Goal: Task Accomplishment & Management: Manage account settings

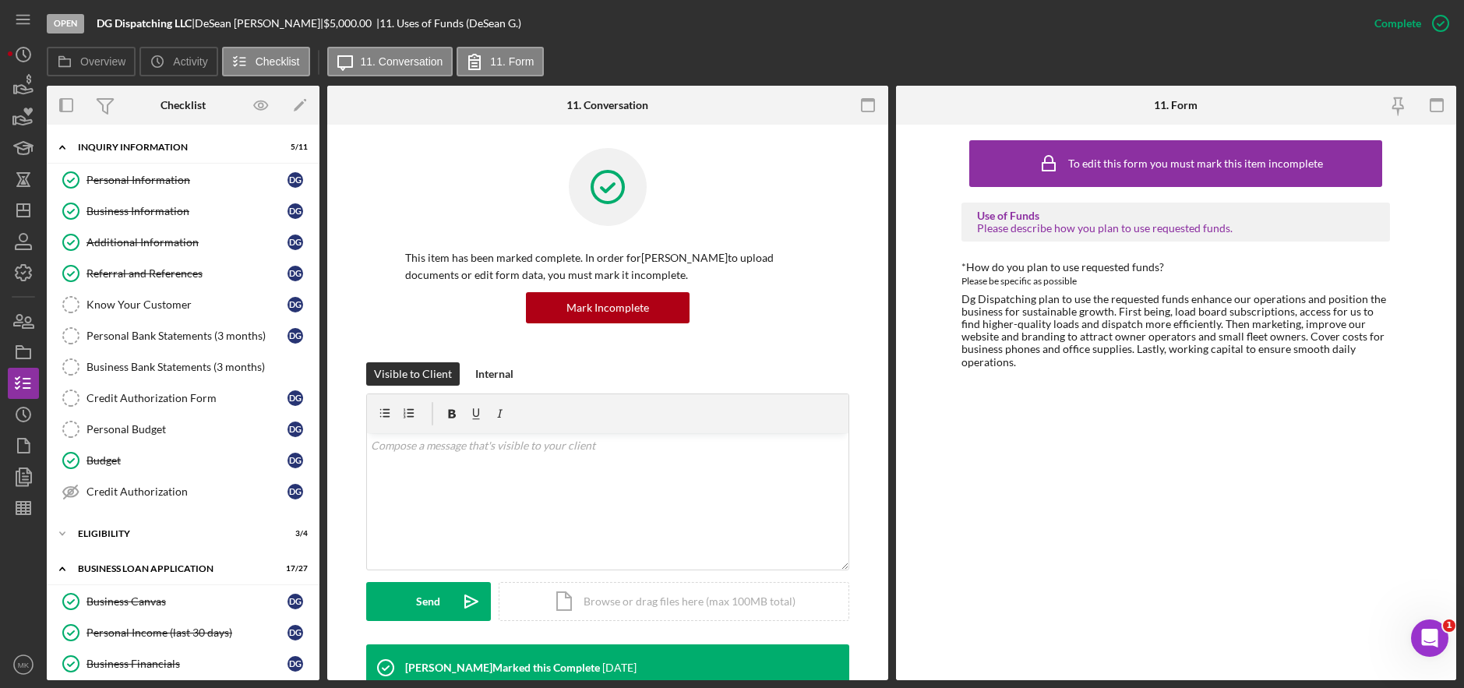
scroll to position [408, 0]
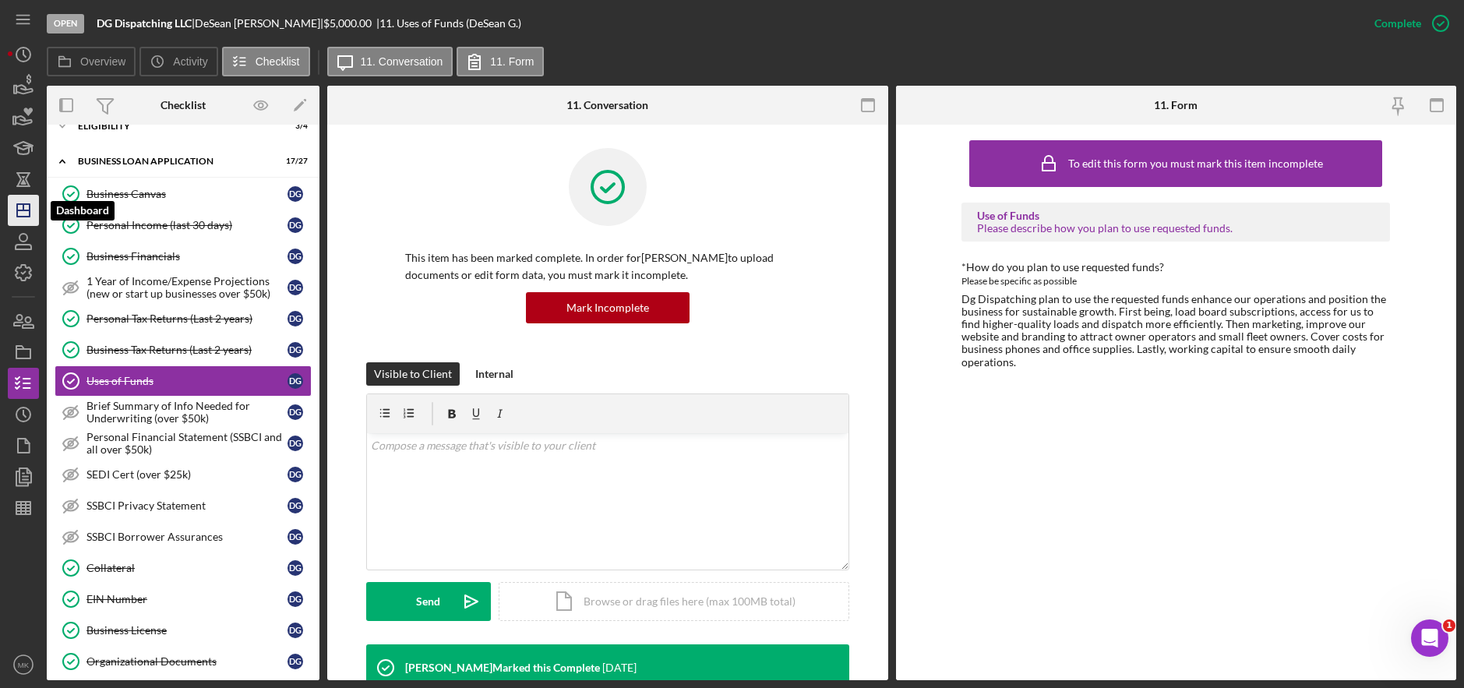
click at [17, 211] on polygon "button" at bounding box center [23, 210] width 12 height 12
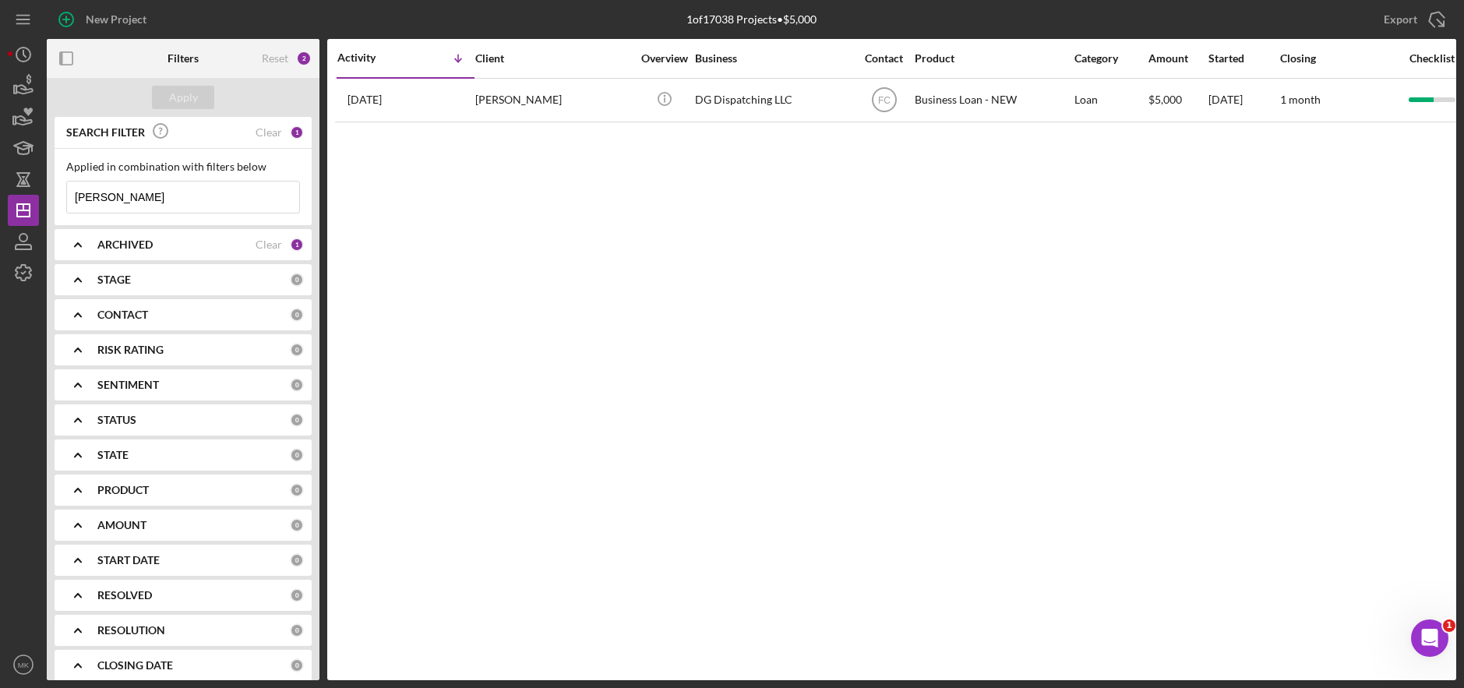
drag, startPoint x: 182, startPoint y: 192, endPoint x: -76, endPoint y: 196, distance: 258.0
click at [0, 196] on html "New Project 1 of 17038 Projects • $5,000 Gillespie Export Icon/Export Filters R…" at bounding box center [732, 344] width 1464 height 688
type input "Farias"
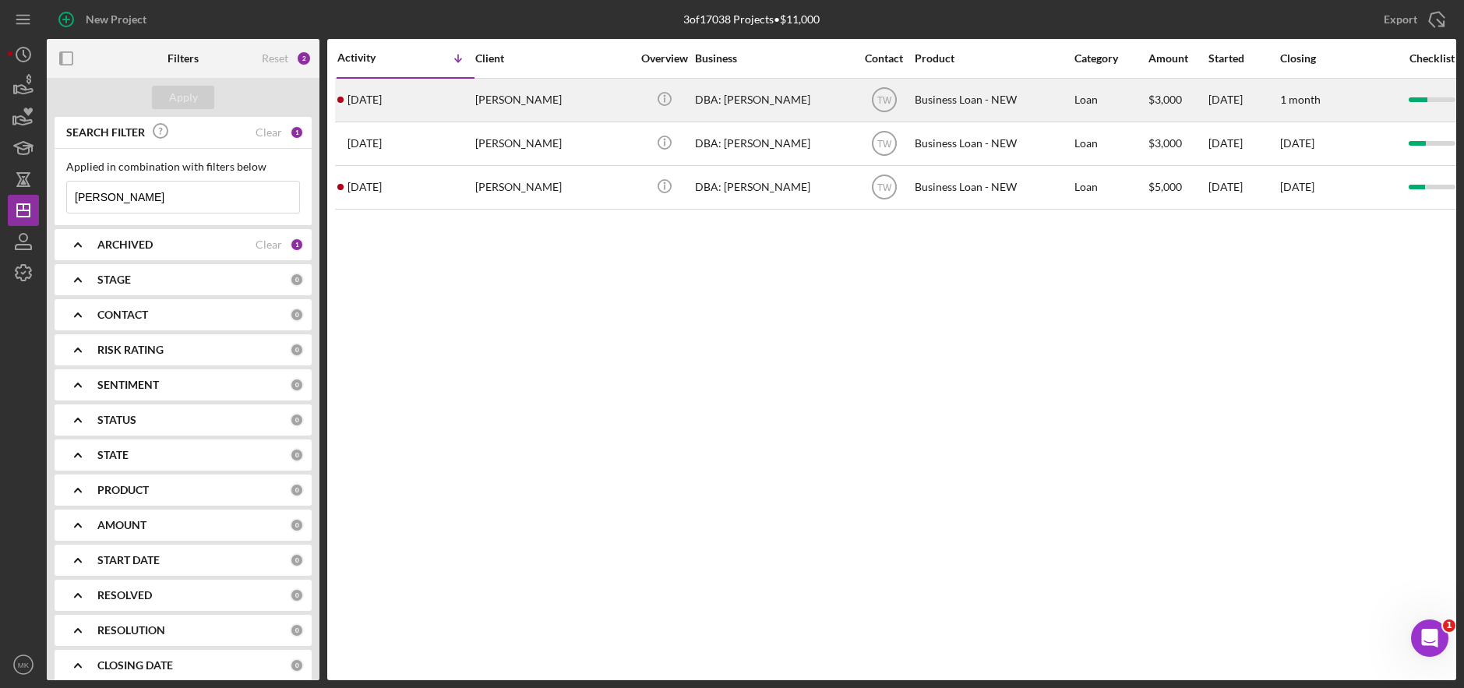
click at [557, 108] on div "Noe Farias" at bounding box center [553, 99] width 156 height 41
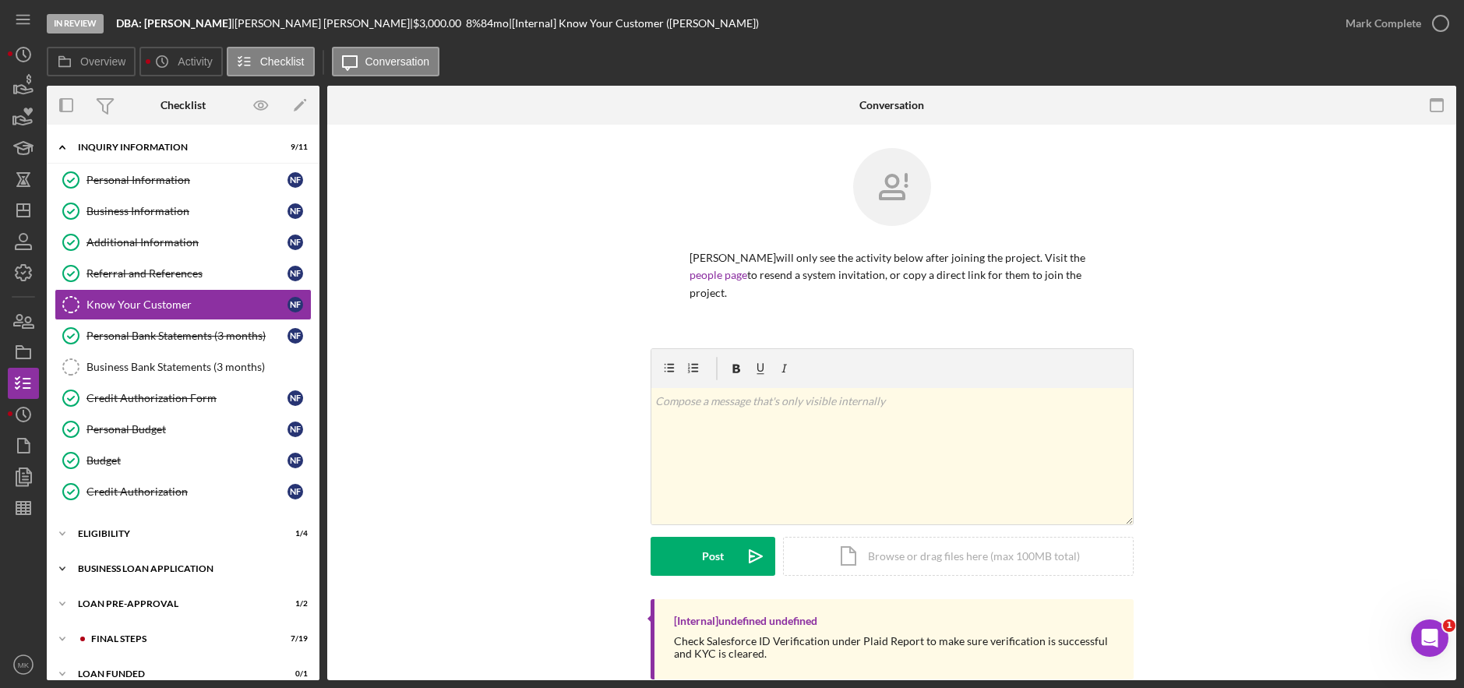
click at [130, 563] on div "Icon/Expander BUSINESS LOAN APPLICATION 8 / 27" at bounding box center [183, 568] width 273 height 31
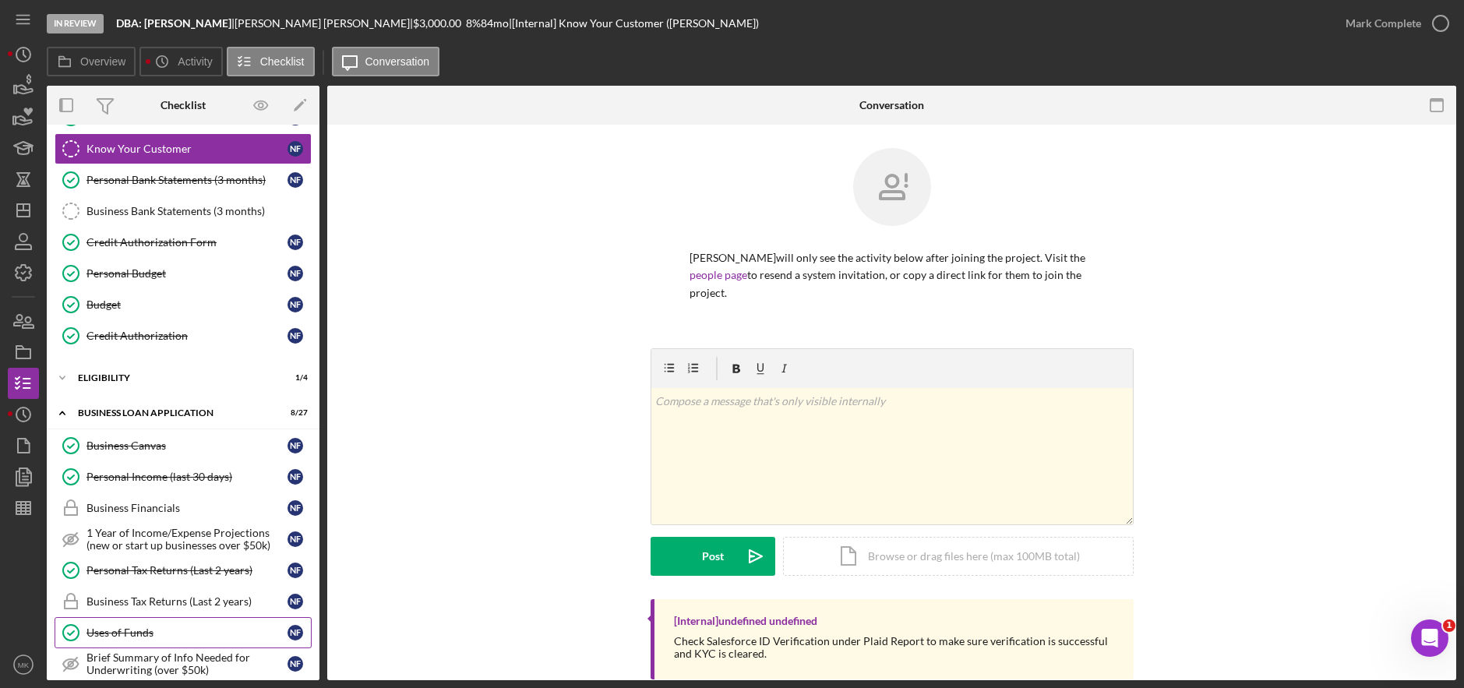
click at [124, 629] on div "Uses of Funds" at bounding box center [187, 633] width 201 height 12
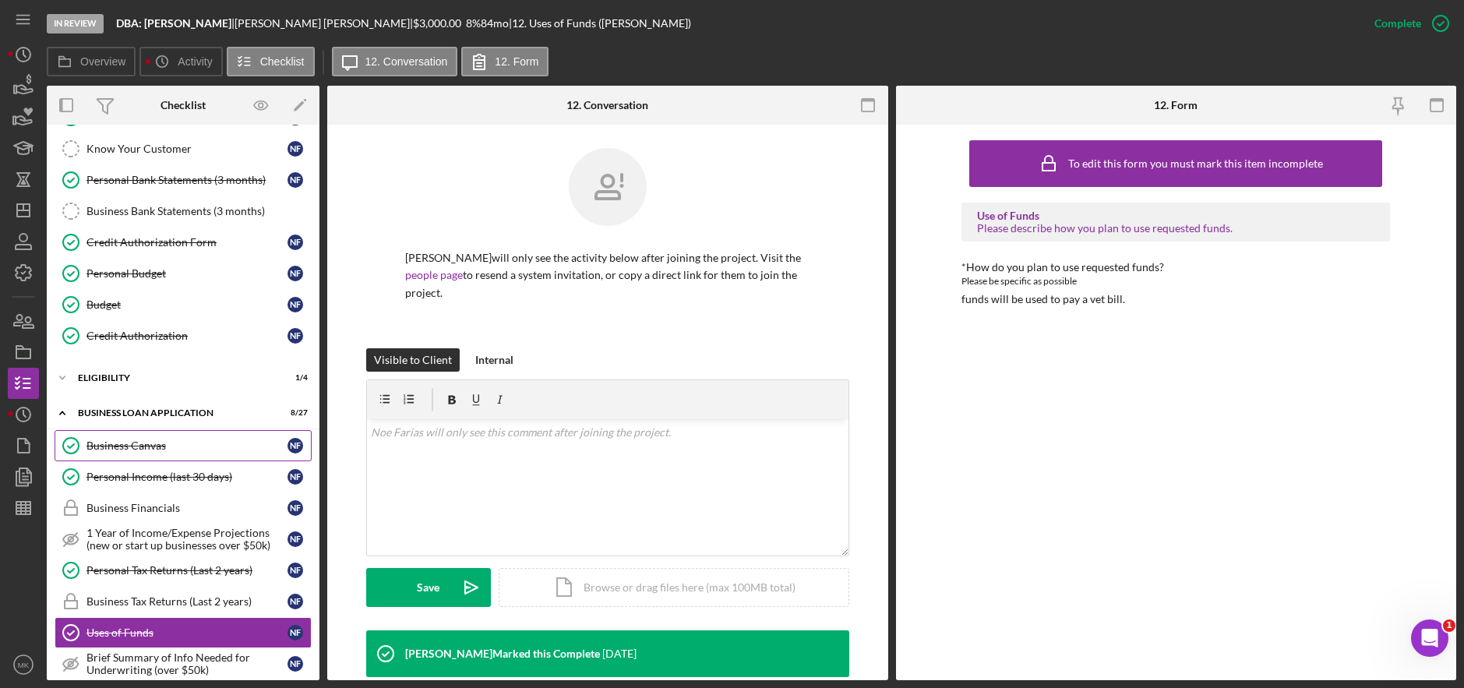
click at [180, 454] on link "Business Canvas Business Canvas N F" at bounding box center [183, 445] width 257 height 31
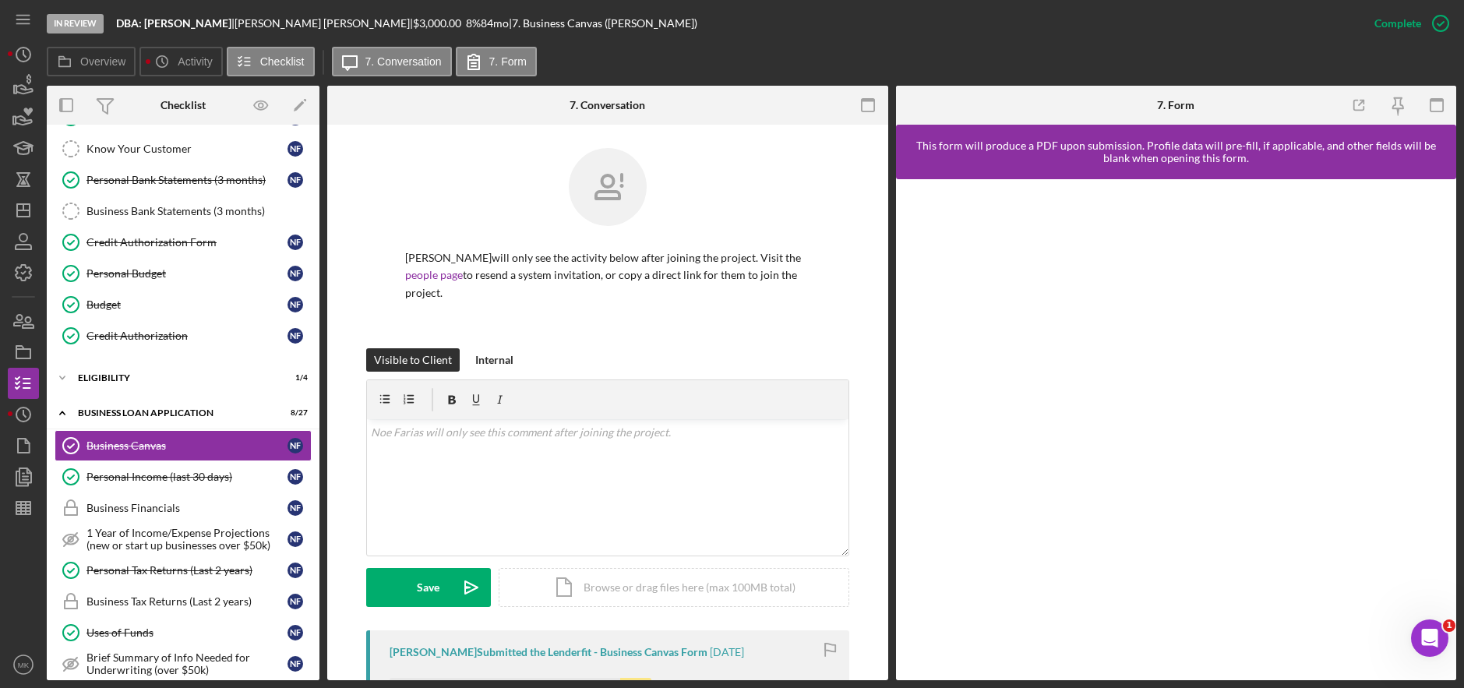
scroll to position [468, 0]
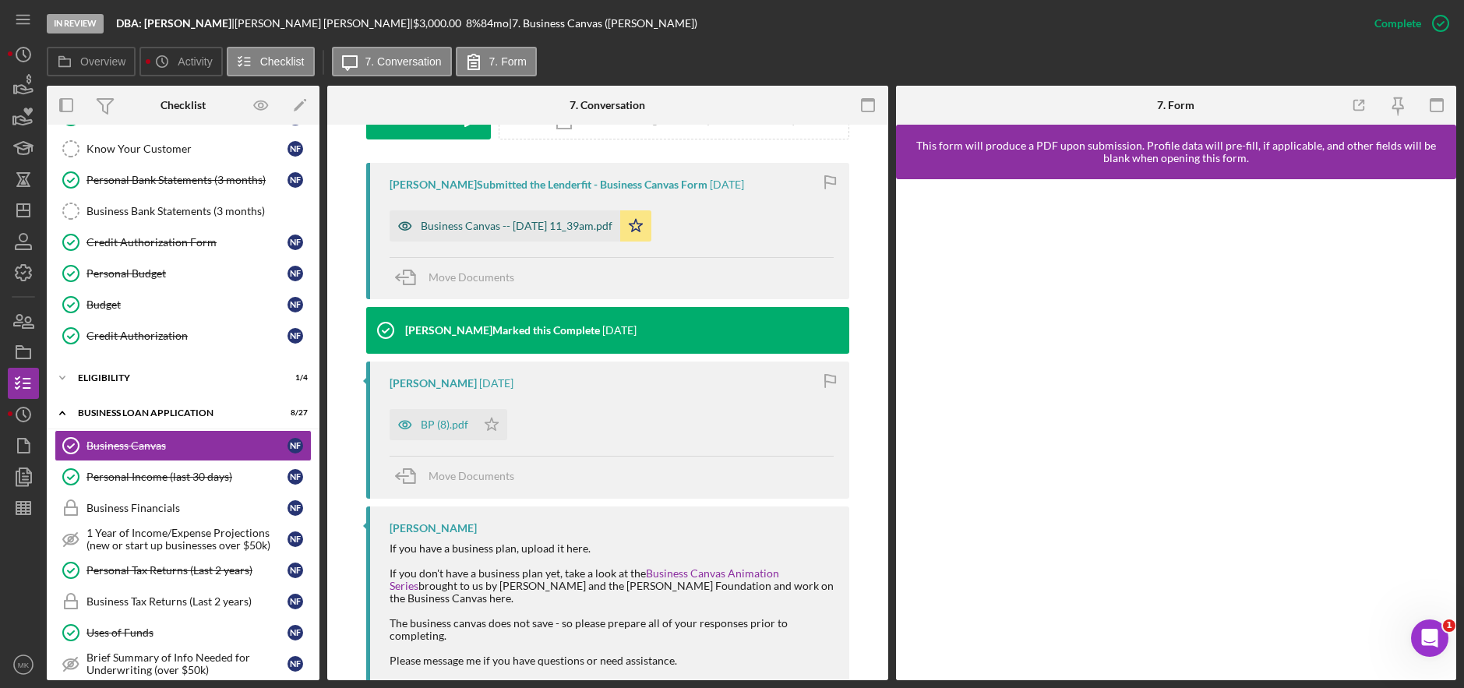
click at [580, 220] on div "Business Canvas -- 2025-08-13 11_39am.pdf" at bounding box center [517, 226] width 192 height 12
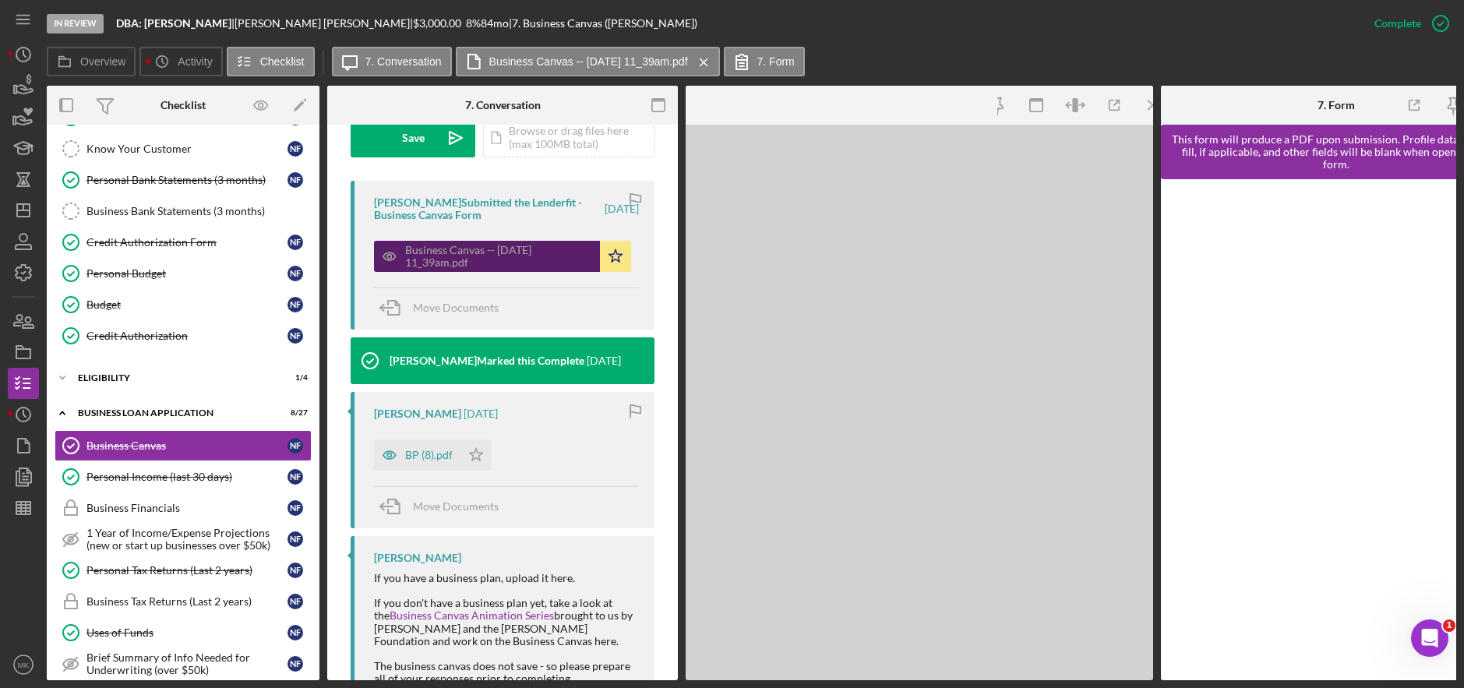
scroll to position [503, 0]
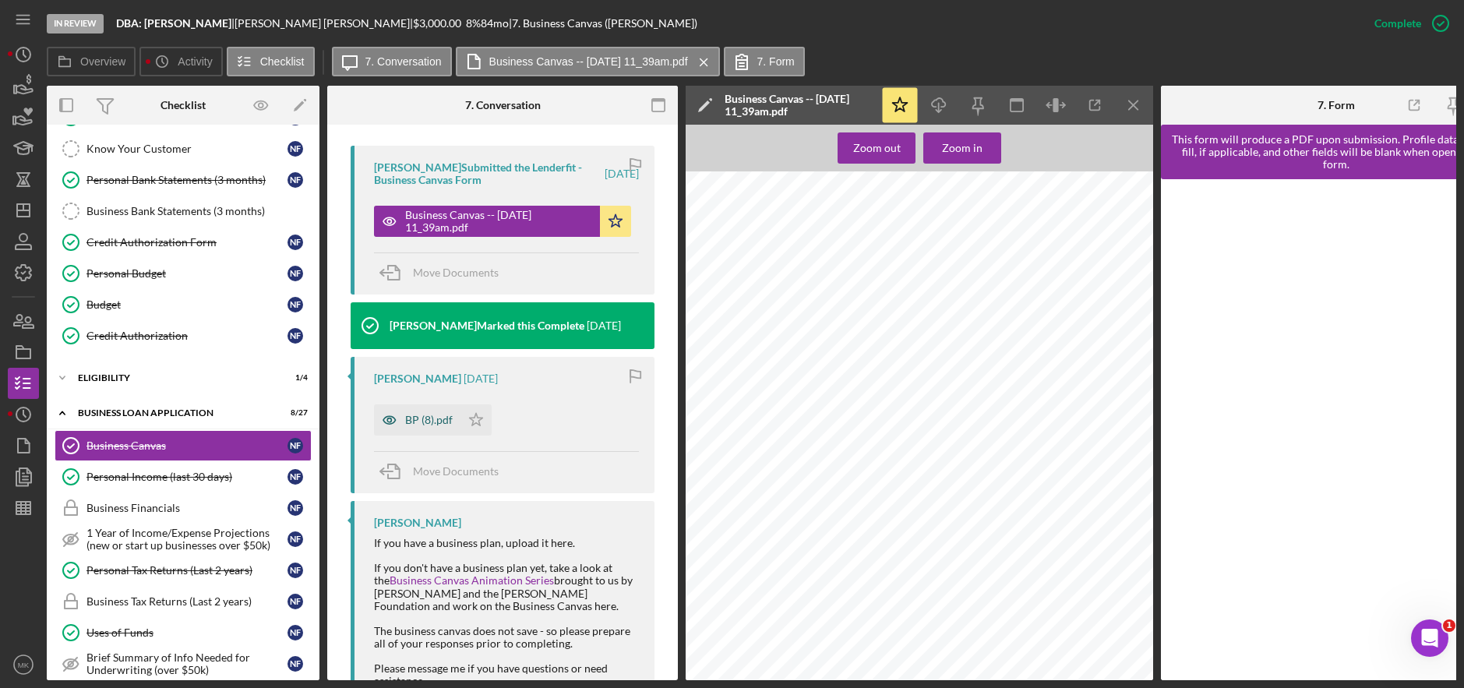
click at [425, 422] on div "BP (8).pdf" at bounding box center [429, 420] width 48 height 12
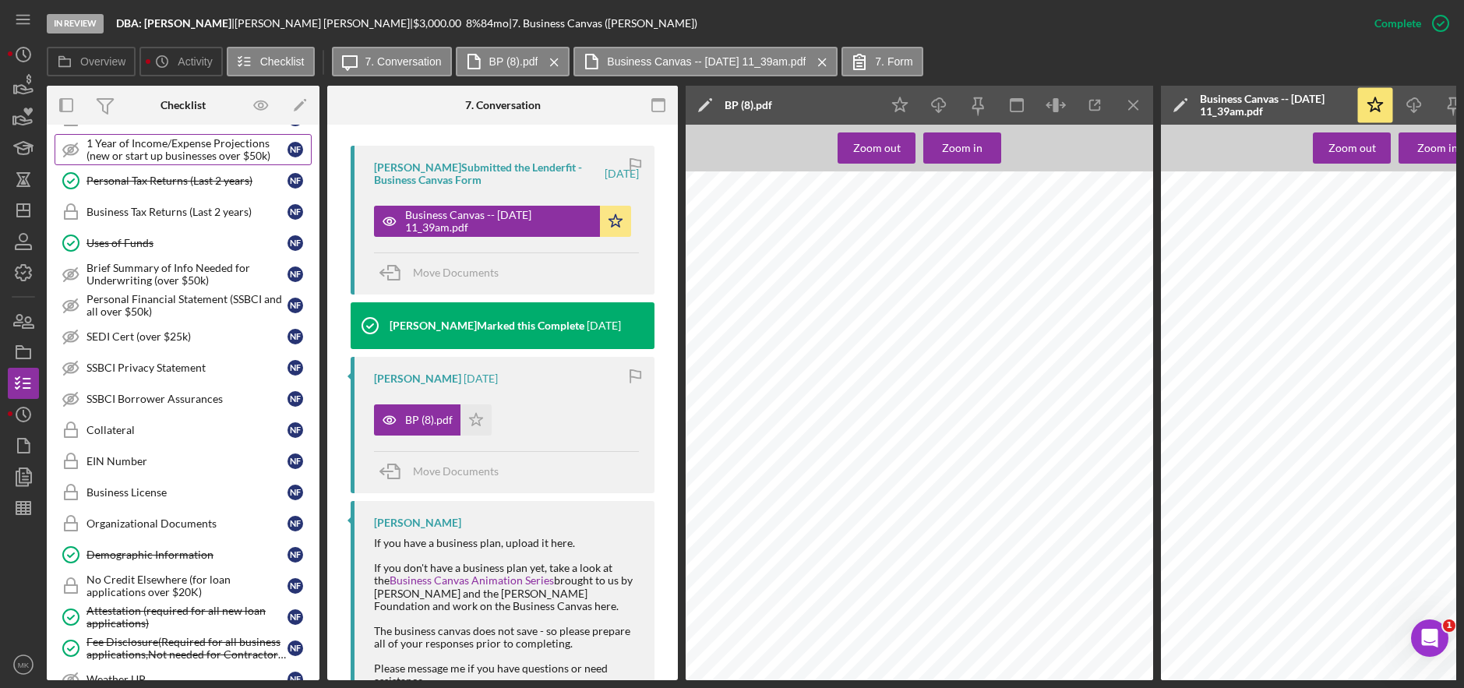
scroll to position [873, 0]
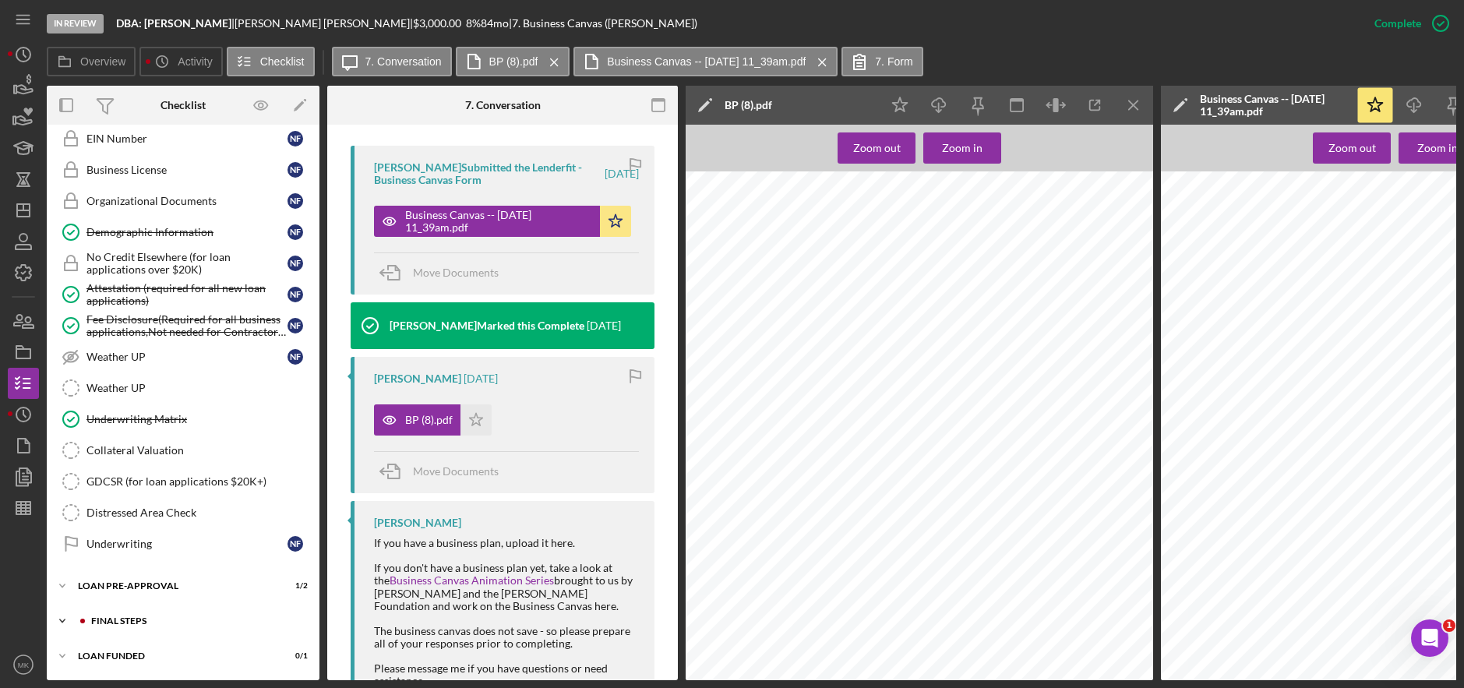
click at [152, 616] on div "FINAL STEPS" at bounding box center [195, 620] width 209 height 9
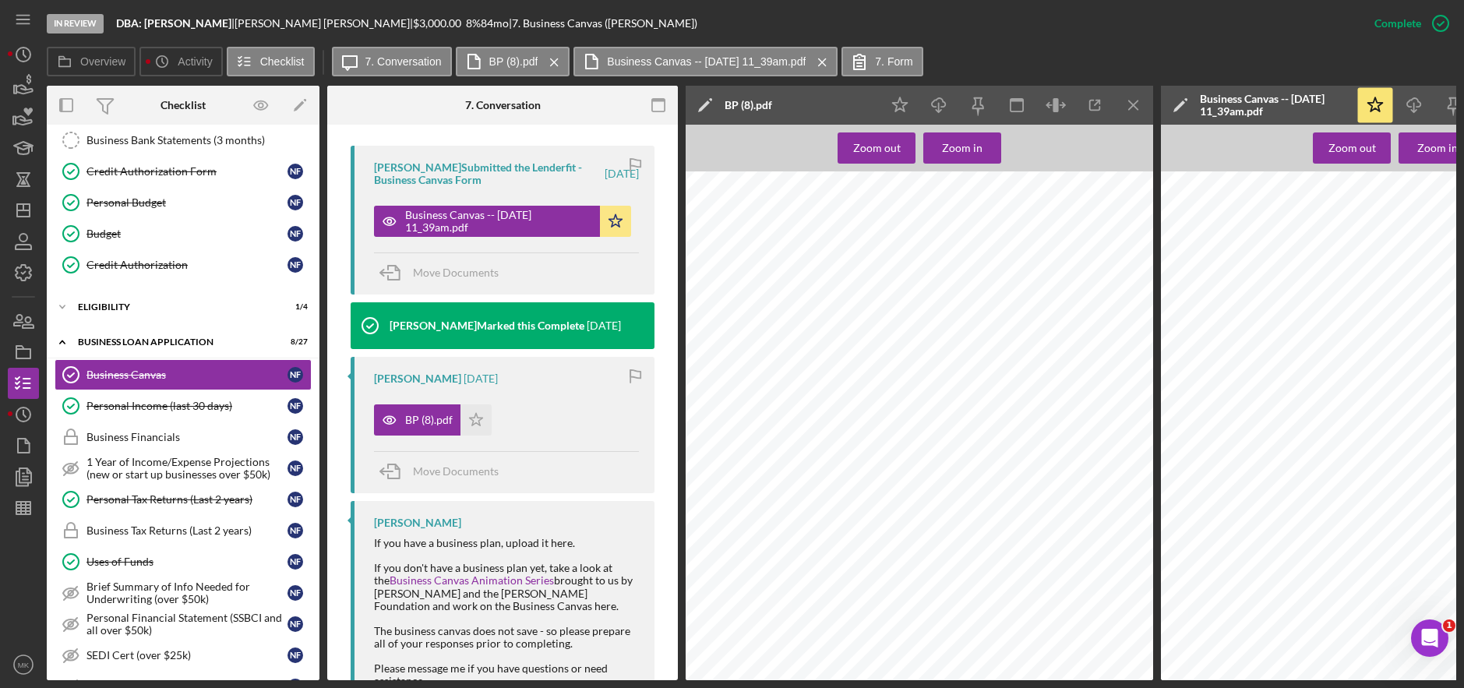
scroll to position [71, 0]
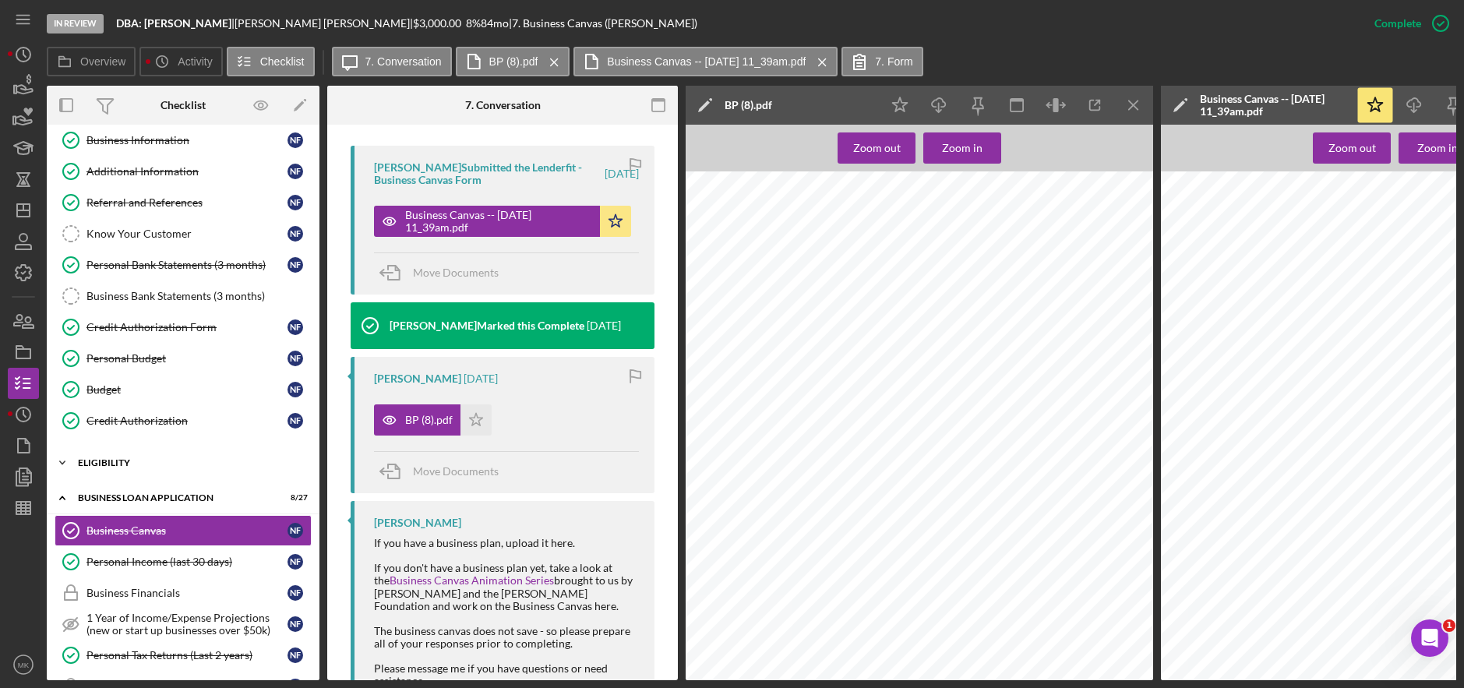
click at [62, 461] on icon "Icon/Expander" at bounding box center [62, 462] width 31 height 31
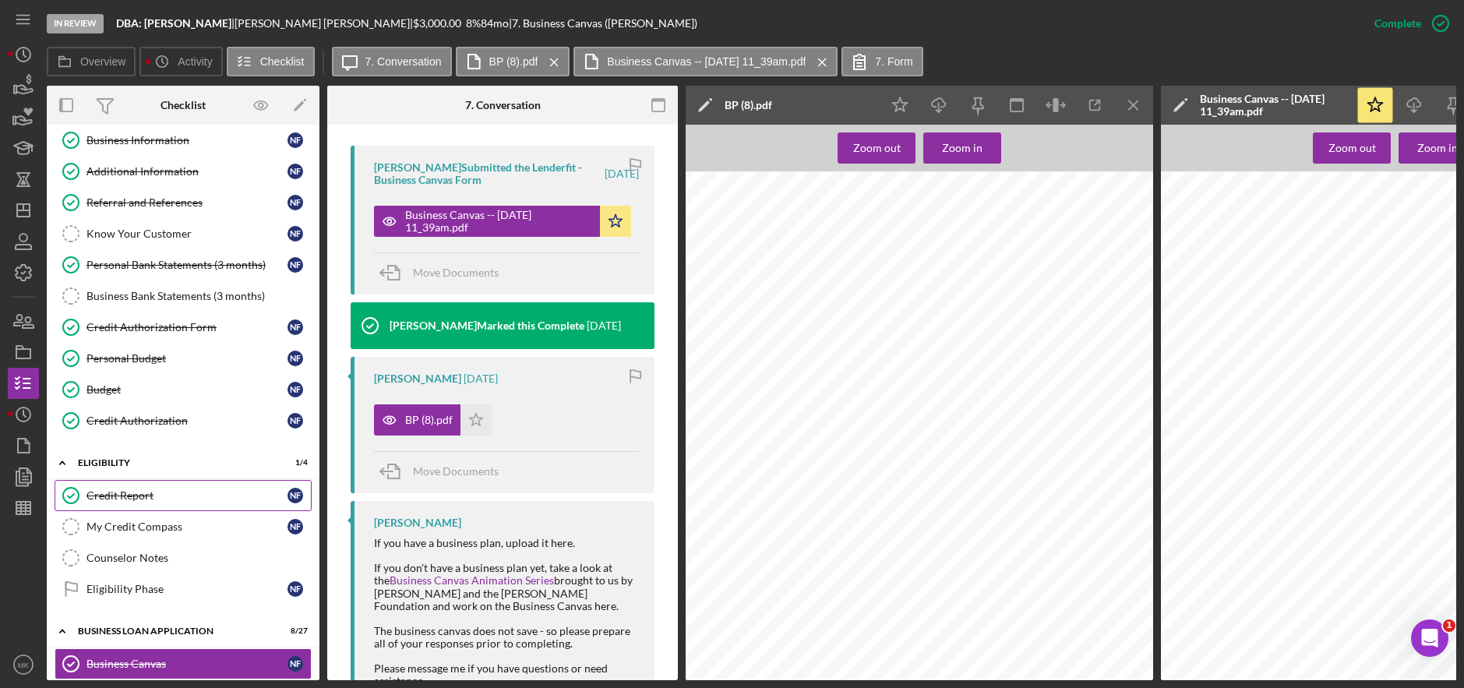
scroll to position [0, 0]
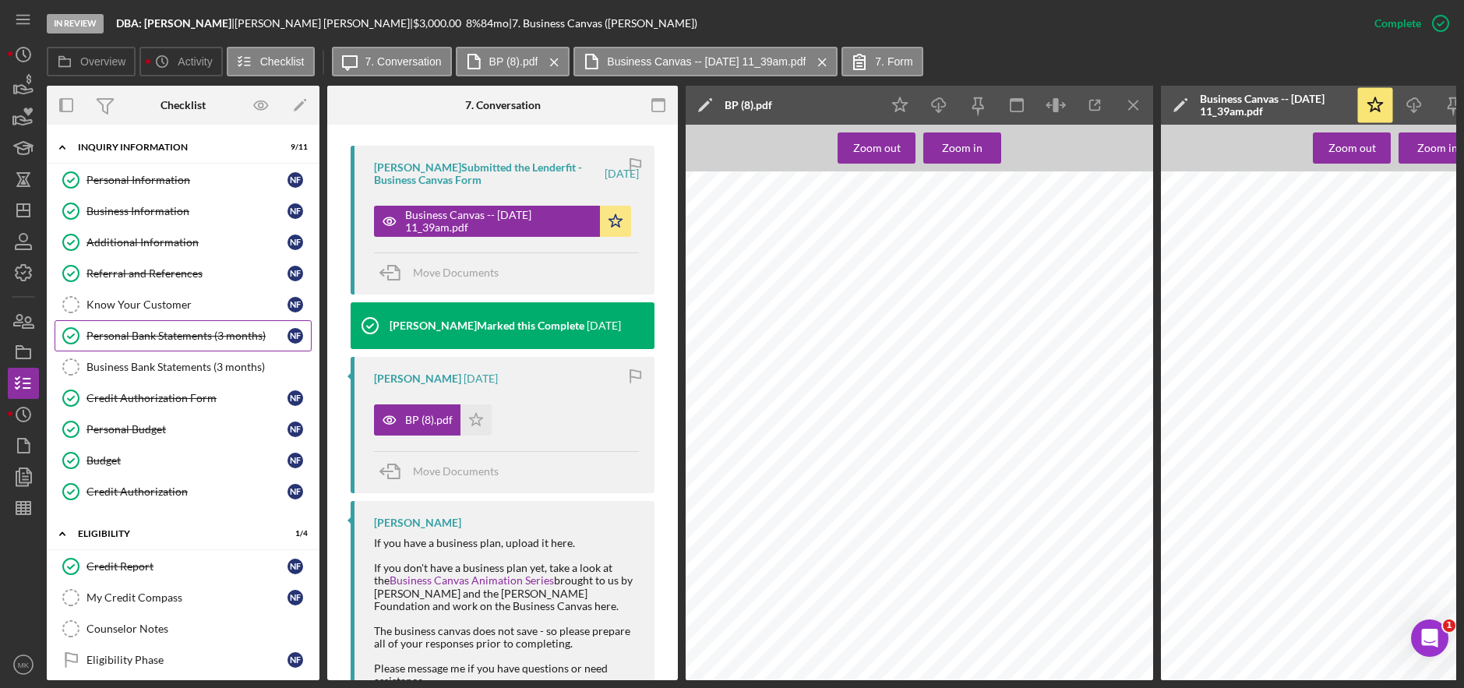
click at [168, 341] on div "Personal Bank Statements (3 months)" at bounding box center [187, 336] width 201 height 12
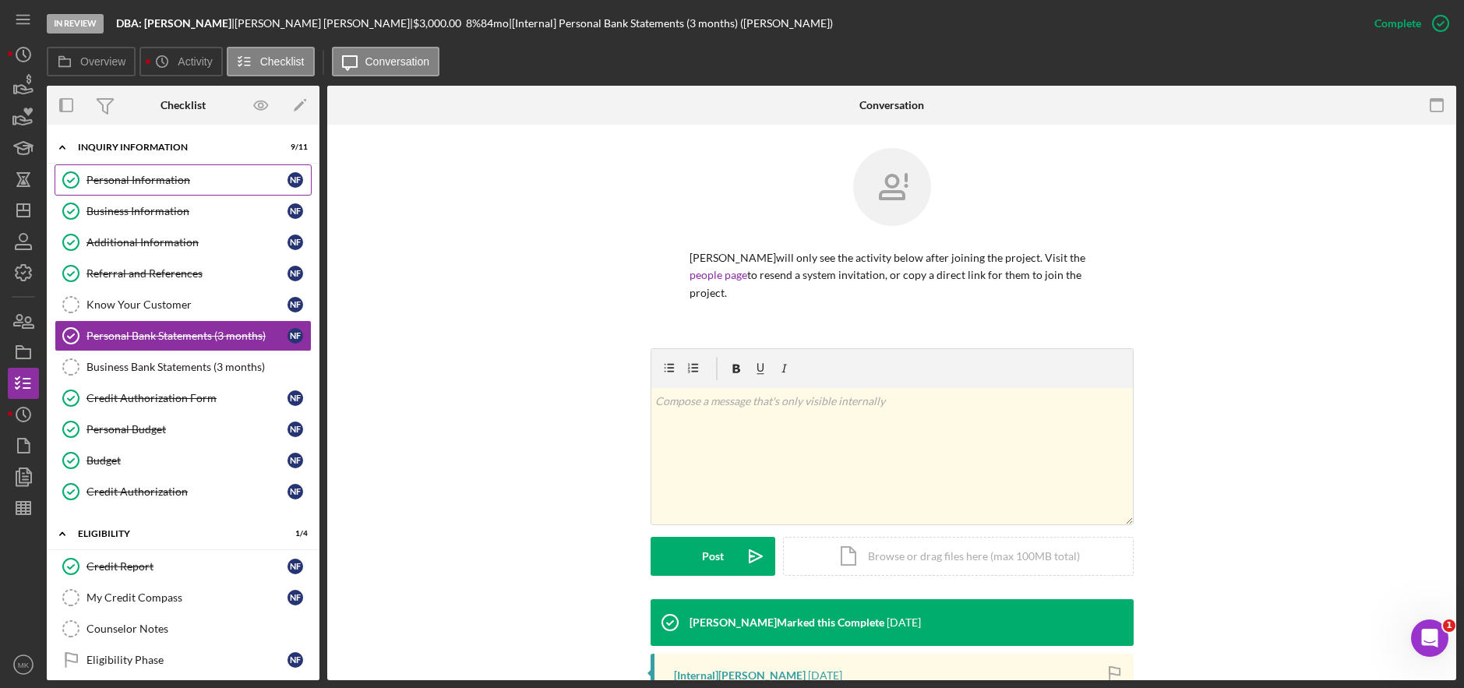
click at [172, 189] on link "Personal Information Personal Information N F" at bounding box center [183, 179] width 257 height 31
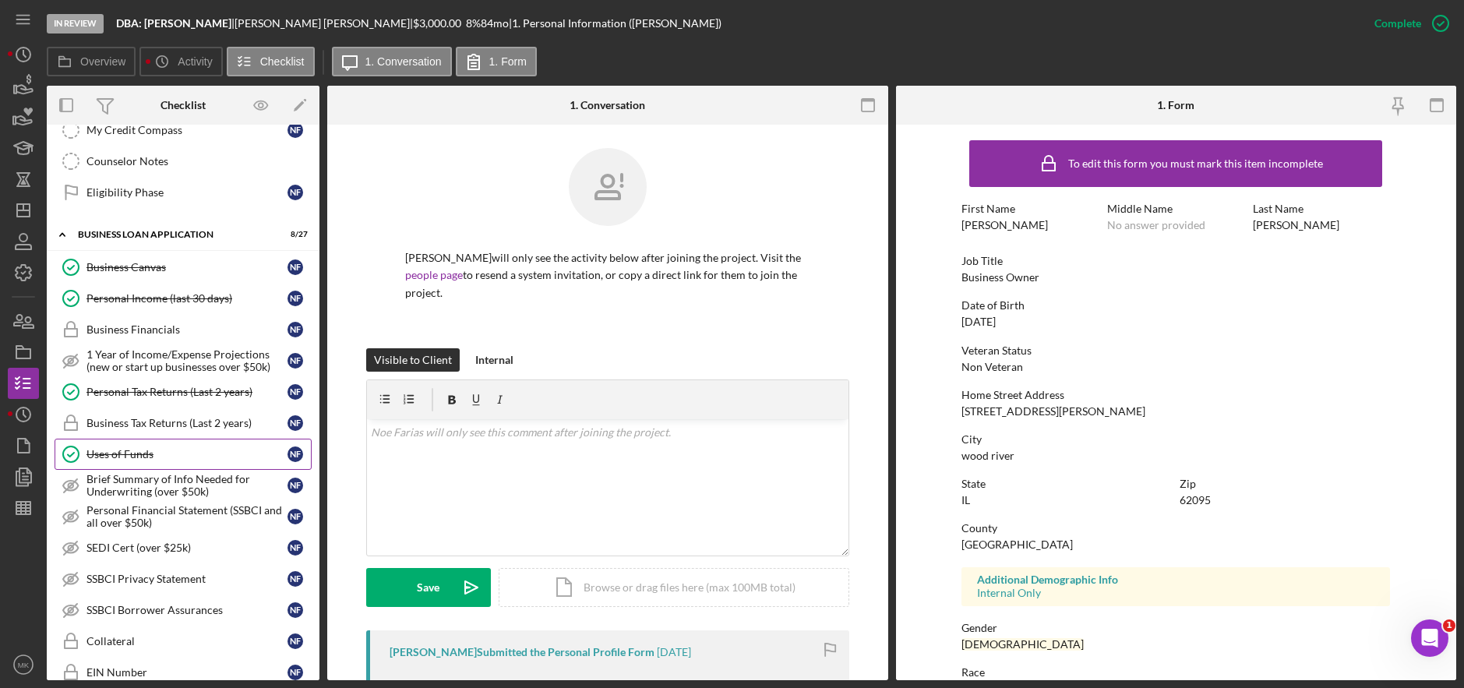
scroll to position [546, 0]
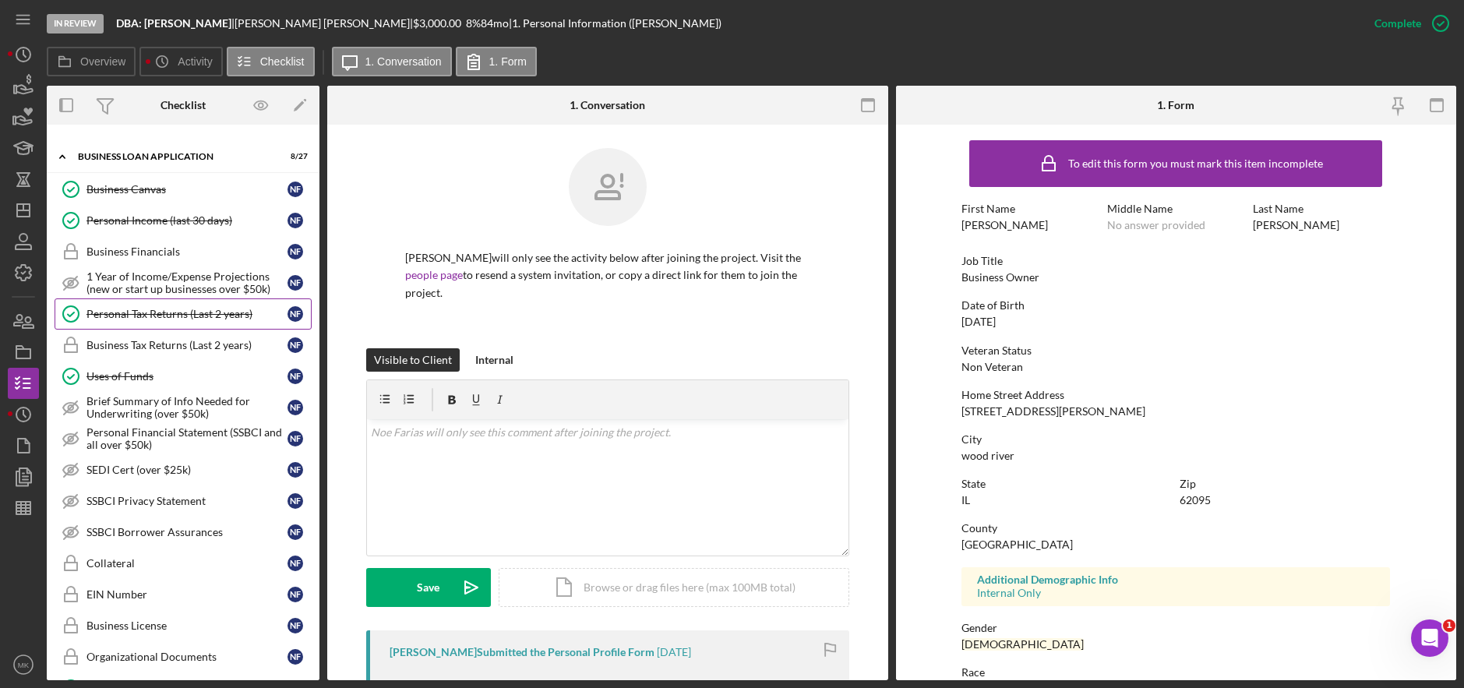
click at [182, 321] on link "Personal Tax Returns (Last 2 years) Personal Tax Returns (Last 2 years) N F" at bounding box center [183, 313] width 257 height 31
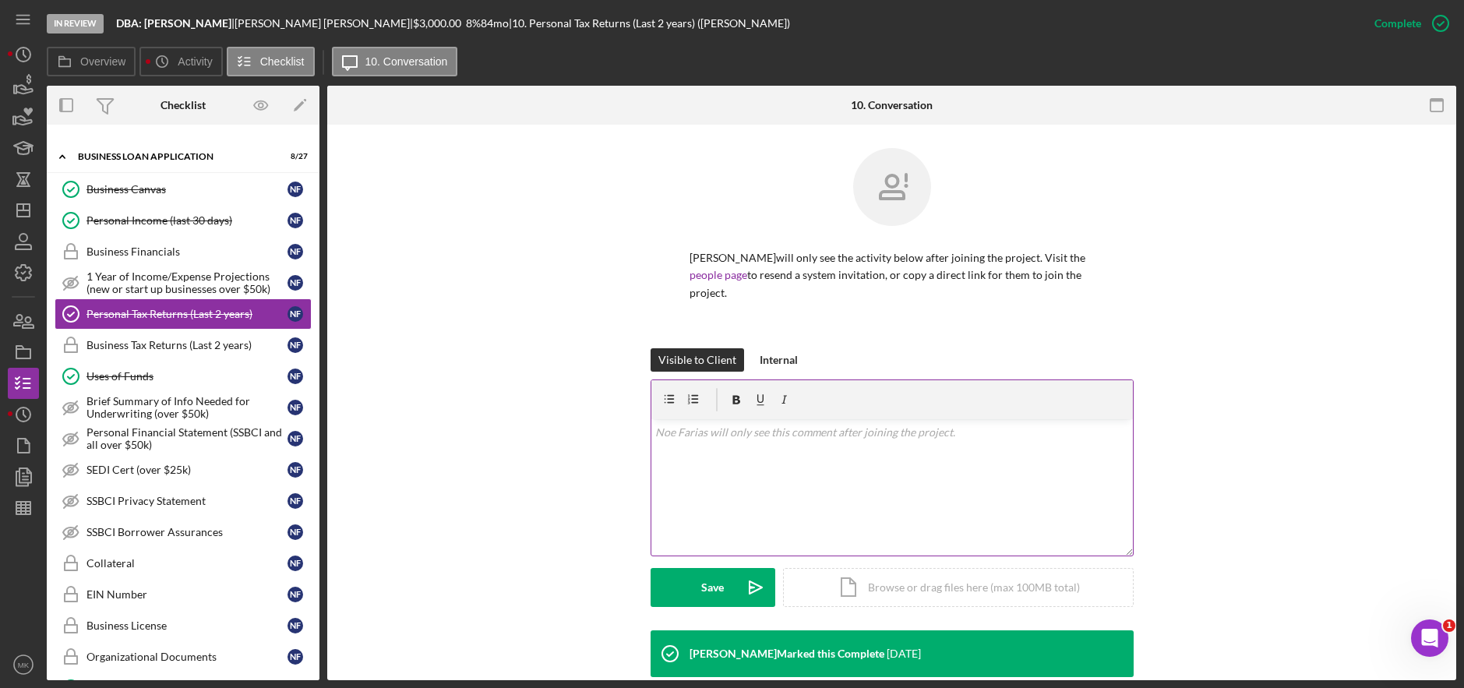
scroll to position [231, 0]
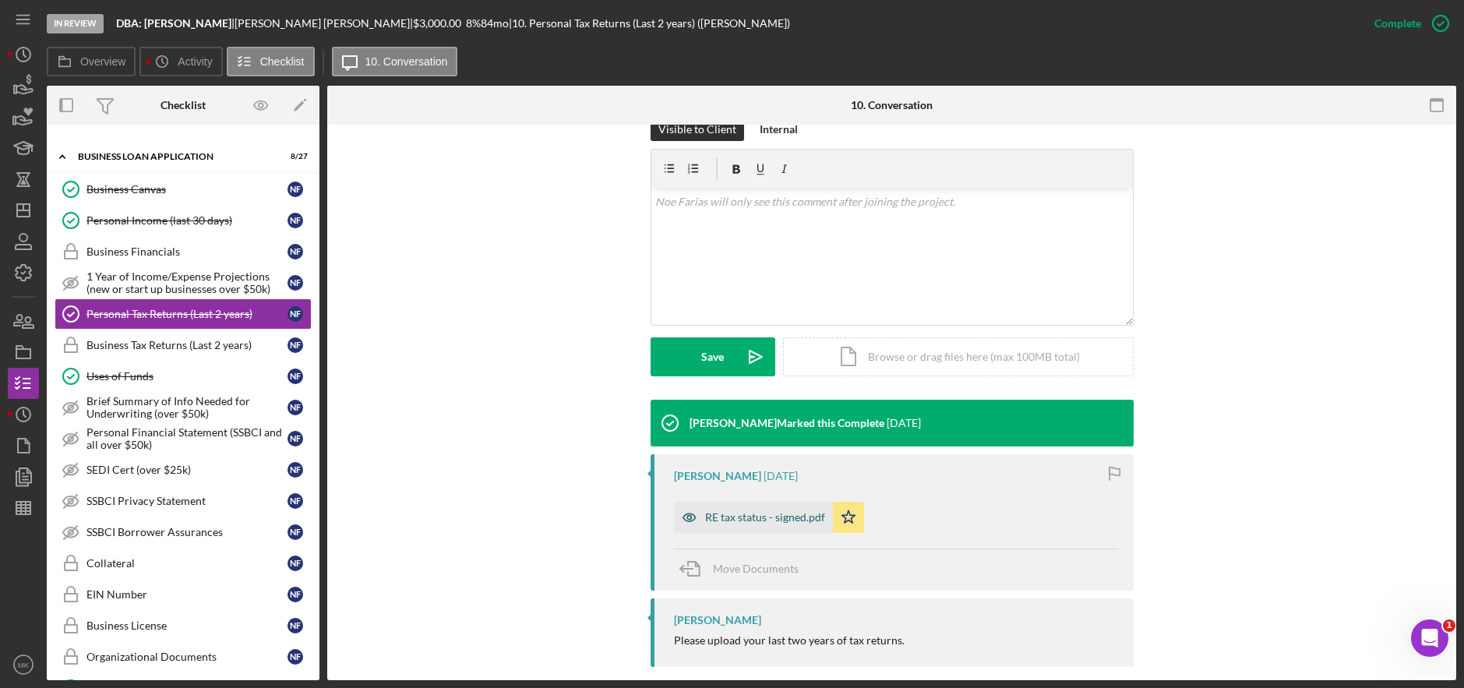
click at [722, 511] on div "RE tax status - signed.pdf" at bounding box center [765, 517] width 120 height 12
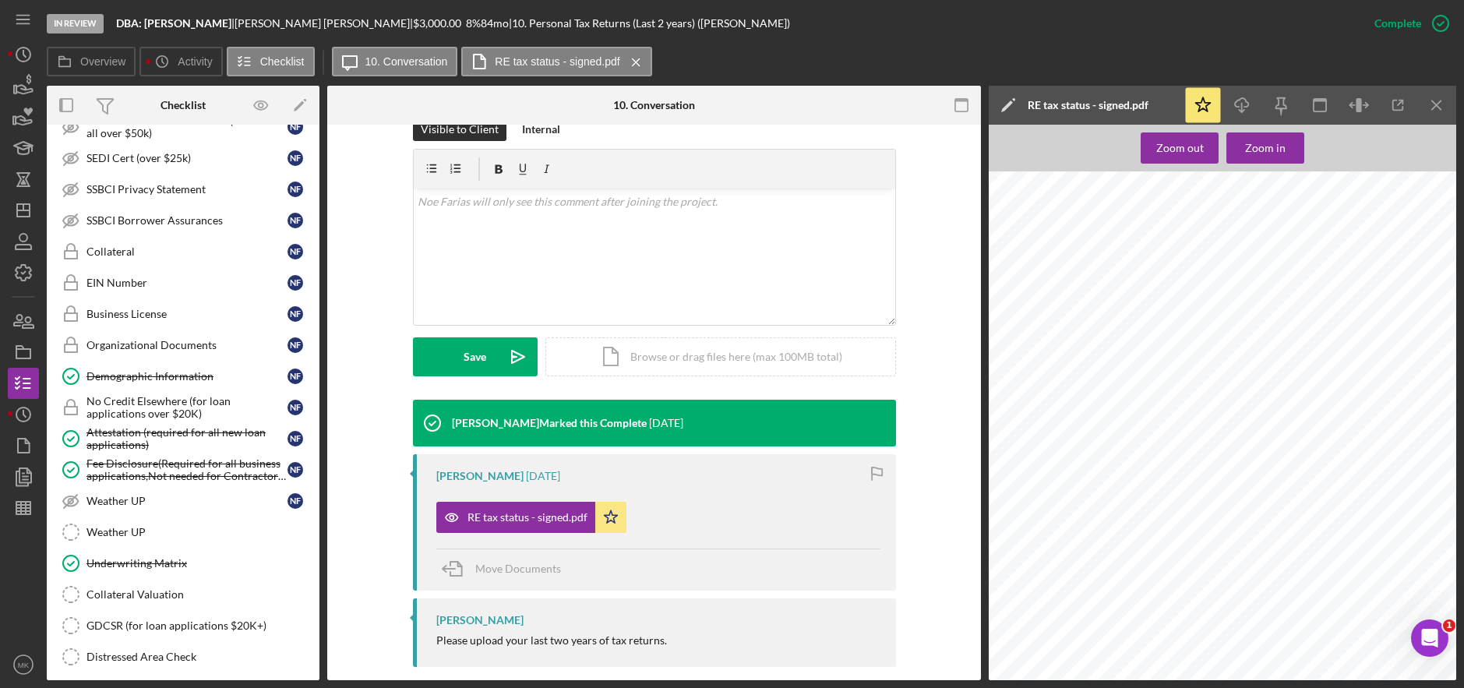
scroll to position [935, 0]
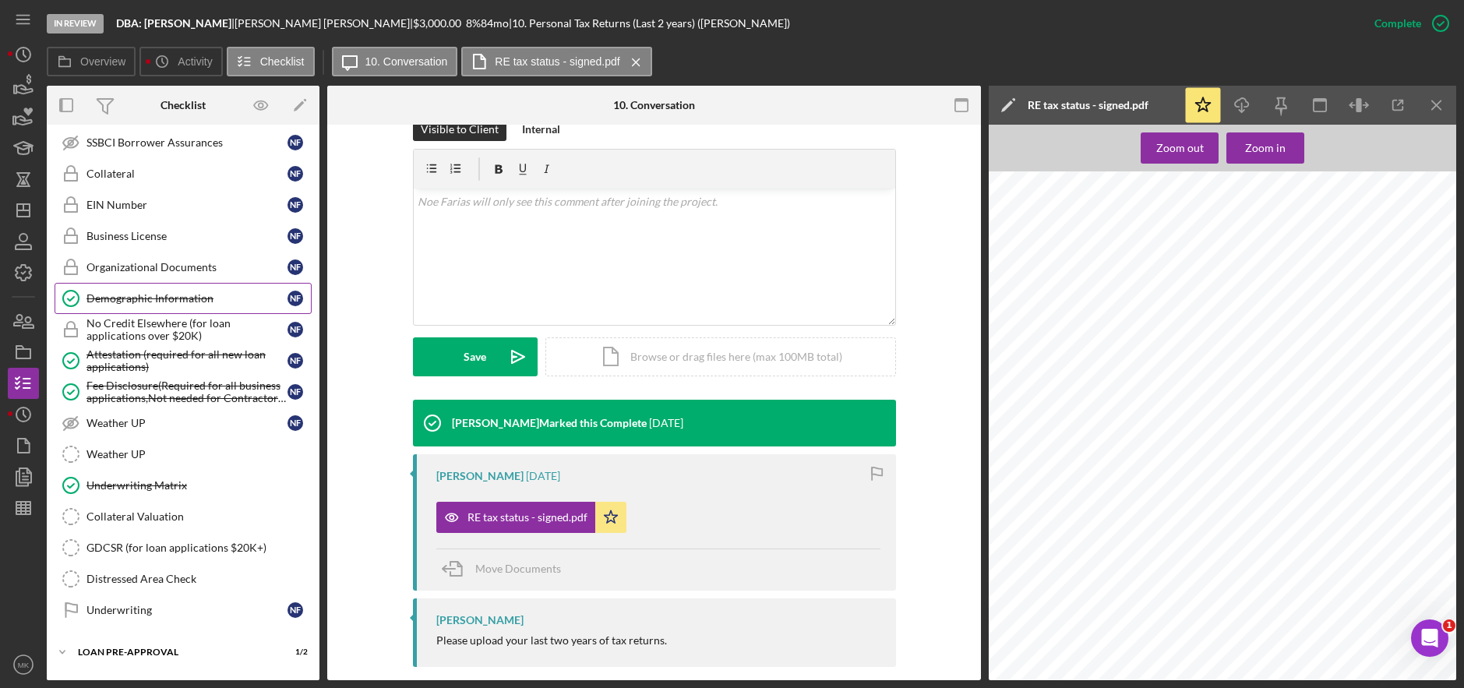
click at [175, 298] on div "Demographic Information" at bounding box center [187, 298] width 201 height 12
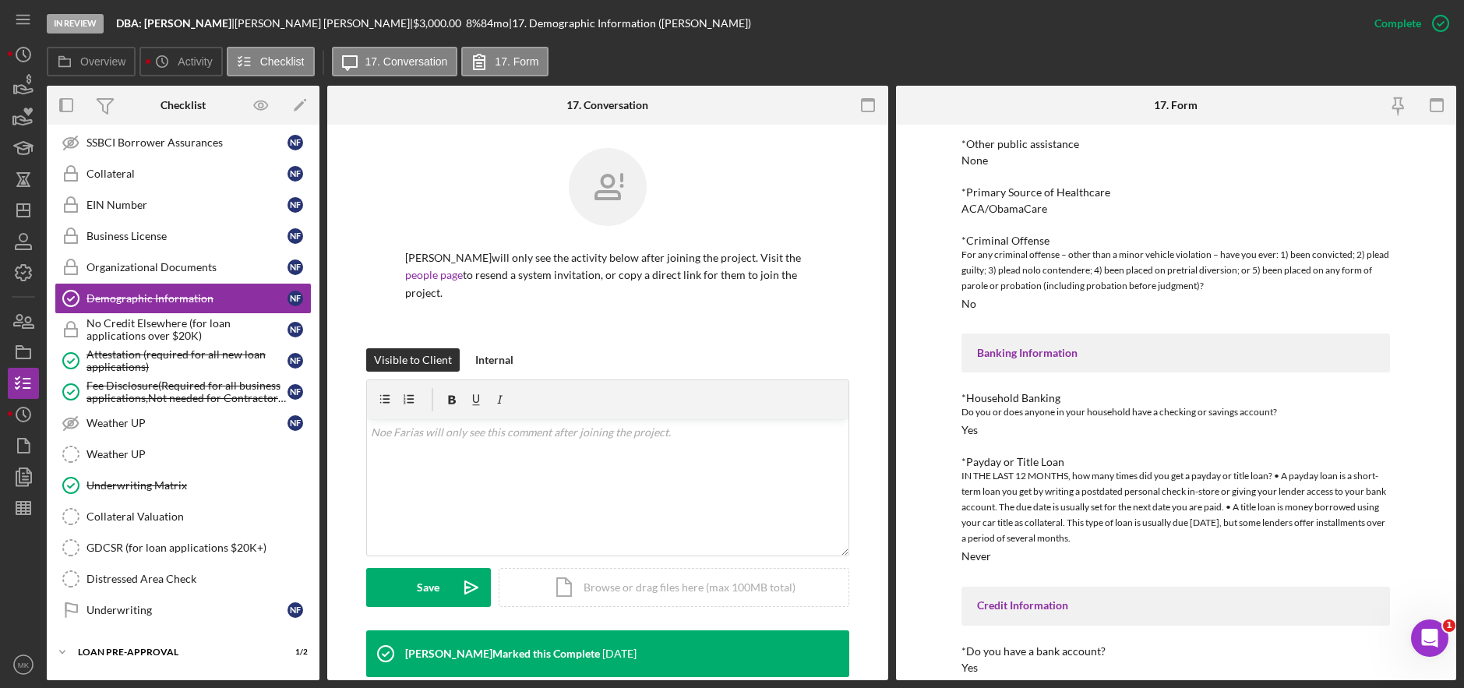
scroll to position [1312, 0]
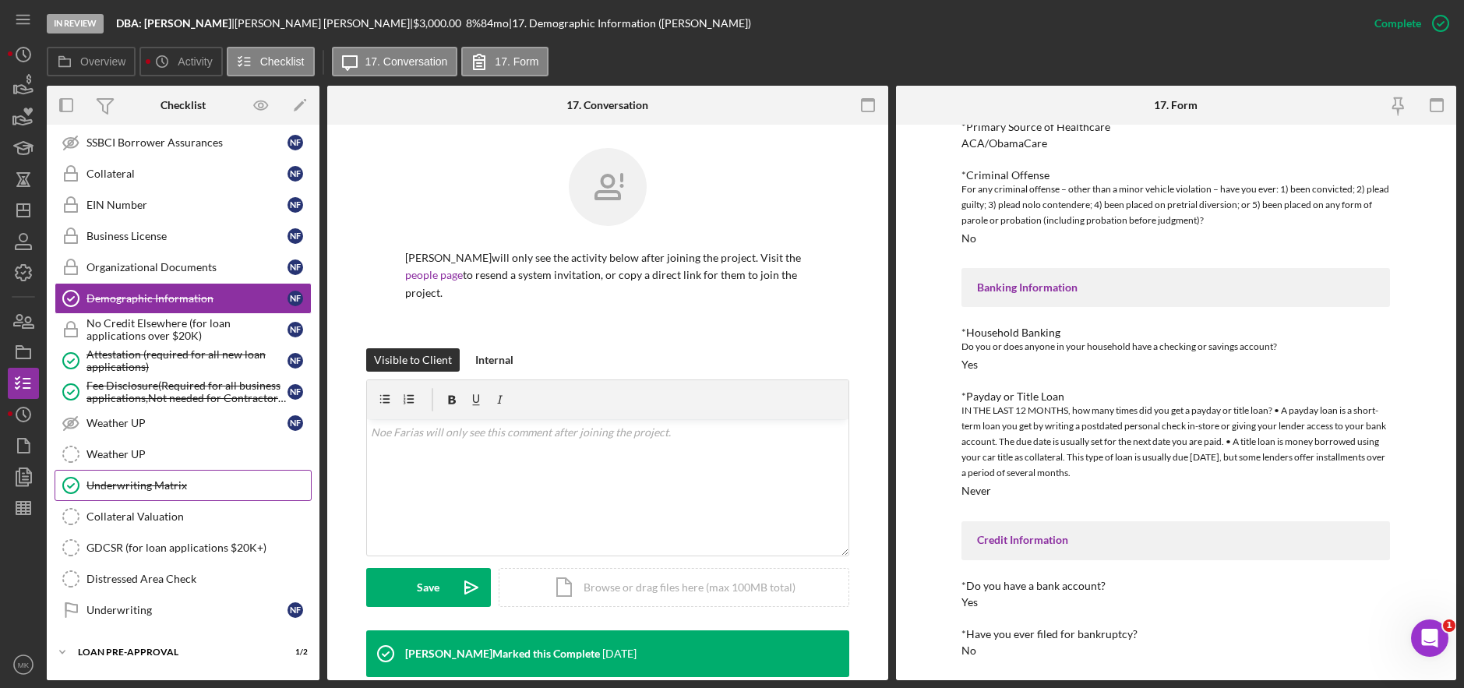
click at [192, 476] on link "Underwriting Matrix Underwriting Matrix" at bounding box center [183, 485] width 257 height 31
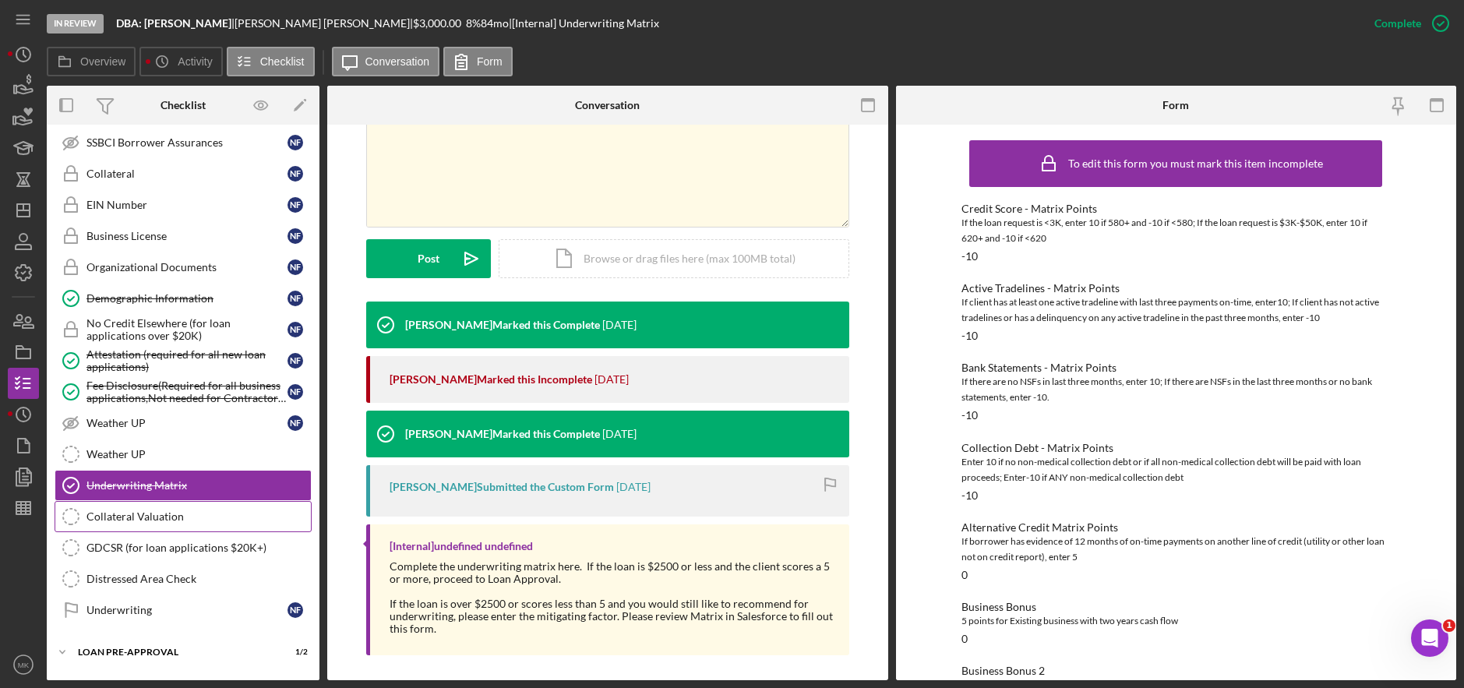
scroll to position [1325, 0]
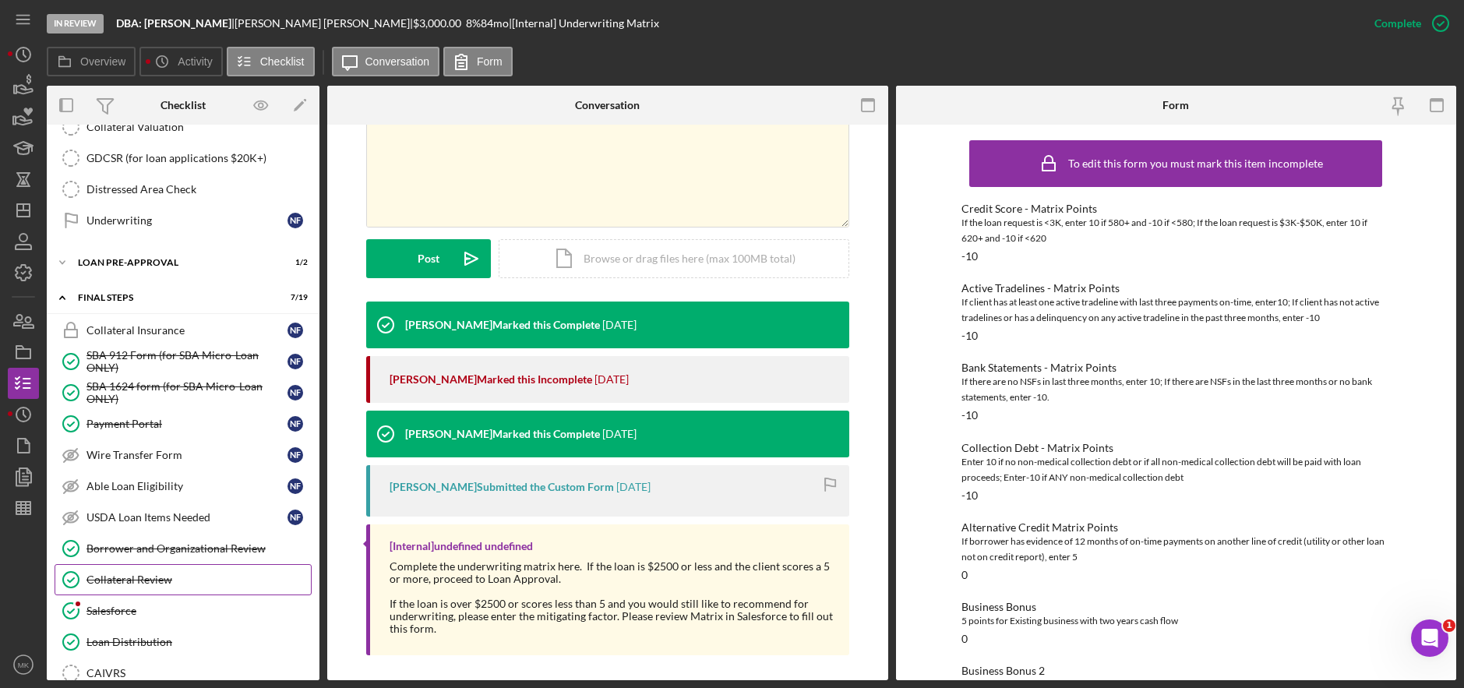
click at [118, 581] on div "Collateral Review" at bounding box center [199, 580] width 224 height 12
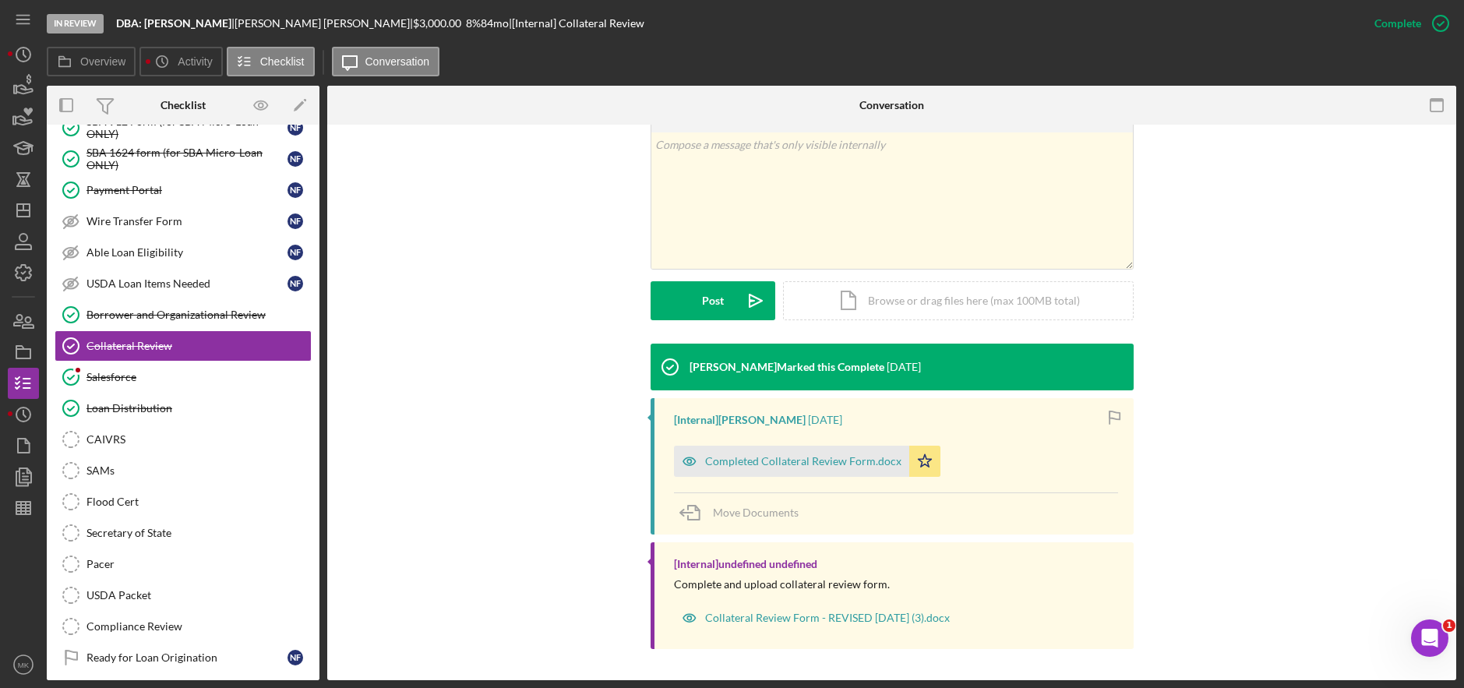
scroll to position [1602, 0]
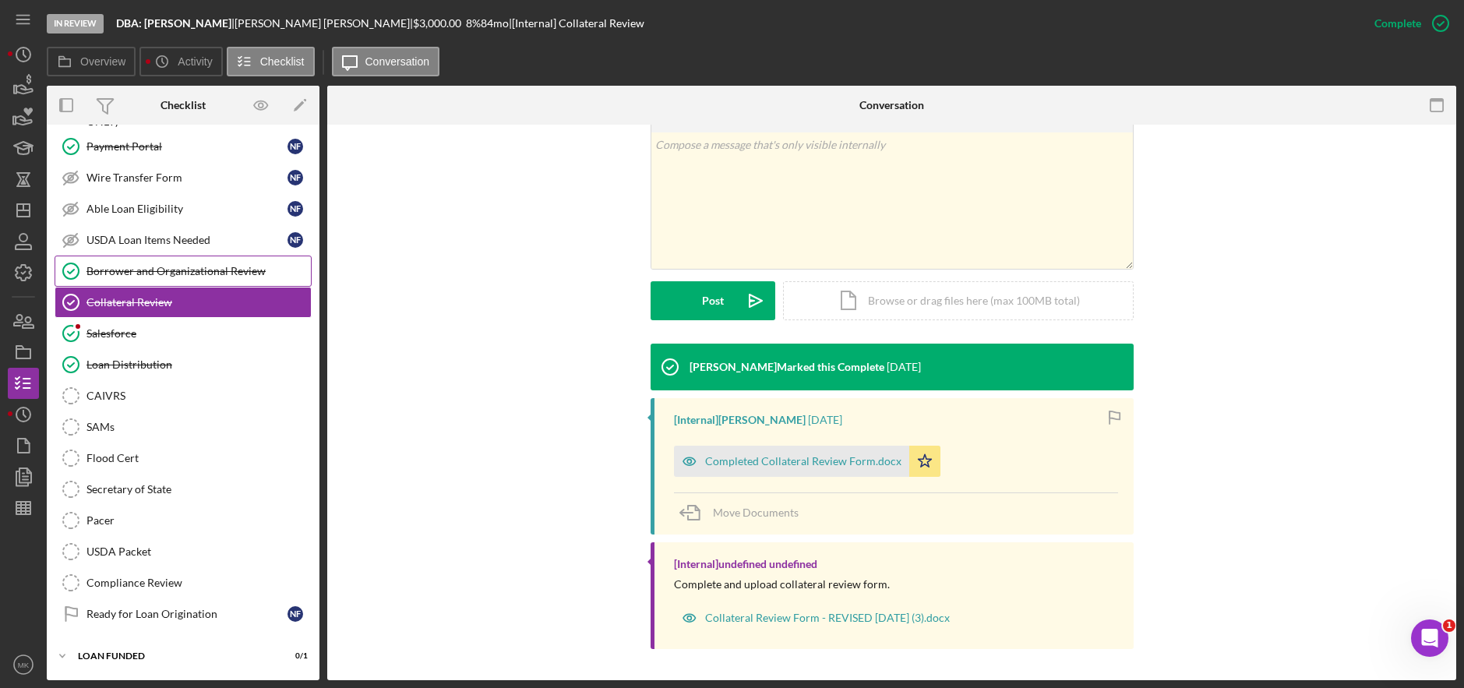
click at [168, 270] on div "Borrower and Organizational Review" at bounding box center [199, 271] width 224 height 12
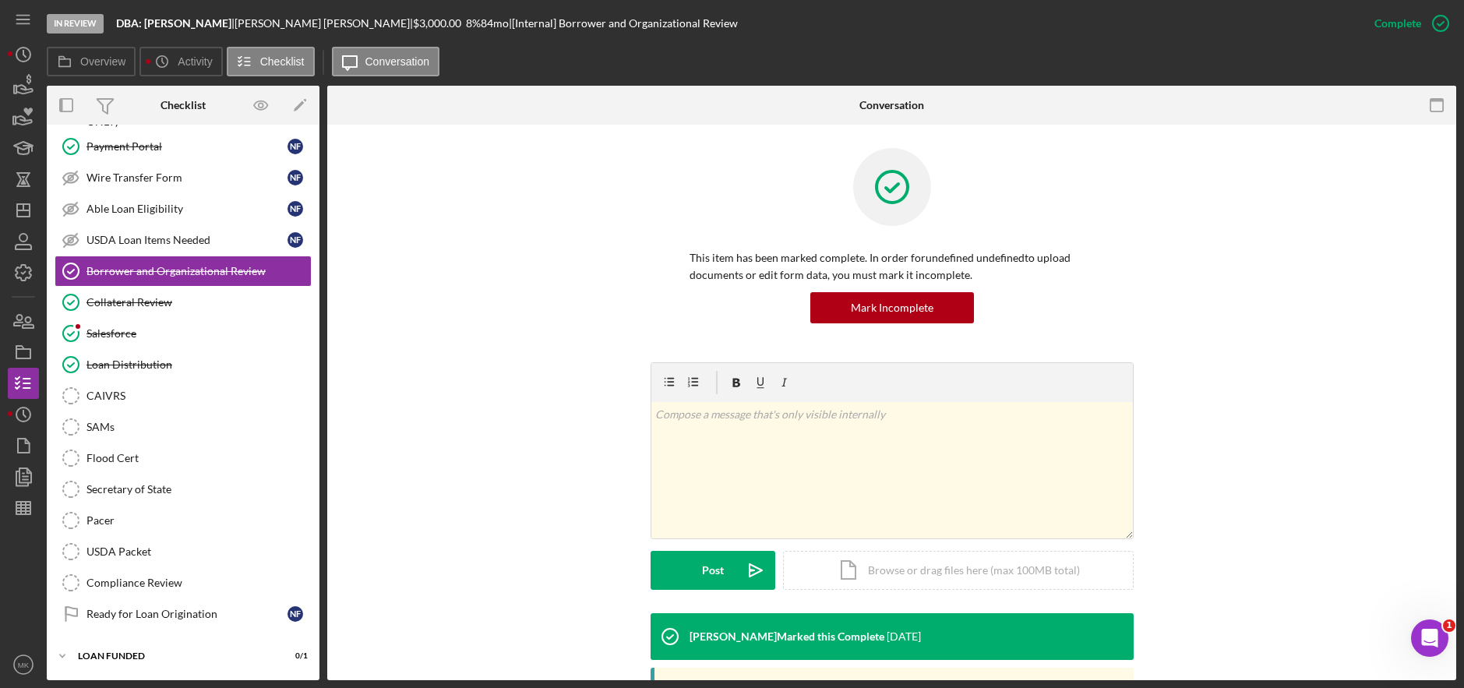
scroll to position [307, 0]
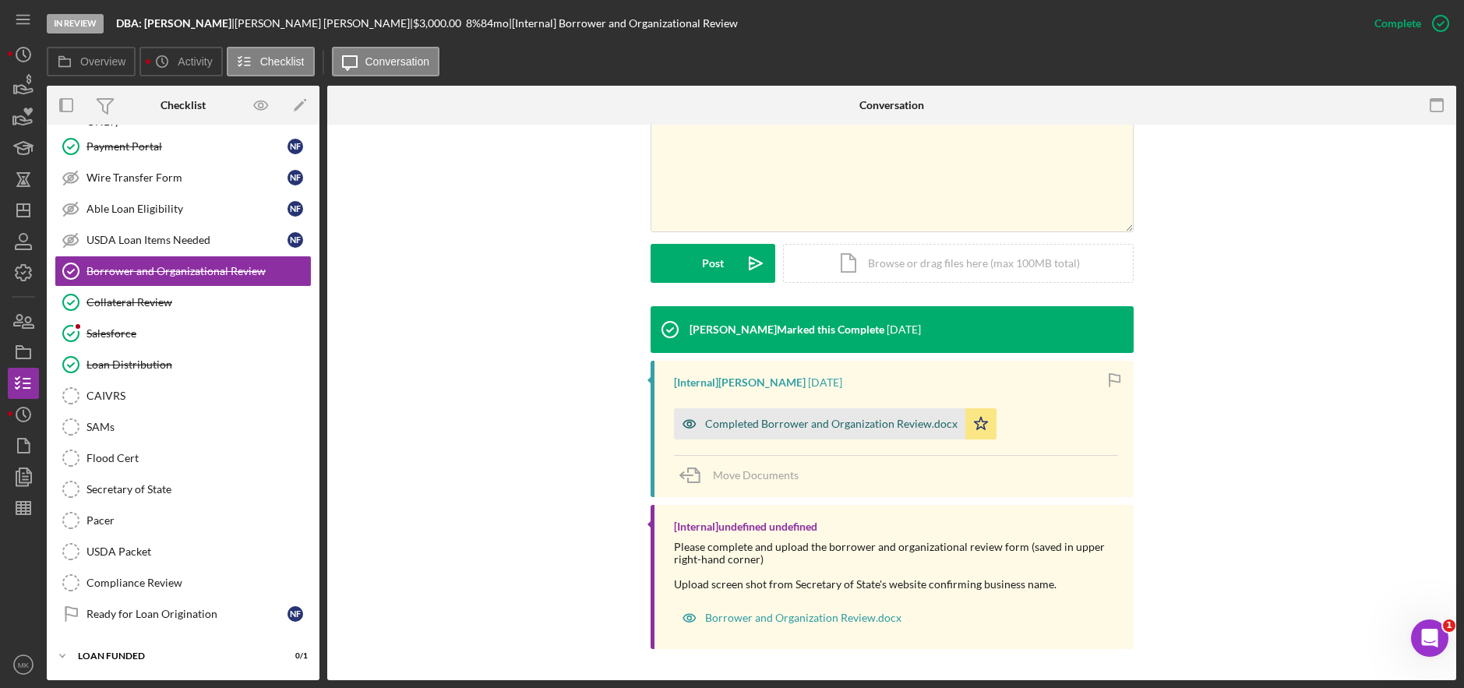
click at [807, 419] on div "Completed Borrower and Organization Review.docx" at bounding box center [831, 424] width 253 height 12
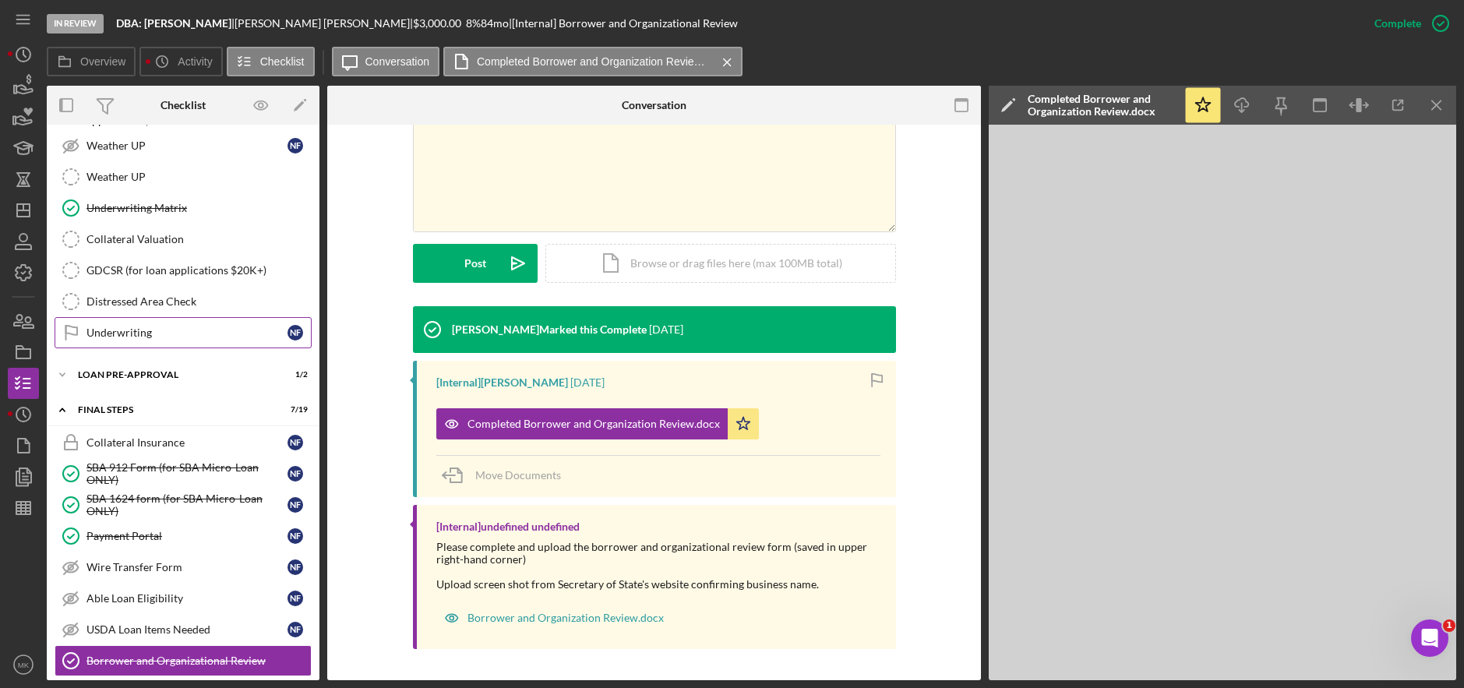
scroll to position [1135, 0]
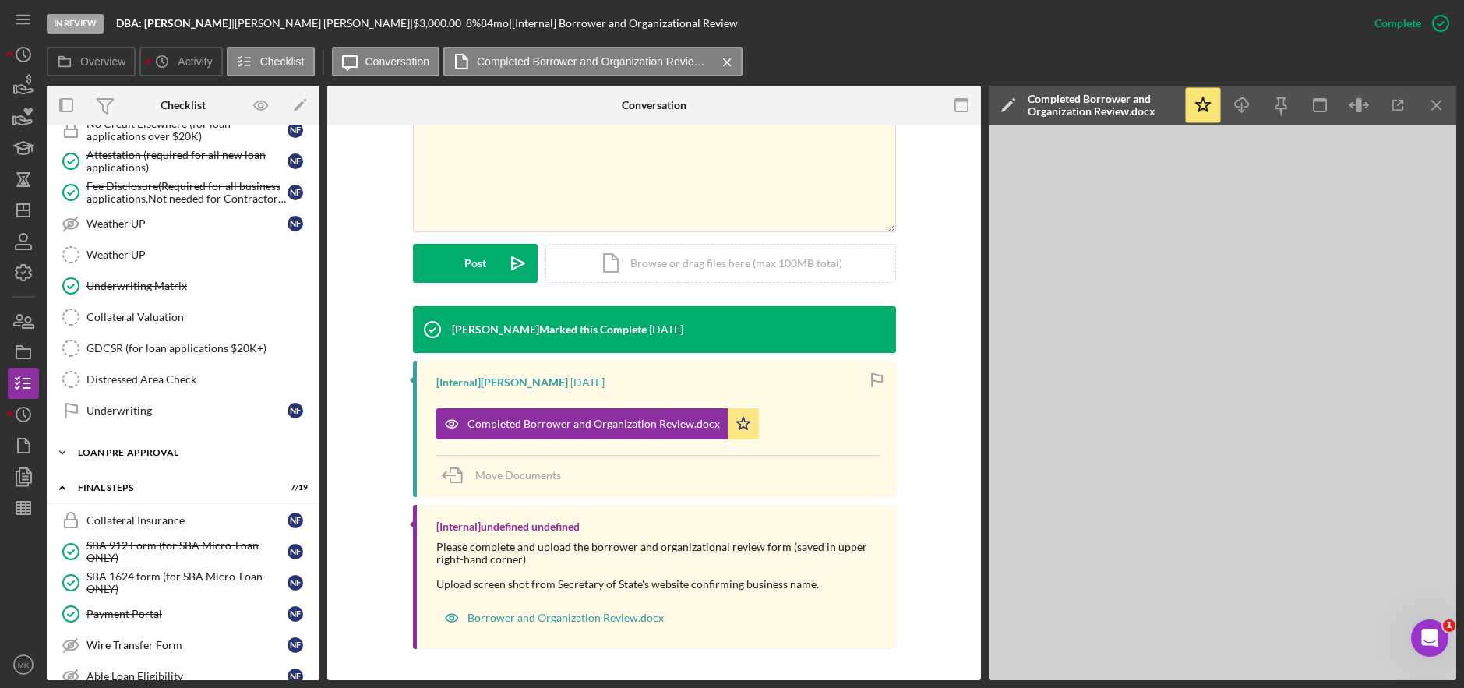
click at [118, 455] on div "LOAN PRE-APPROVAL" at bounding box center [189, 452] width 222 height 9
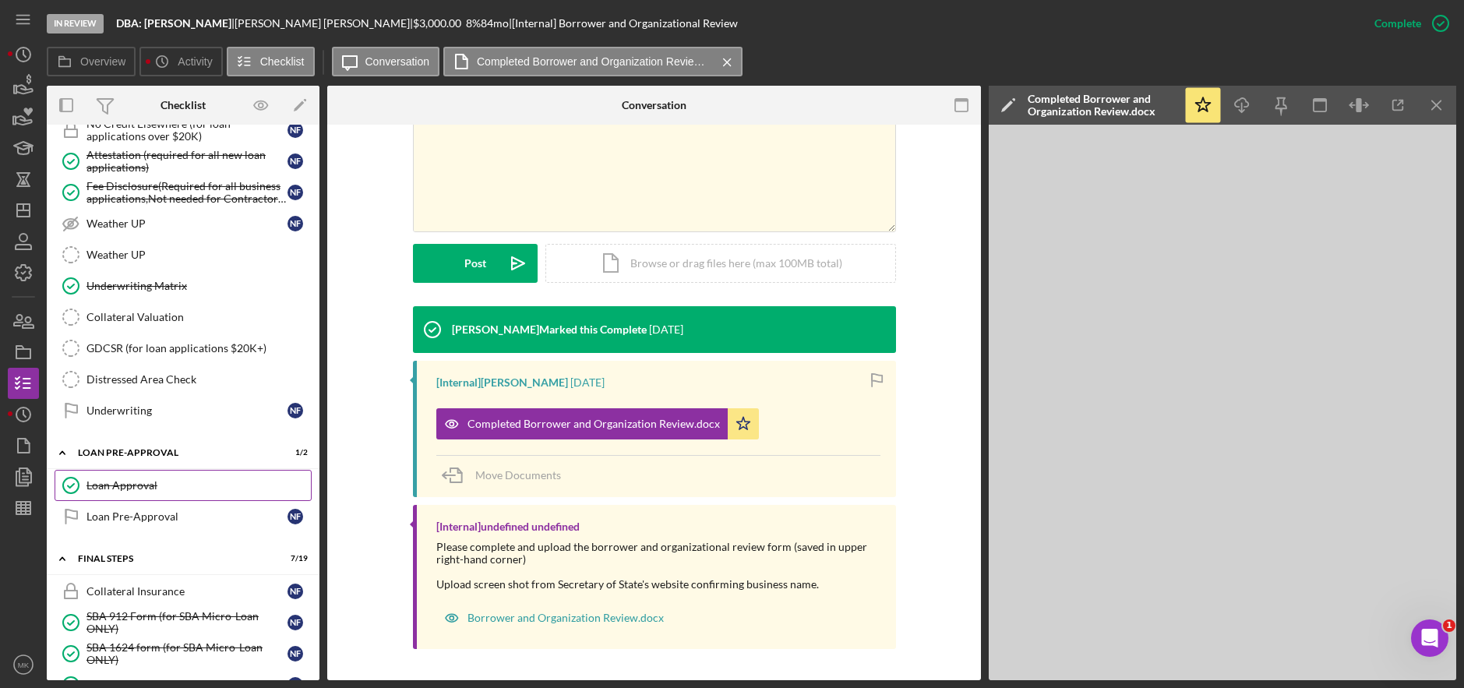
drag, startPoint x: 135, startPoint y: 487, endPoint x: 150, endPoint y: 487, distance: 15.6
click at [134, 487] on div "Loan Approval" at bounding box center [199, 485] width 224 height 12
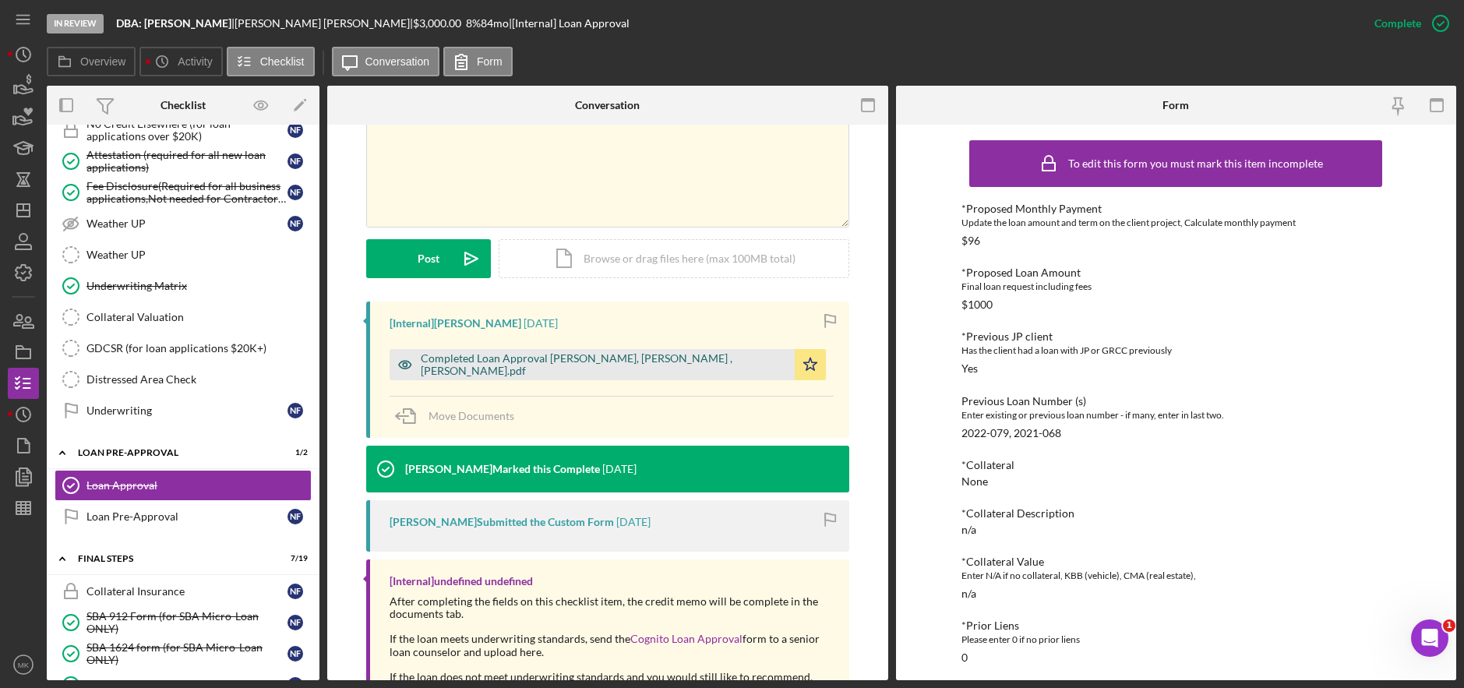
click at [553, 366] on div "Completed Loan Approval Williams, Travis , NOE FARIAS.pdf" at bounding box center [604, 364] width 366 height 25
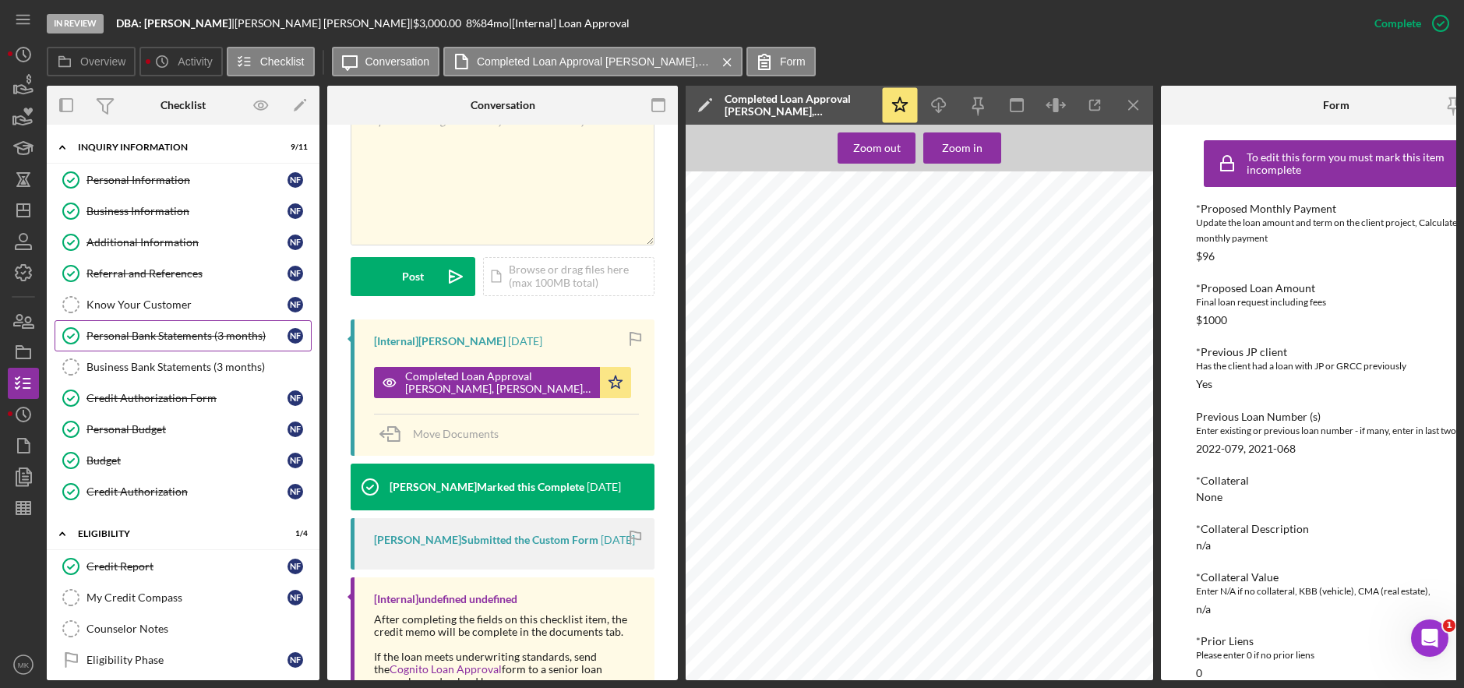
click at [151, 342] on div "Personal Bank Statements (3 months)" at bounding box center [187, 336] width 201 height 12
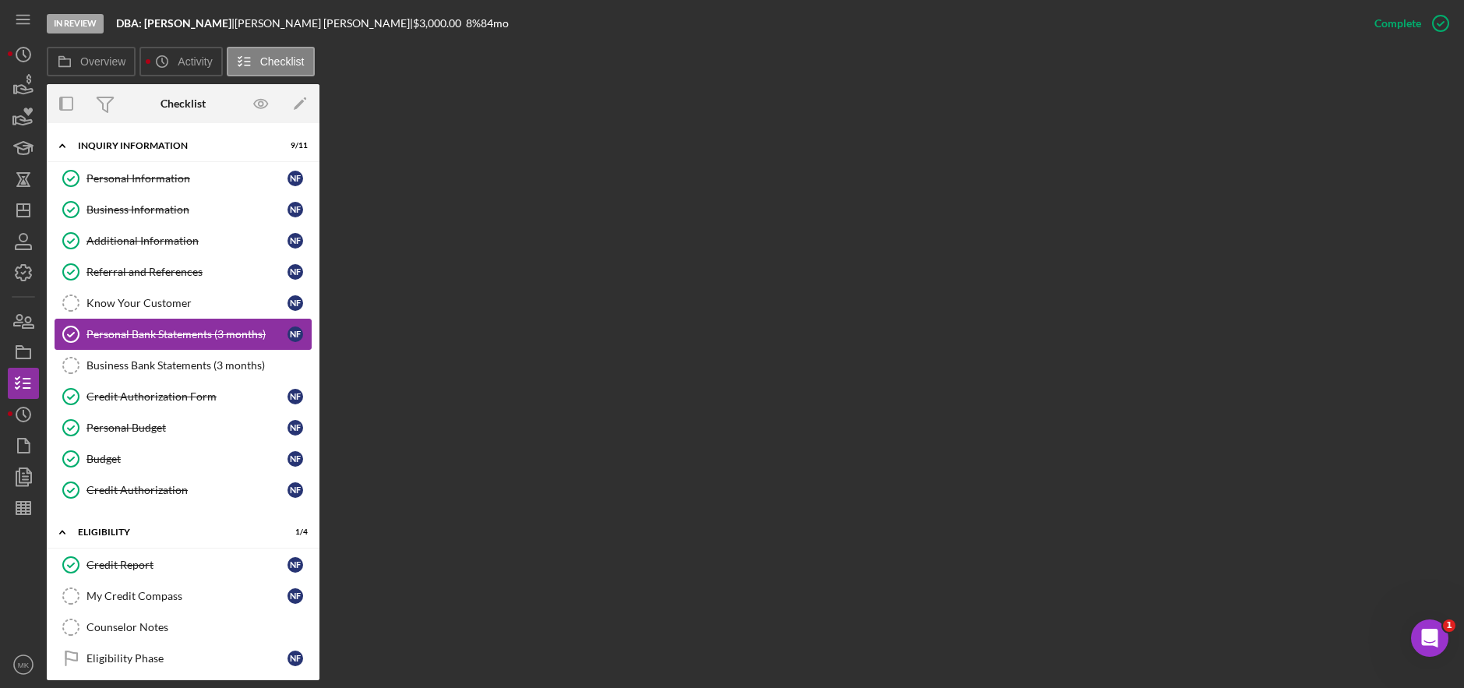
click at [159, 333] on div "Personal Bank Statements (3 months)" at bounding box center [187, 334] width 201 height 12
click at [147, 365] on div "Business Bank Statements (3 months)" at bounding box center [199, 365] width 224 height 12
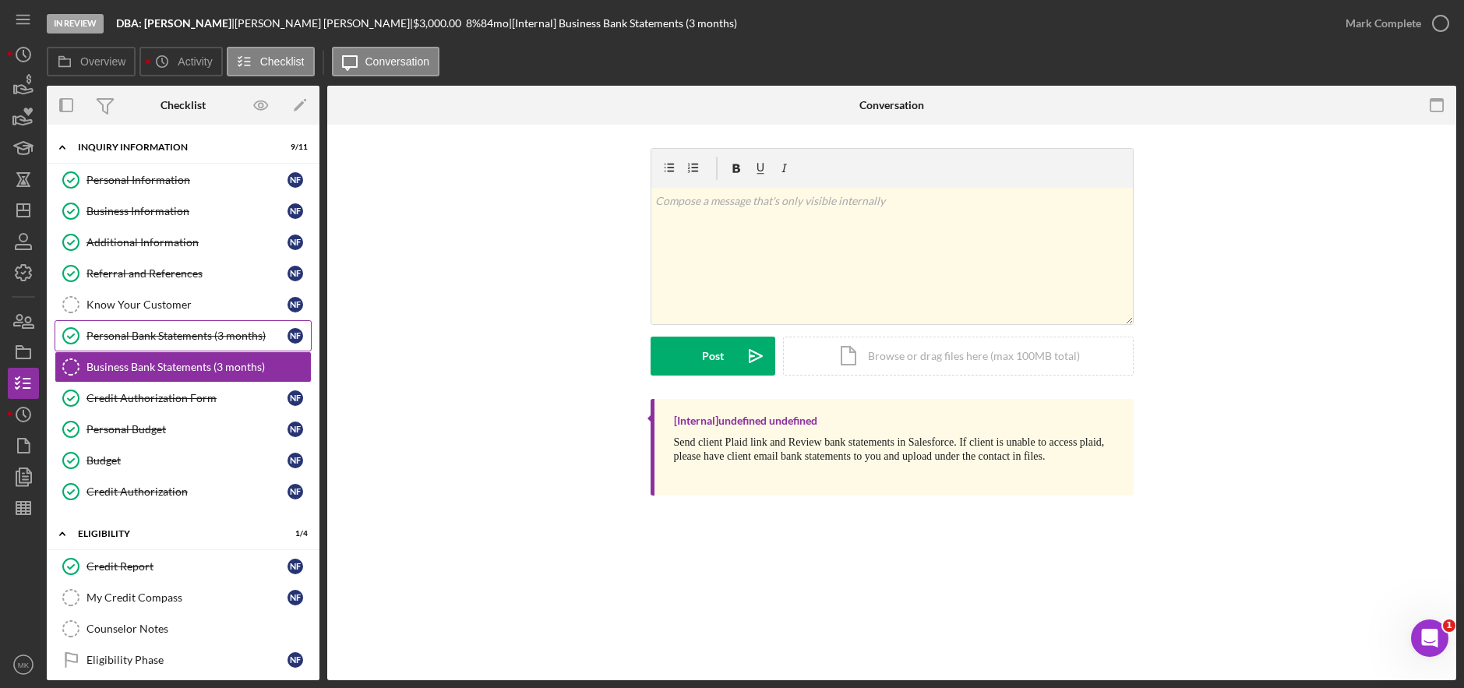
click at [157, 340] on div "Personal Bank Statements (3 months)" at bounding box center [187, 336] width 201 height 12
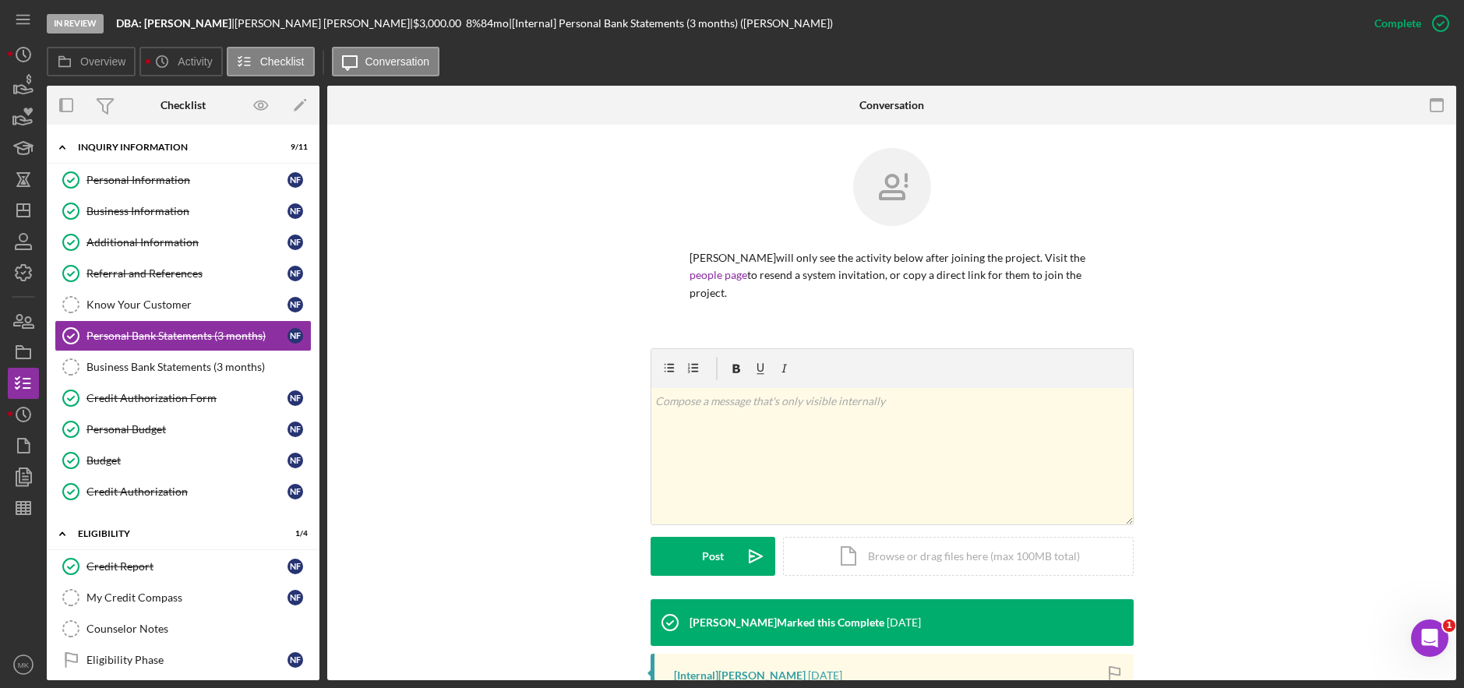
scroll to position [215, 0]
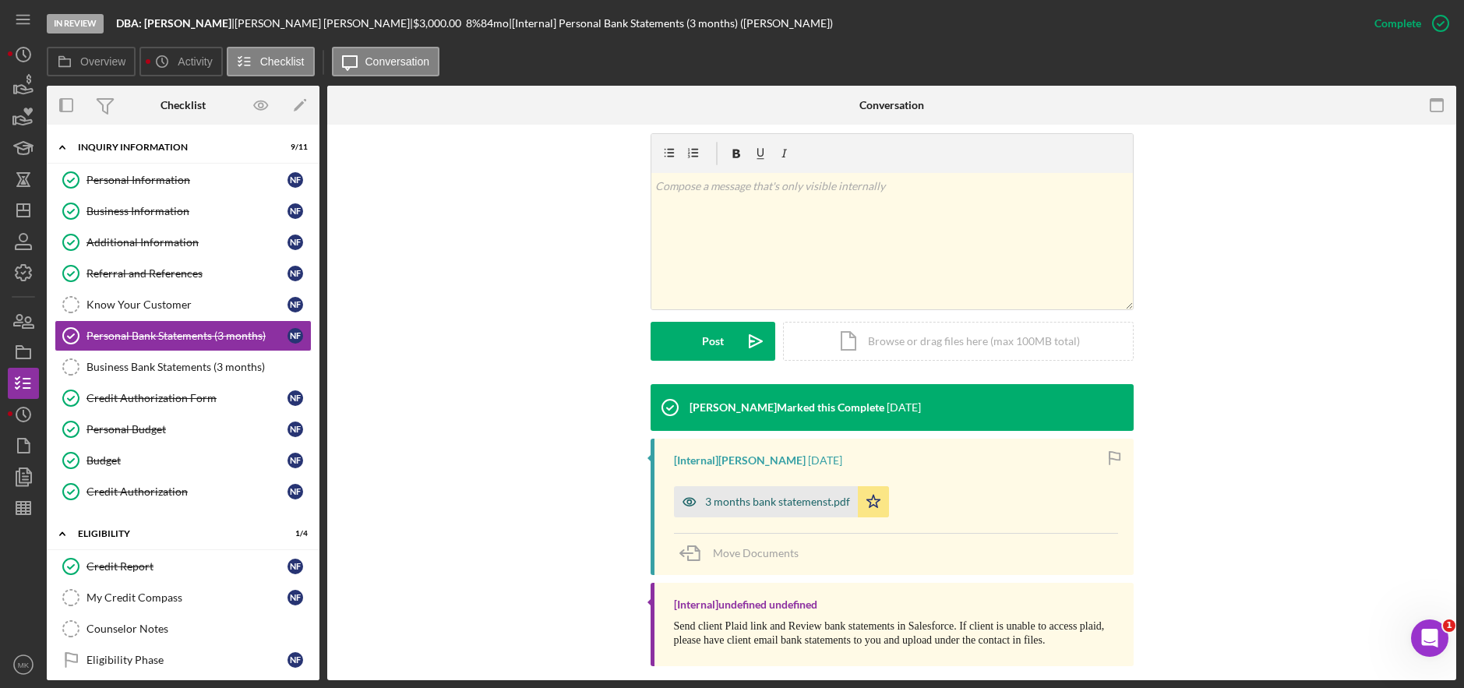
click at [756, 496] on div "3 months bank statemenst.pdf" at bounding box center [777, 502] width 145 height 12
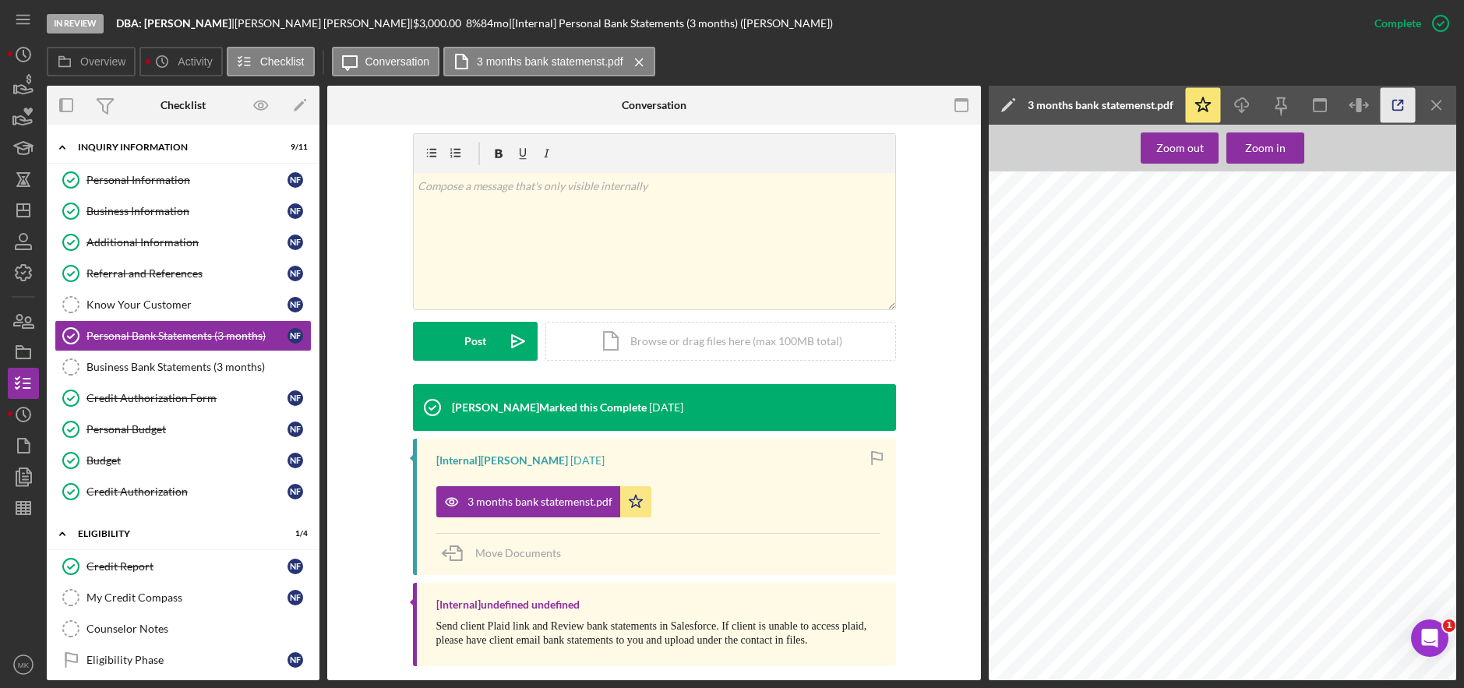
click at [1396, 108] on icon "button" at bounding box center [1398, 105] width 35 height 35
click at [157, 558] on link "Credit Report Credit Report N F" at bounding box center [183, 566] width 257 height 31
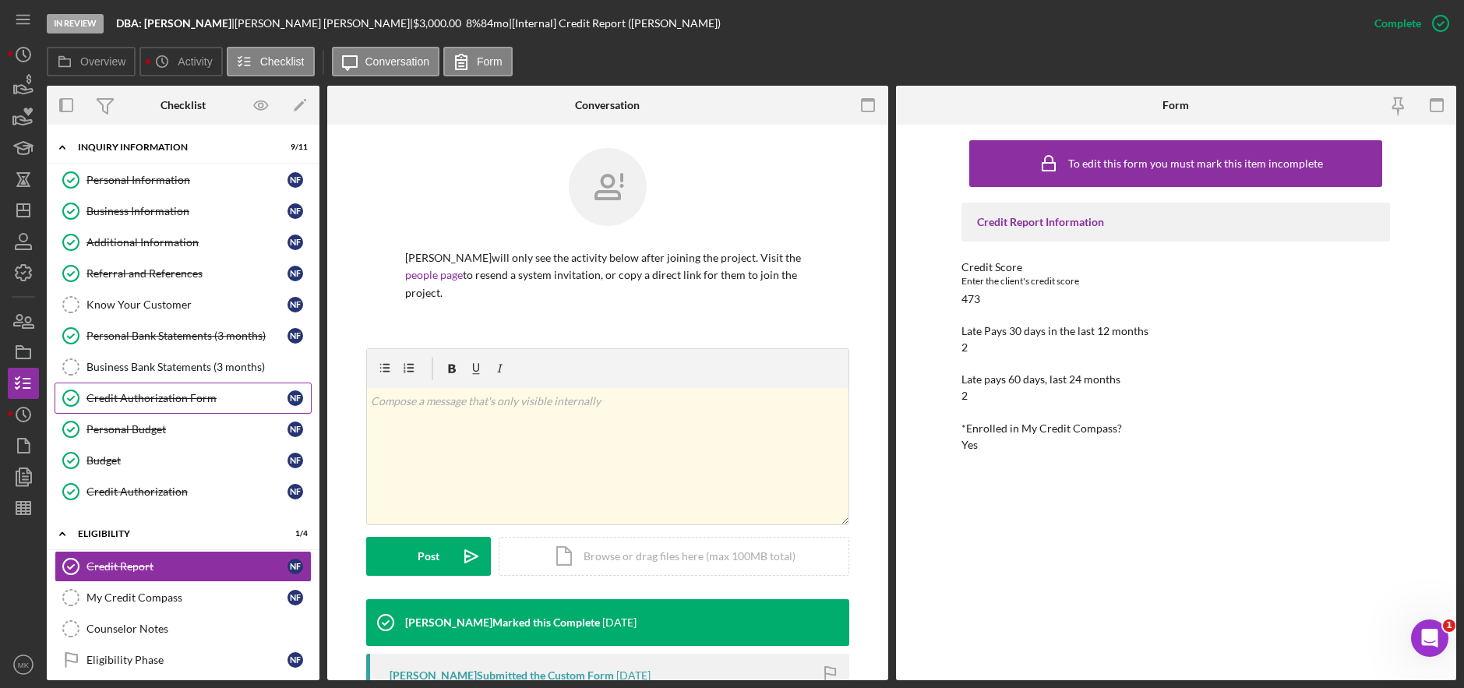
click at [162, 394] on div "Credit Authorization Form" at bounding box center [187, 398] width 201 height 12
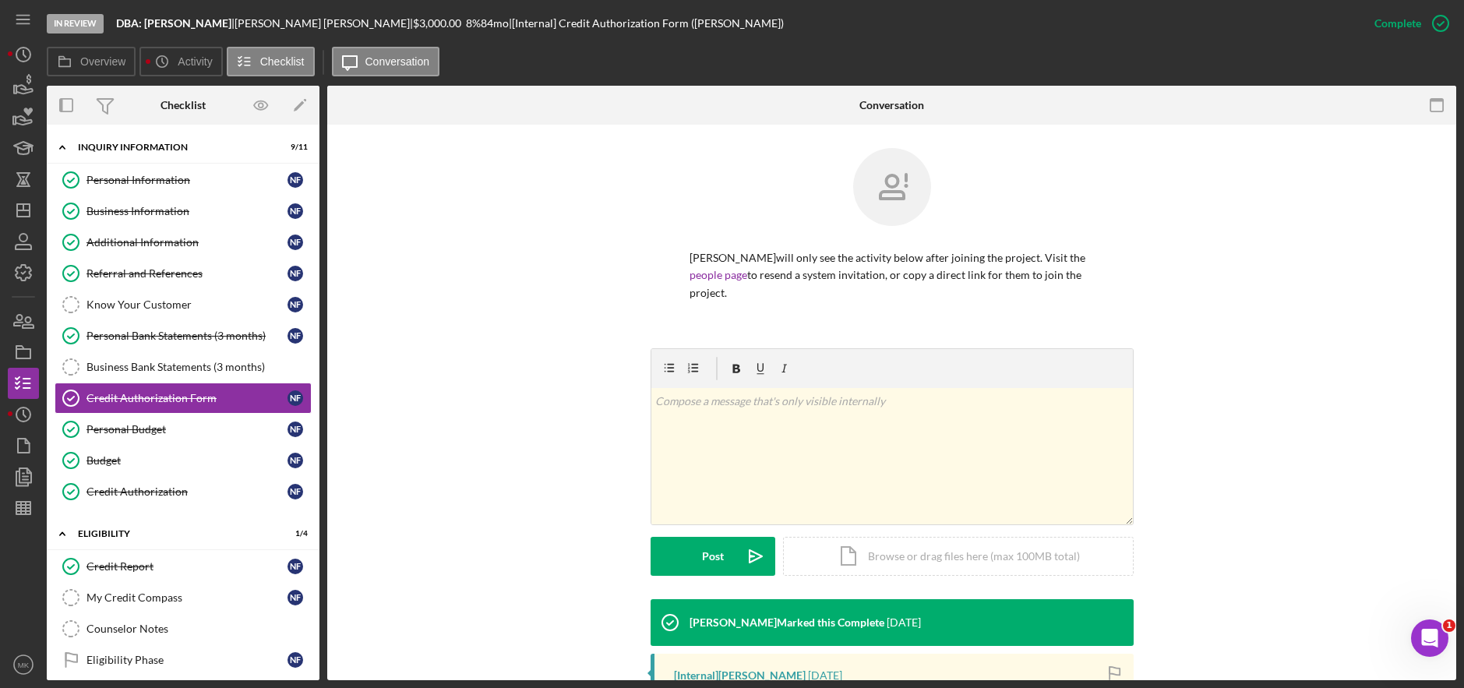
scroll to position [300, 0]
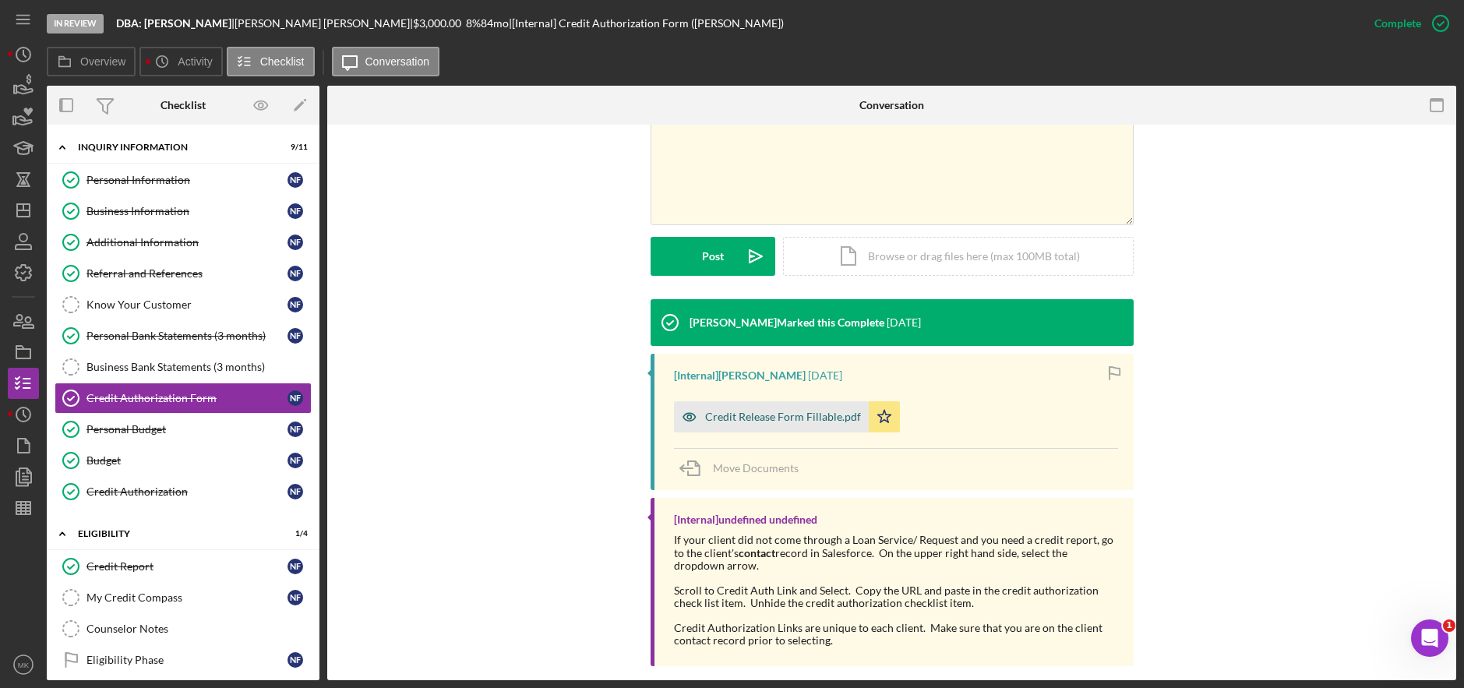
click at [764, 408] on div "Credit Release Form Fillable.pdf" at bounding box center [771, 416] width 195 height 31
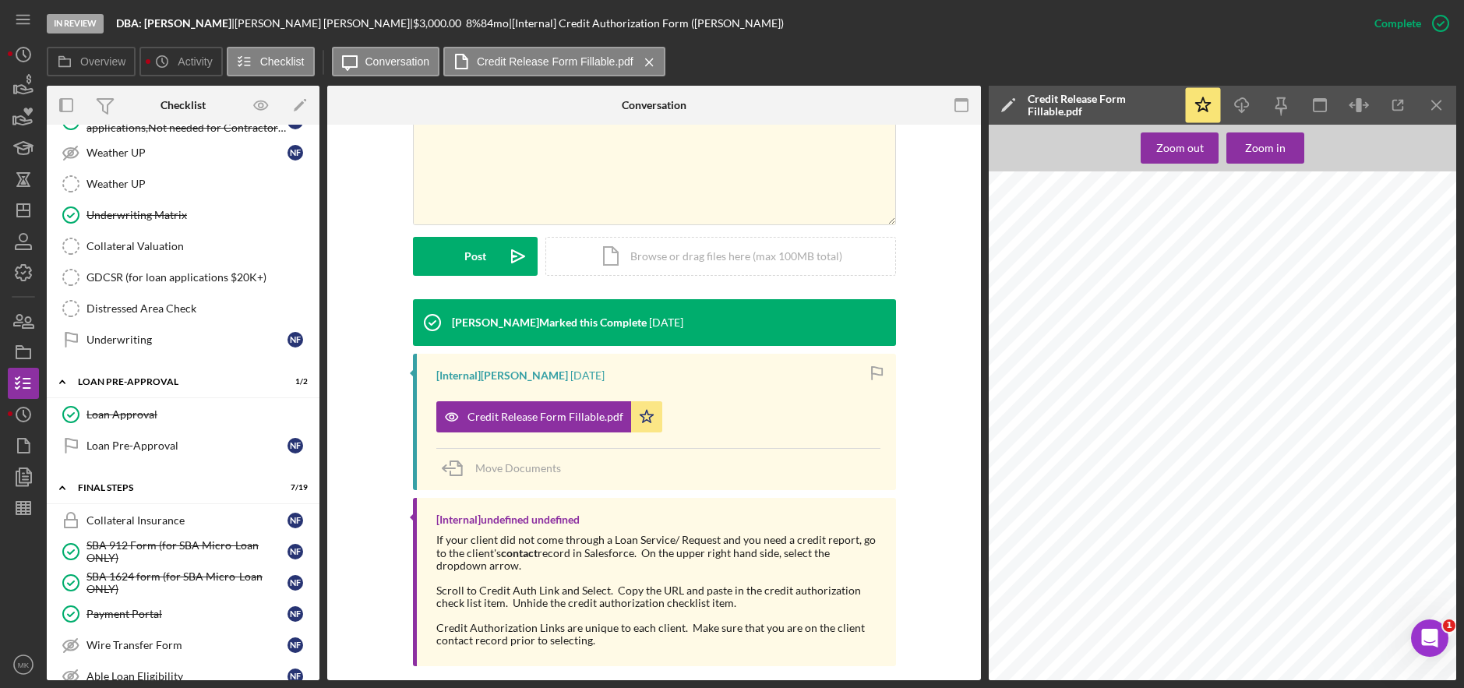
scroll to position [1050, 0]
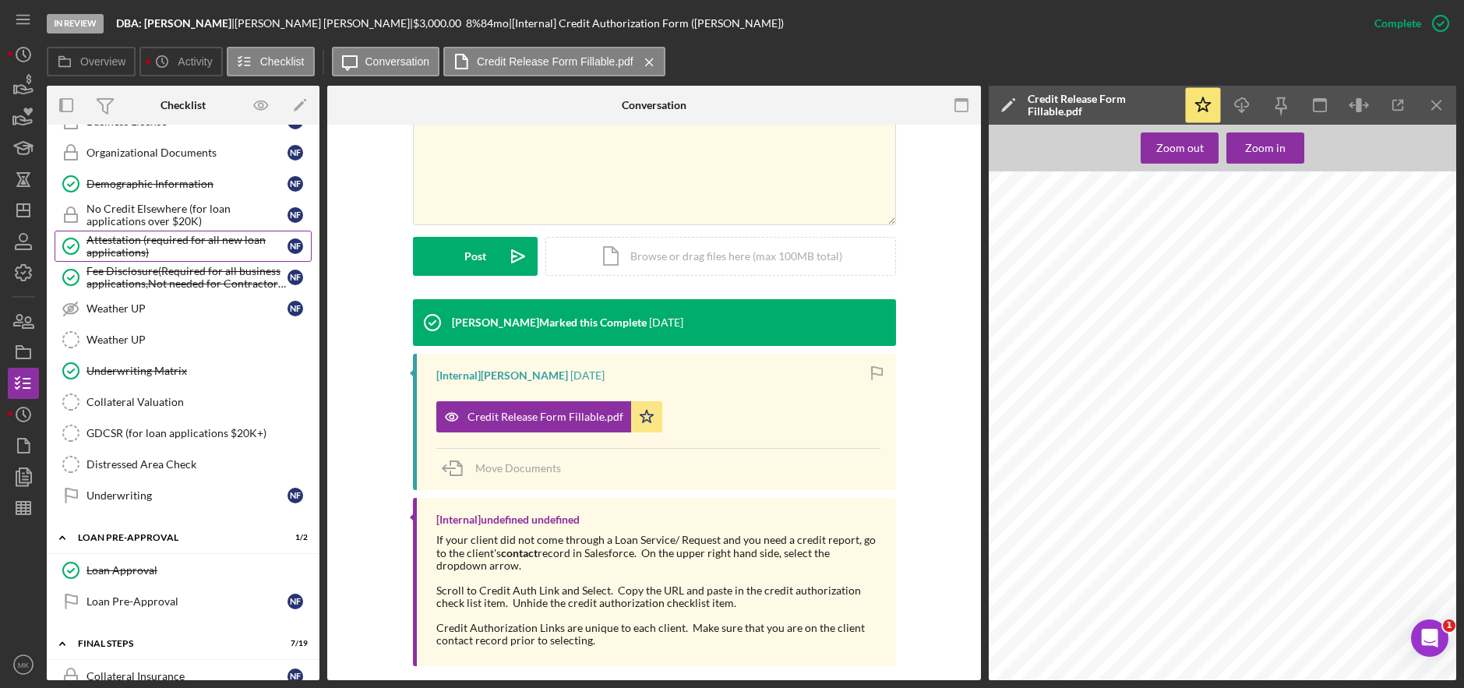
click at [157, 257] on div "Attestation (required for all new loan applications)" at bounding box center [187, 246] width 201 height 25
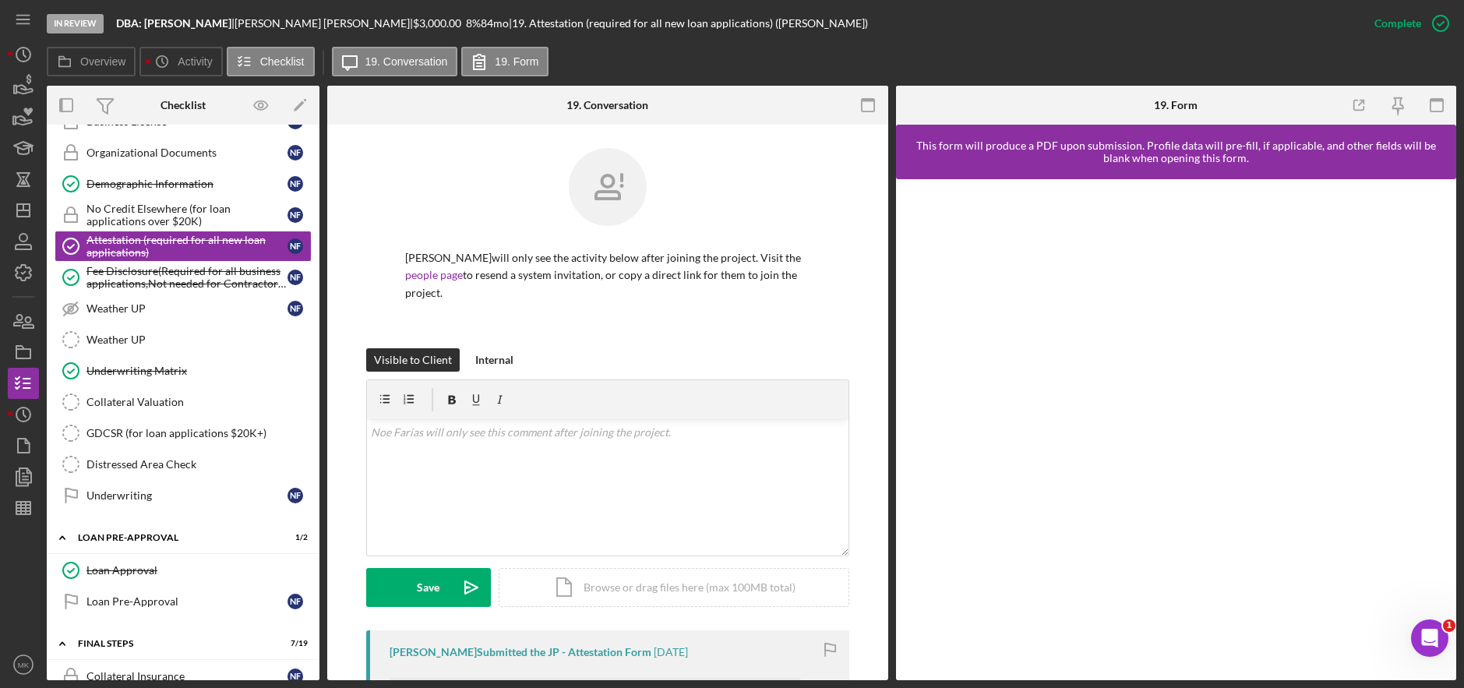
scroll to position [243, 0]
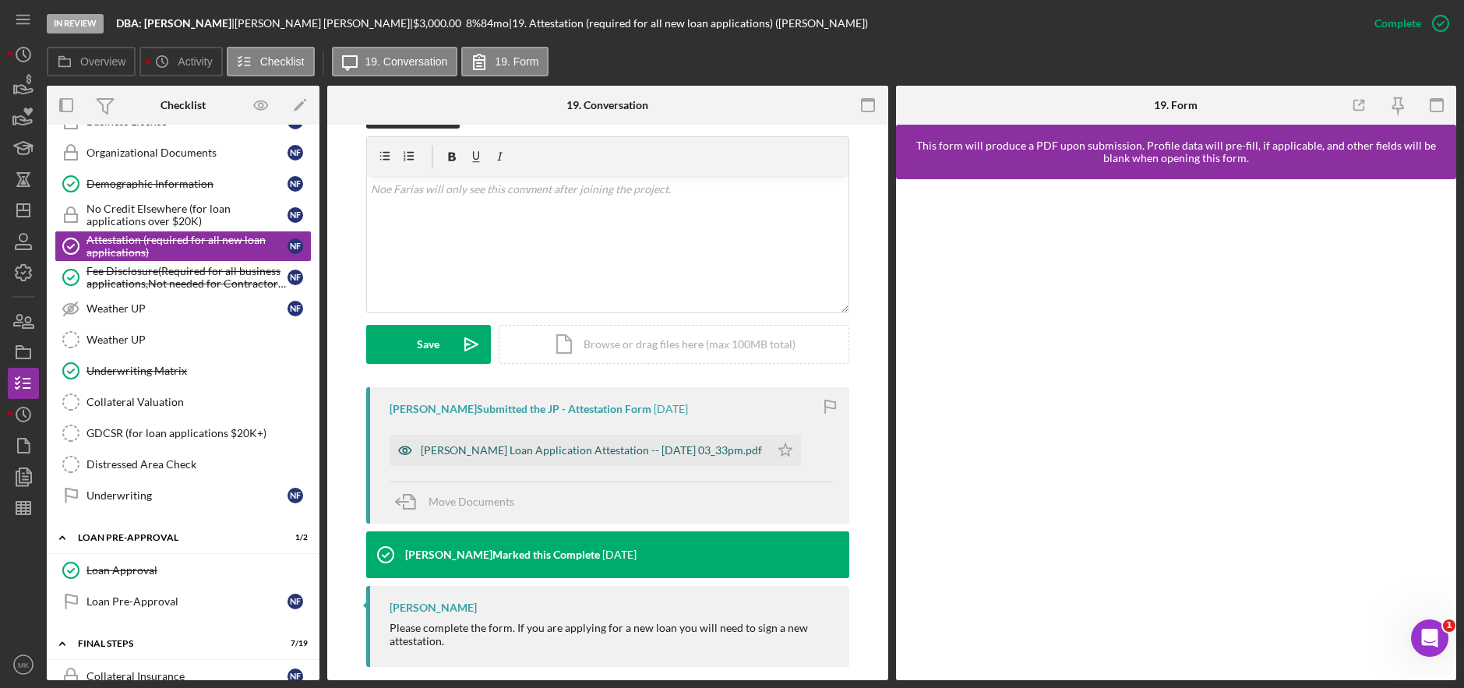
click at [547, 444] on div "Justine Petersen Loan Application Attestation -- 2025-08-08 03_33pm.pdf" at bounding box center [591, 450] width 341 height 12
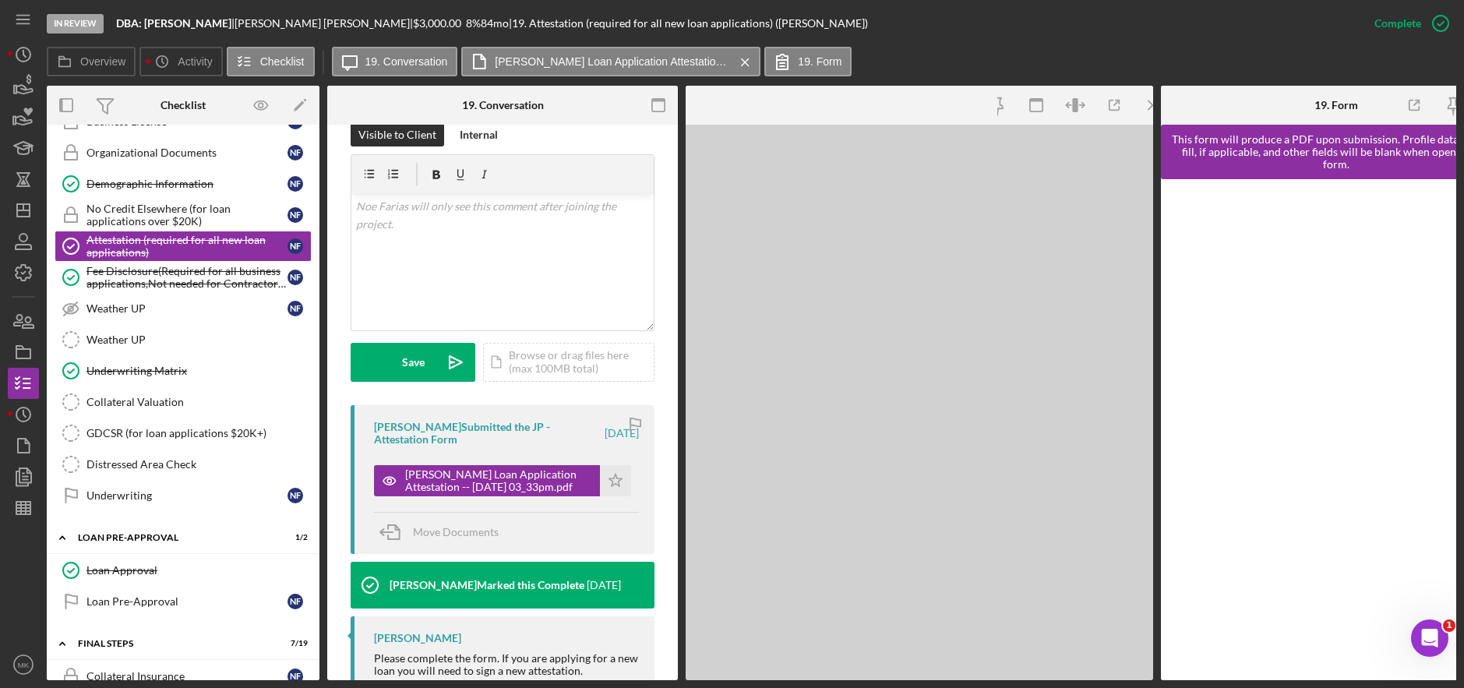
scroll to position [278, 0]
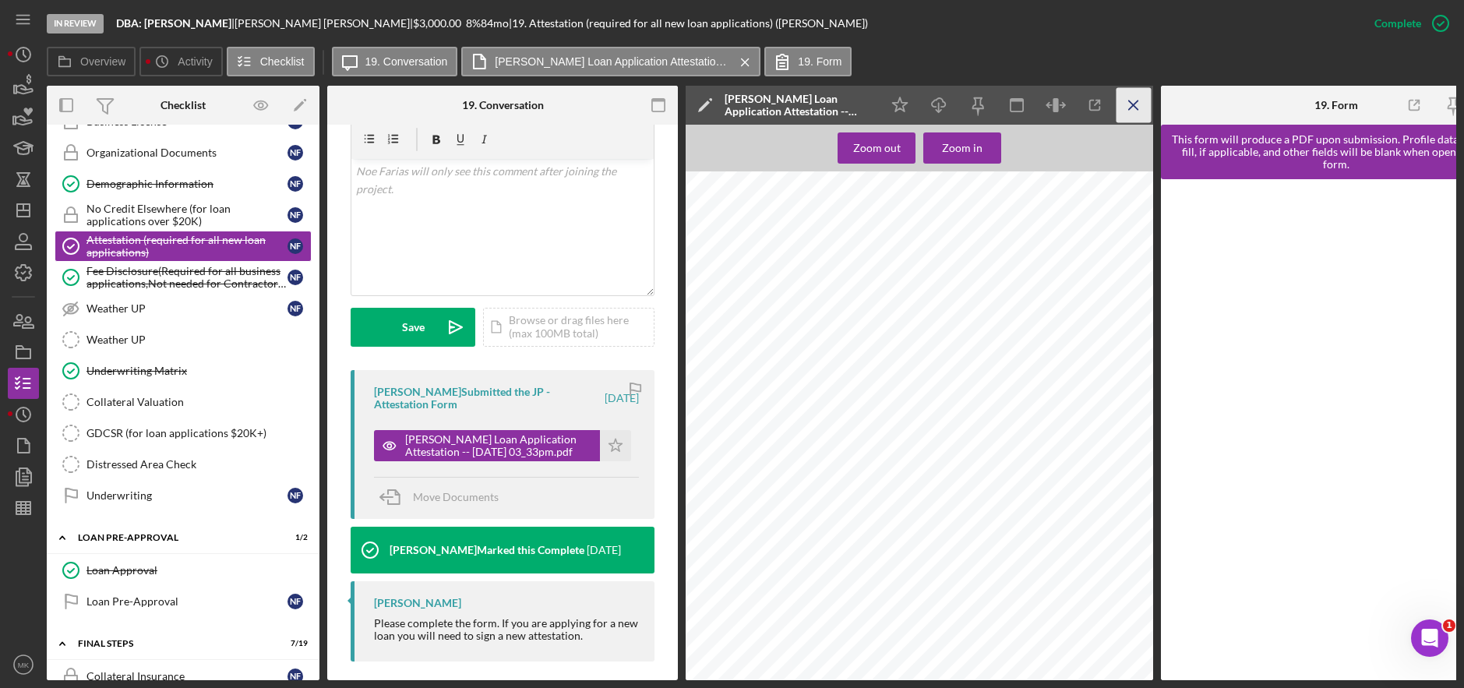
click at [1133, 112] on icon "Icon/Menu Close" at bounding box center [1134, 105] width 35 height 35
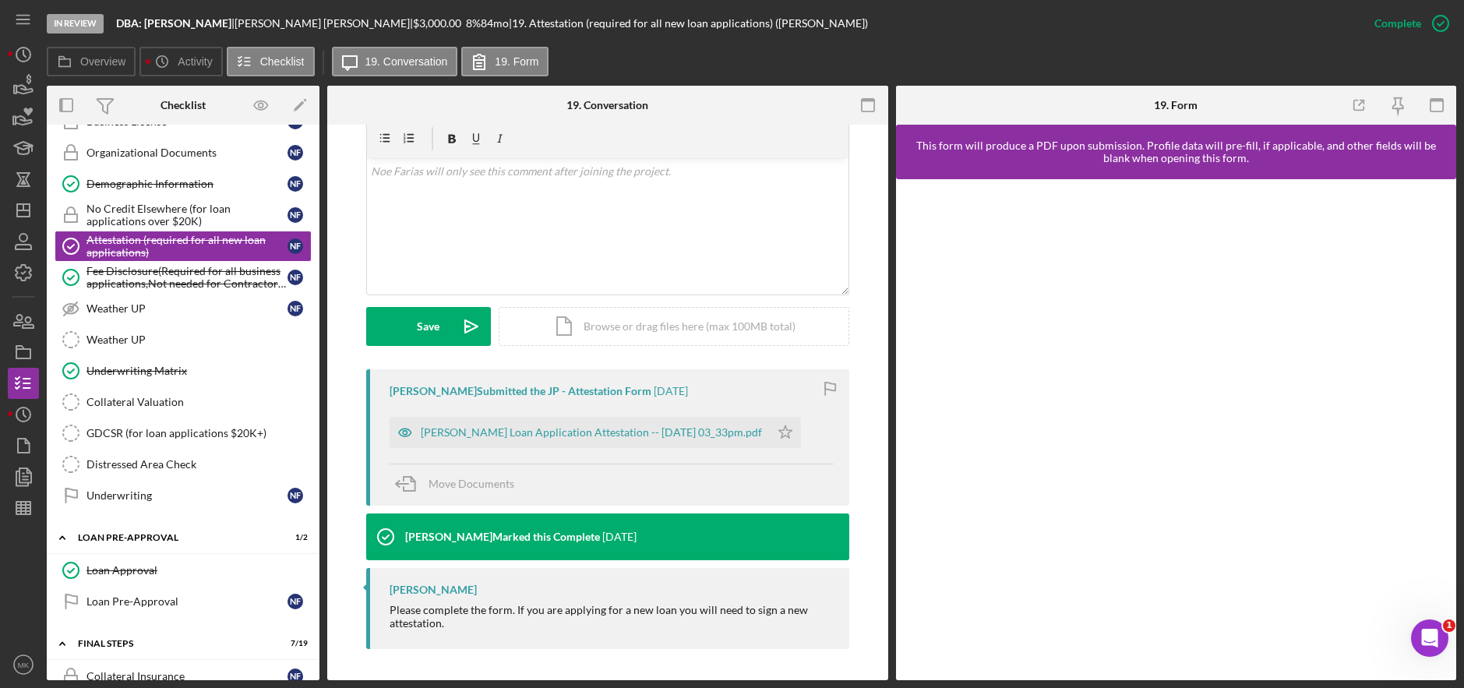
scroll to position [243, 0]
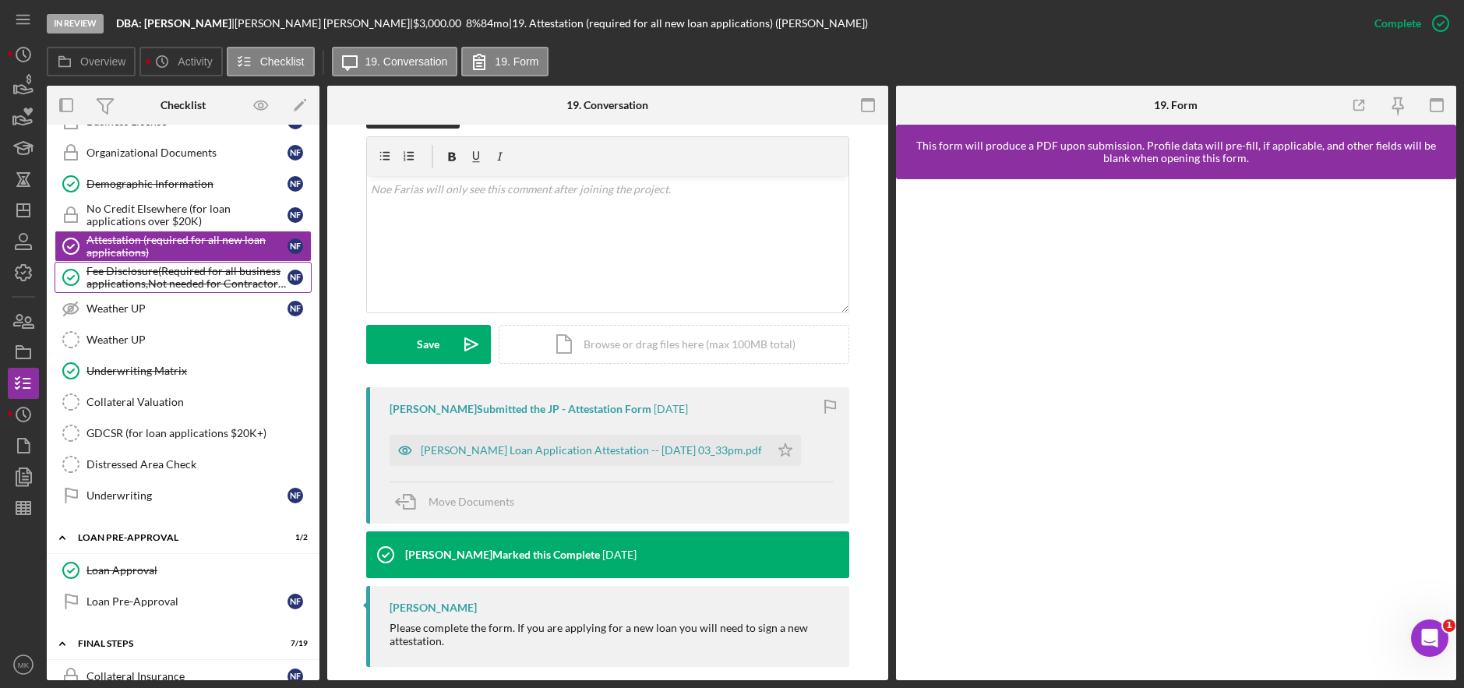
click at [115, 277] on div "Fee Disclosure(Required for all business applications,Not needed for Contractor…" at bounding box center [187, 277] width 201 height 25
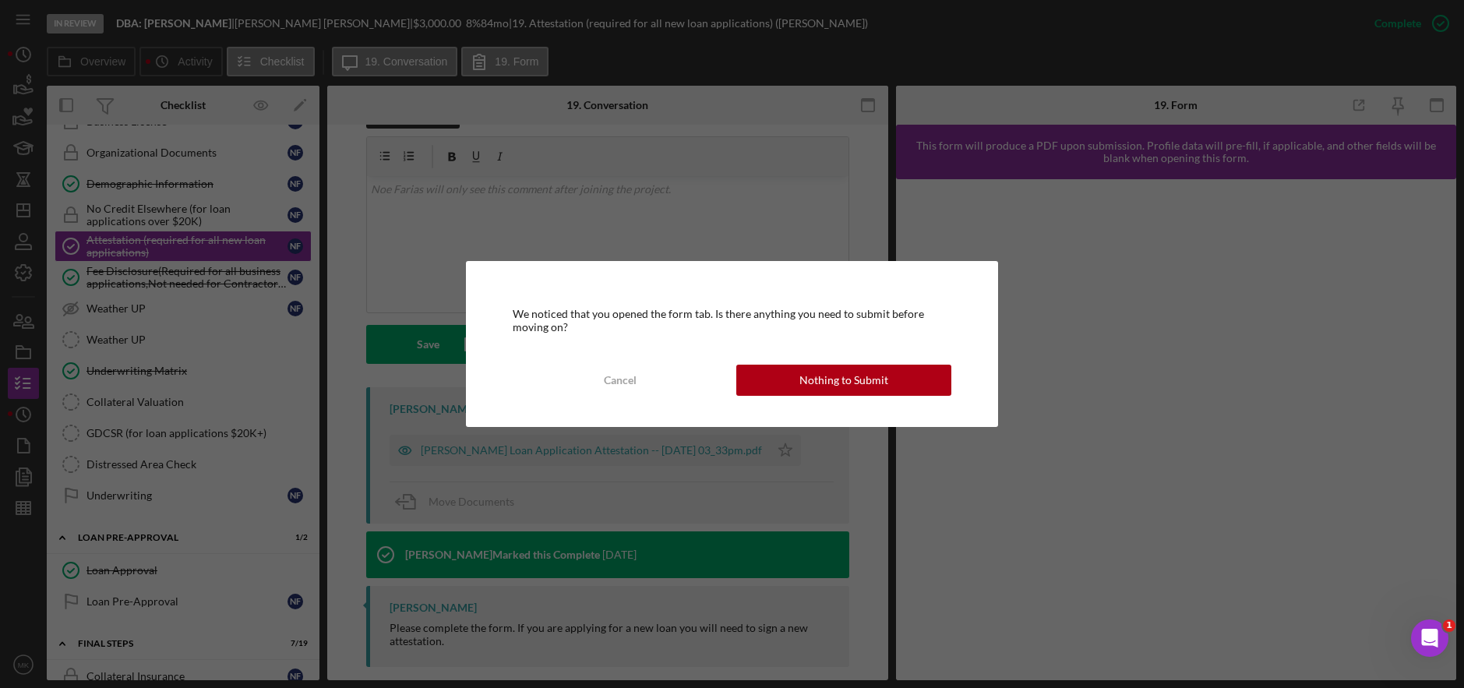
click at [892, 402] on div "We noticed that you opened the form tab. Is there anything you need to submit b…" at bounding box center [732, 343] width 533 height 165
click at [893, 387] on button "Nothing to Submit" at bounding box center [844, 380] width 216 height 31
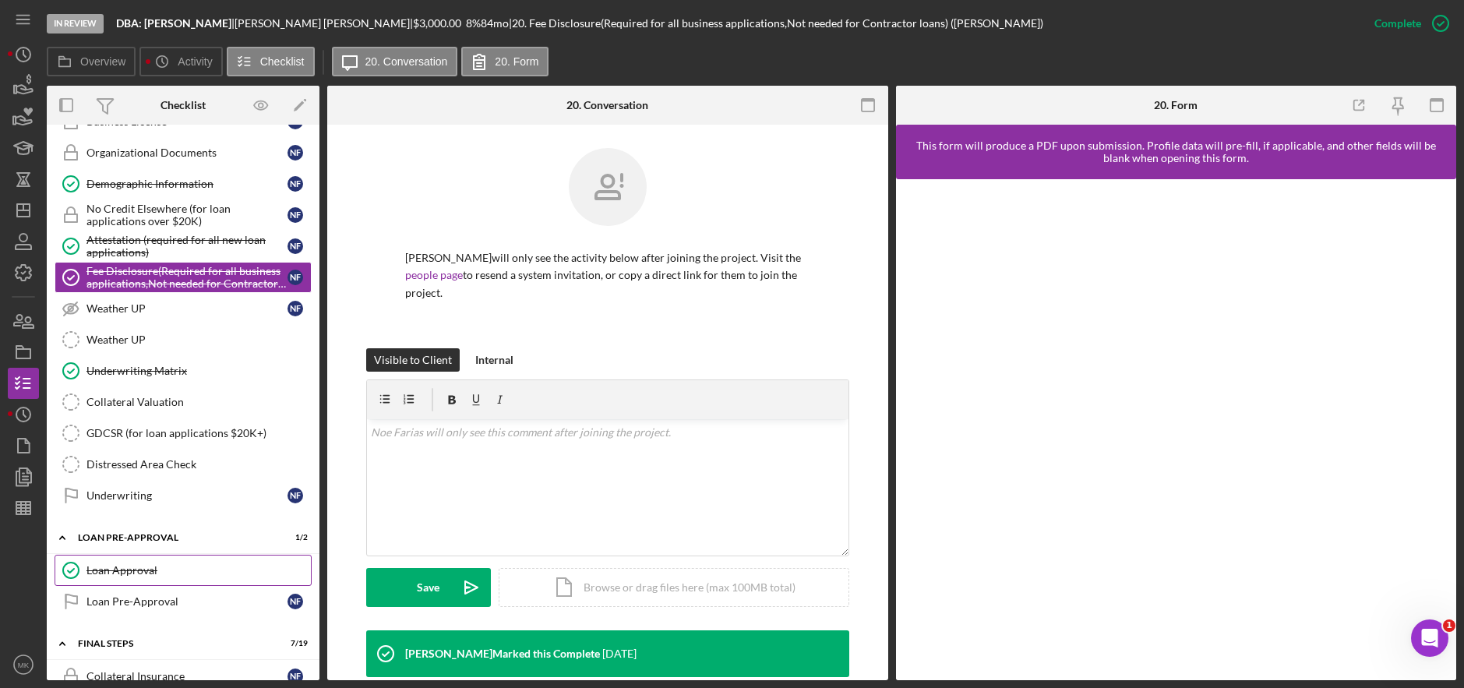
click at [165, 567] on div "Loan Approval" at bounding box center [199, 570] width 224 height 12
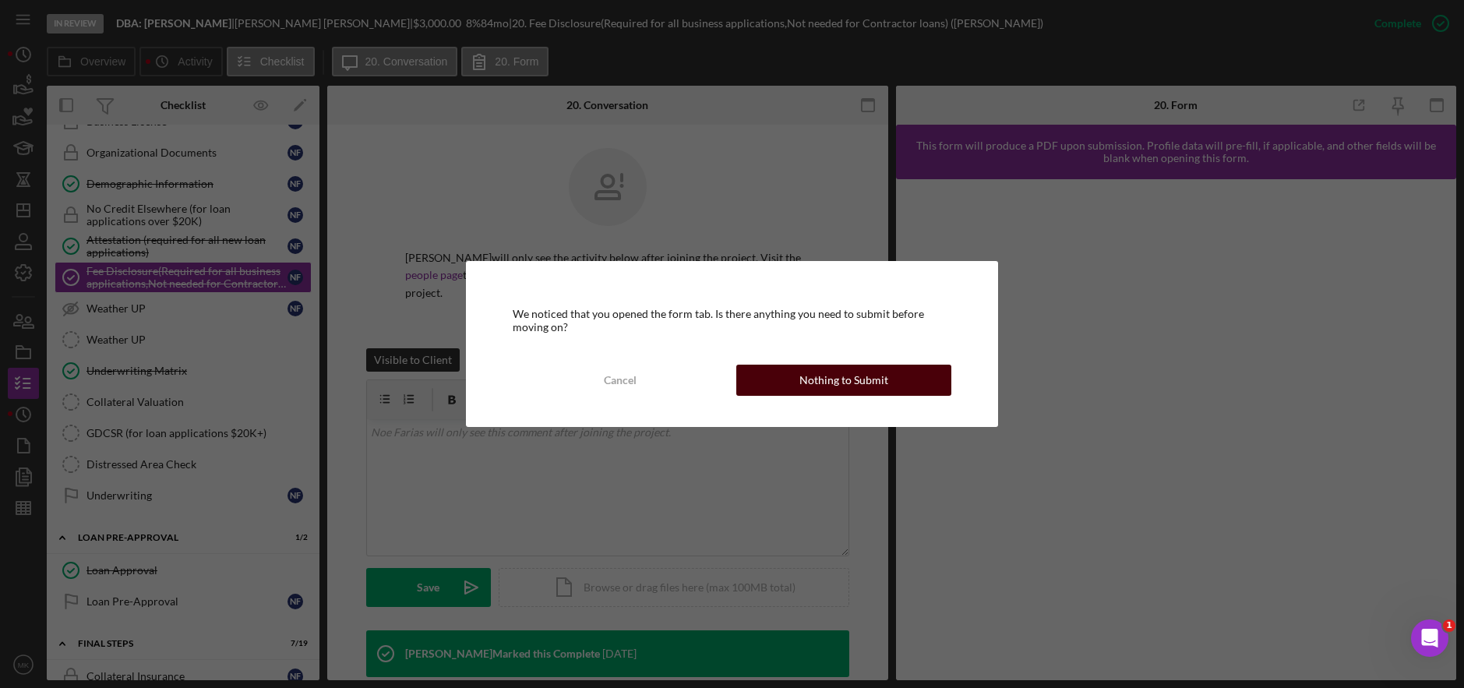
click at [905, 373] on button "Nothing to Submit" at bounding box center [844, 380] width 216 height 31
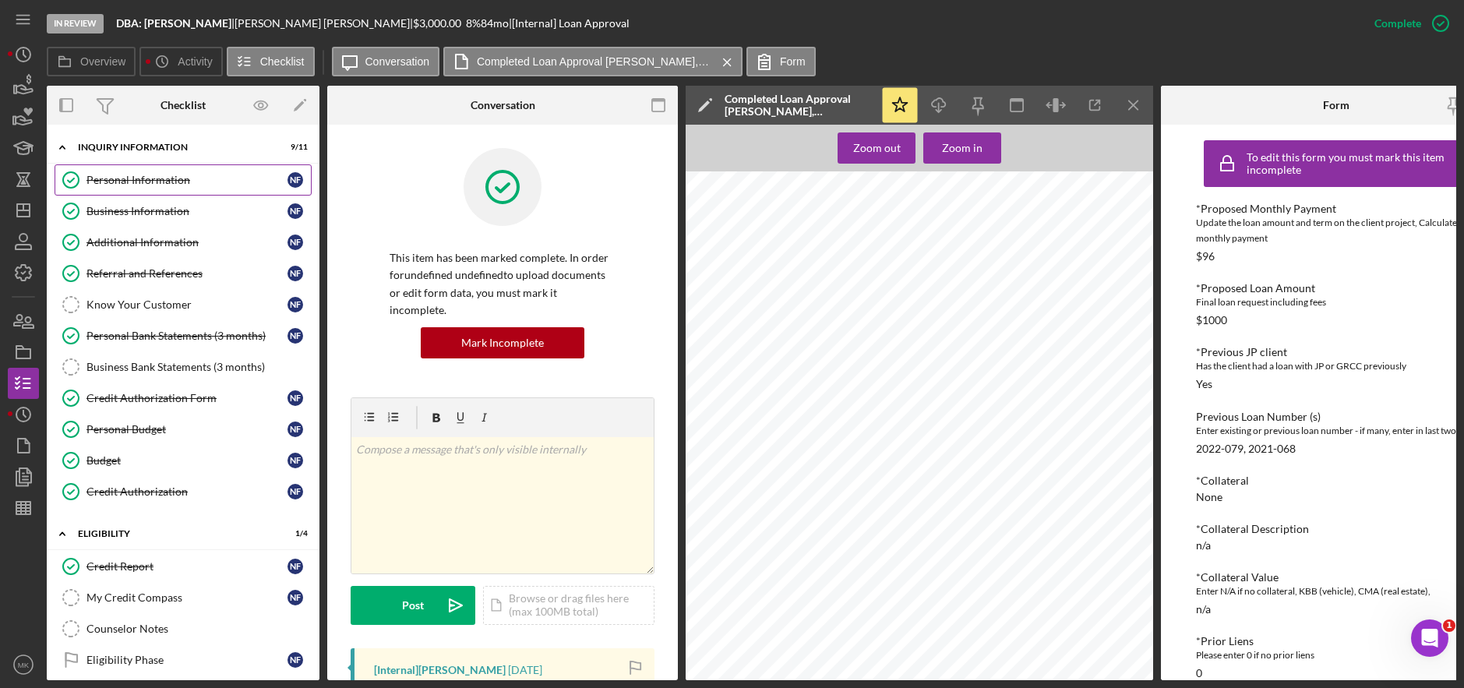
click at [189, 177] on div "Personal Information" at bounding box center [187, 180] width 201 height 12
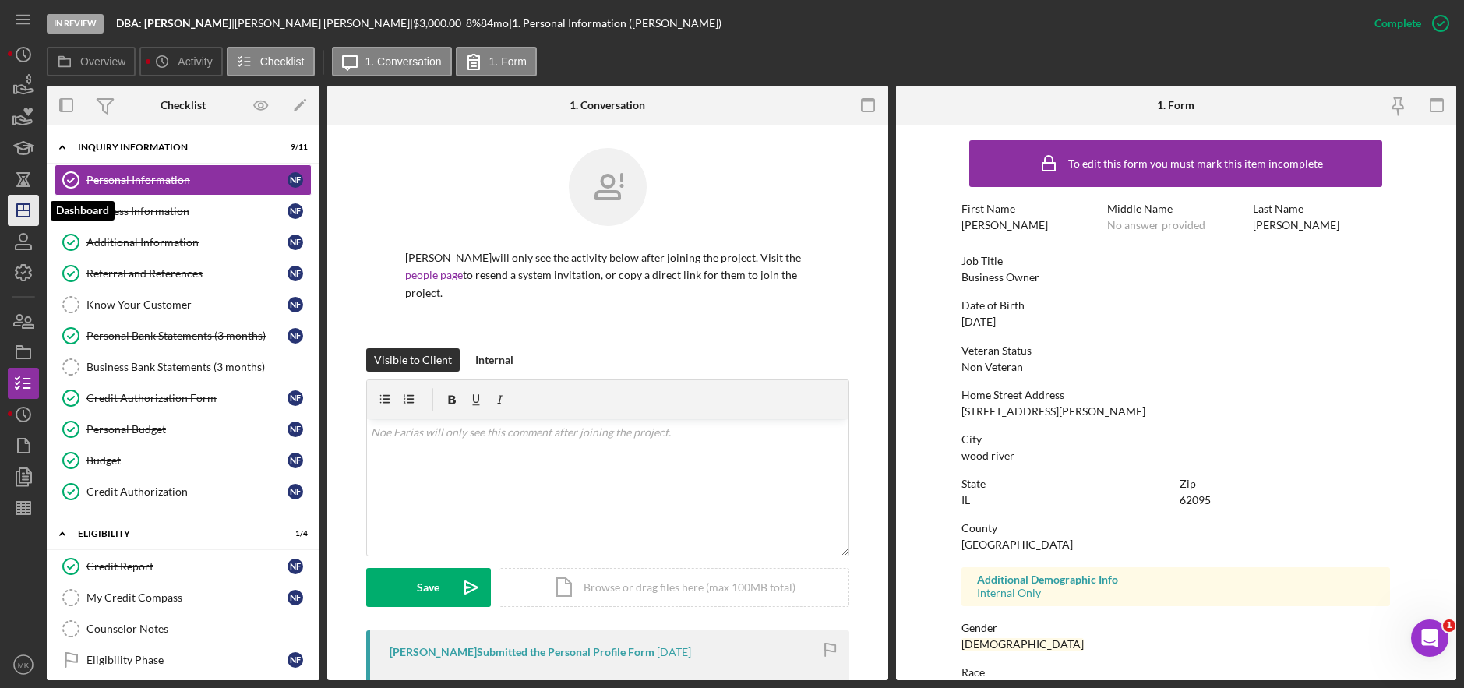
click at [23, 216] on icon "Icon/Dashboard" at bounding box center [23, 210] width 39 height 39
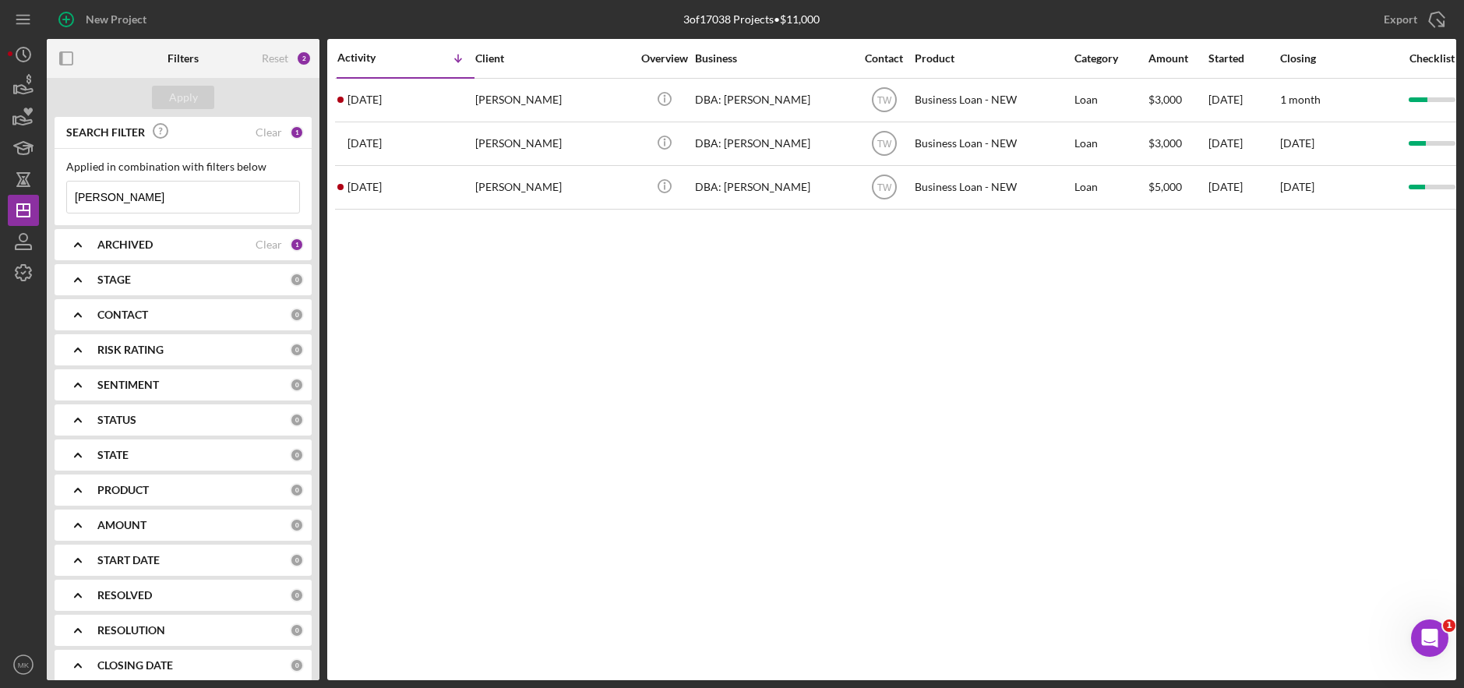
drag, startPoint x: 135, startPoint y: 203, endPoint x: -48, endPoint y: 181, distance: 184.5
click at [0, 181] on html "New Project 3 of 17038 Projects • $11,000 Farias Export Icon/Export Filters Res…" at bounding box center [732, 344] width 1464 height 688
type input "Verges"
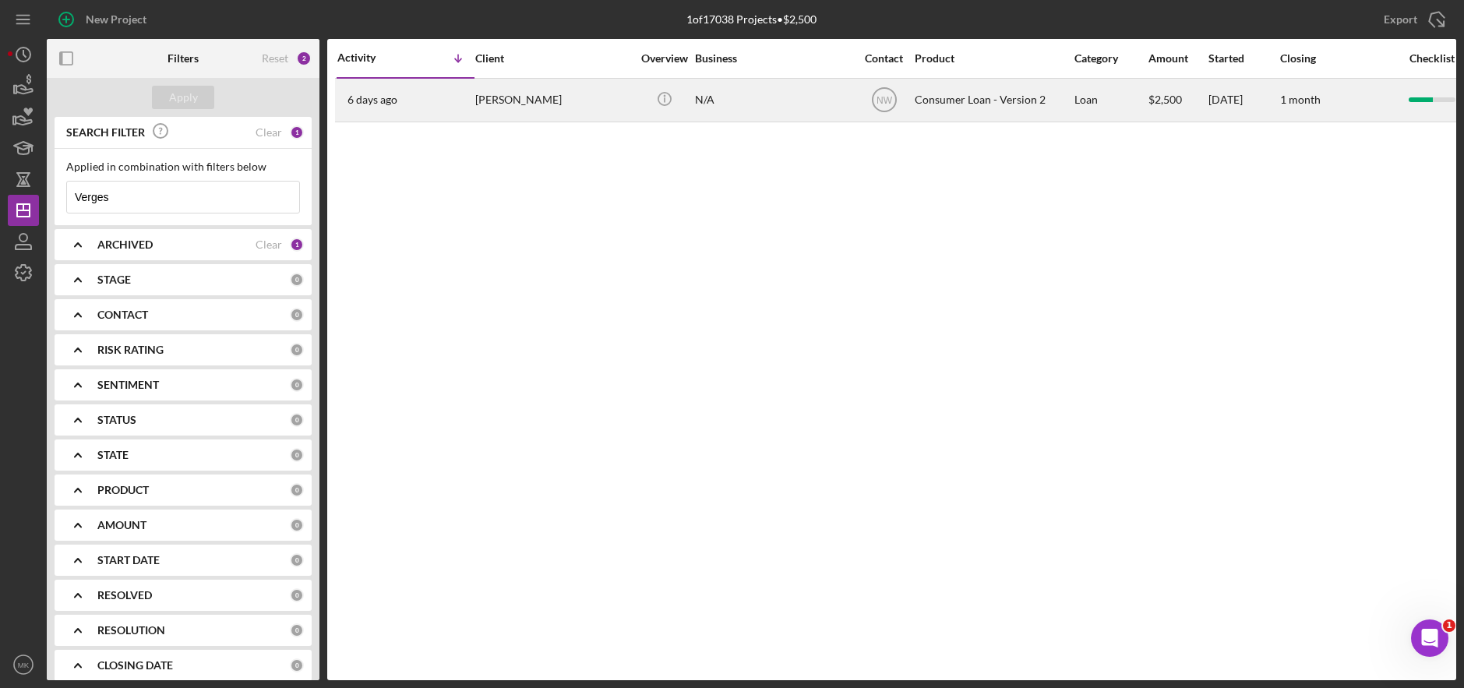
click at [527, 102] on div "Romekia Verges" at bounding box center [553, 99] width 156 height 41
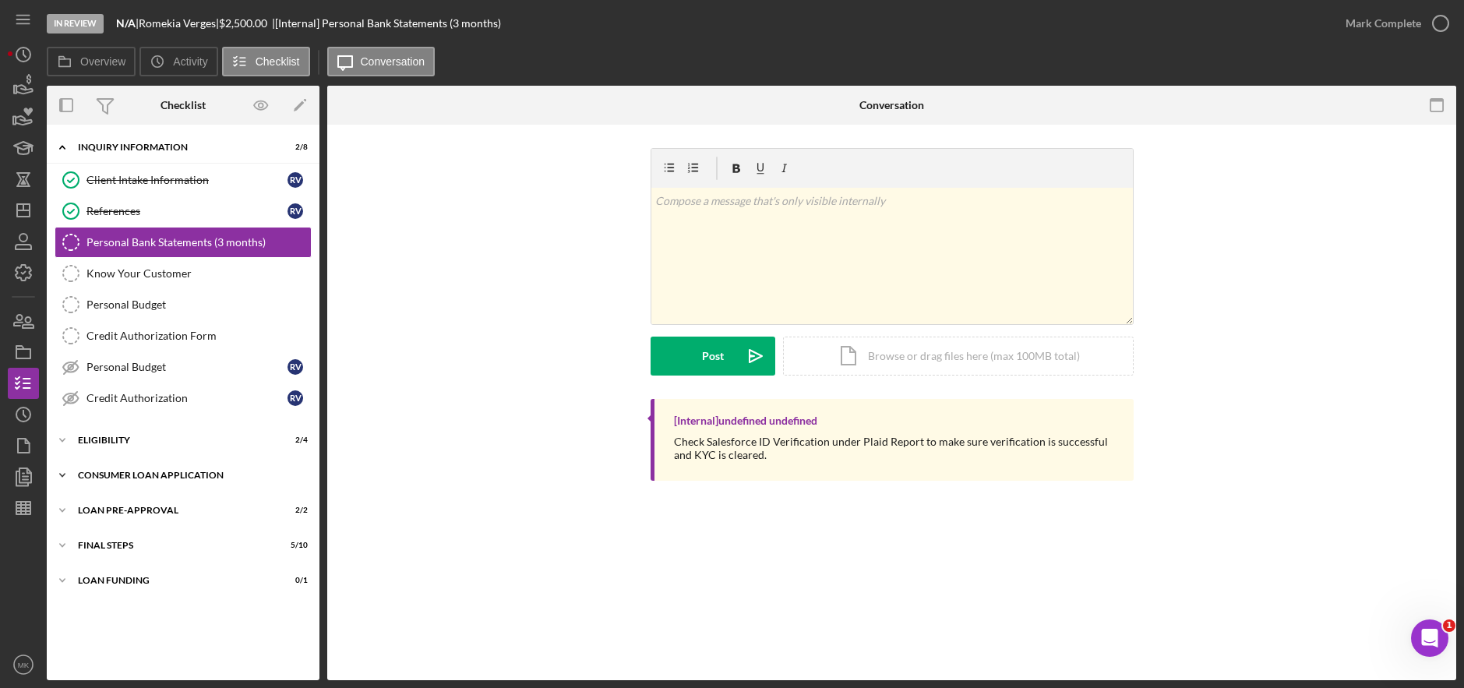
click at [152, 472] on div "Consumer Loan Application" at bounding box center [189, 475] width 222 height 9
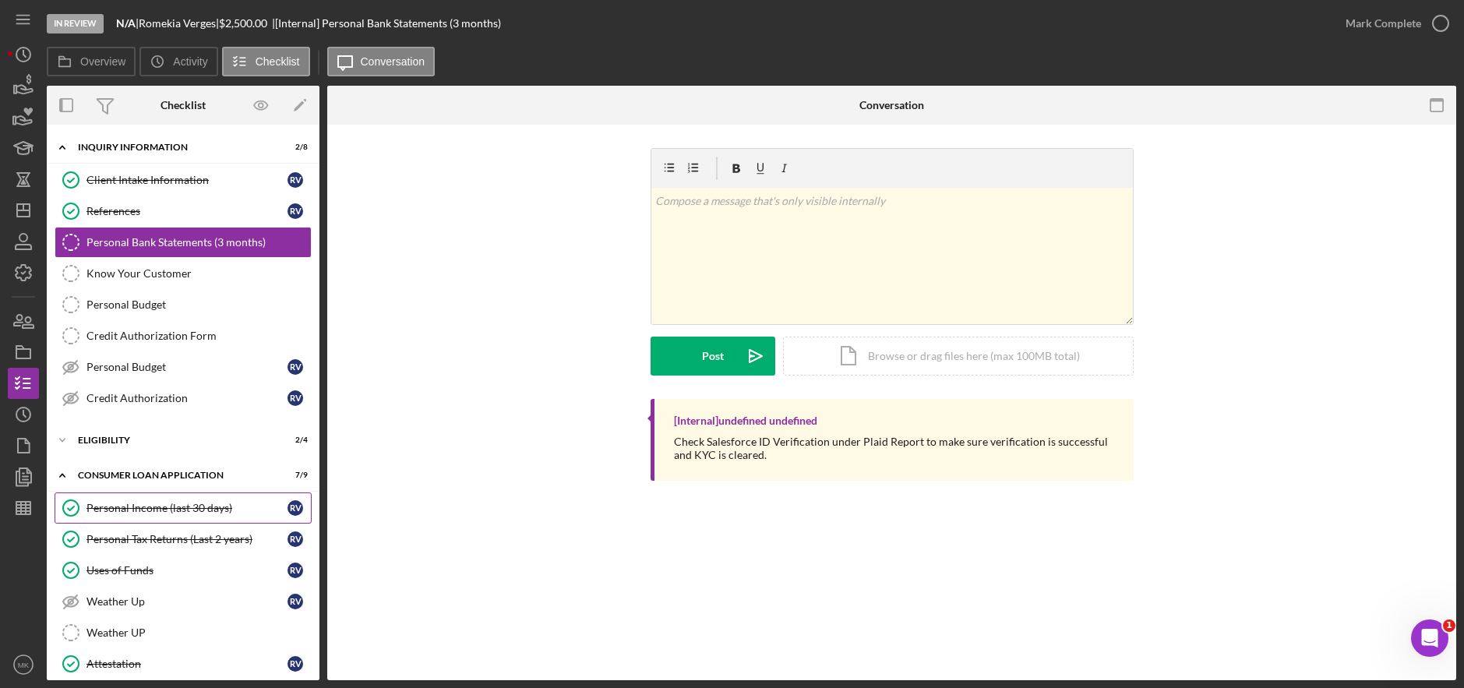
click at [167, 507] on div "Personal Income (last 30 days)" at bounding box center [187, 508] width 201 height 12
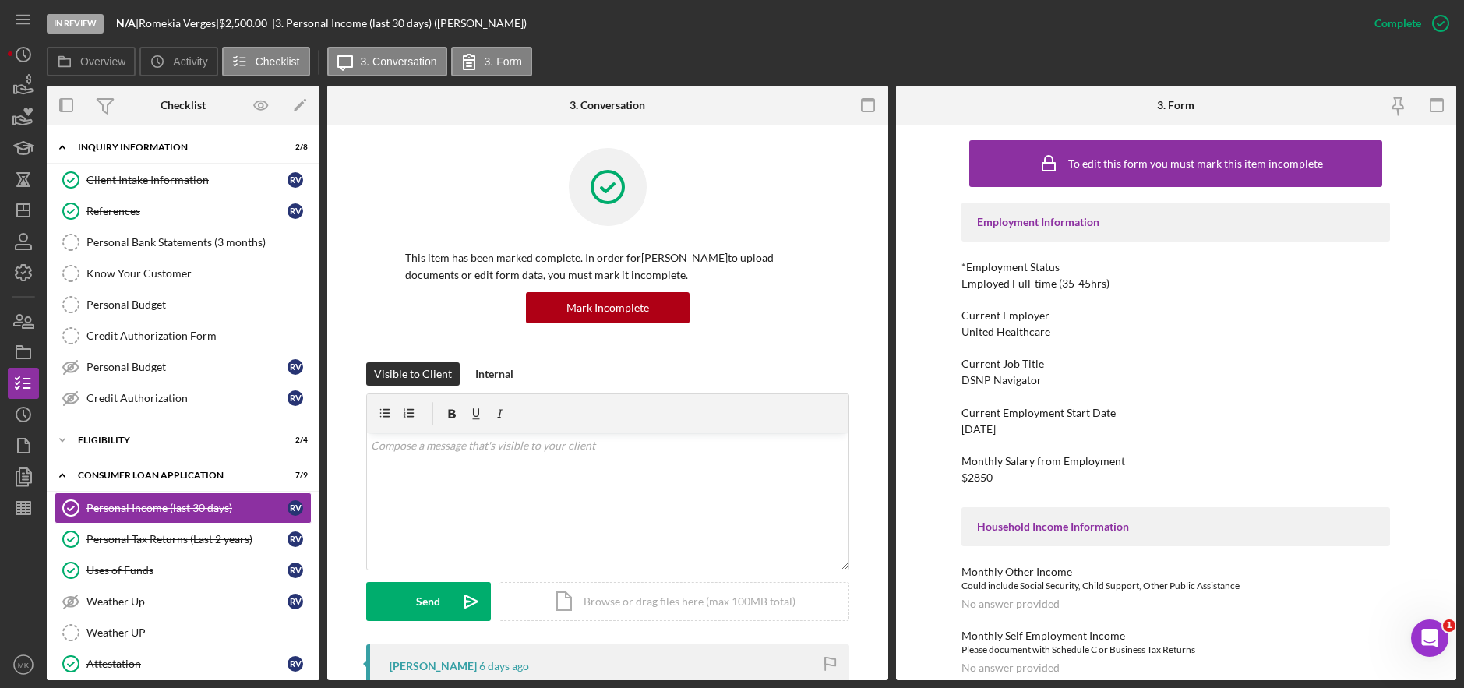
scroll to position [312, 0]
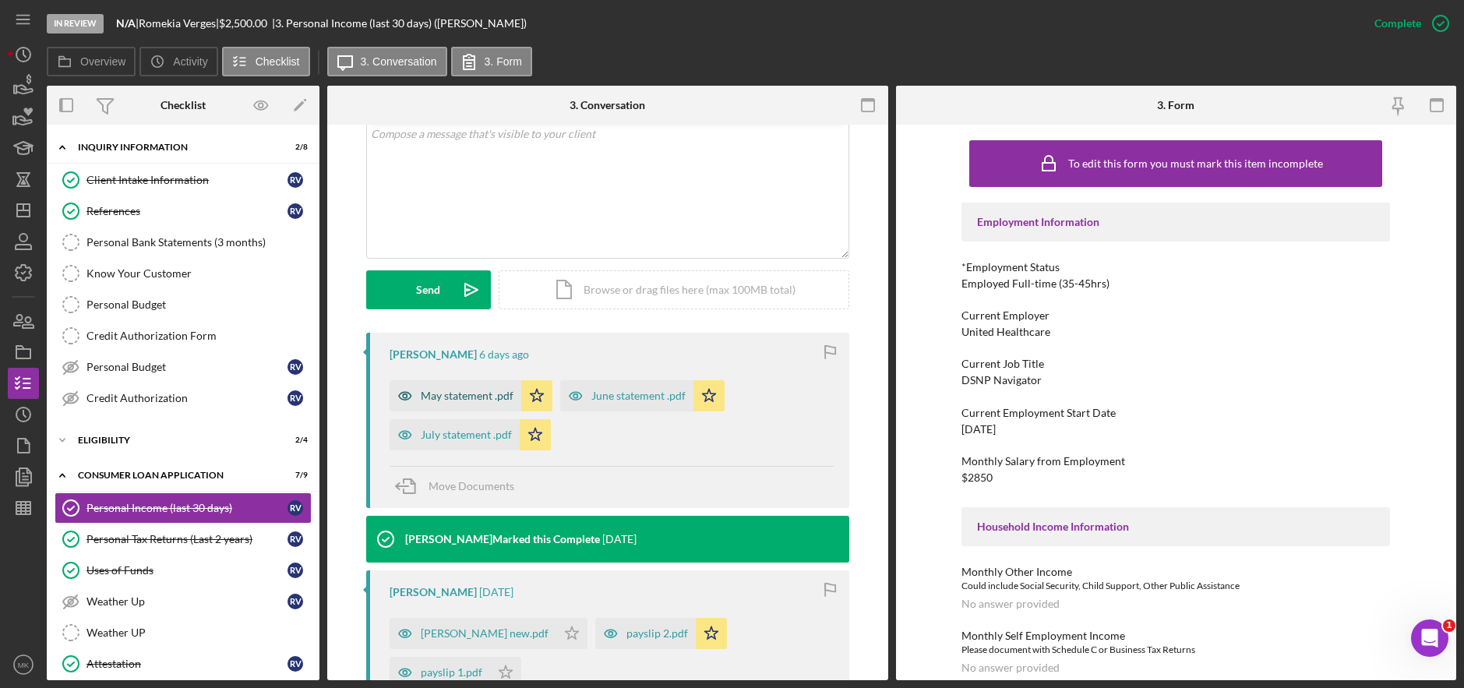
click at [469, 403] on div "May statement .pdf" at bounding box center [456, 395] width 132 height 31
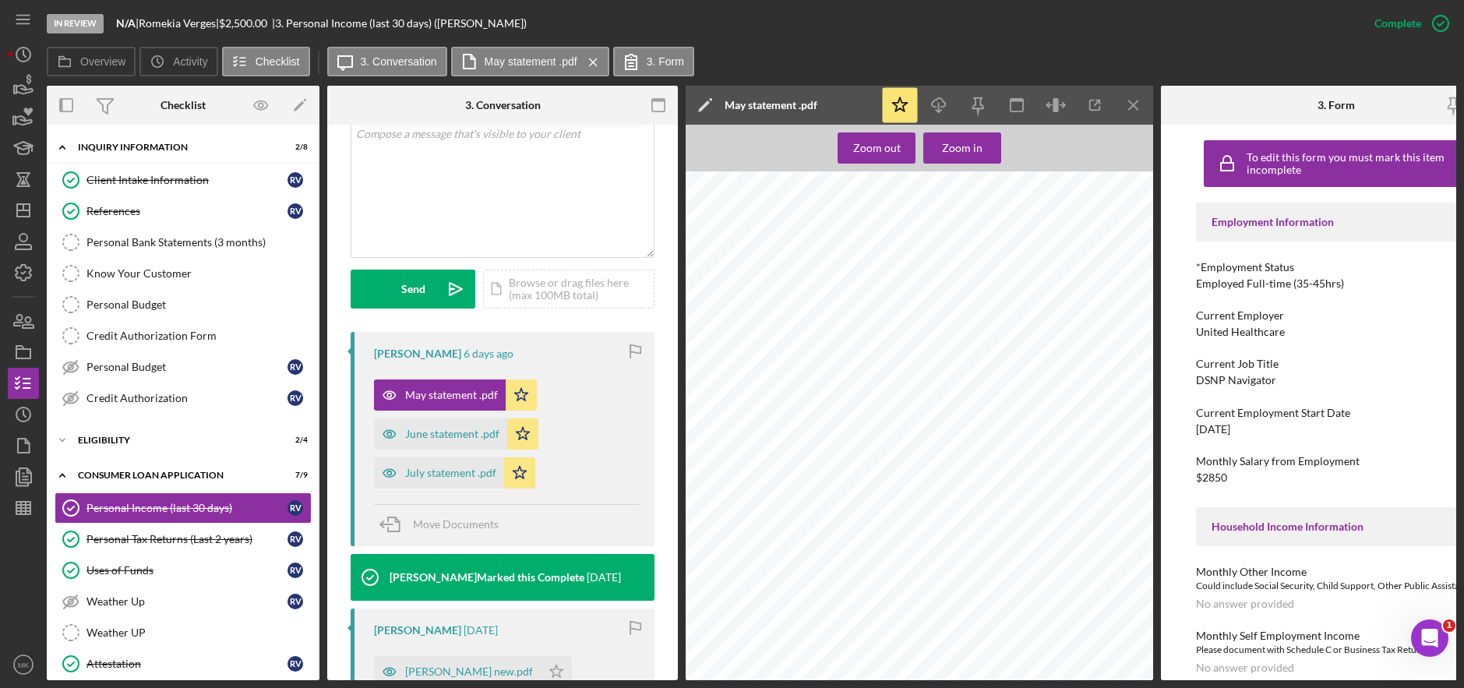
scroll to position [4053, 0]
click at [1136, 103] on line "button" at bounding box center [1133, 105] width 9 height 9
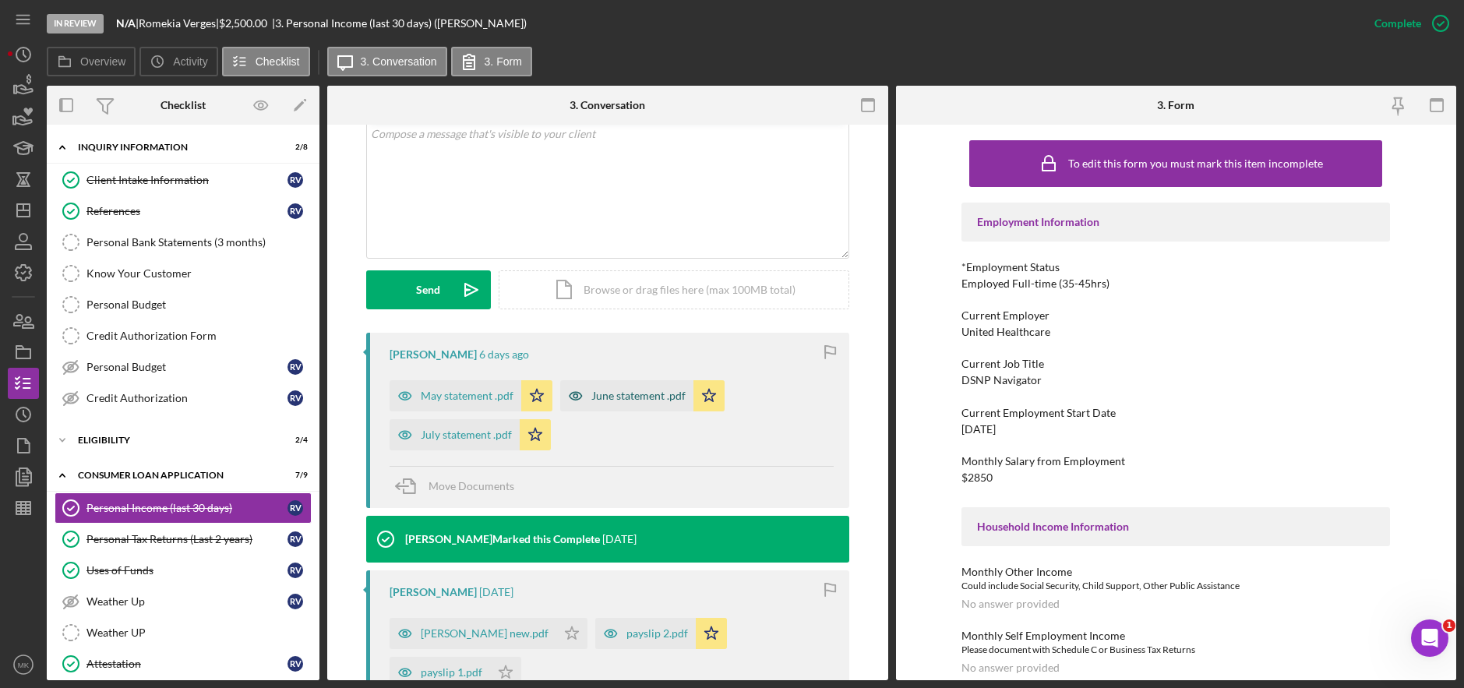
click at [597, 397] on div "June statement .pdf" at bounding box center [639, 396] width 94 height 12
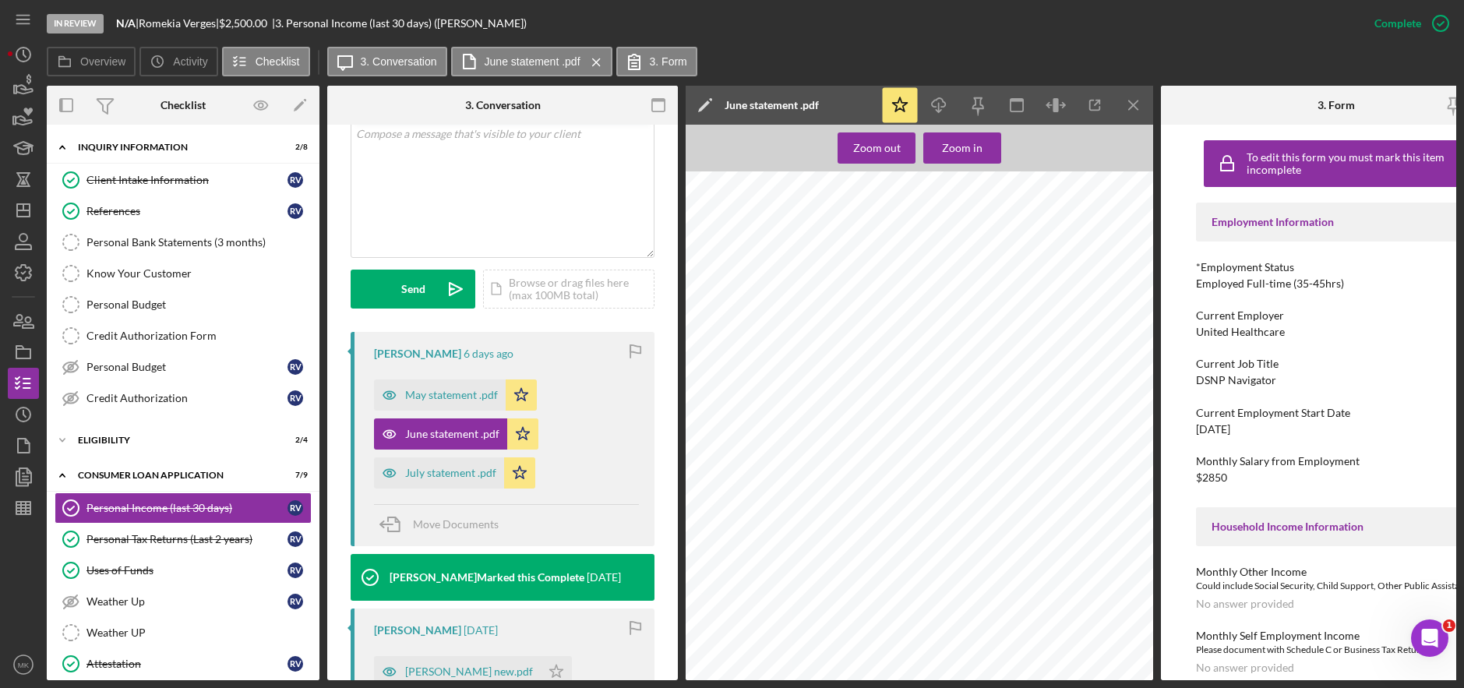
scroll to position [2182, 0]
click at [1145, 111] on icon "Icon/Menu Close" at bounding box center [1134, 105] width 35 height 35
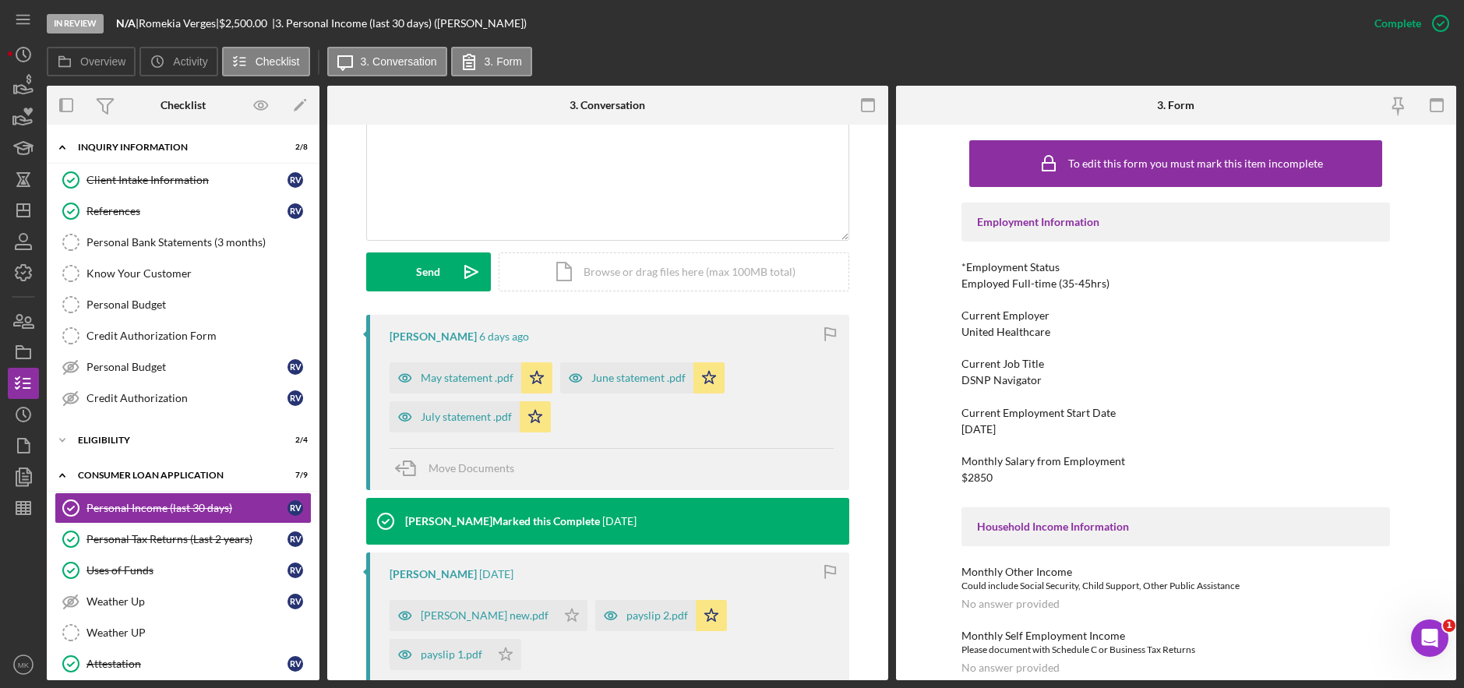
scroll to position [312, 0]
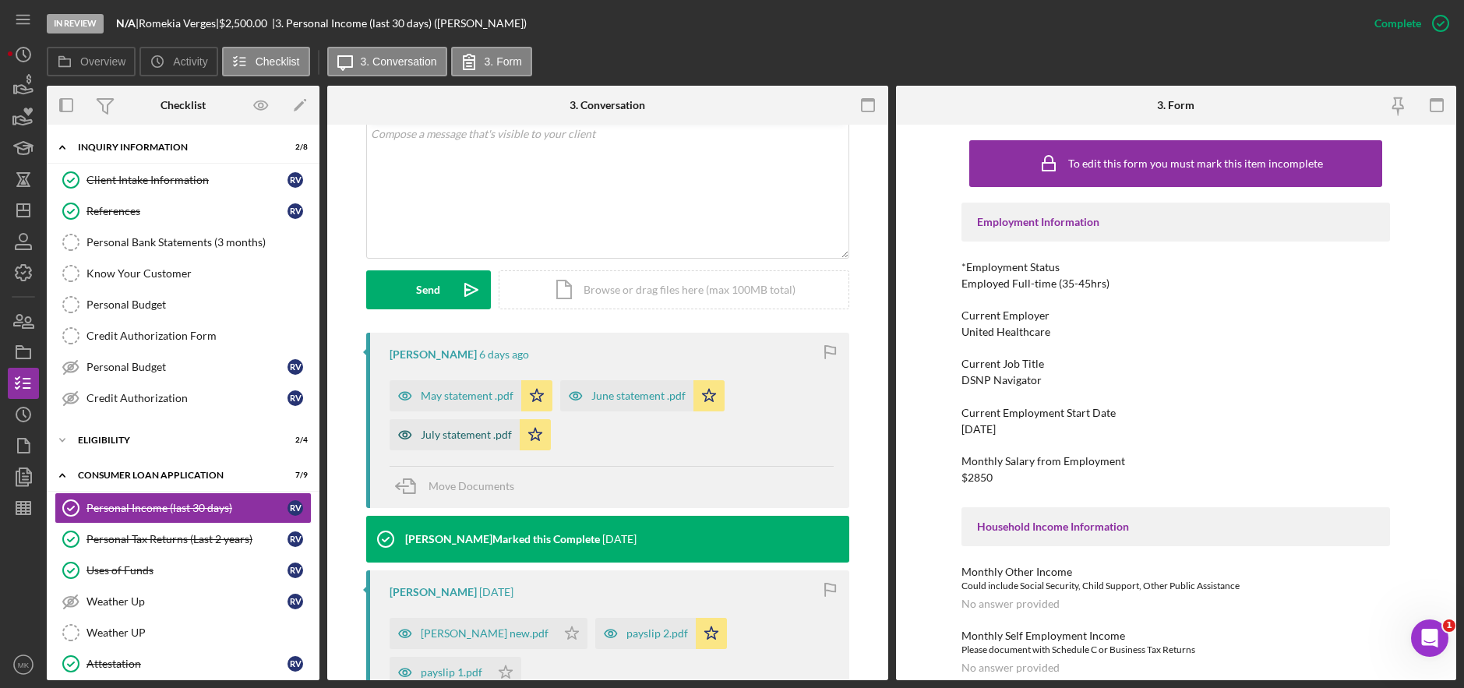
click at [464, 433] on div "July statement .pdf" at bounding box center [466, 435] width 91 height 12
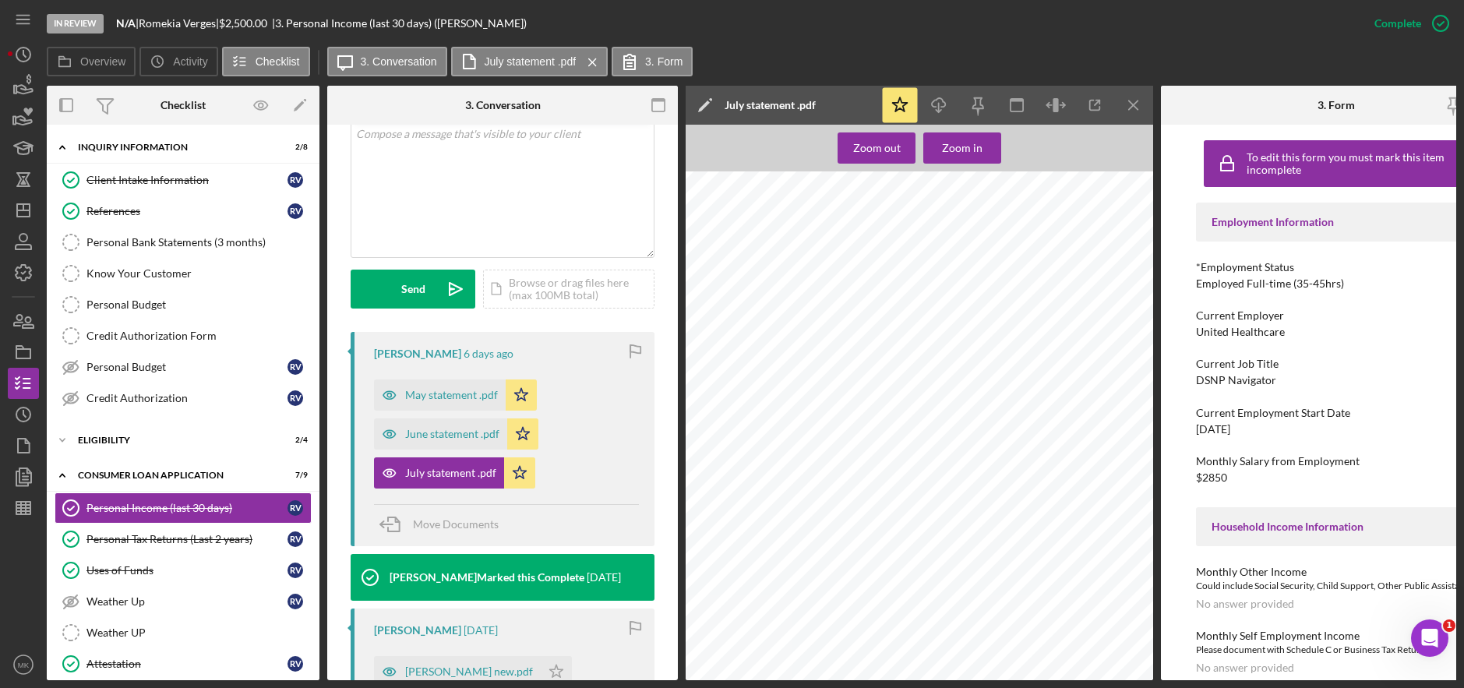
scroll to position [4520, 0]
click at [17, 208] on polygon "button" at bounding box center [23, 210] width 12 height 12
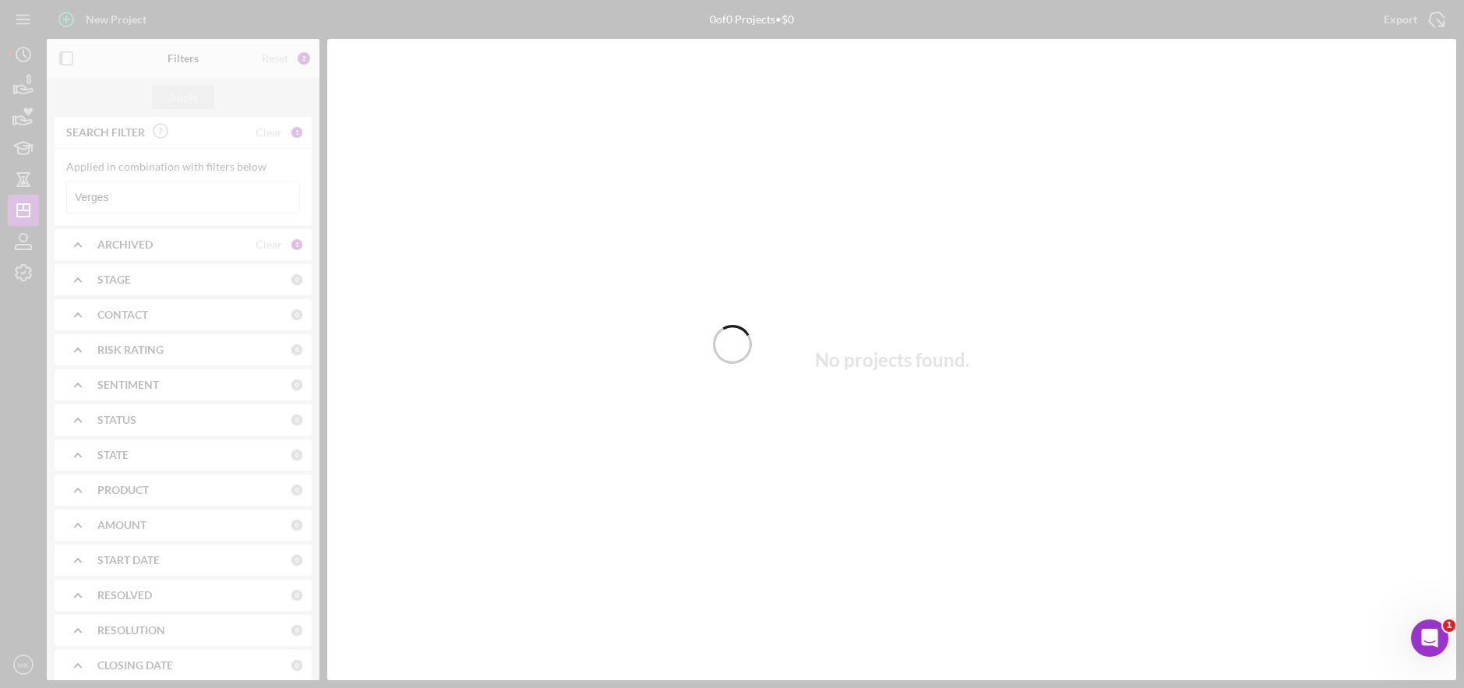
click at [172, 174] on div at bounding box center [732, 344] width 1464 height 688
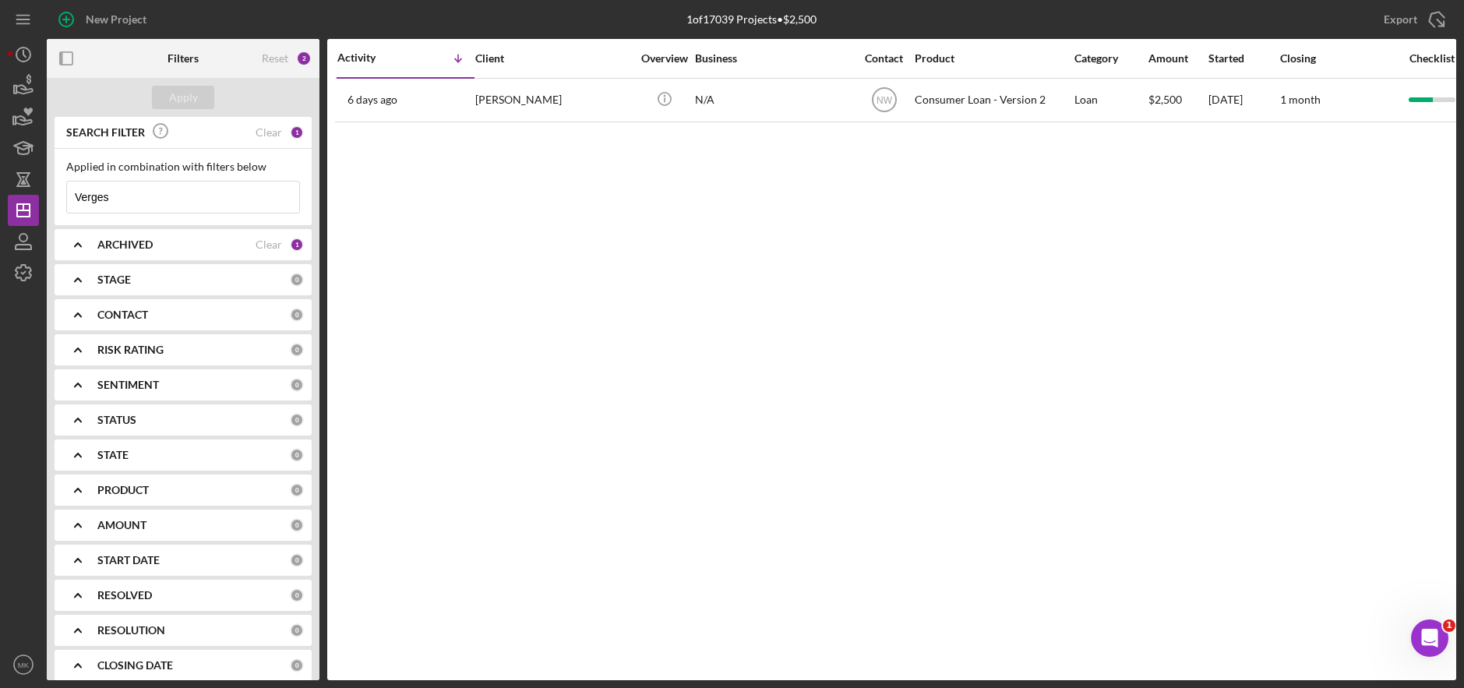
drag, startPoint x: 157, startPoint y: 204, endPoint x: 79, endPoint y: 189, distance: 79.5
click at [79, 189] on input "Verges" at bounding box center [183, 197] width 232 height 31
type input "V"
type input "Whittaker"
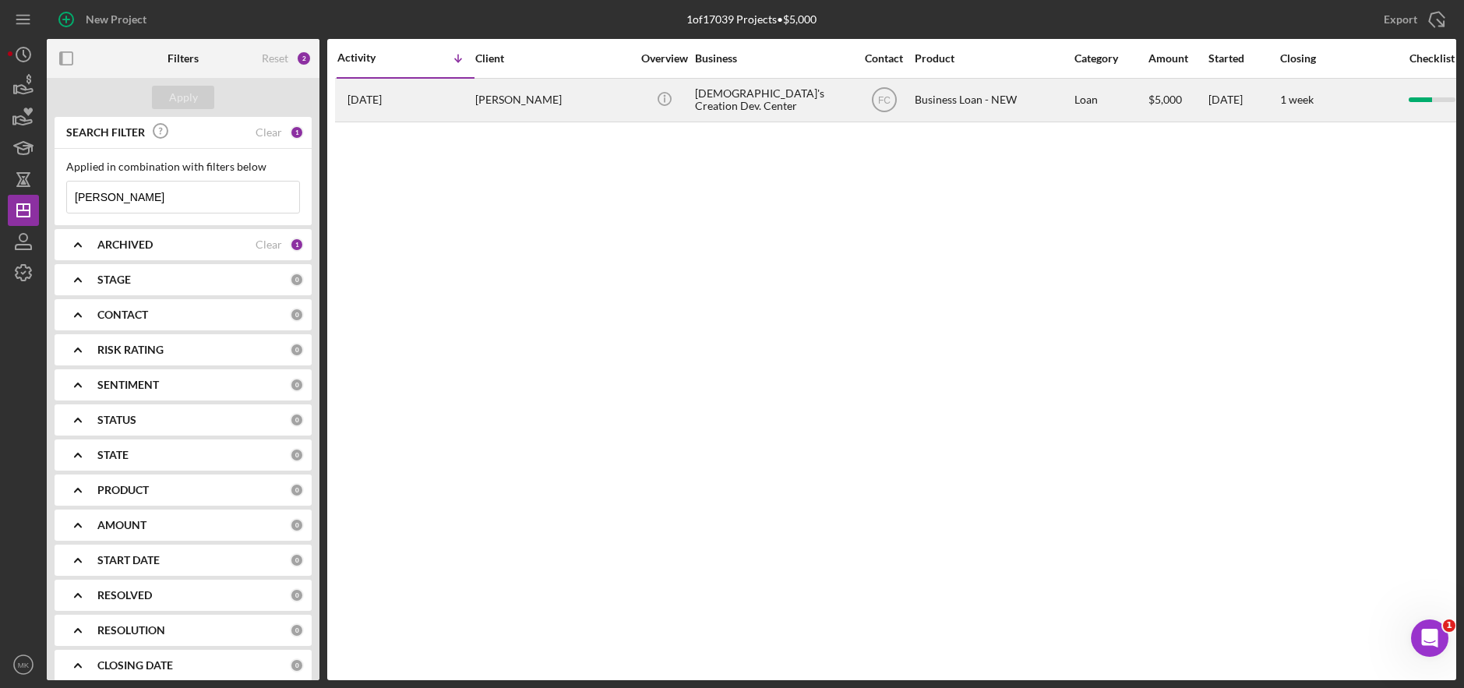
click at [546, 102] on div "Regina Whittaker" at bounding box center [553, 99] width 156 height 41
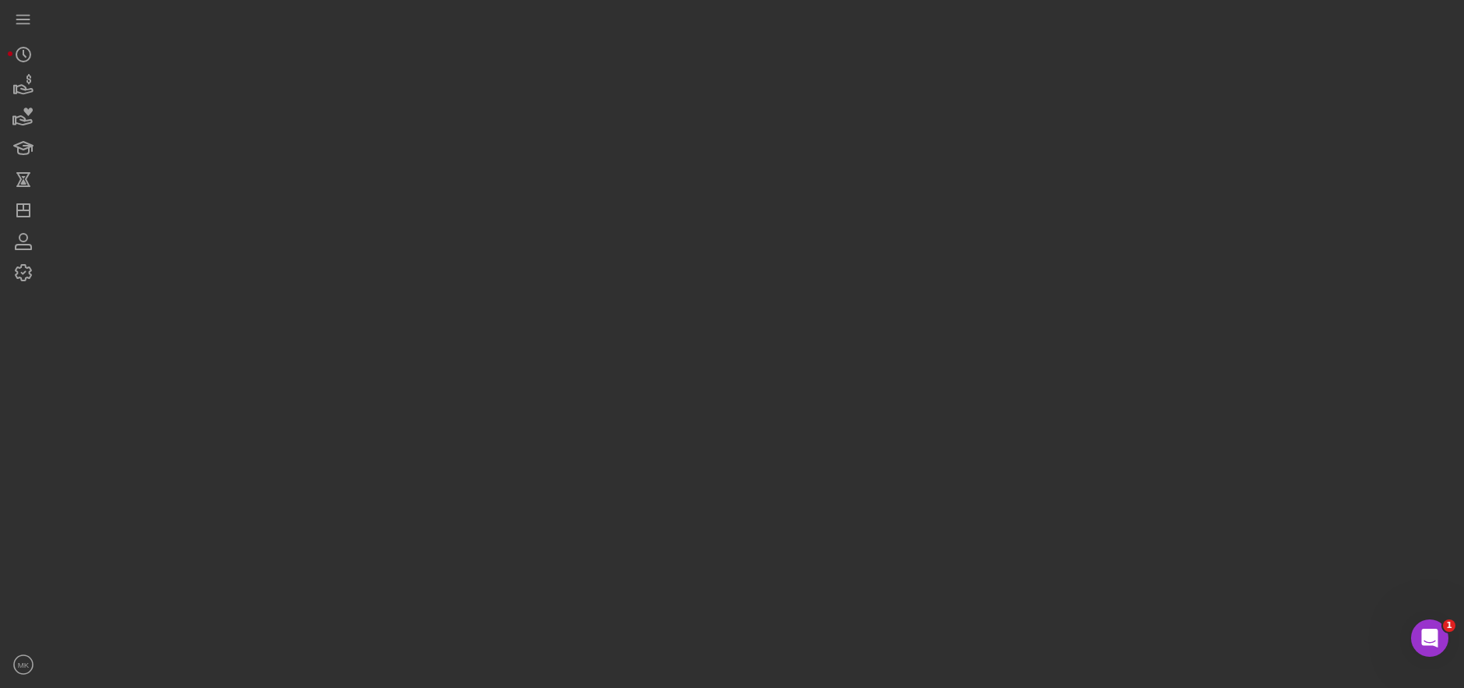
click at [546, 102] on div at bounding box center [752, 340] width 1410 height 680
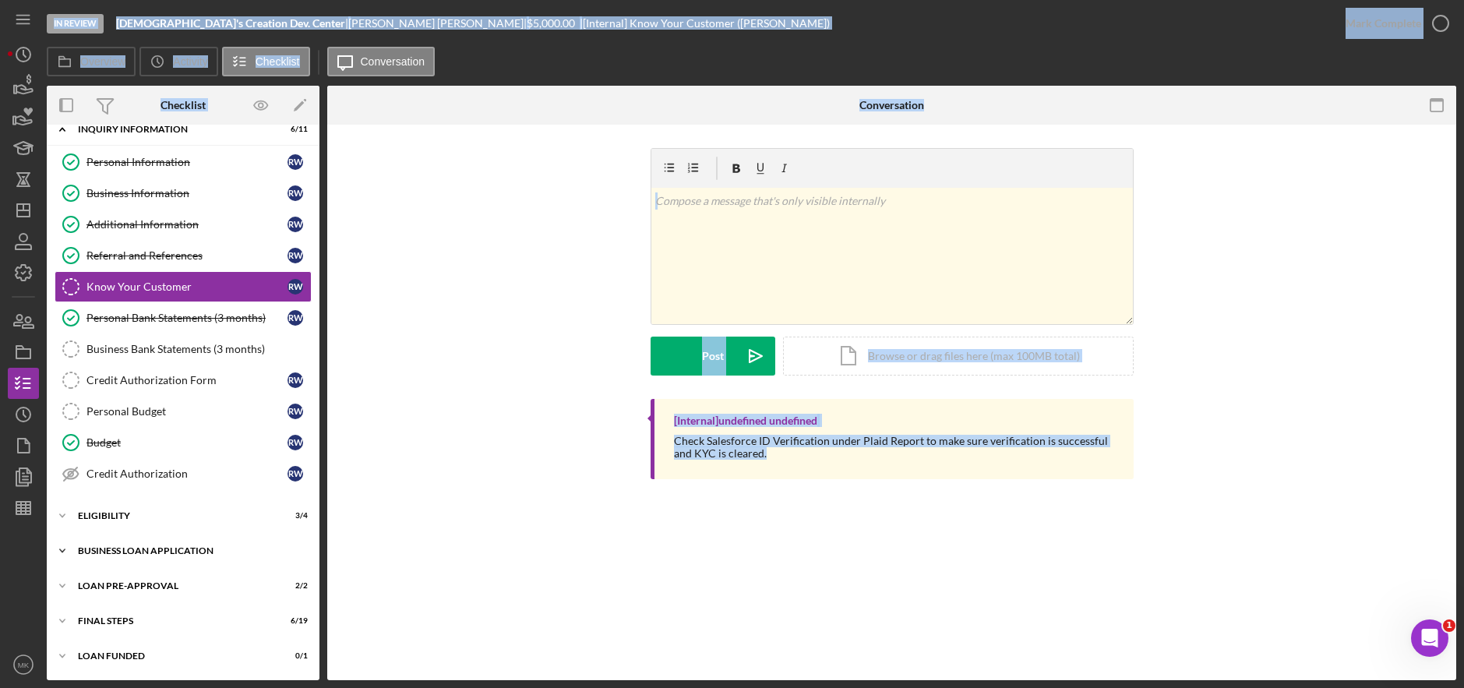
click at [169, 541] on div "Icon/Expander BUSINESS LOAN APPLICATION 16 / 27" at bounding box center [183, 550] width 273 height 31
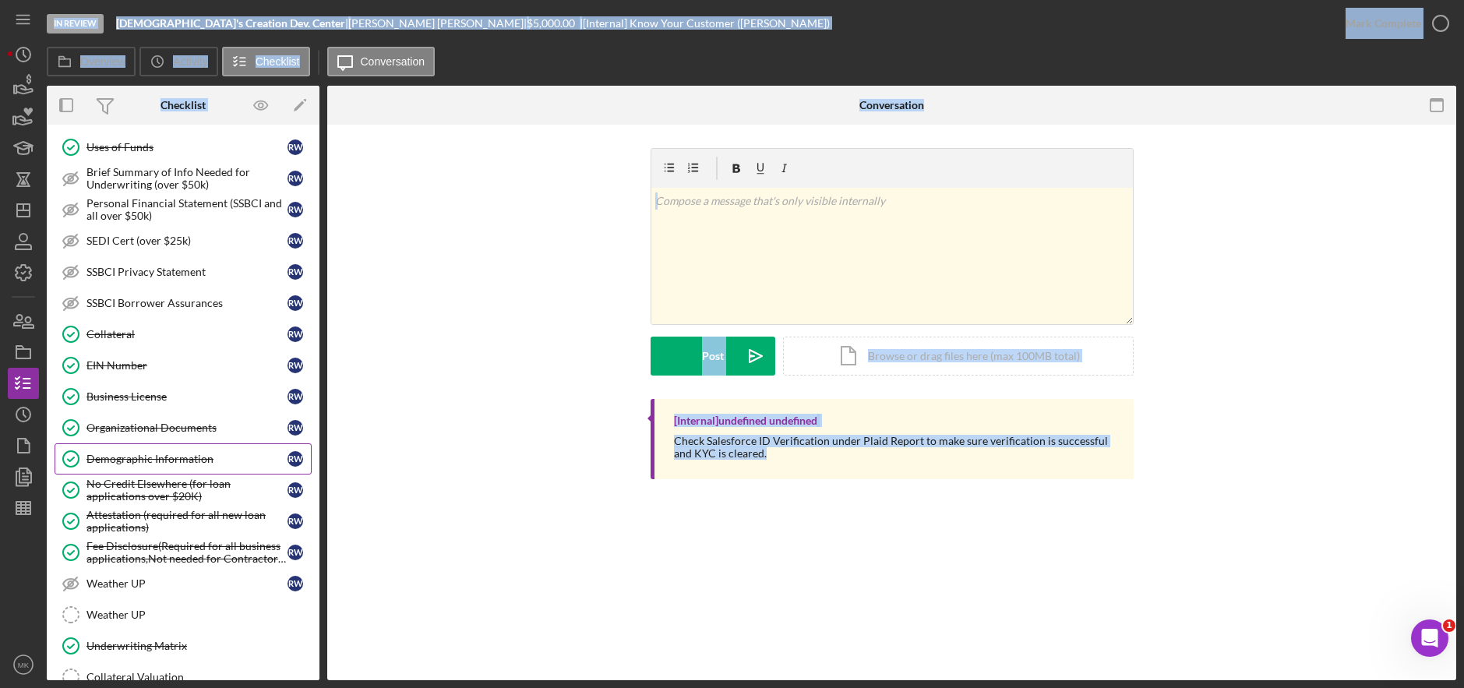
scroll to position [563, 0]
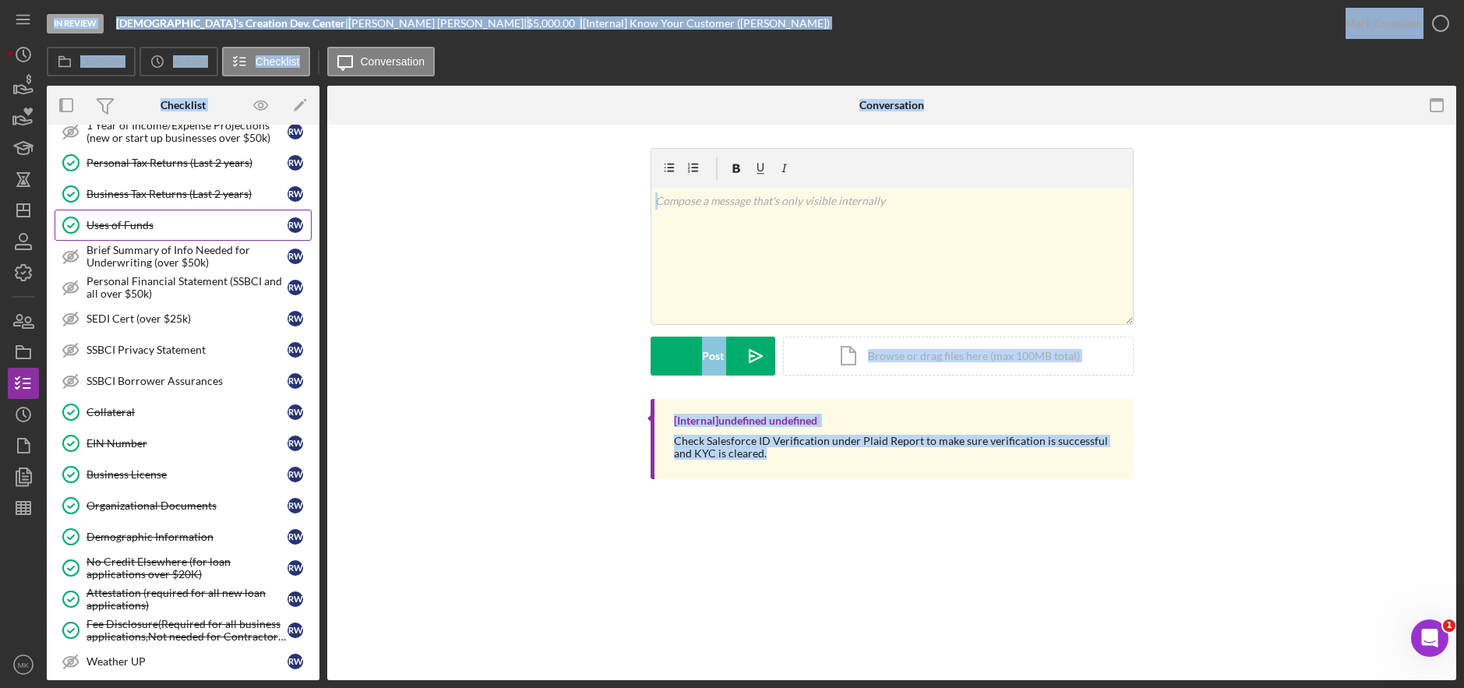
click at [118, 228] on div "Uses of Funds" at bounding box center [187, 225] width 201 height 12
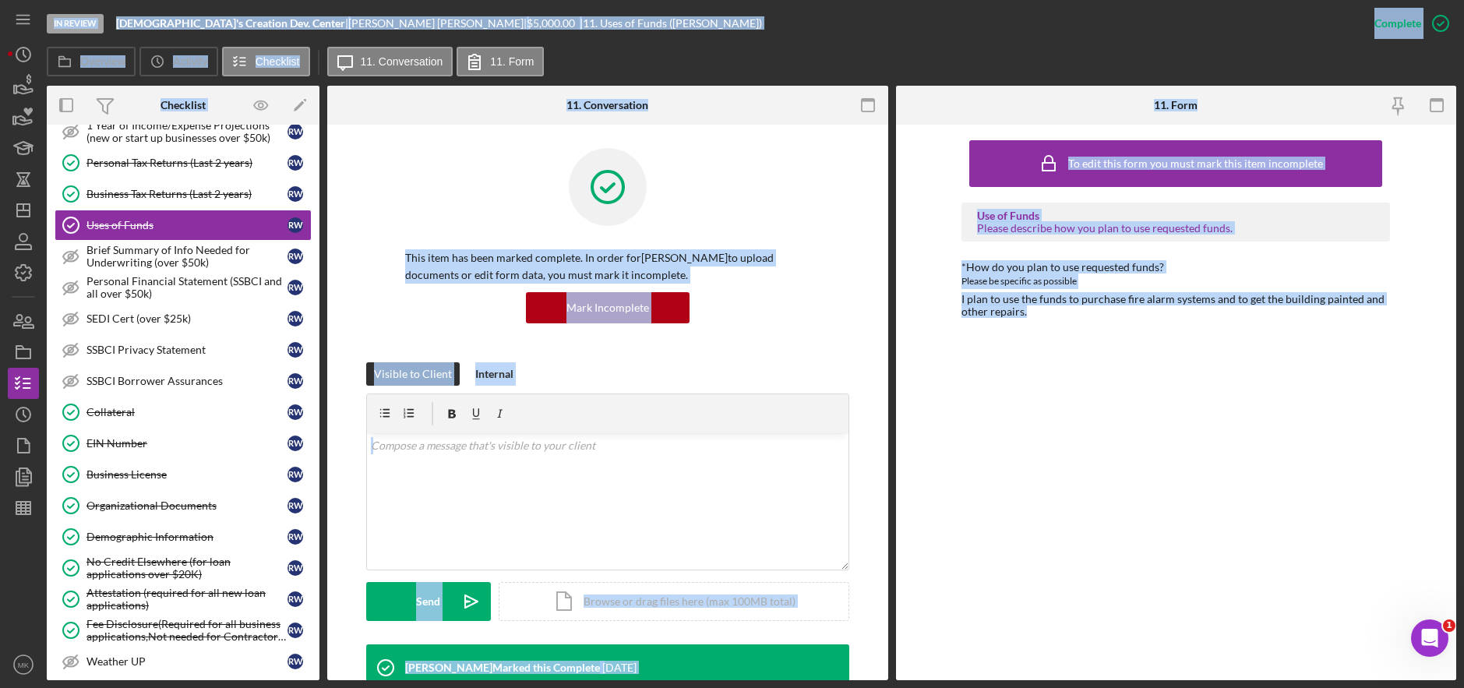
click at [1033, 369] on div "To edit this form you must mark this item incomplete Use of Funds Please descri…" at bounding box center [1176, 402] width 429 height 540
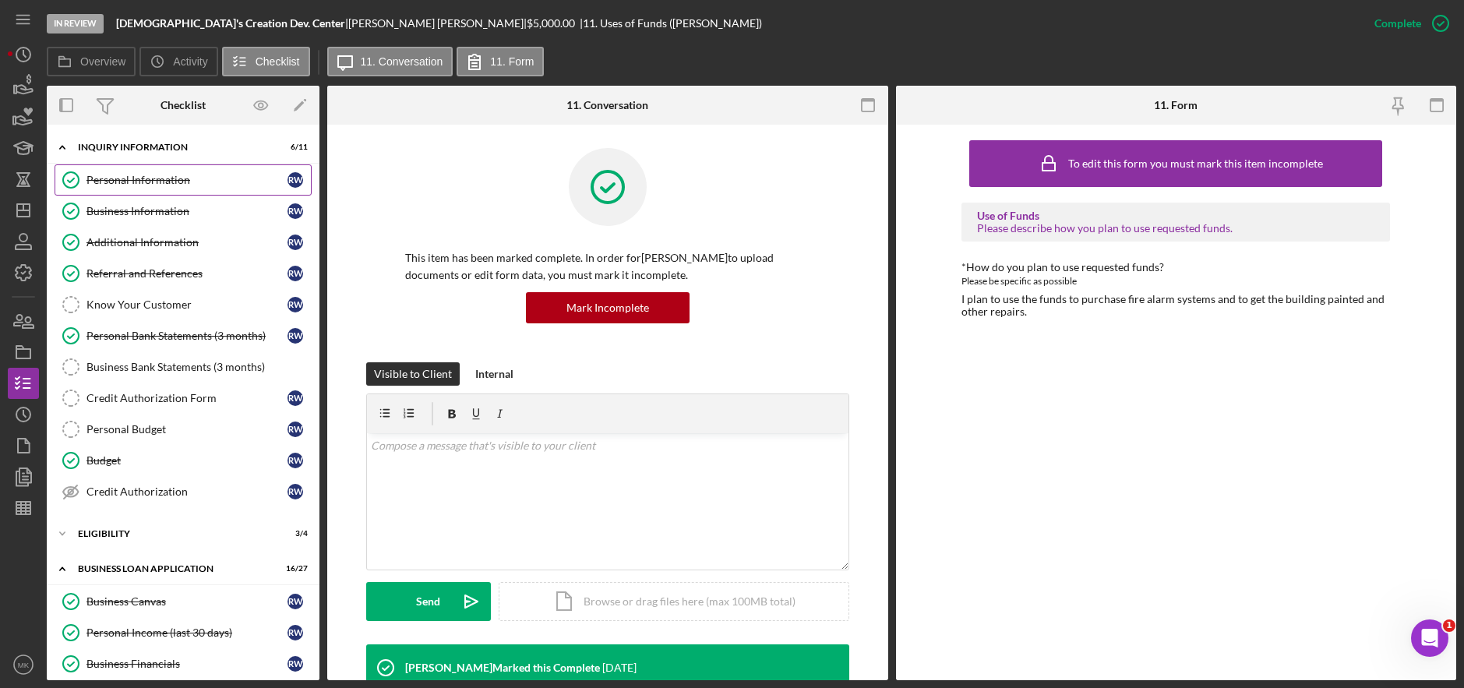
click at [123, 182] on div "Personal Information" at bounding box center [187, 180] width 201 height 12
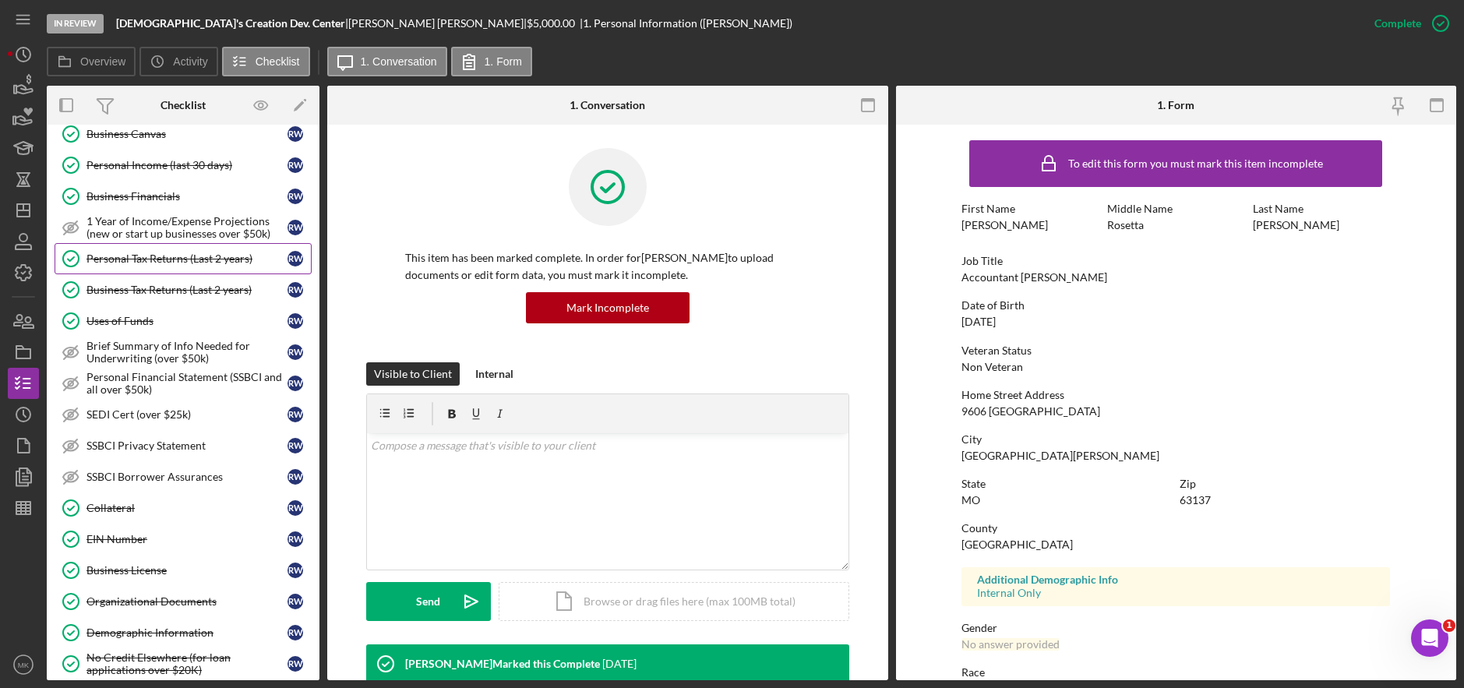
scroll to position [156, 0]
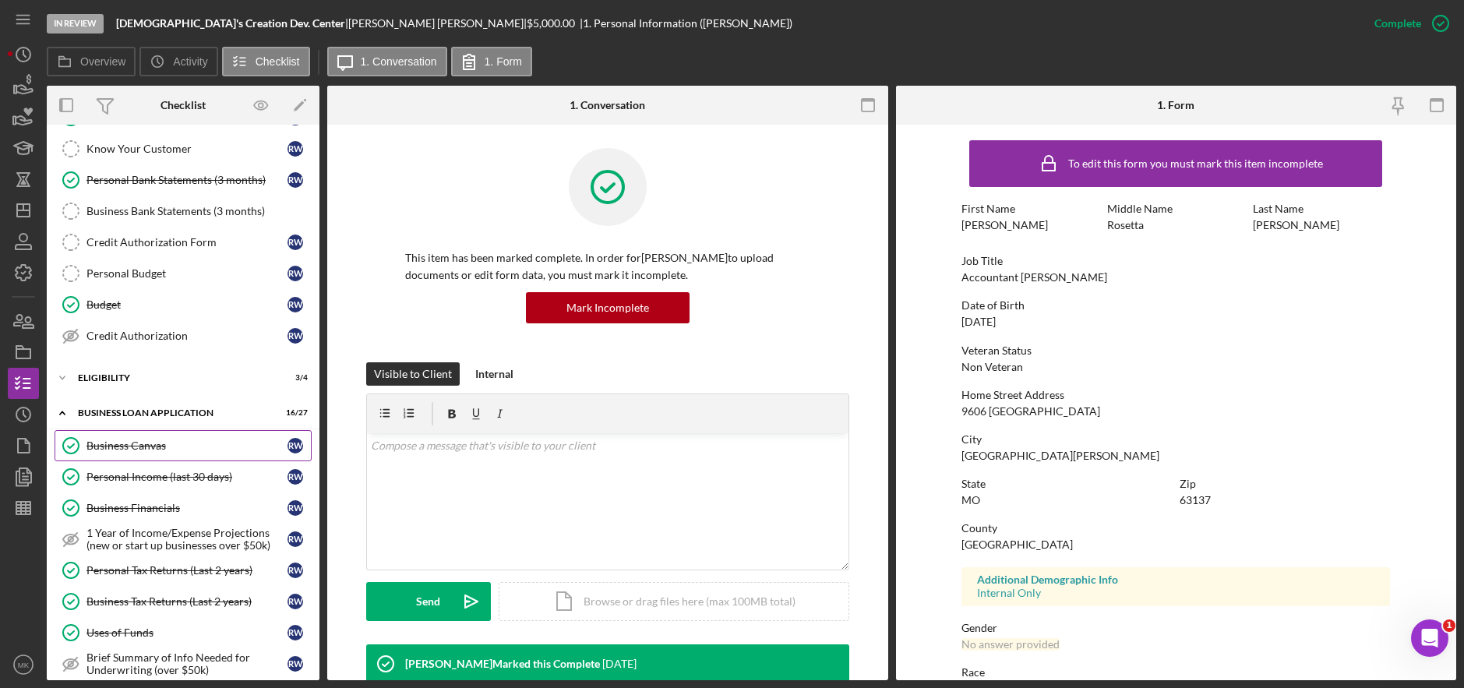
click at [151, 450] on div "Business Canvas" at bounding box center [187, 446] width 201 height 12
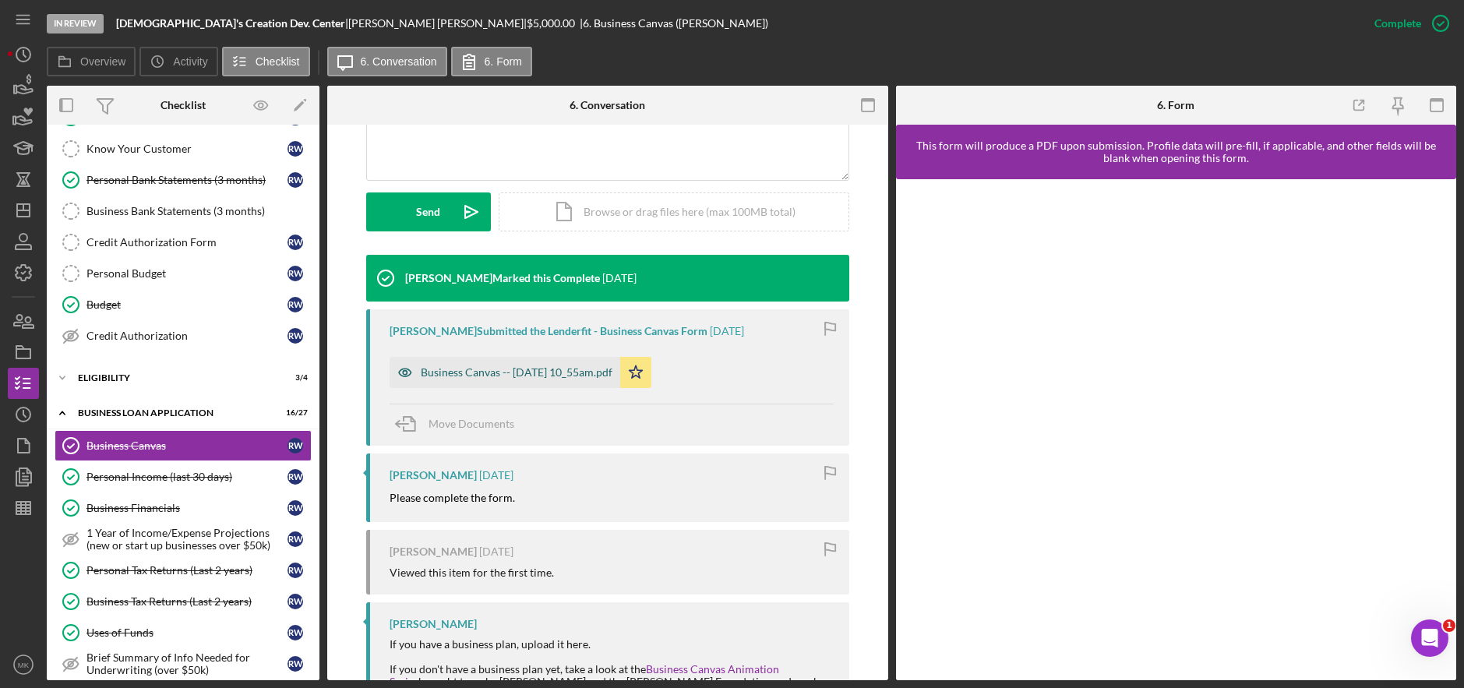
click at [544, 372] on div "Business Canvas -- 2025-07-28 10_55am.pdf" at bounding box center [517, 372] width 192 height 12
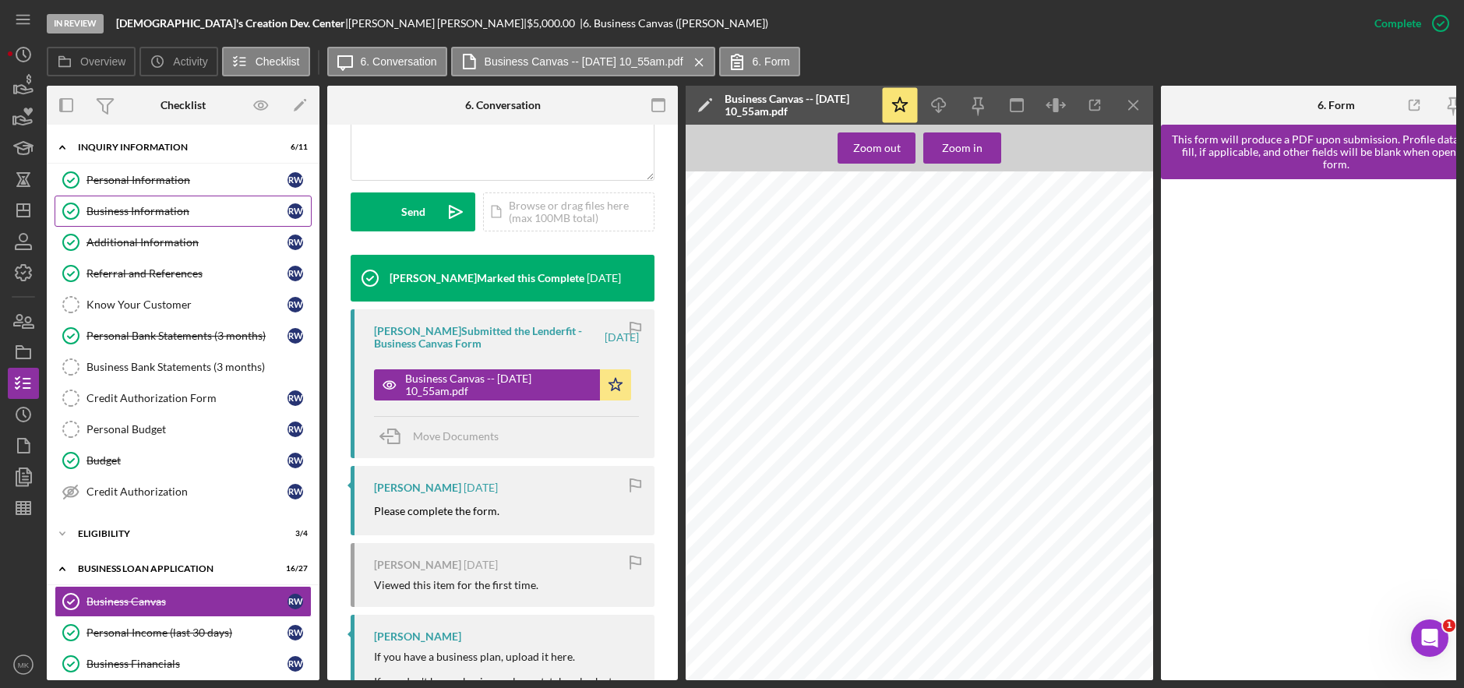
click at [110, 208] on div "Business Information" at bounding box center [187, 211] width 201 height 12
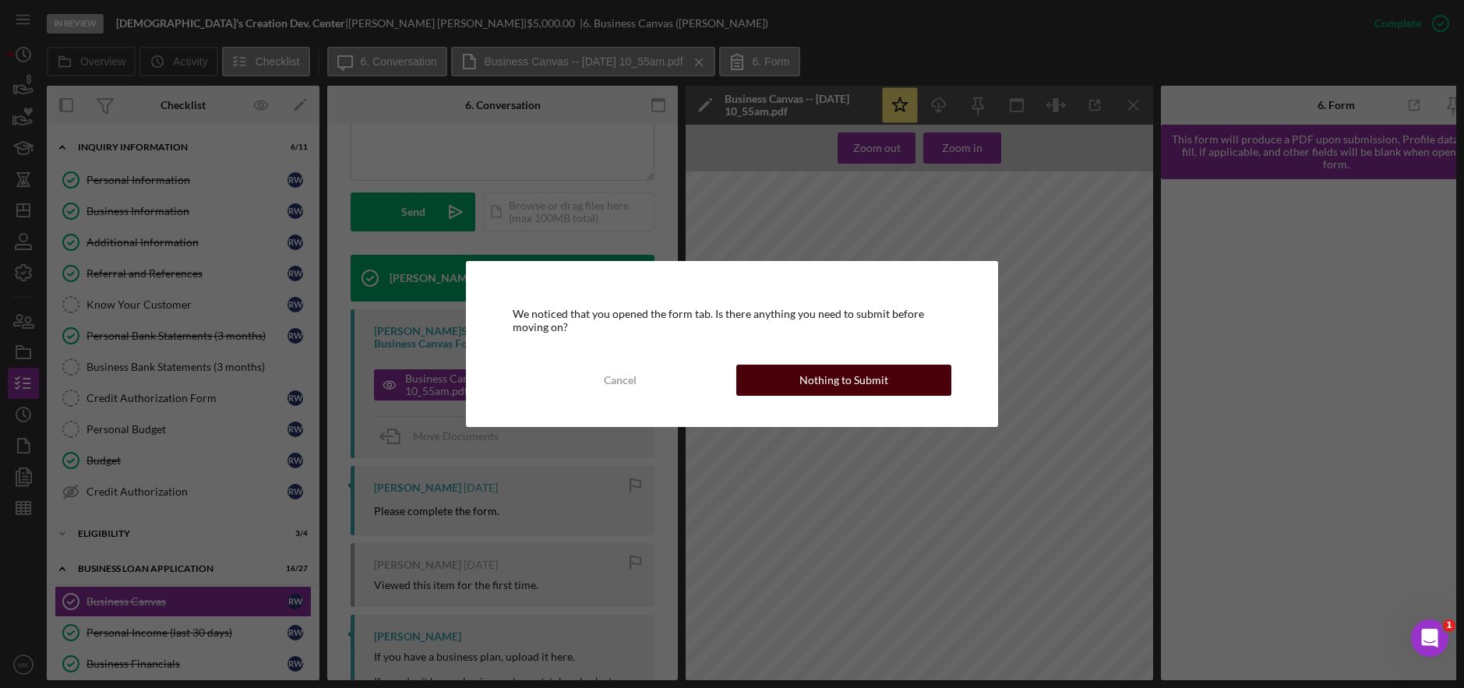
click at [805, 390] on div "Nothing to Submit" at bounding box center [844, 380] width 89 height 31
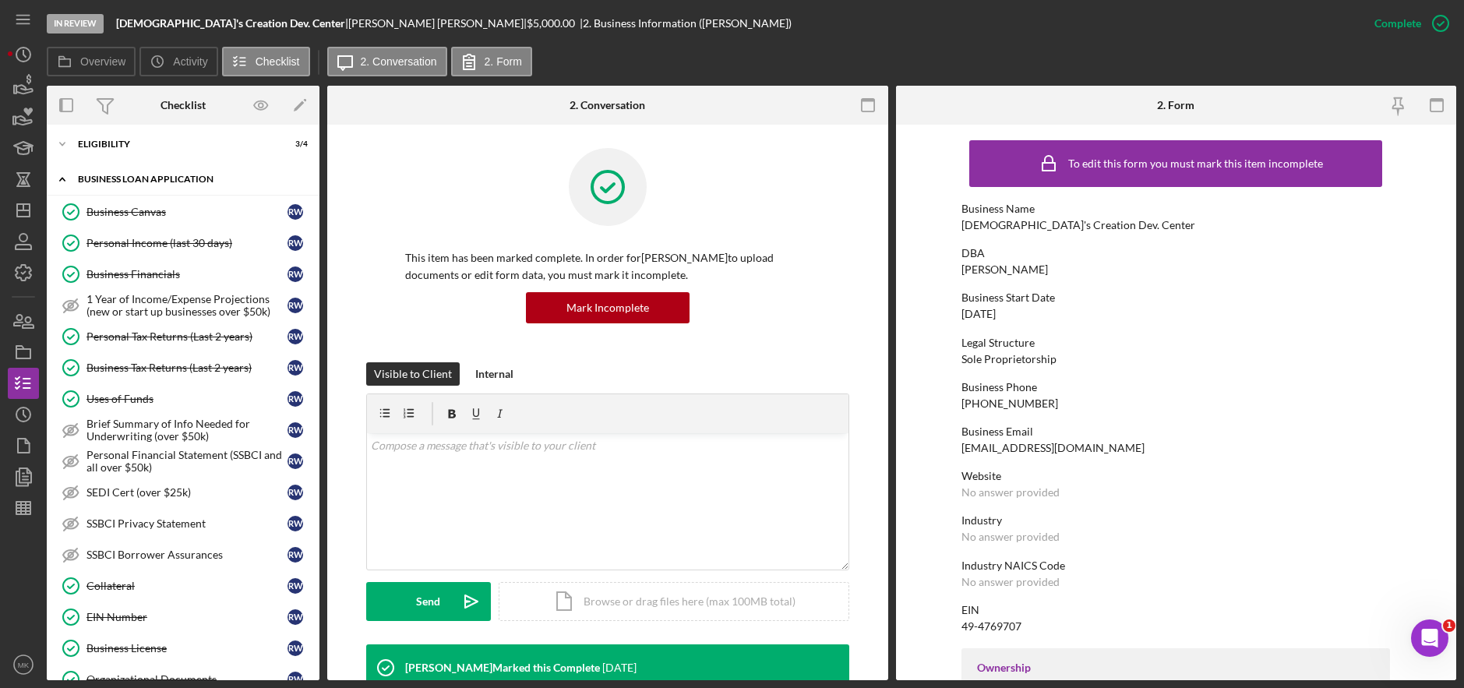
scroll to position [546, 0]
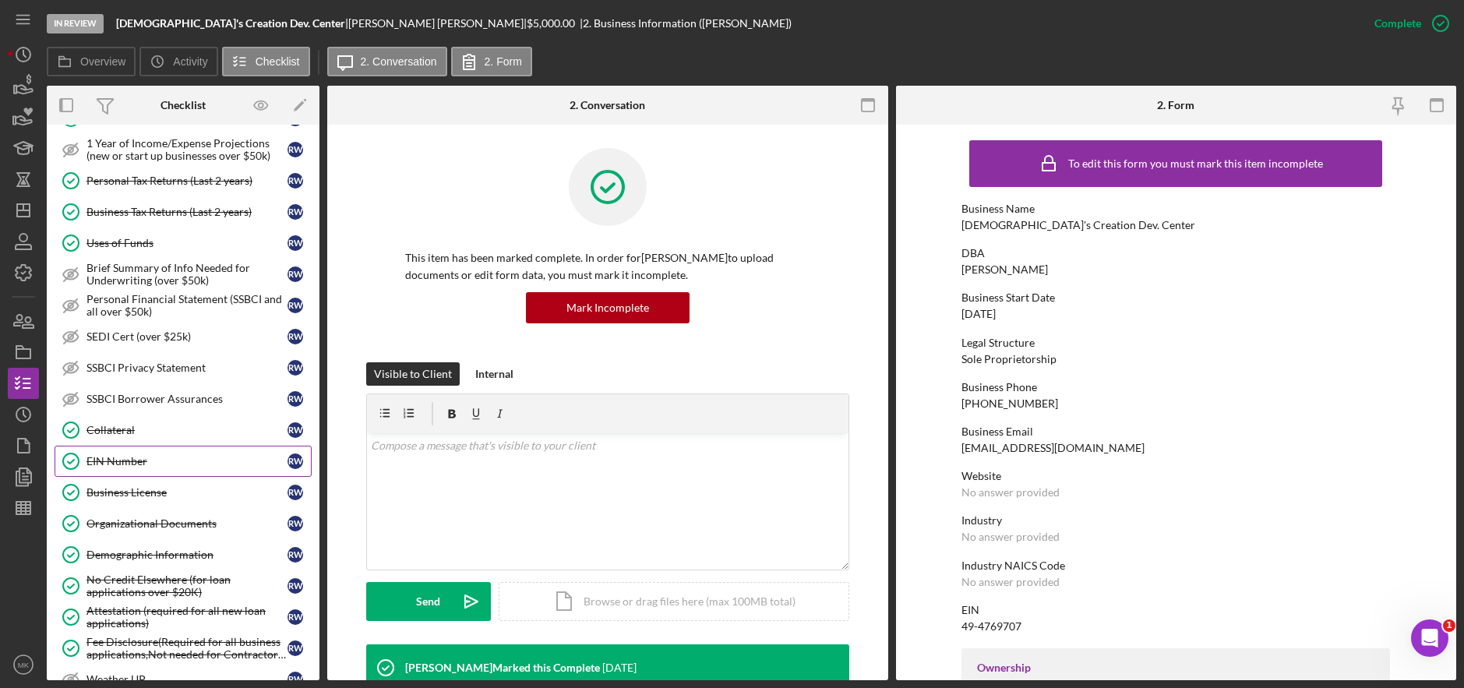
click at [171, 462] on div "EIN Number" at bounding box center [187, 461] width 201 height 12
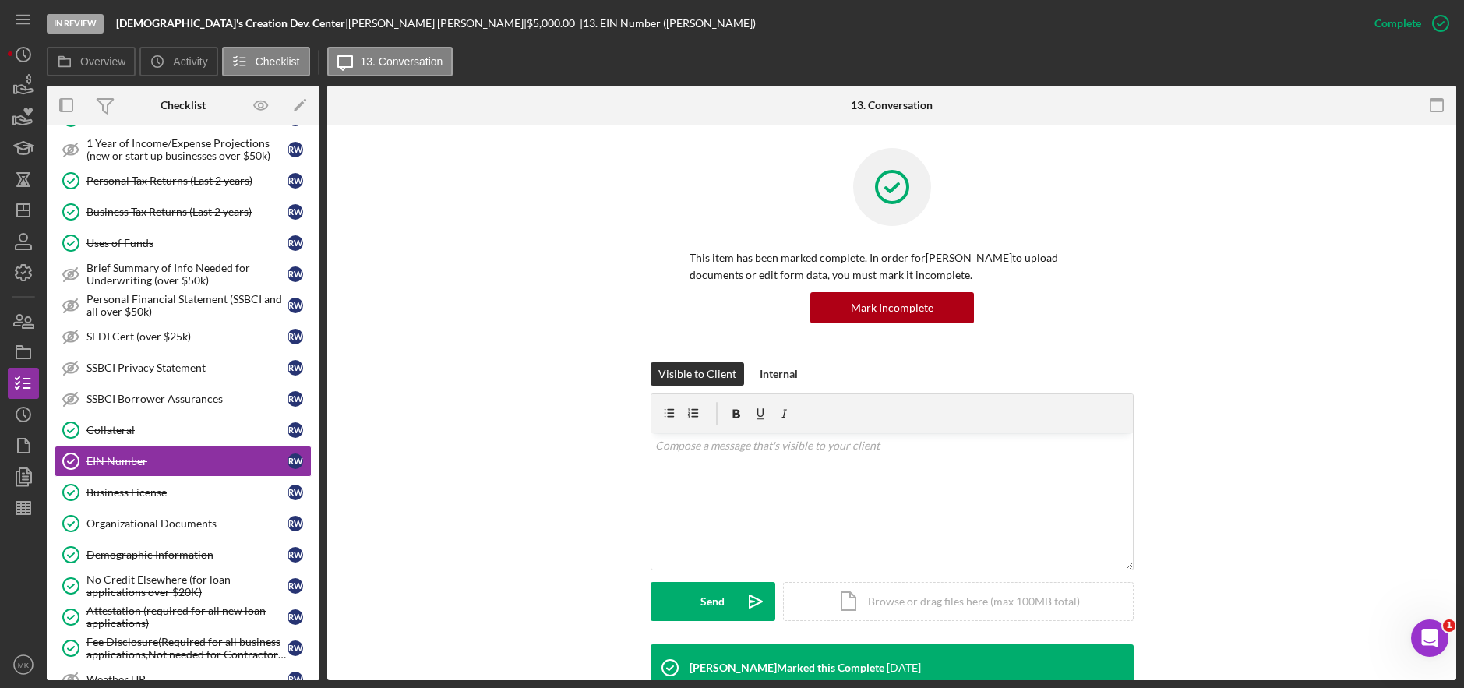
scroll to position [390, 0]
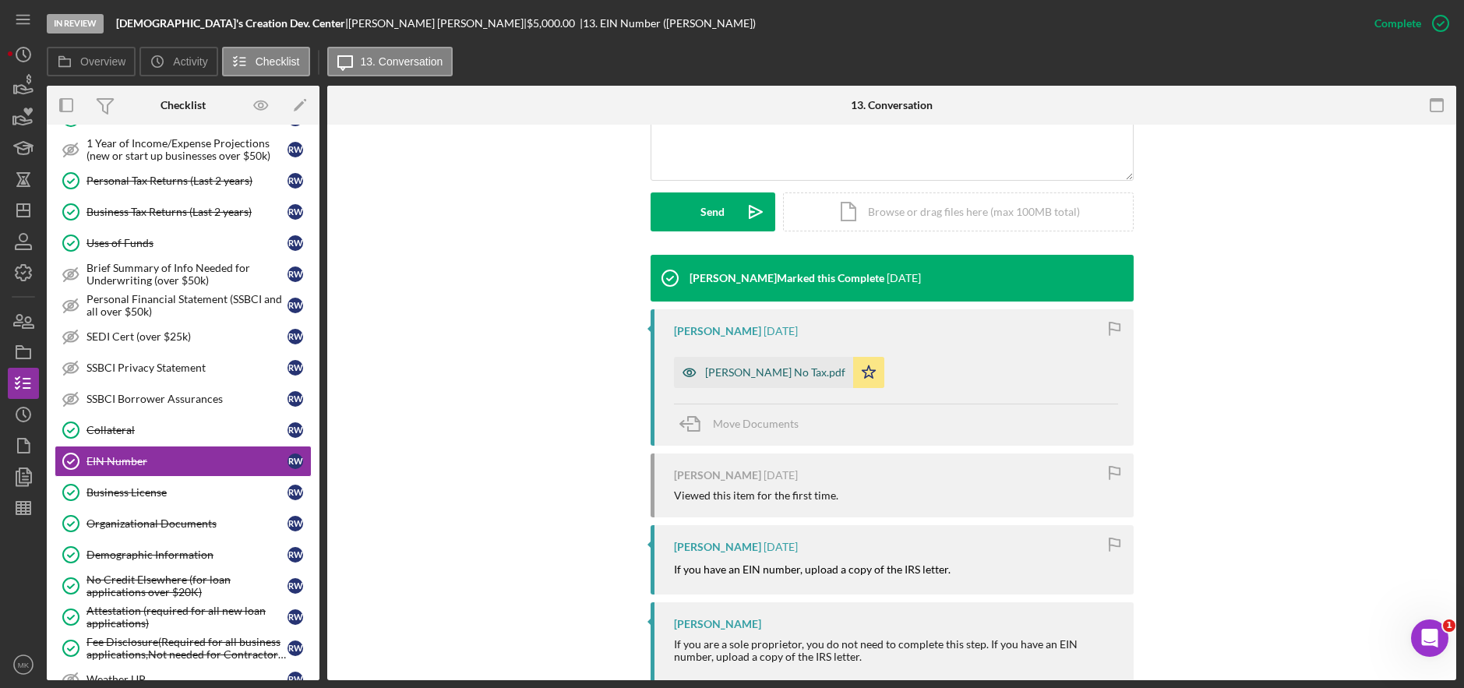
click at [736, 373] on div "Regina No Tax.pdf" at bounding box center [775, 372] width 140 height 12
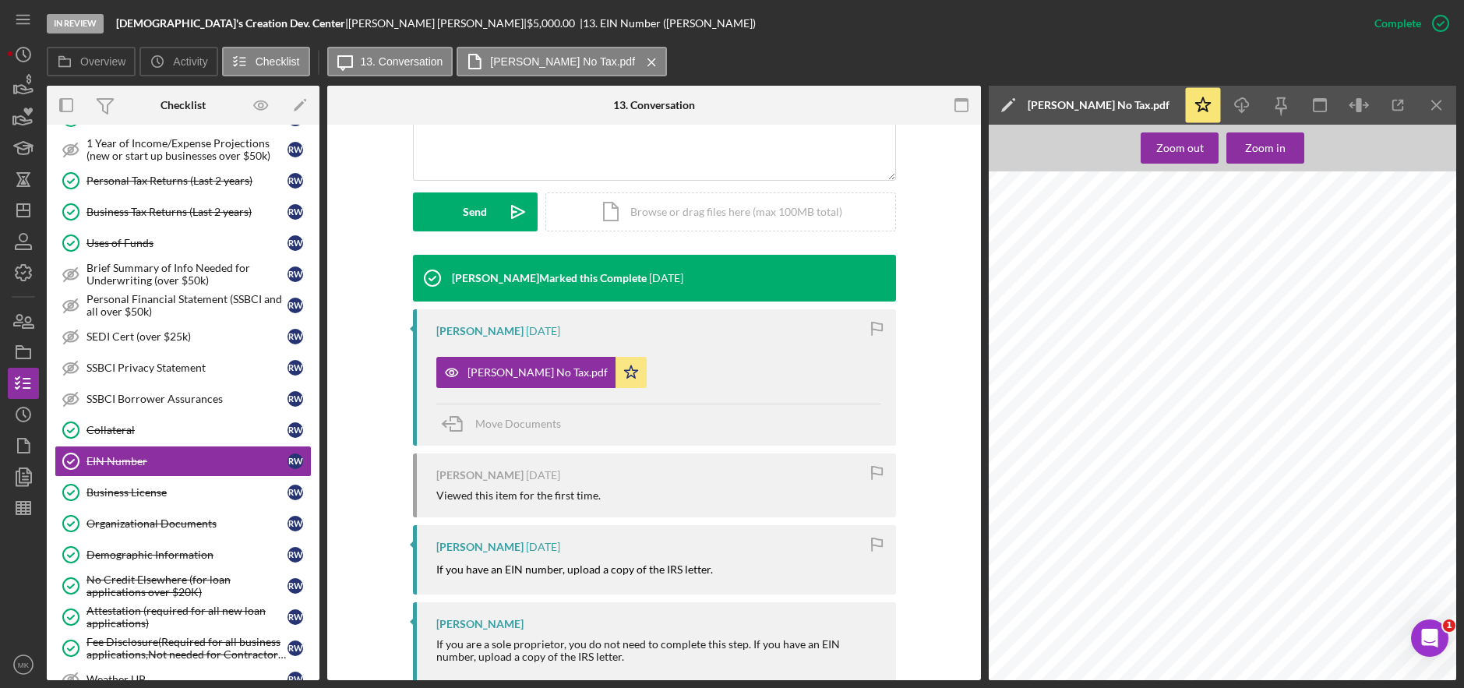
scroll to position [423, 0]
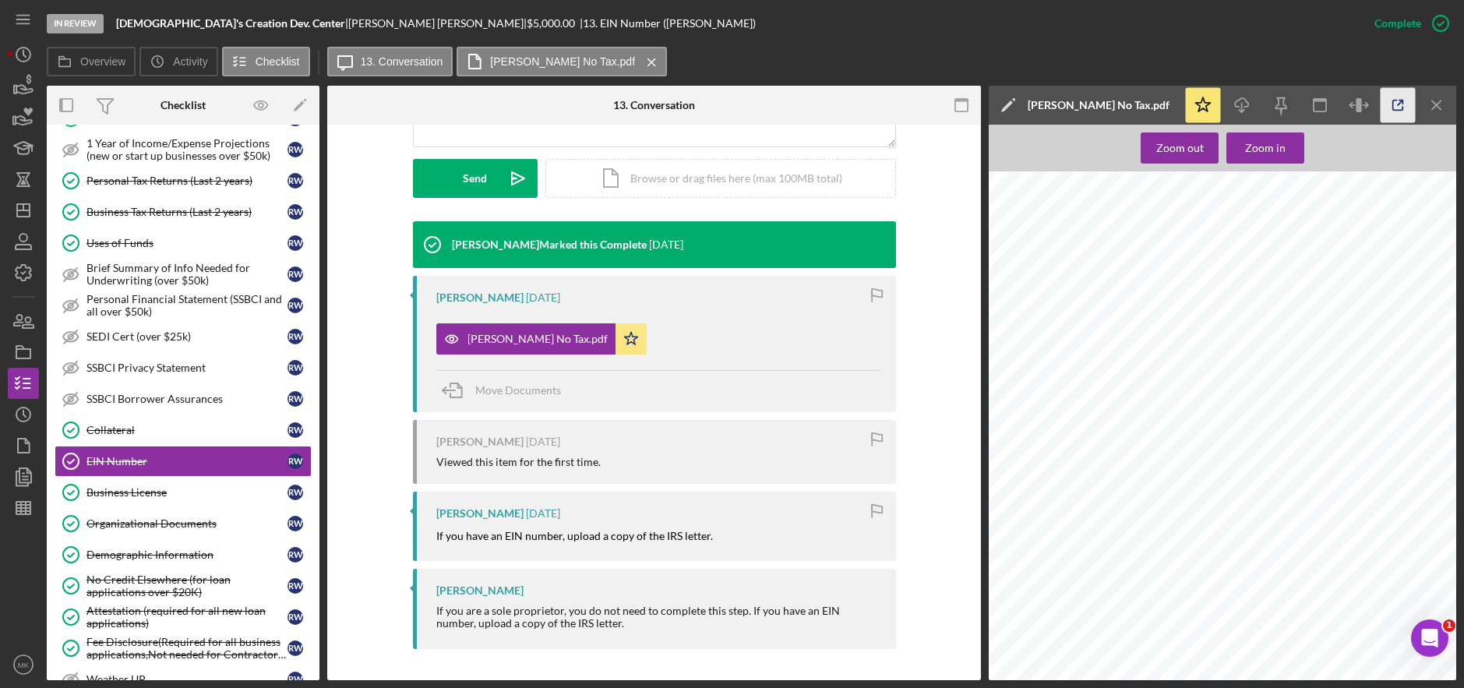
click at [1397, 104] on icon "button" at bounding box center [1398, 105] width 35 height 35
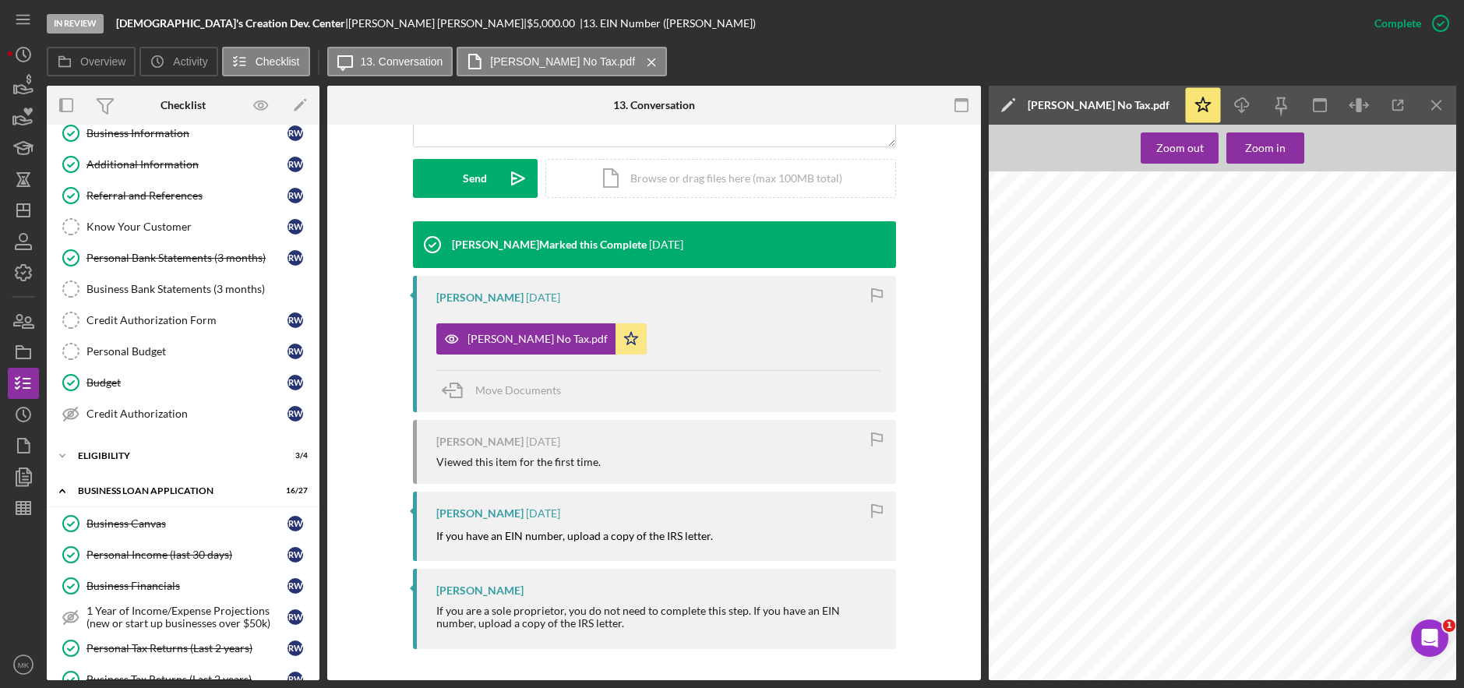
scroll to position [546, 0]
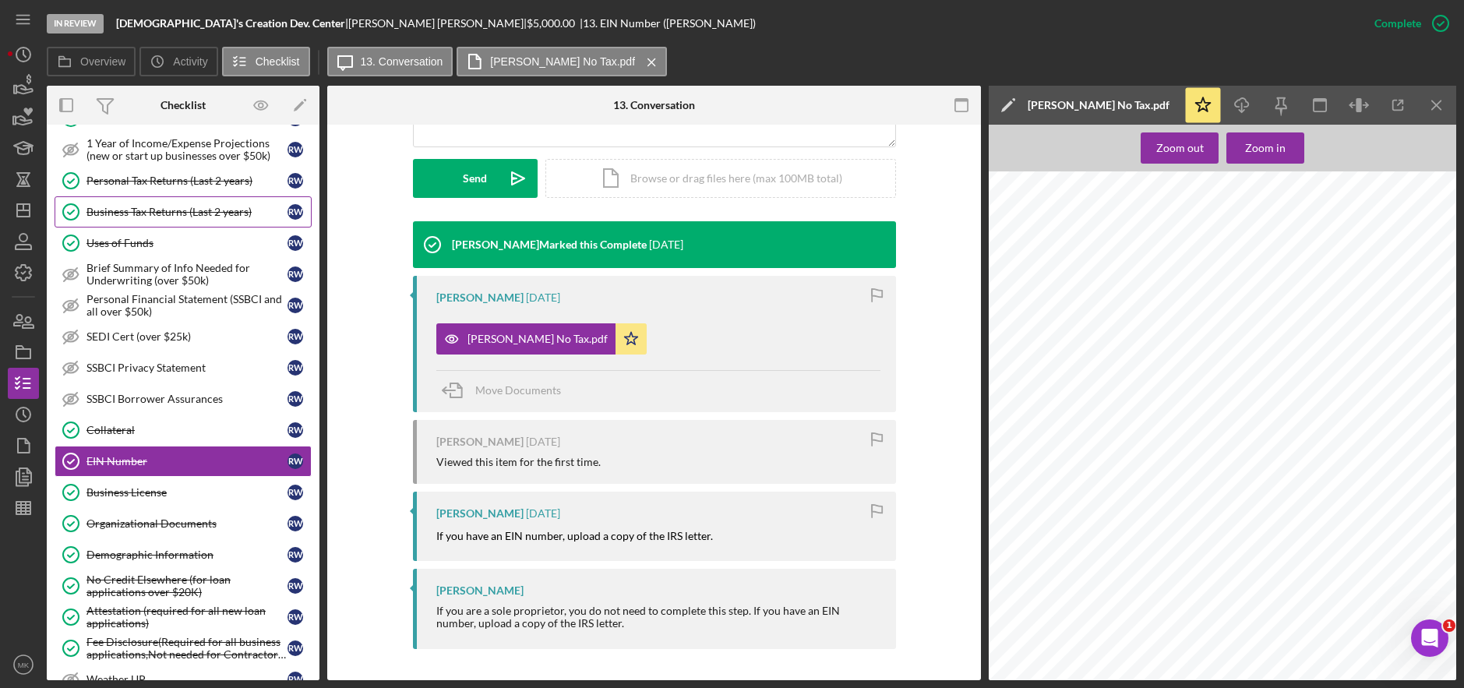
click at [212, 200] on link "Business Tax Returns (Last 2 years) Business Tax Returns (Last 2 years) R W" at bounding box center [183, 211] width 257 height 31
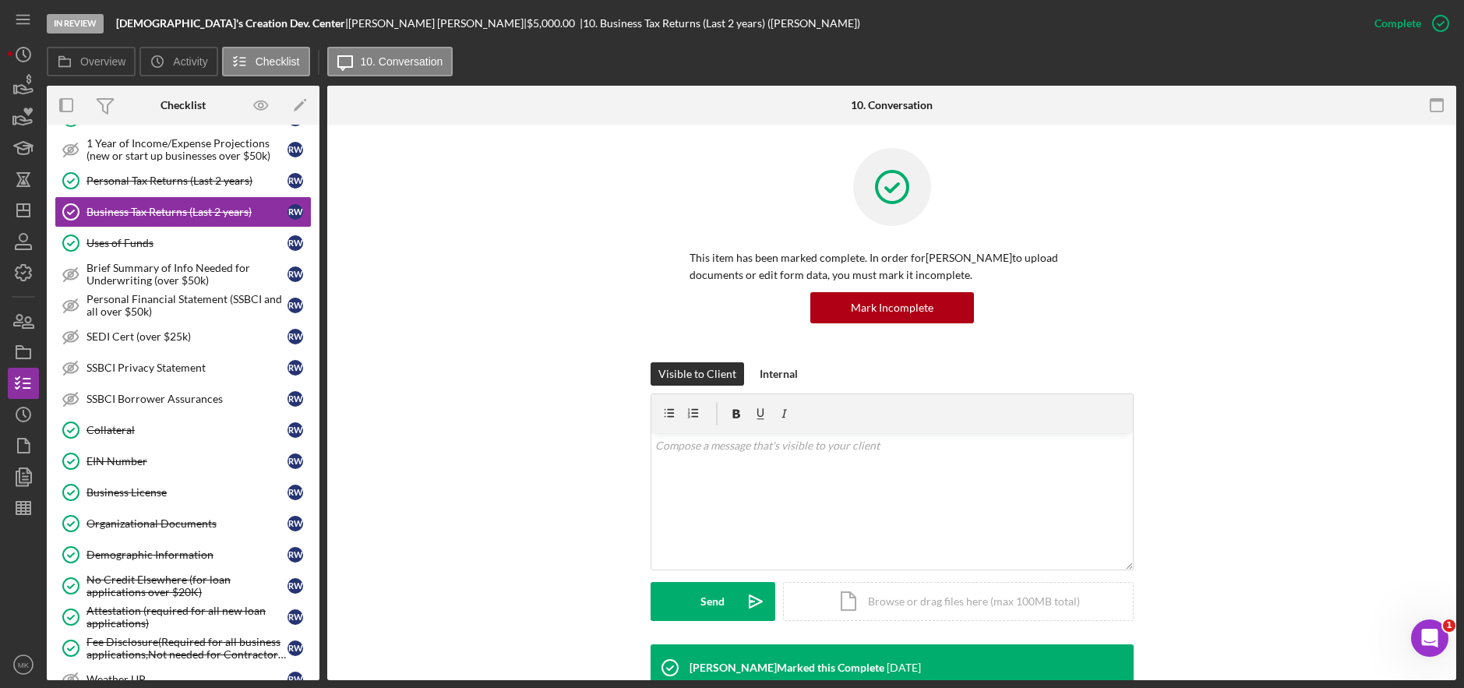
scroll to position [468, 0]
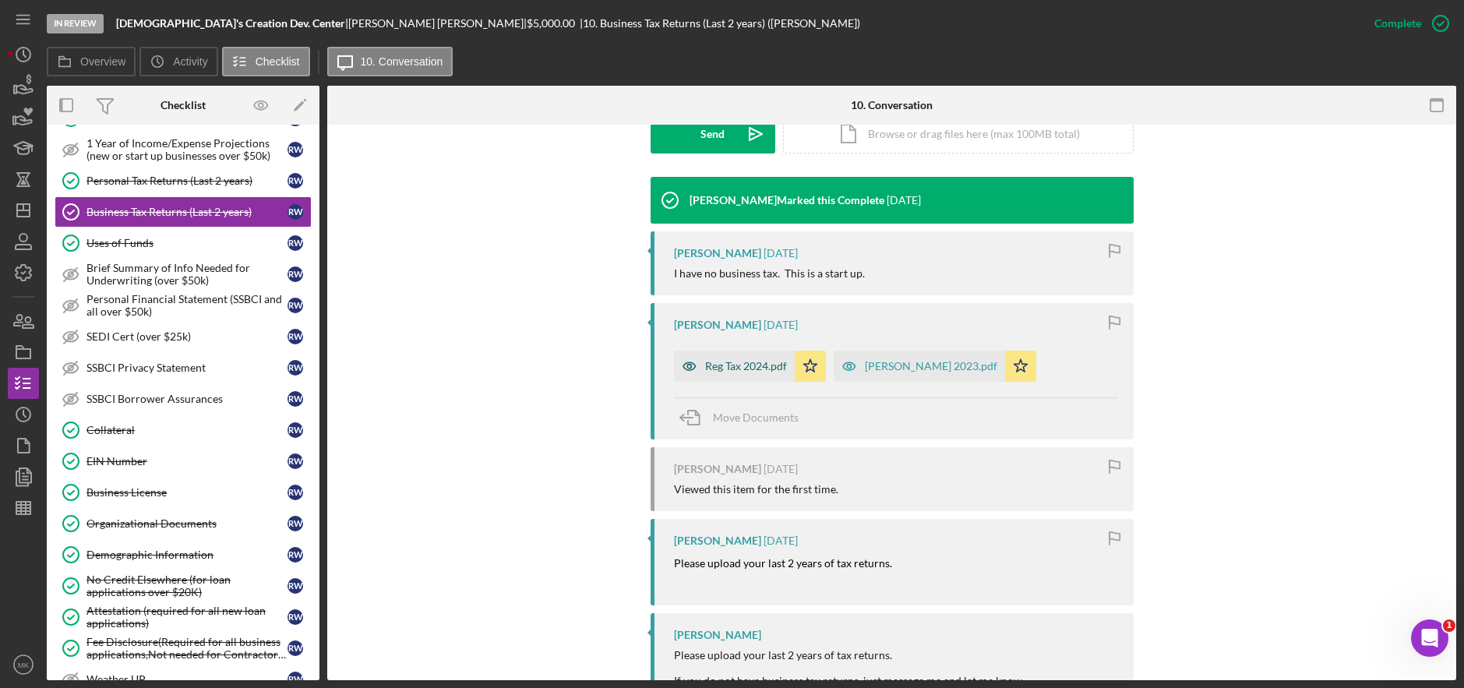
click at [734, 370] on div "Reg Tax 2024.pdf" at bounding box center [746, 366] width 82 height 12
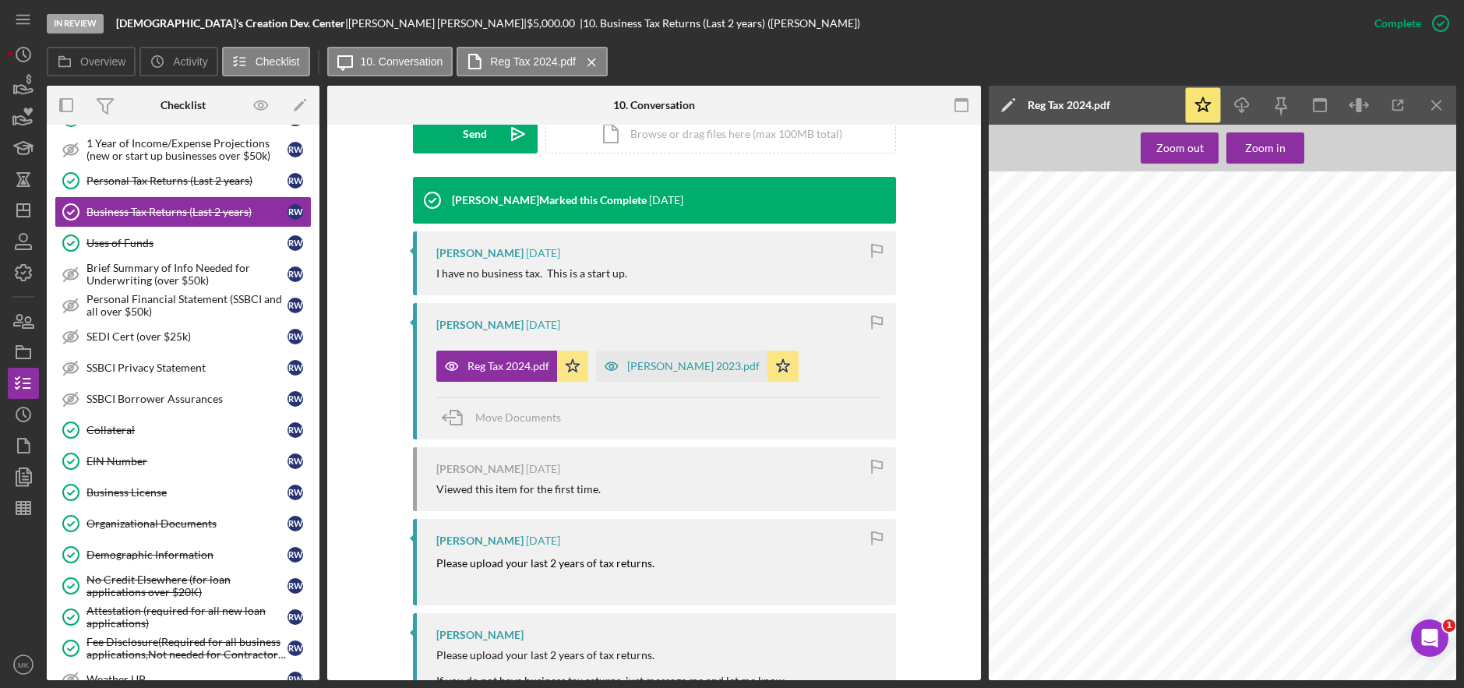
scroll to position [5455, 0]
click at [637, 366] on div "regina 2023.pdf" at bounding box center [693, 366] width 132 height 12
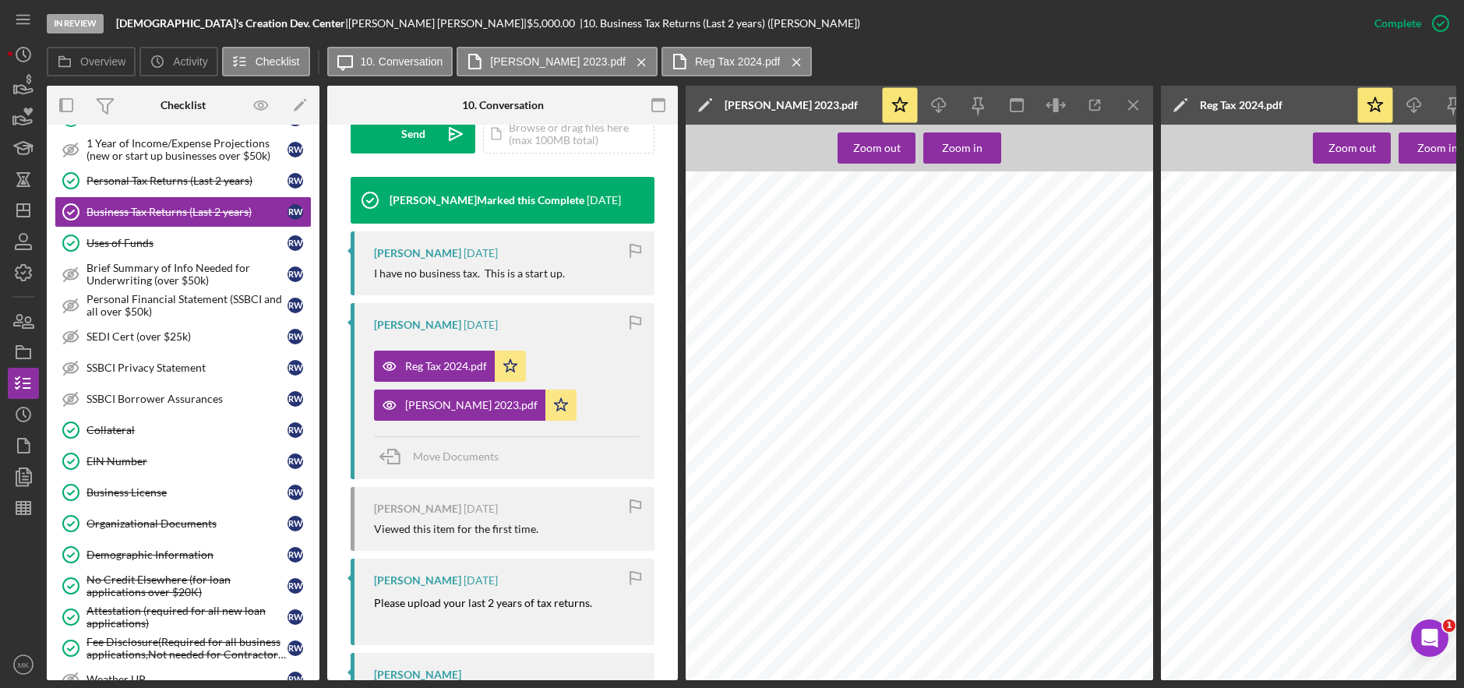
scroll to position [2182, 0]
click at [173, 525] on div "Organizational Documents" at bounding box center [187, 523] width 201 height 12
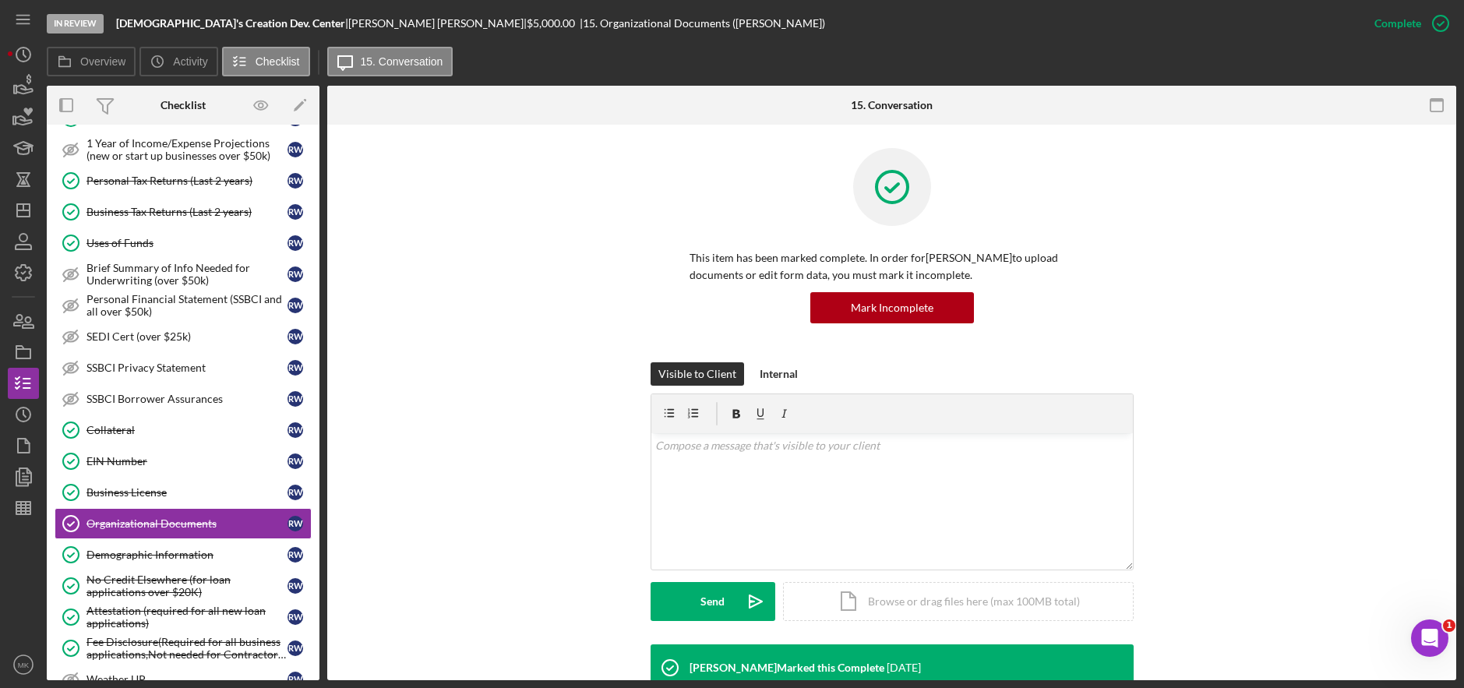
scroll to position [419, 0]
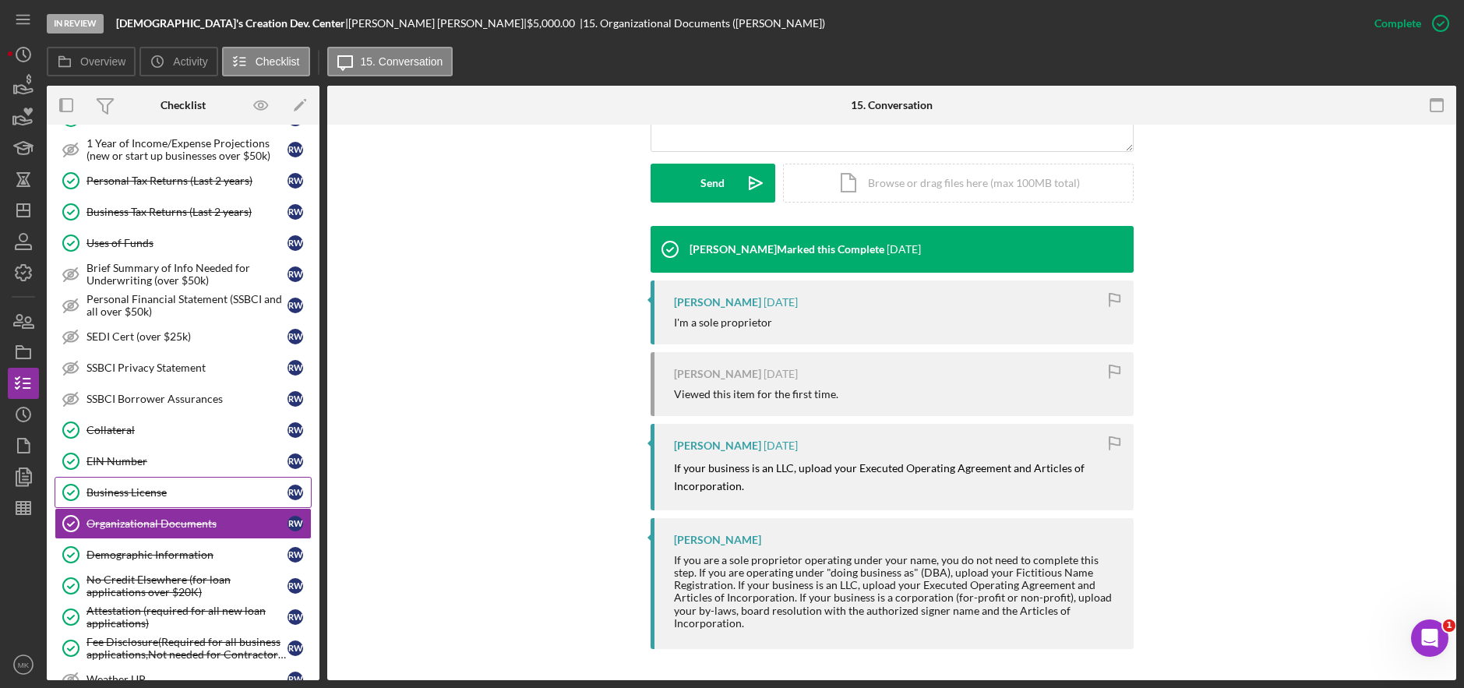
click at [125, 486] on div "Business License" at bounding box center [187, 492] width 201 height 12
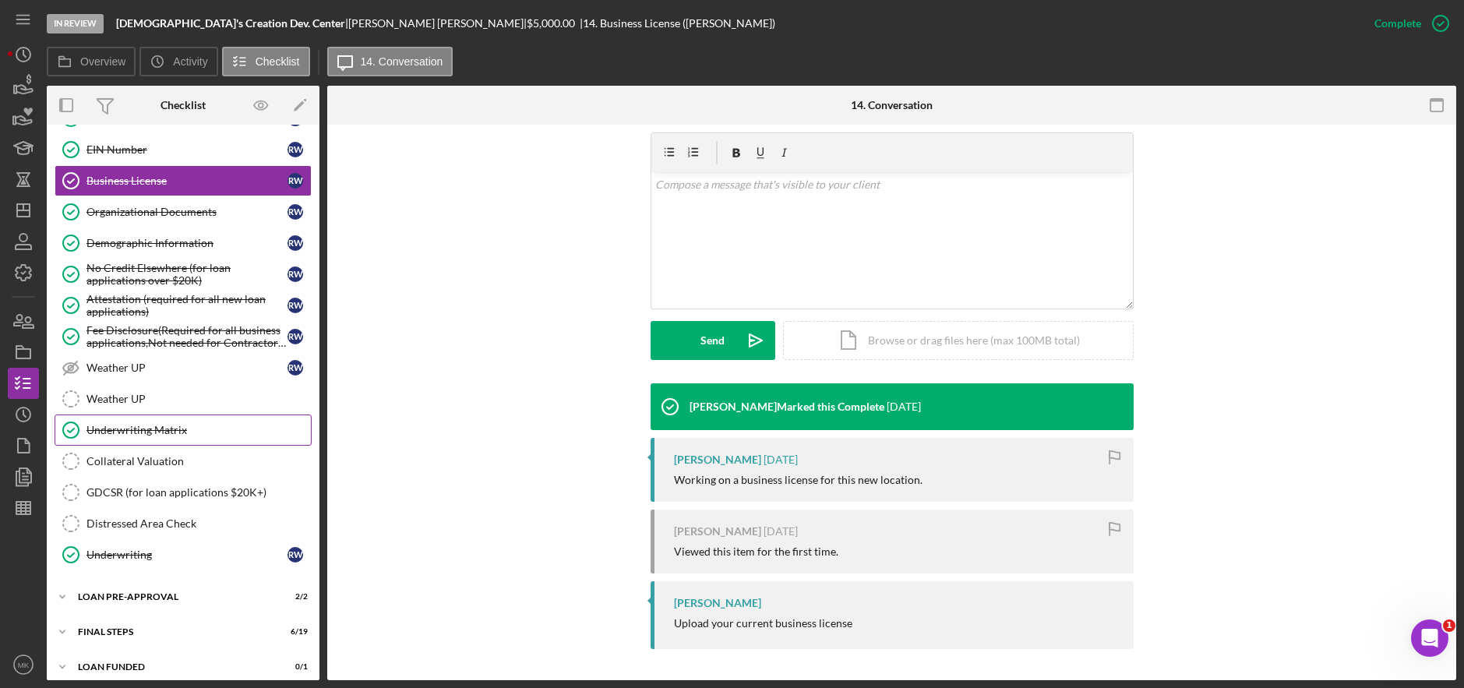
scroll to position [868, 0]
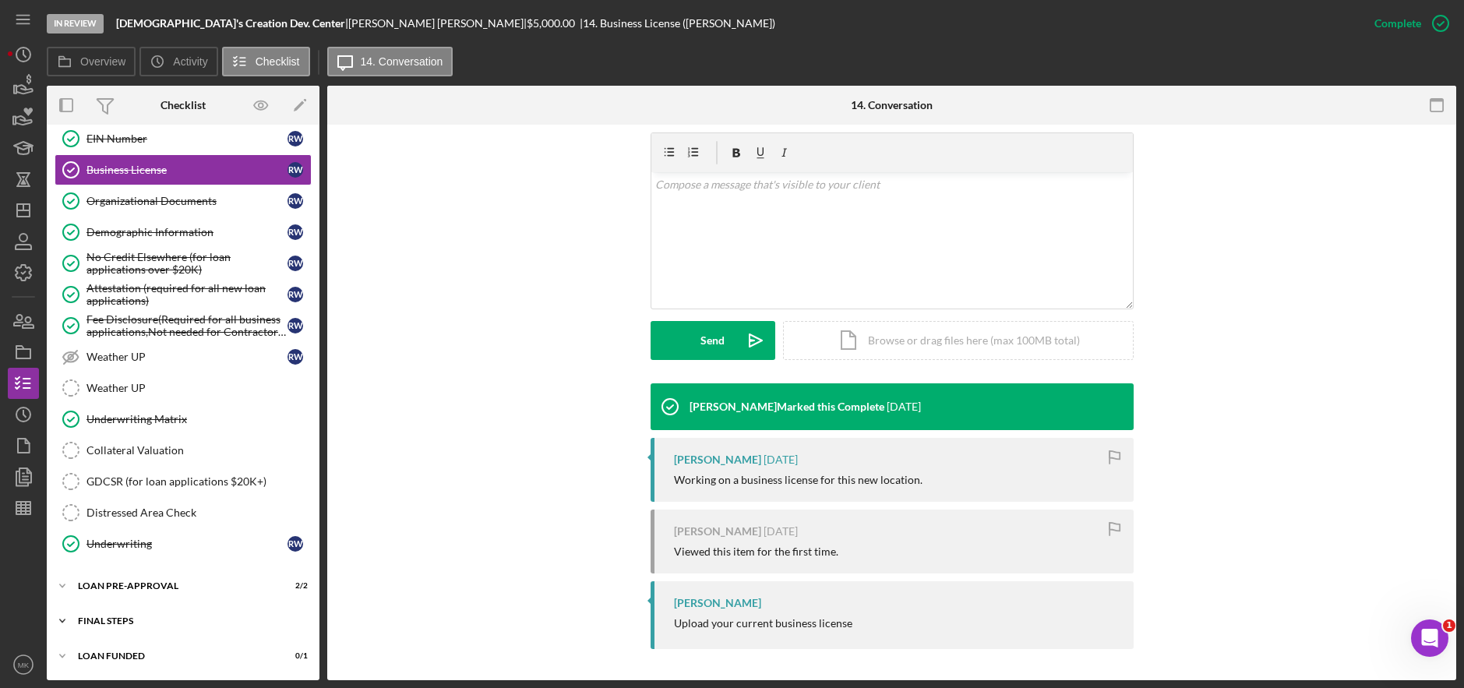
click at [143, 623] on div "FINAL STEPS" at bounding box center [189, 620] width 222 height 9
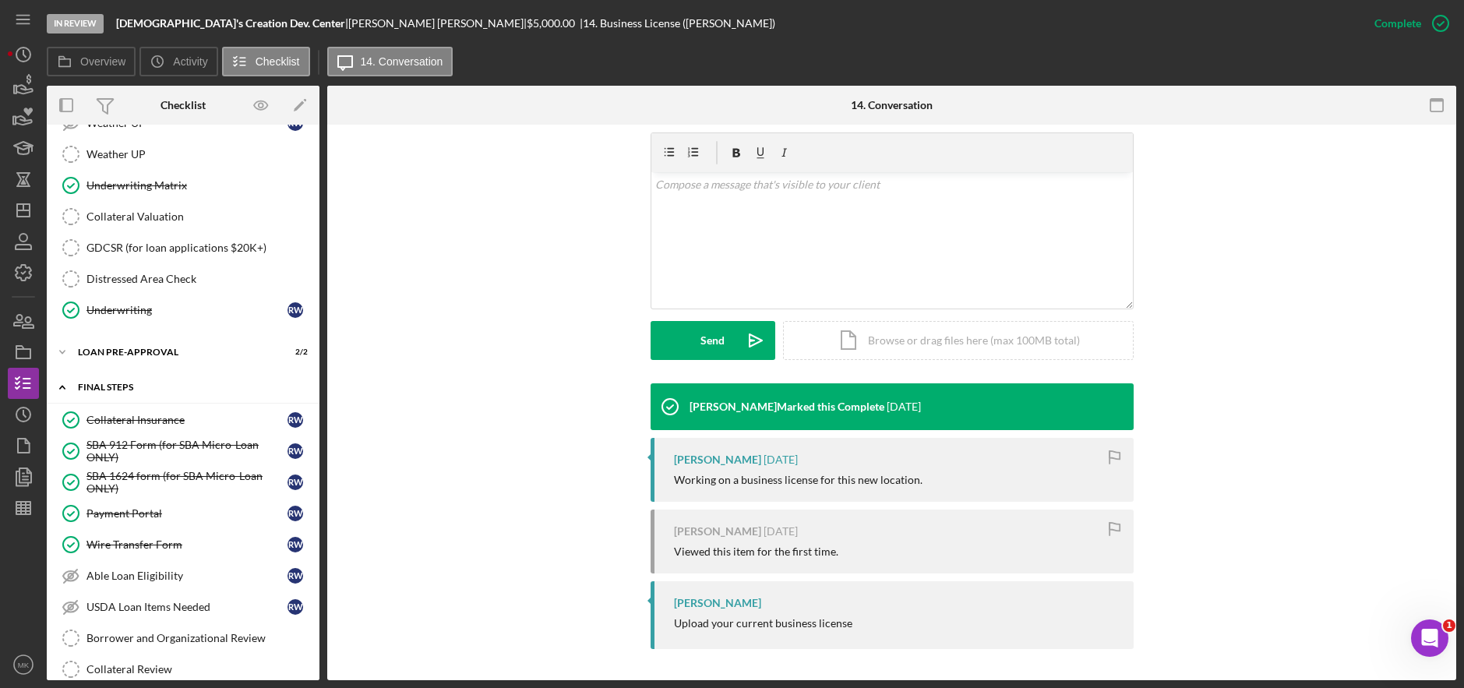
scroll to position [1258, 0]
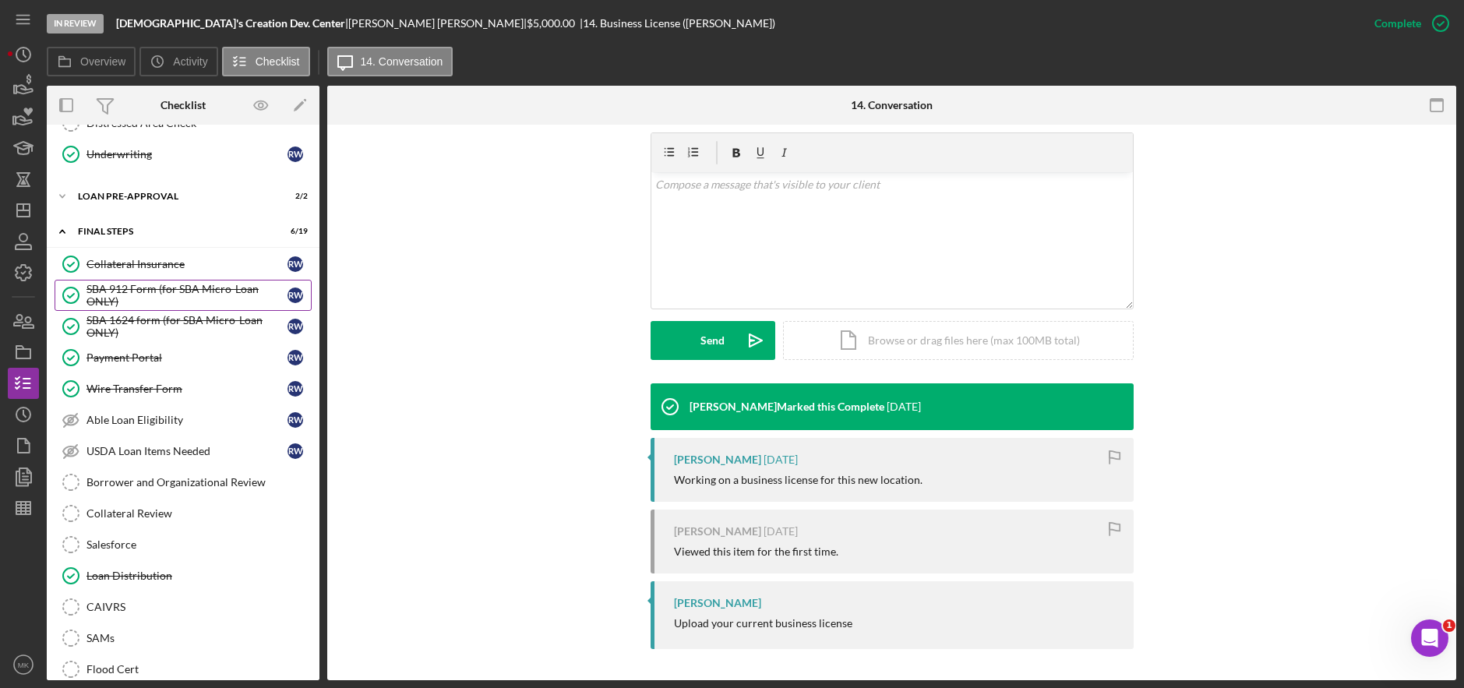
click at [166, 284] on div "SBA 912 Form (for SBA Micro-Loan ONLY)" at bounding box center [187, 295] width 201 height 25
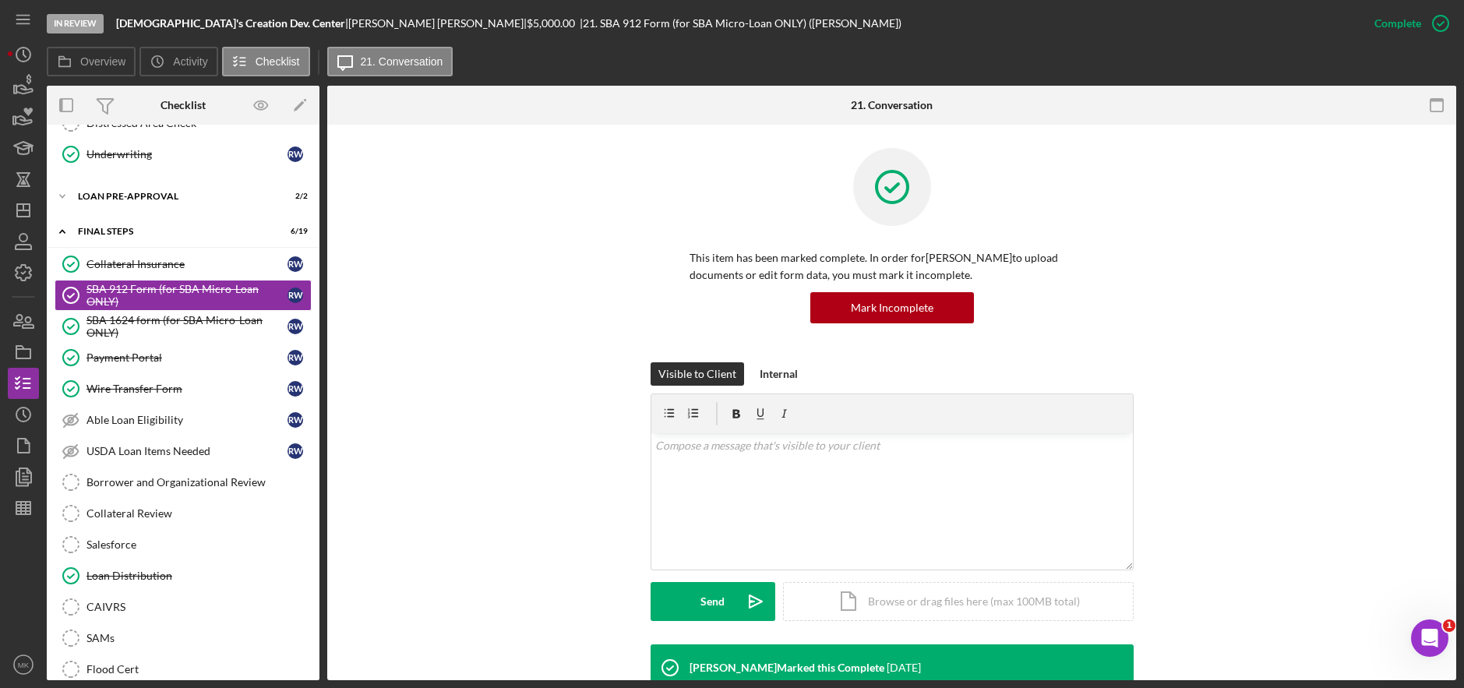
scroll to position [390, 0]
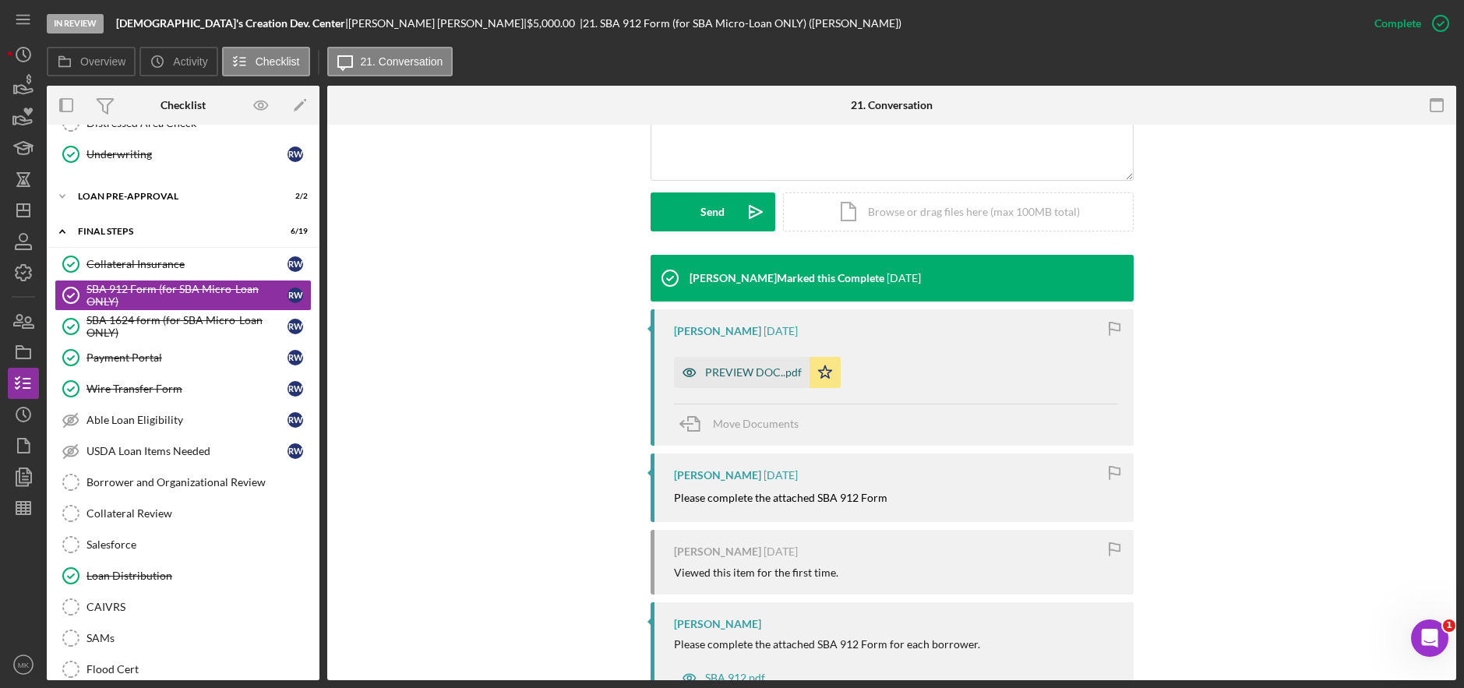
click at [713, 377] on div "PREVIEW DOC..pdf" at bounding box center [753, 372] width 97 height 12
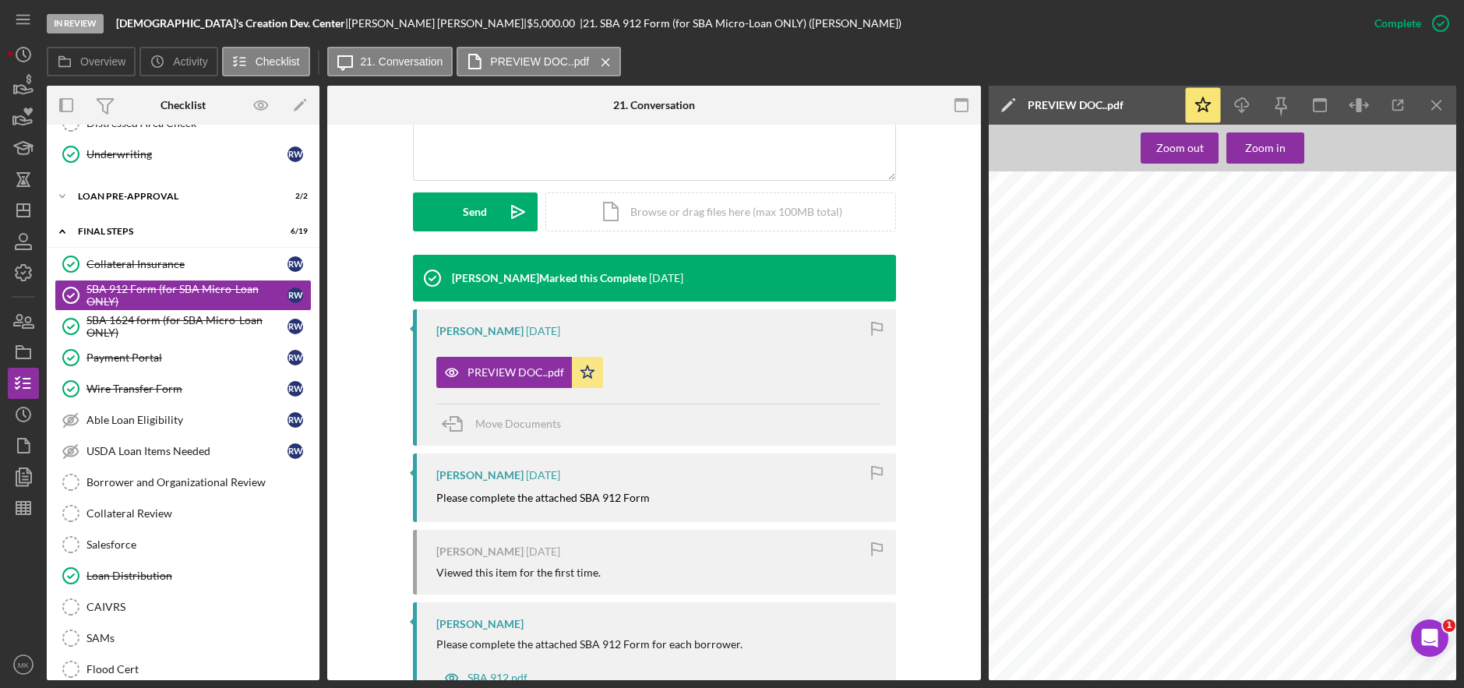
scroll to position [234, 0]
drag, startPoint x: 138, startPoint y: 322, endPoint x: 187, endPoint y: 327, distance: 49.4
click at [138, 322] on div "SBA 1624 form (for SBA Micro-Loan ONLY)" at bounding box center [187, 326] width 201 height 25
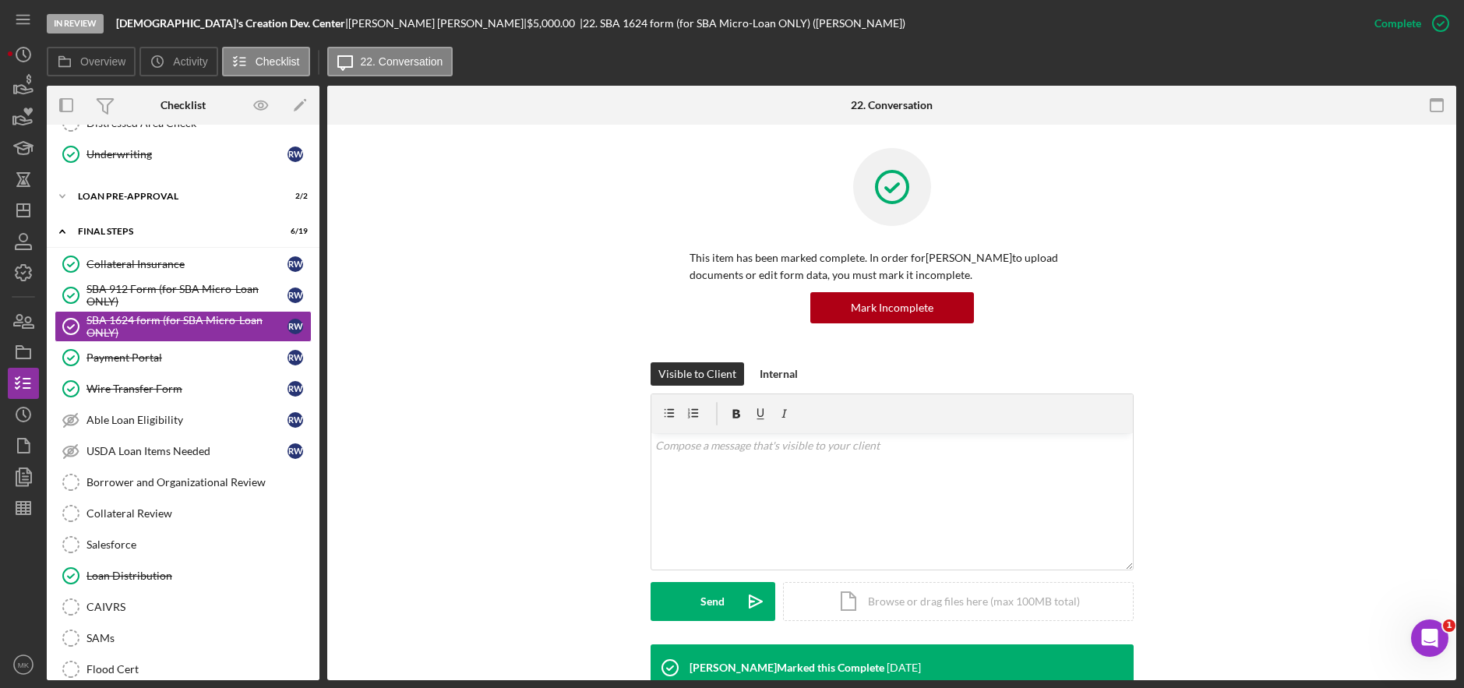
scroll to position [390, 0]
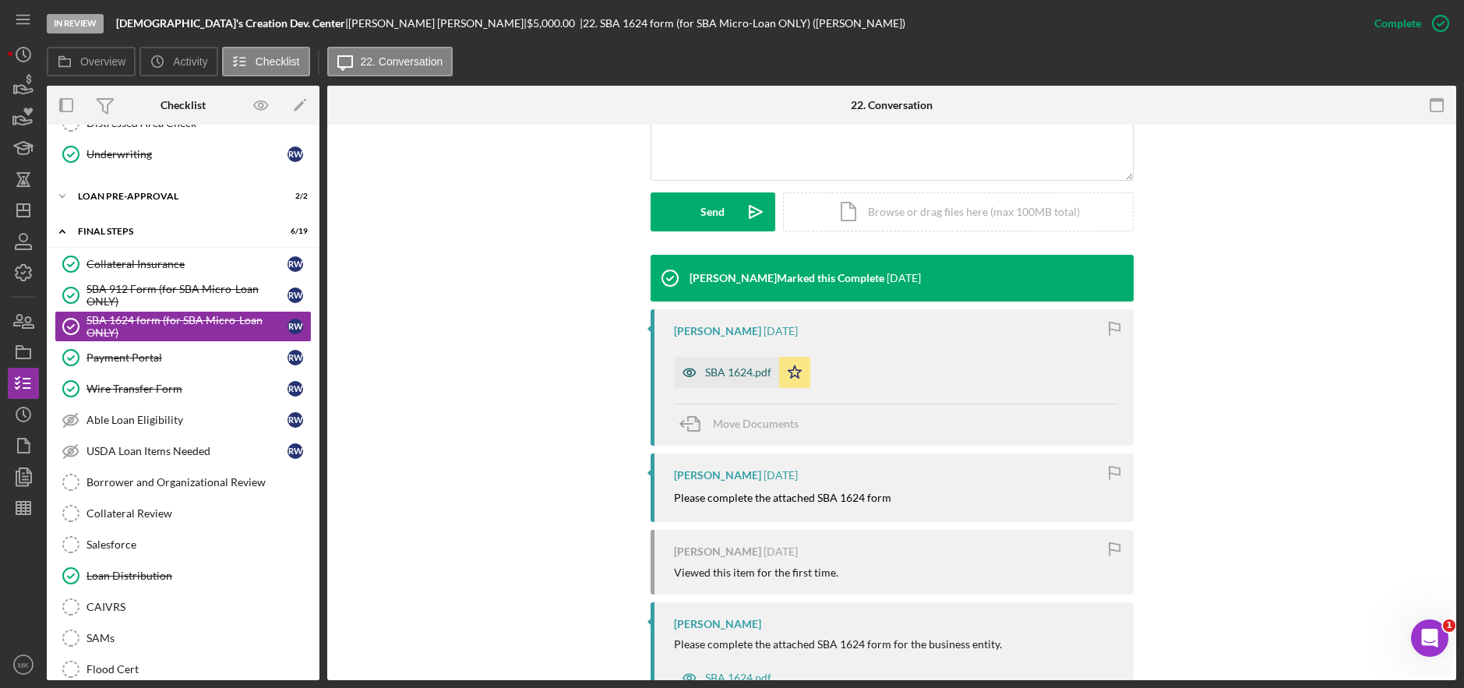
click at [765, 369] on div "SBA 1624.pdf" at bounding box center [738, 372] width 66 height 12
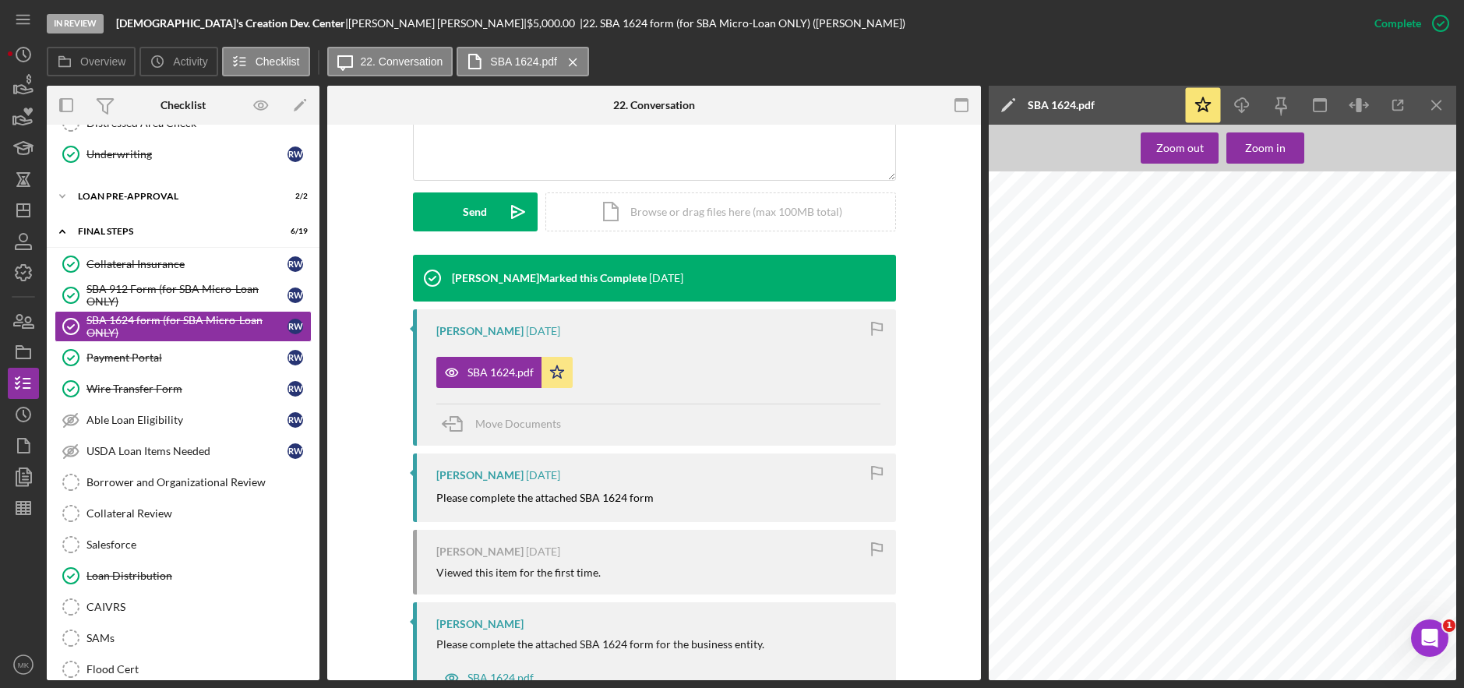
scroll to position [0, 0]
click at [122, 291] on div "SBA 912 Form (for SBA Micro-Loan ONLY)" at bounding box center [187, 295] width 201 height 25
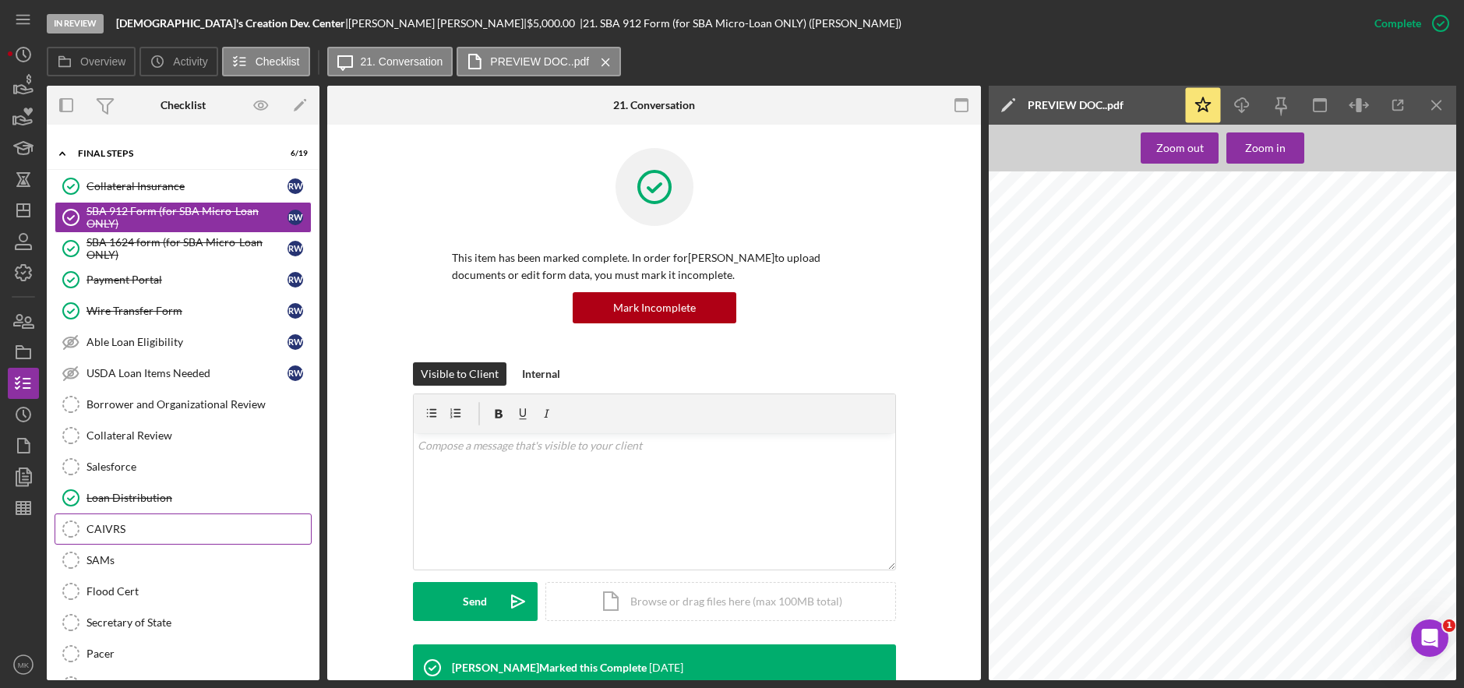
scroll to position [1469, 0]
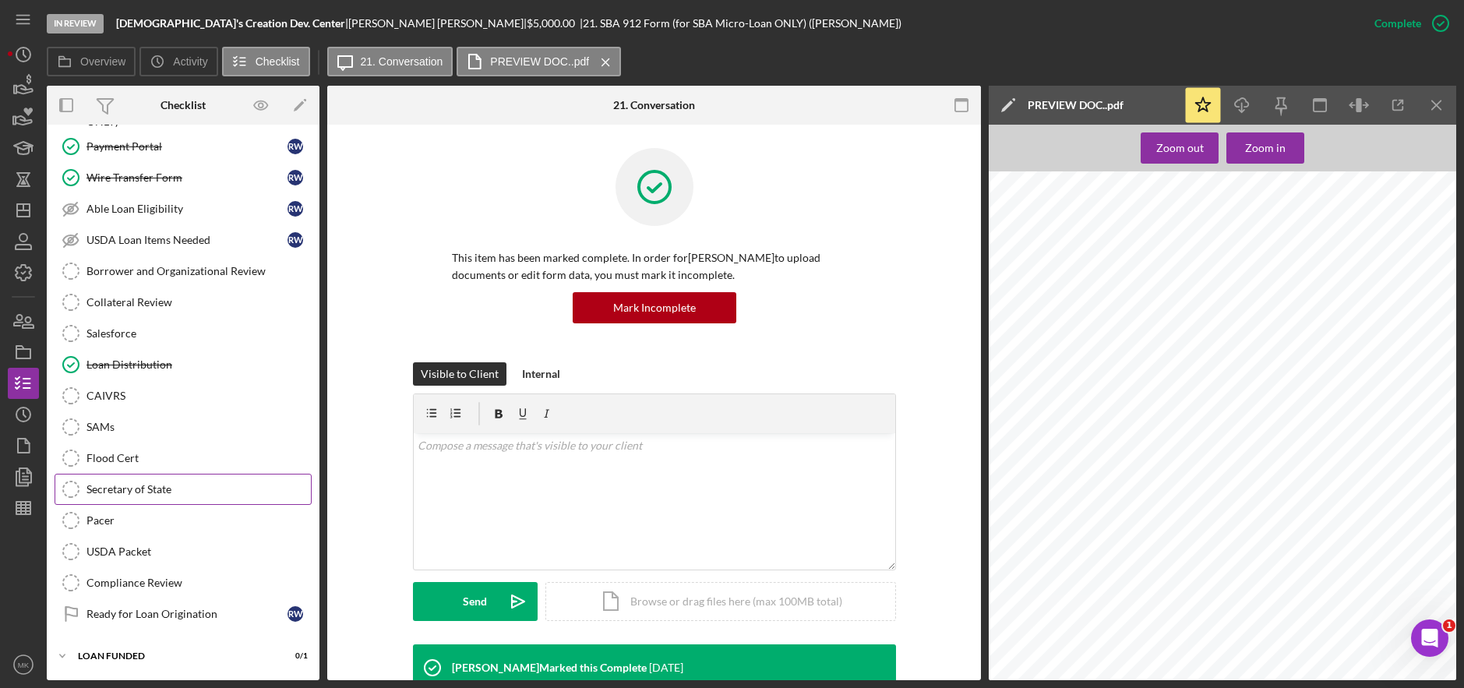
click at [130, 489] on div "Secretary of State" at bounding box center [199, 489] width 224 height 12
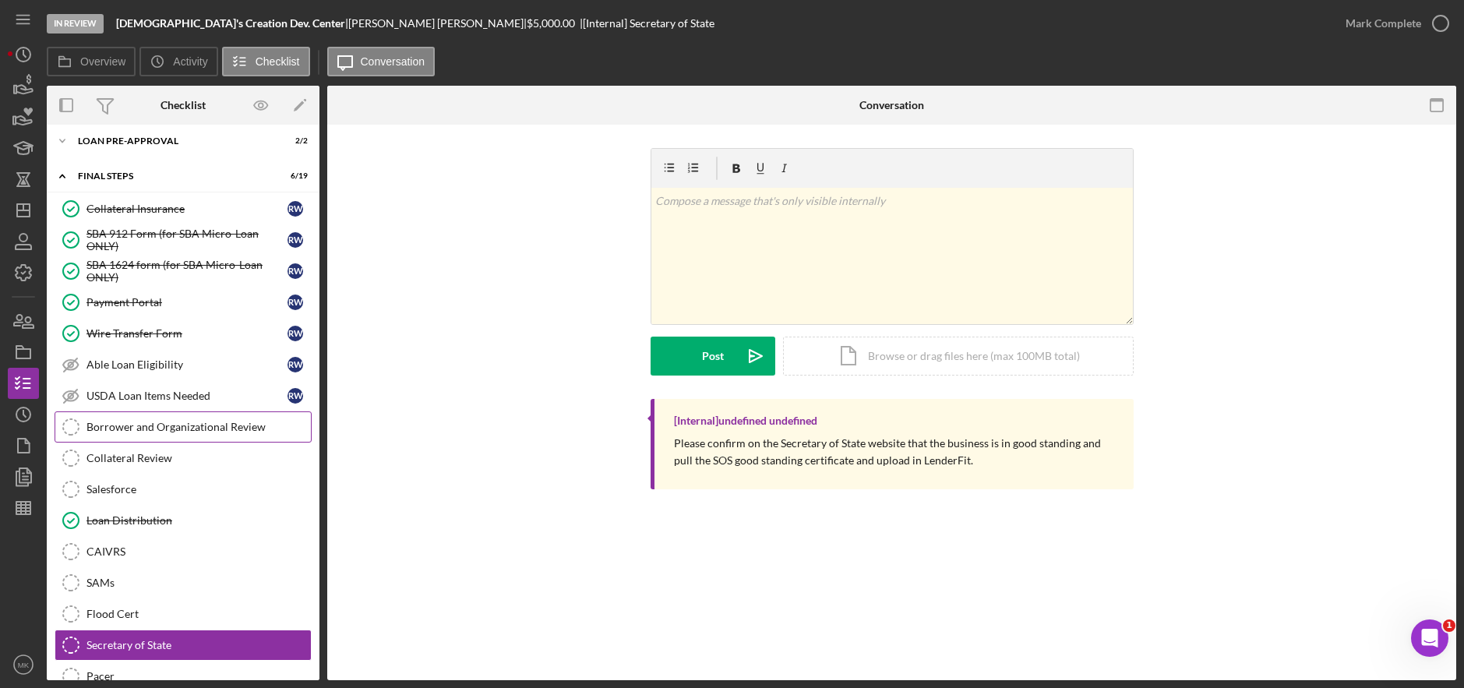
scroll to position [1235, 0]
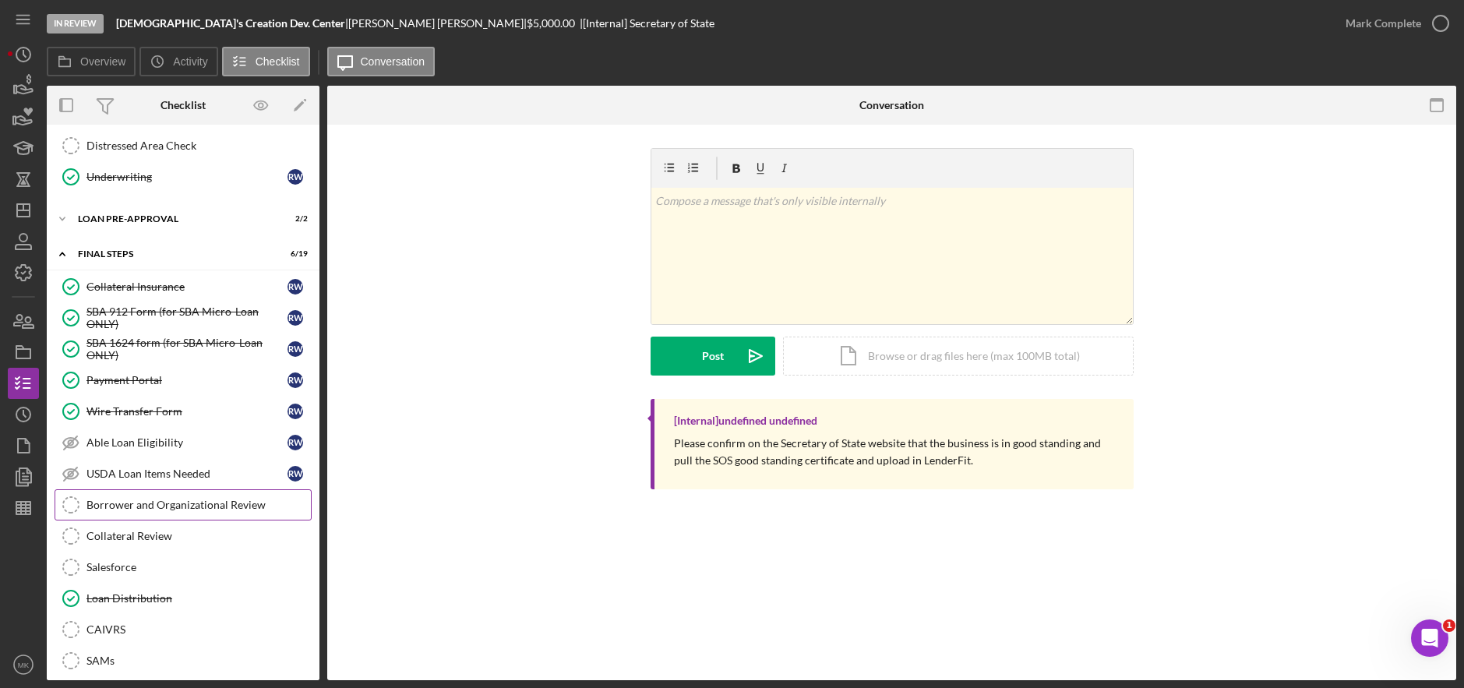
click at [182, 497] on link "Borrower and Organizational Review Borrower and Organizational Review" at bounding box center [183, 504] width 257 height 31
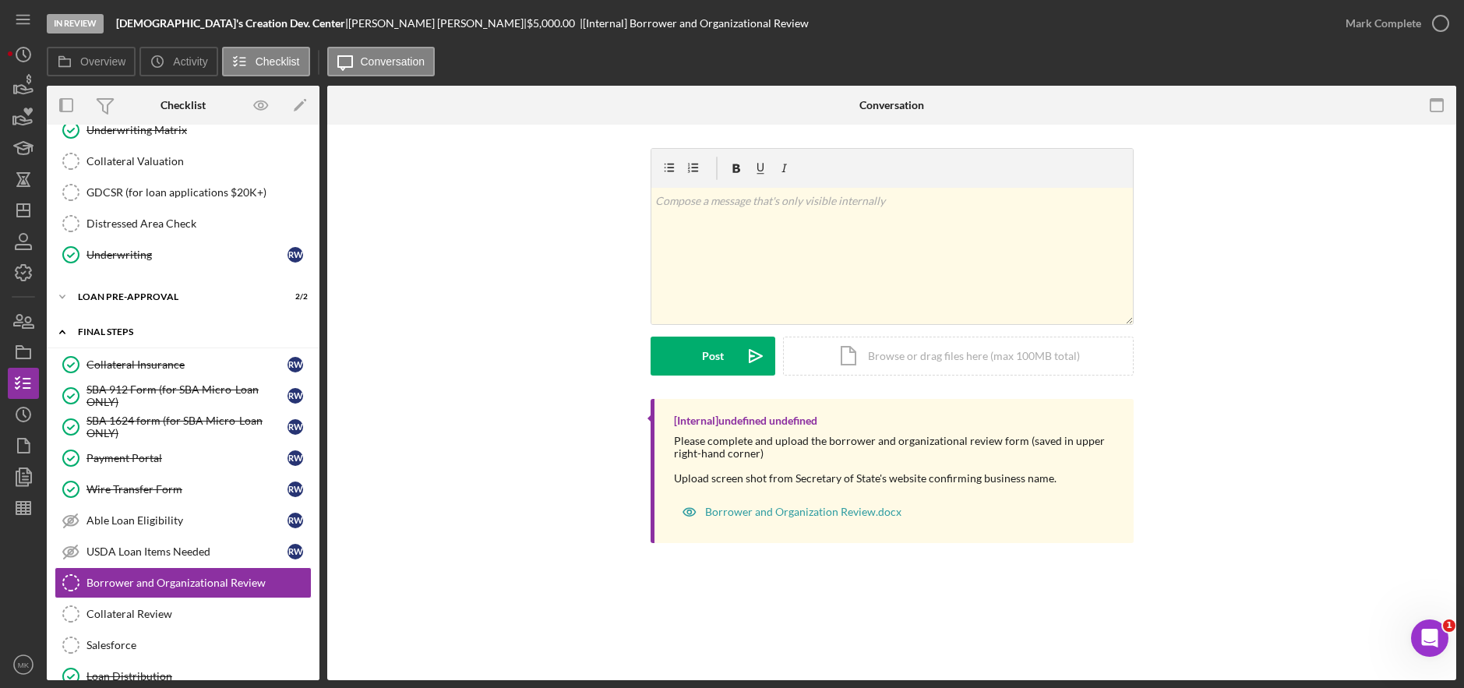
scroll to position [1001, 0]
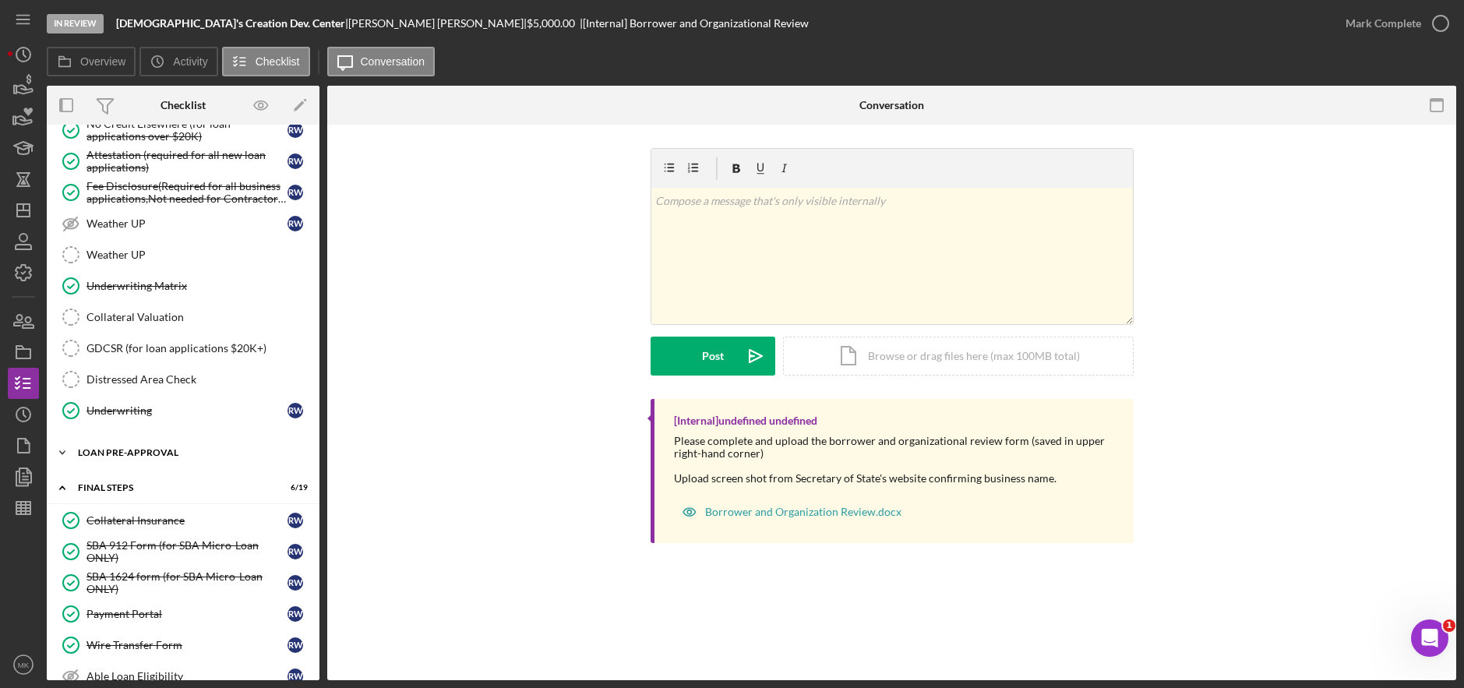
click at [140, 449] on div "LOAN PRE-APPROVAL" at bounding box center [189, 452] width 222 height 9
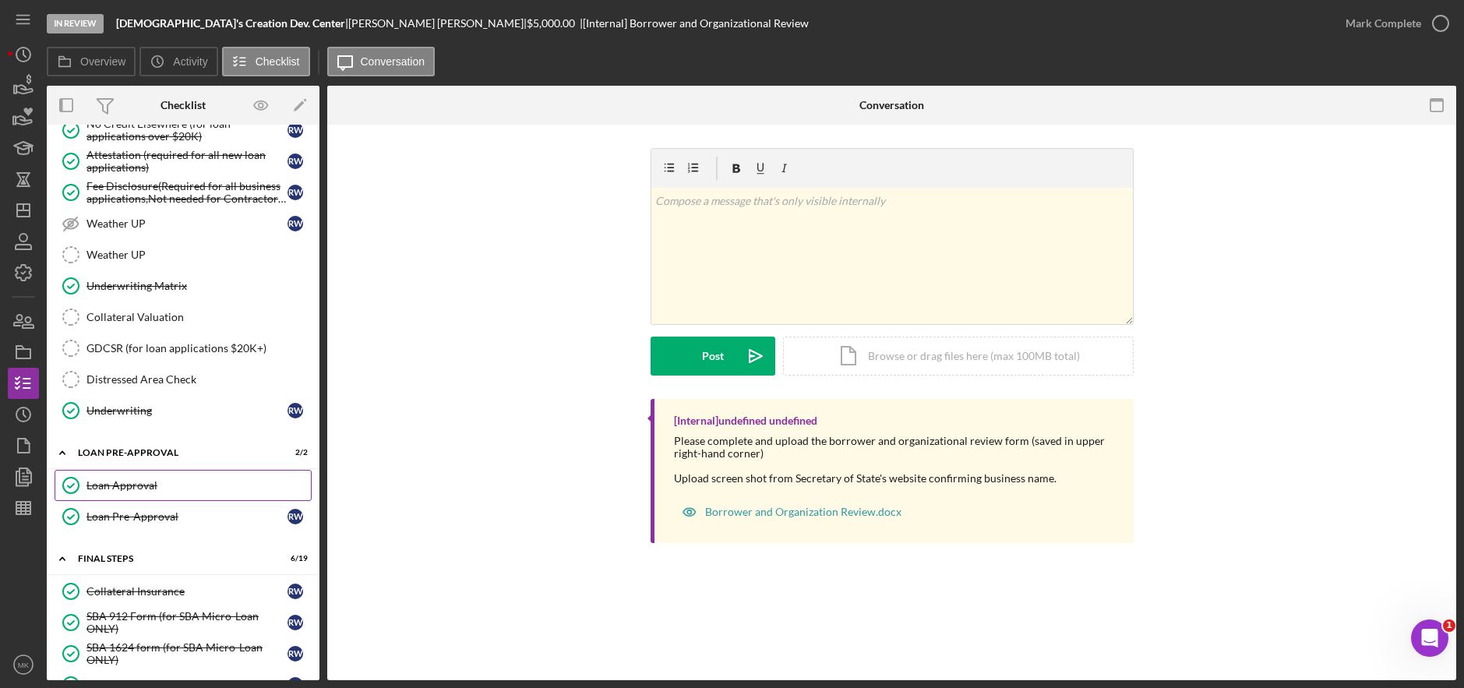
click at [126, 486] on div "Loan Approval" at bounding box center [199, 485] width 224 height 12
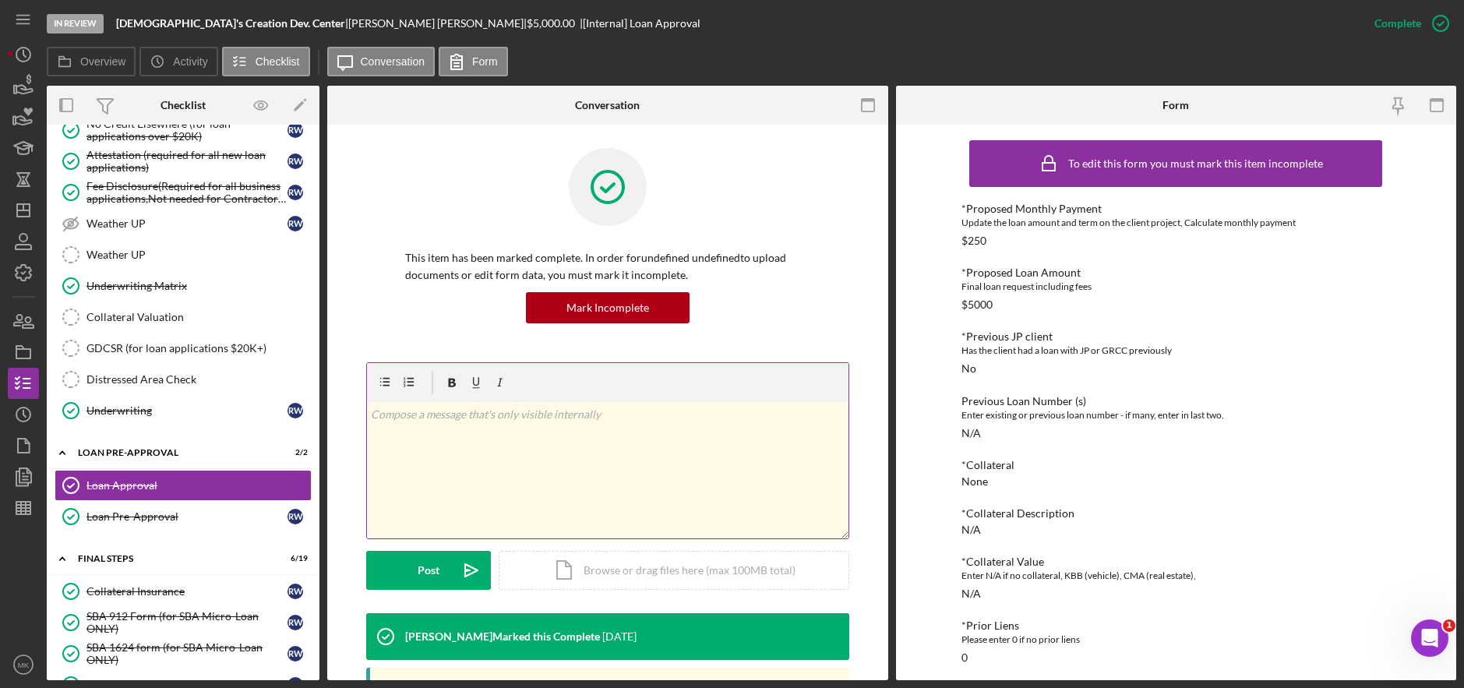
scroll to position [390, 0]
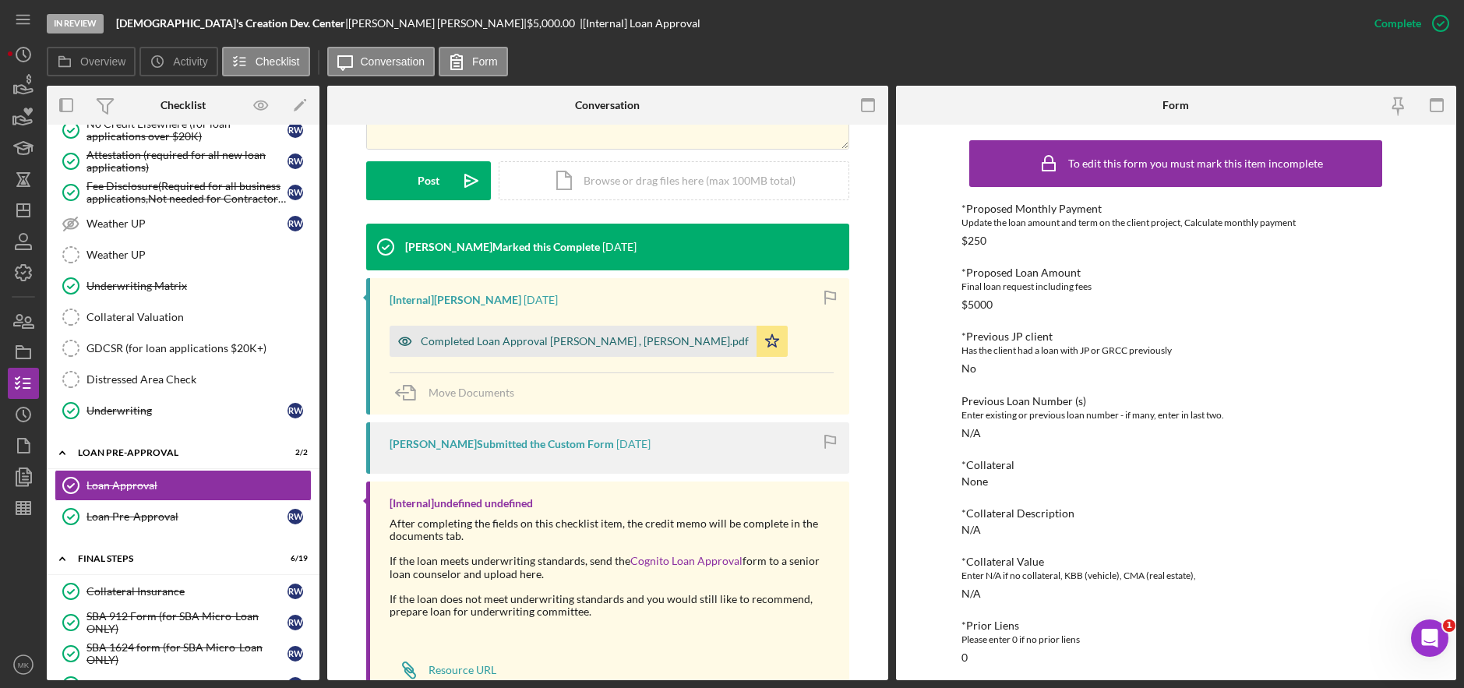
click at [560, 343] on div "Completed Loan Approval Cunningham, Franchot , Regina Whittaker.pdf" at bounding box center [585, 341] width 328 height 12
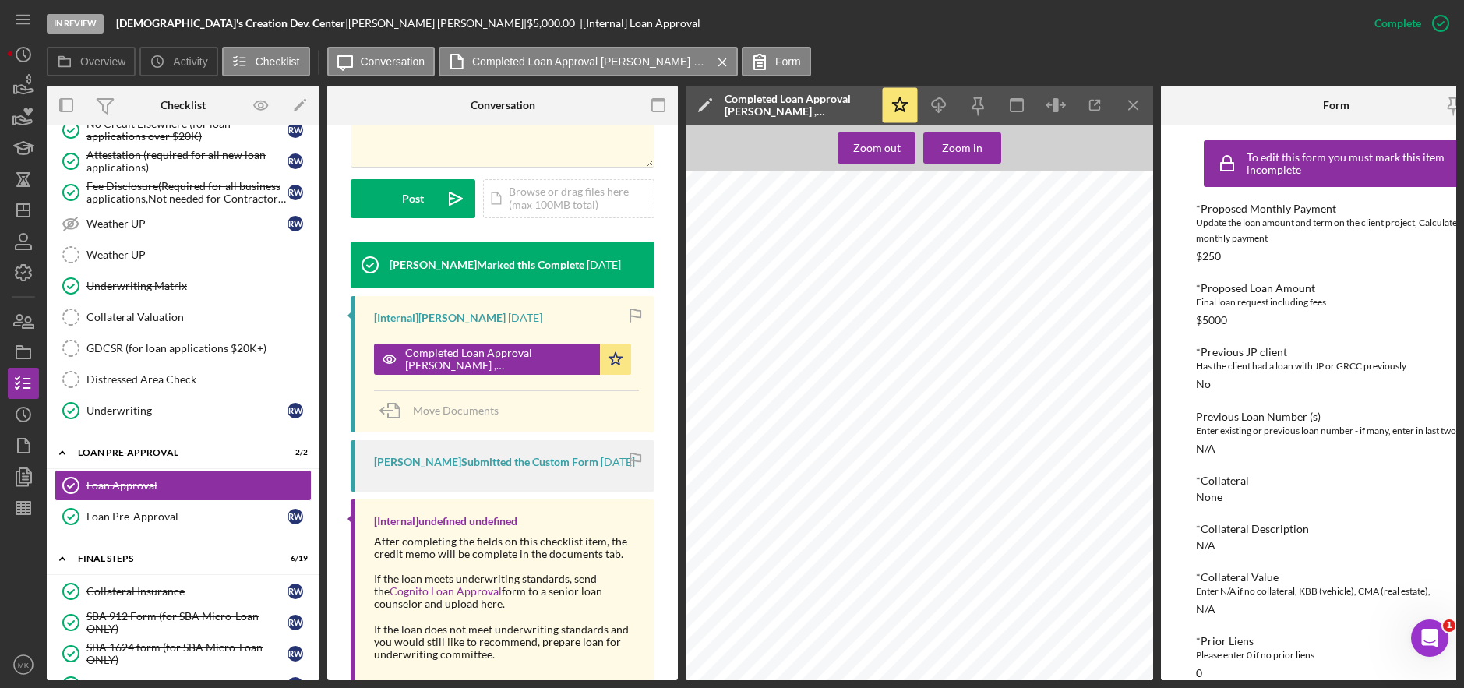
scroll to position [736, 0]
click at [174, 271] on link "Underwriting Matrix Underwriting Matrix" at bounding box center [183, 285] width 257 height 31
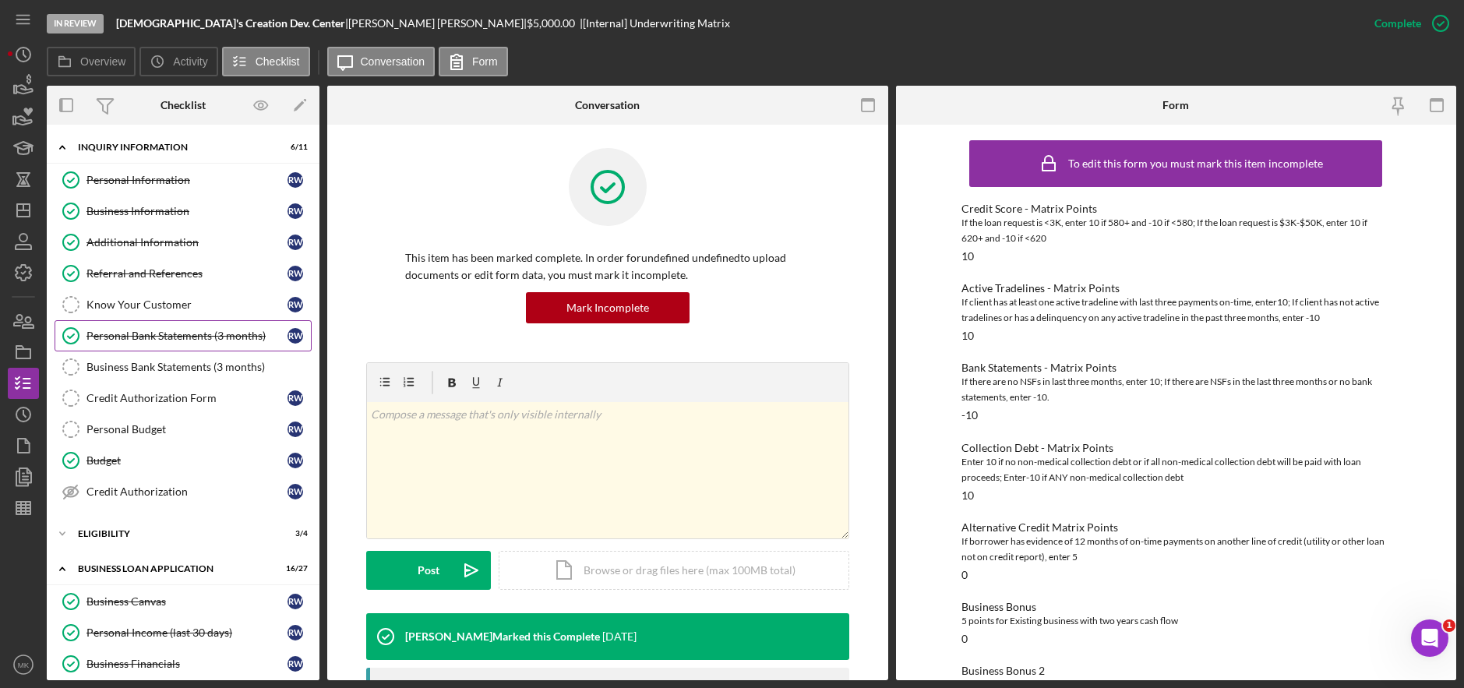
click at [178, 334] on div "Personal Bank Statements (3 months)" at bounding box center [187, 336] width 201 height 12
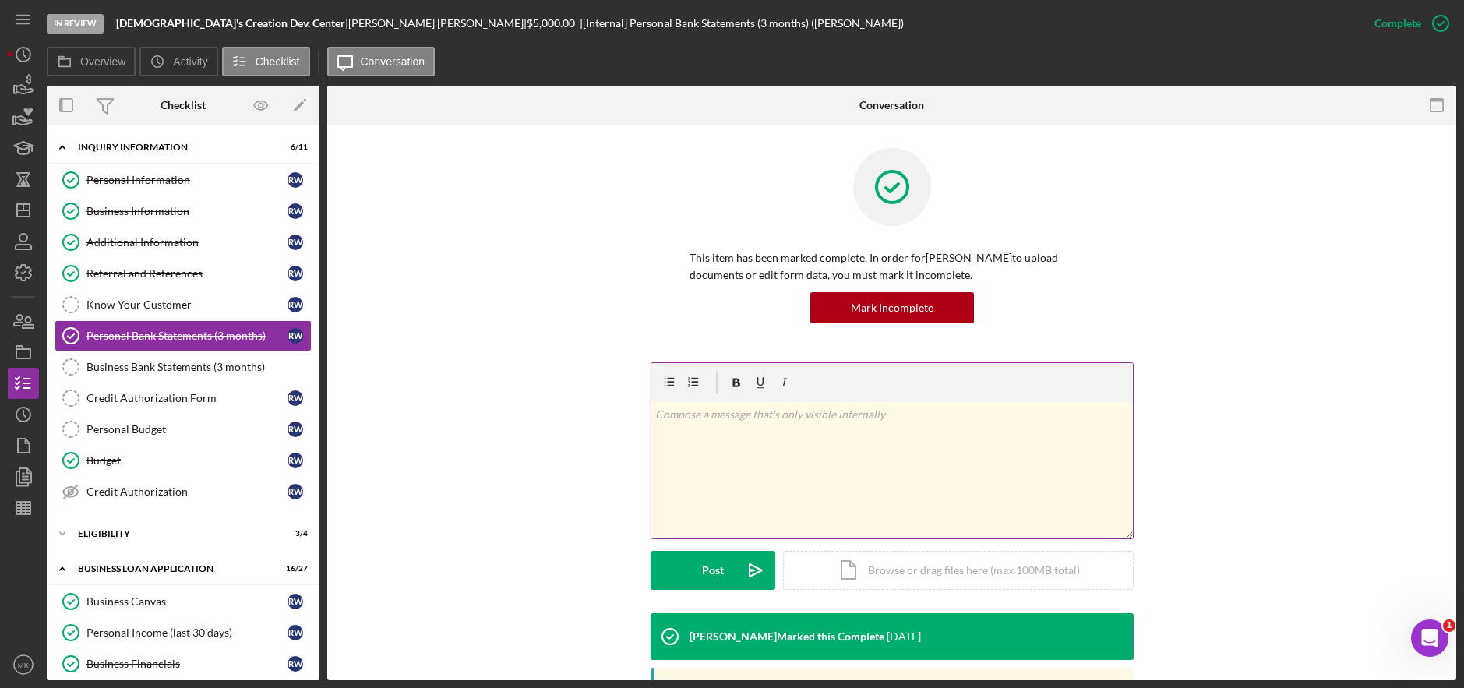
scroll to position [312, 0]
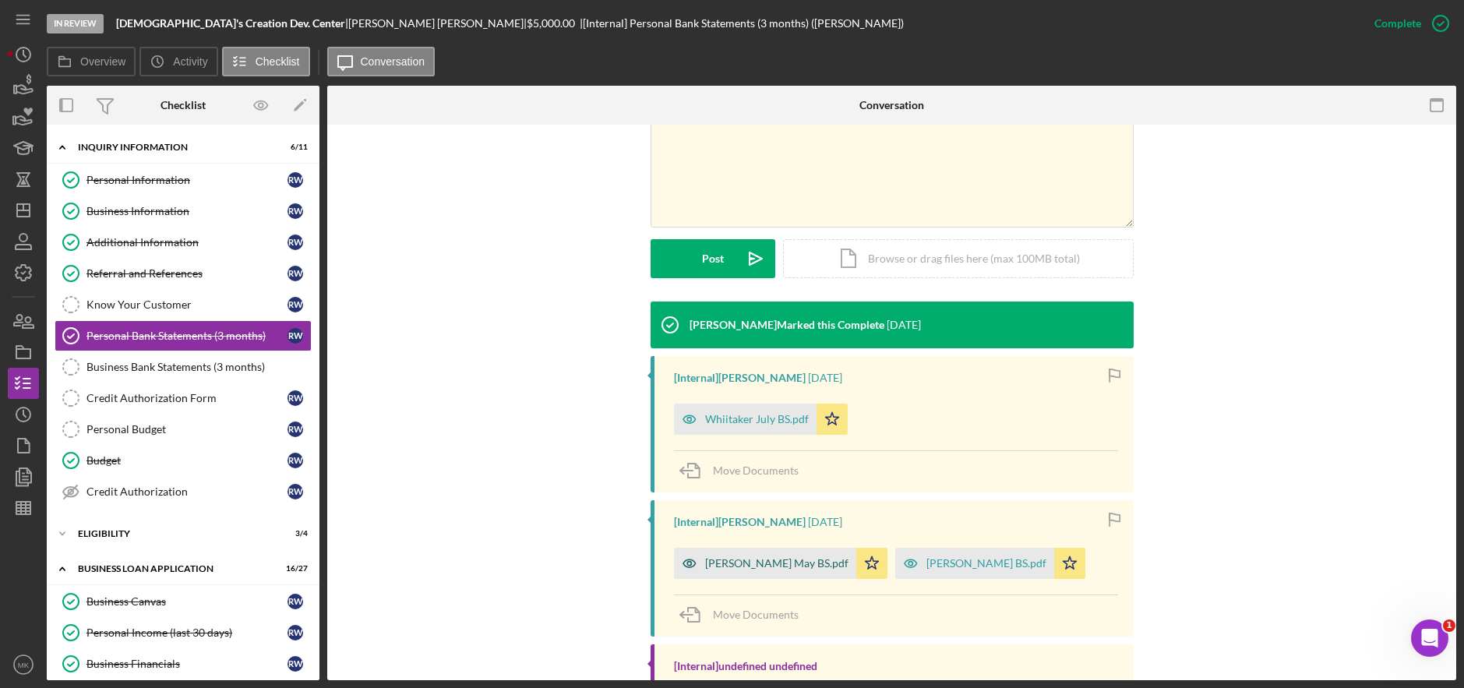
click at [763, 562] on div "Whitaker May BS.pdf" at bounding box center [776, 563] width 143 height 12
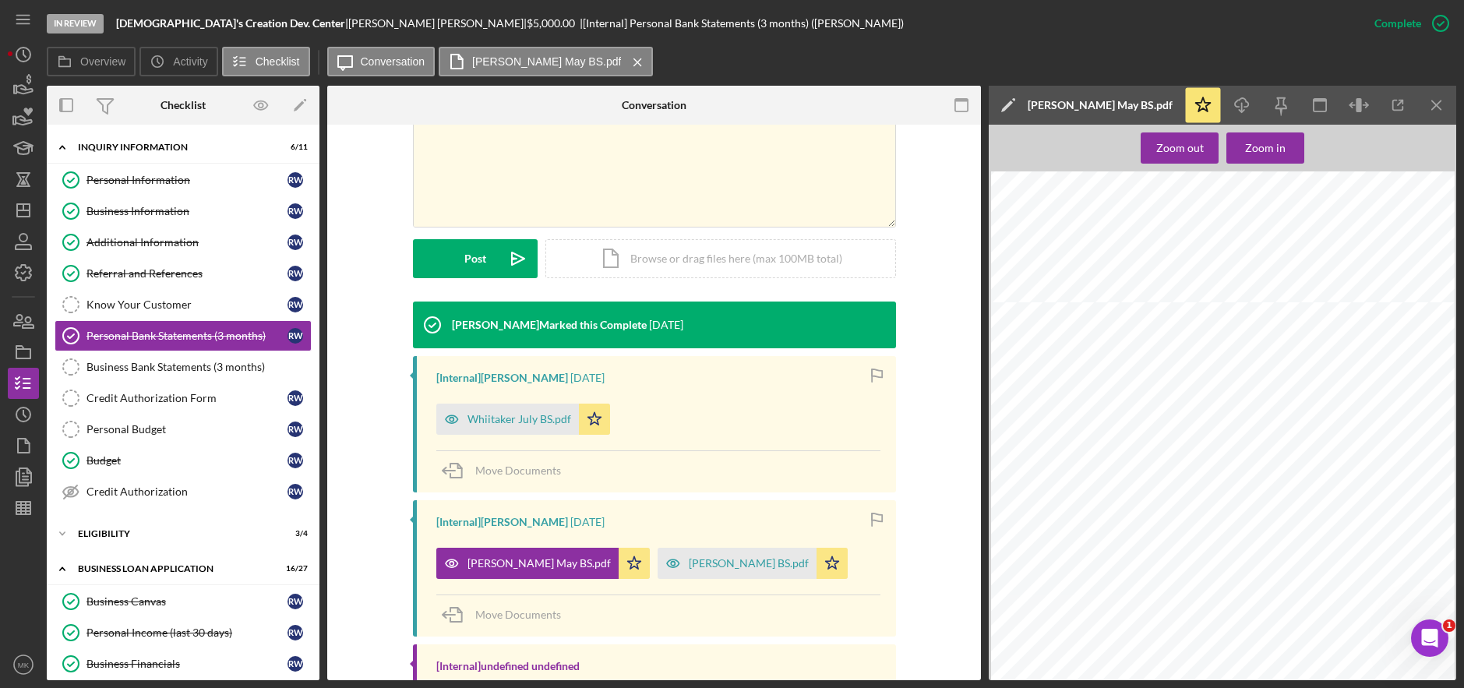
scroll to position [2784, 0]
click at [689, 566] on div "Whittaker June BS.pdf" at bounding box center [749, 563] width 120 height 12
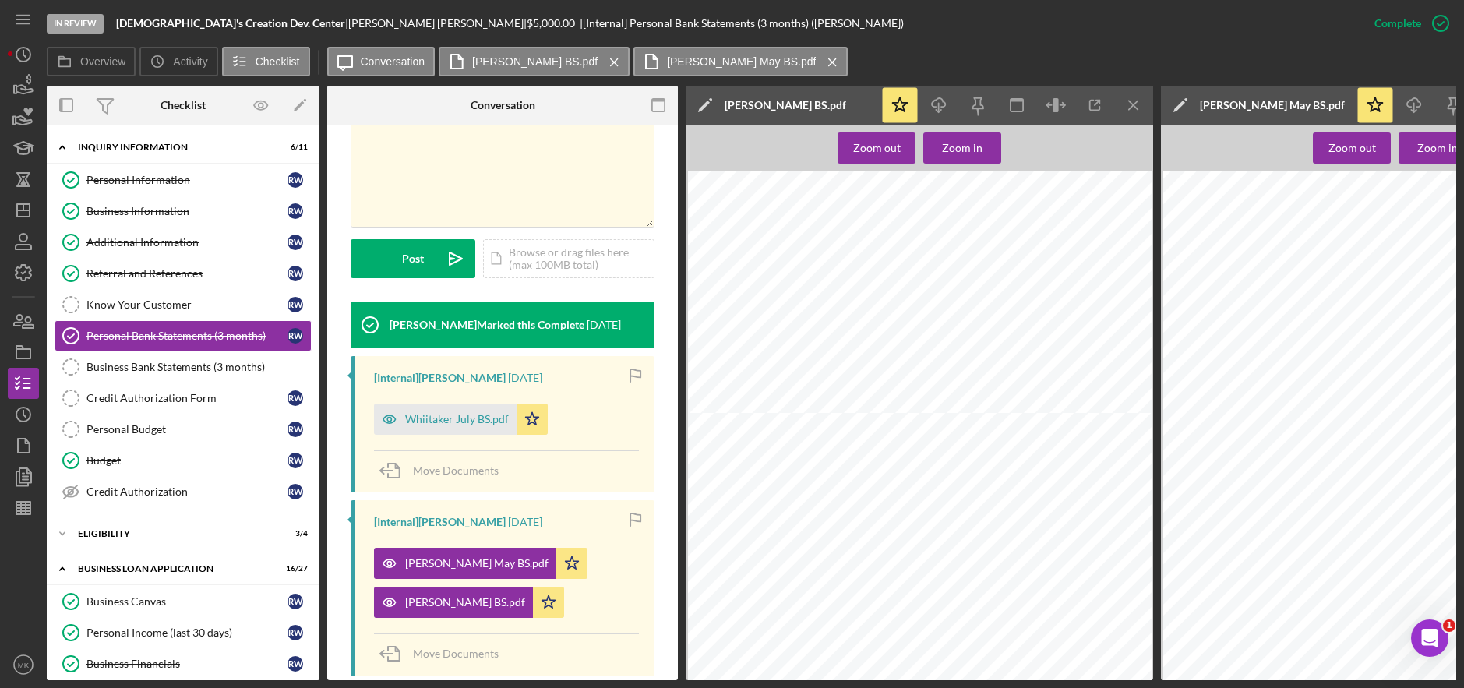
scroll to position [3445, 0]
click at [474, 412] on div "Whiitaker July BS.pdf" at bounding box center [445, 419] width 143 height 31
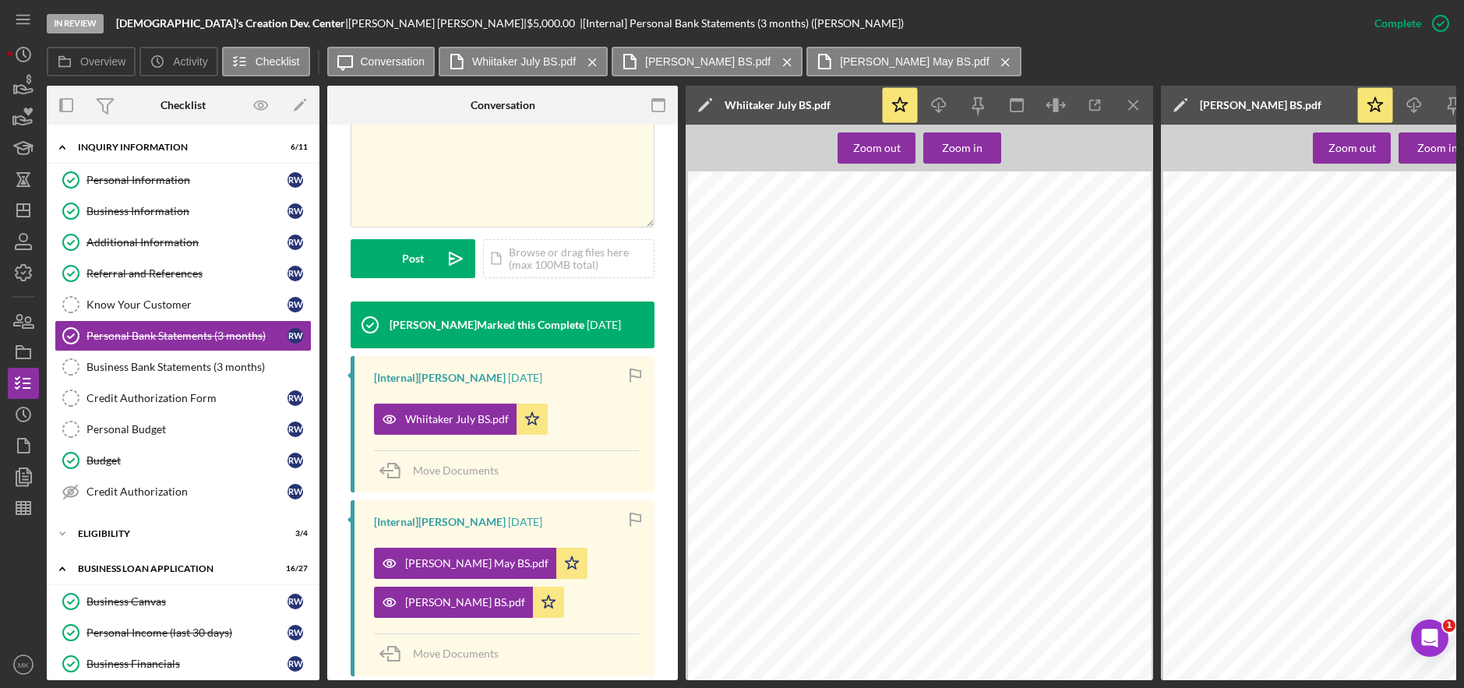
scroll to position [2788, 0]
click at [135, 524] on div "Icon/Expander ELIGIBILITY 3 / 4" at bounding box center [183, 533] width 273 height 31
click at [152, 408] on link "Credit Authorization Form Credit Authorization Form R W" at bounding box center [183, 398] width 257 height 31
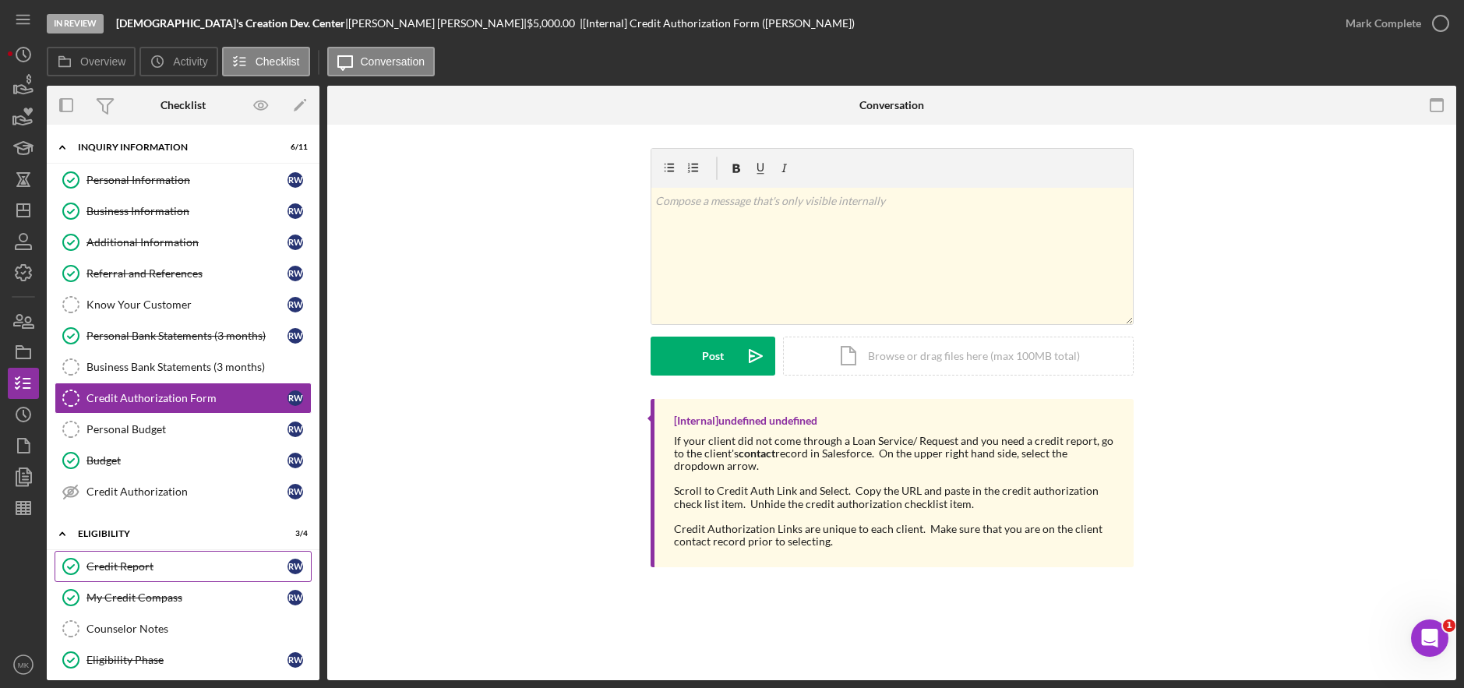
click at [127, 570] on div "Credit Report" at bounding box center [187, 566] width 201 height 12
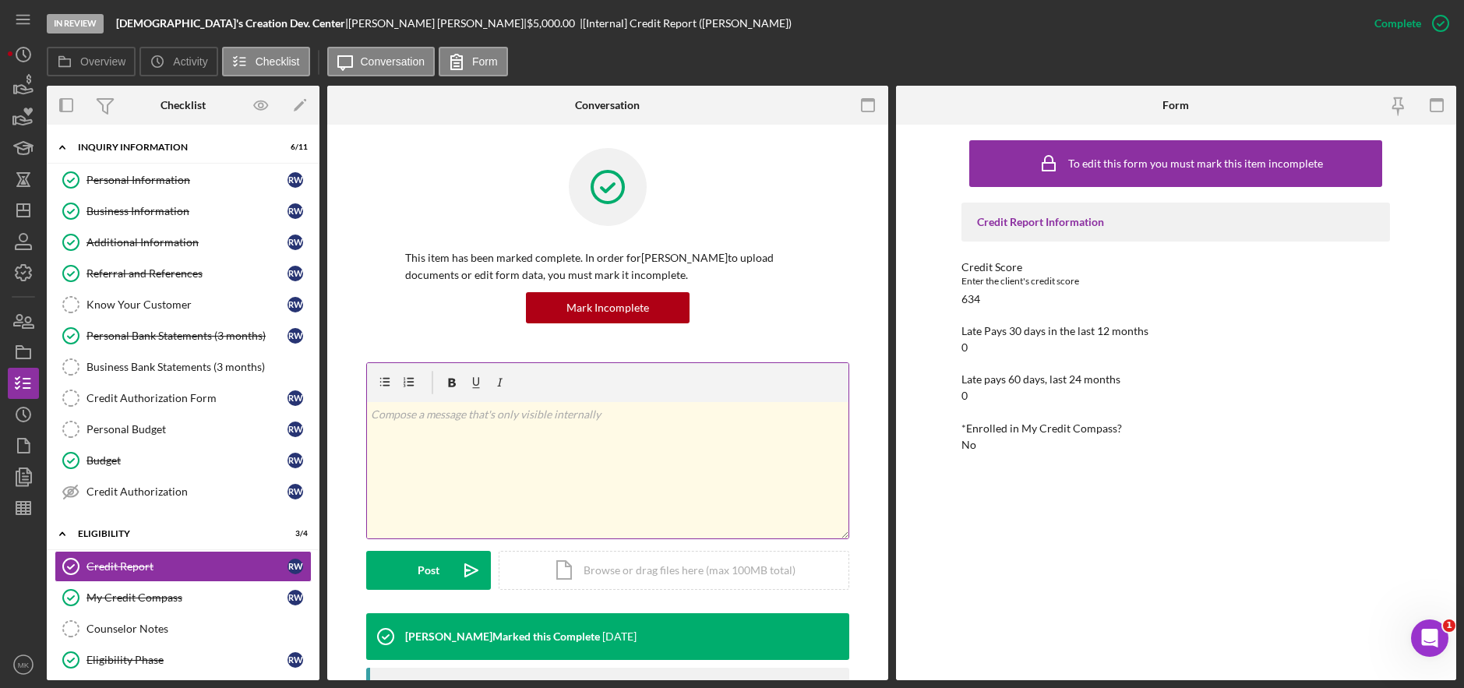
scroll to position [362, 0]
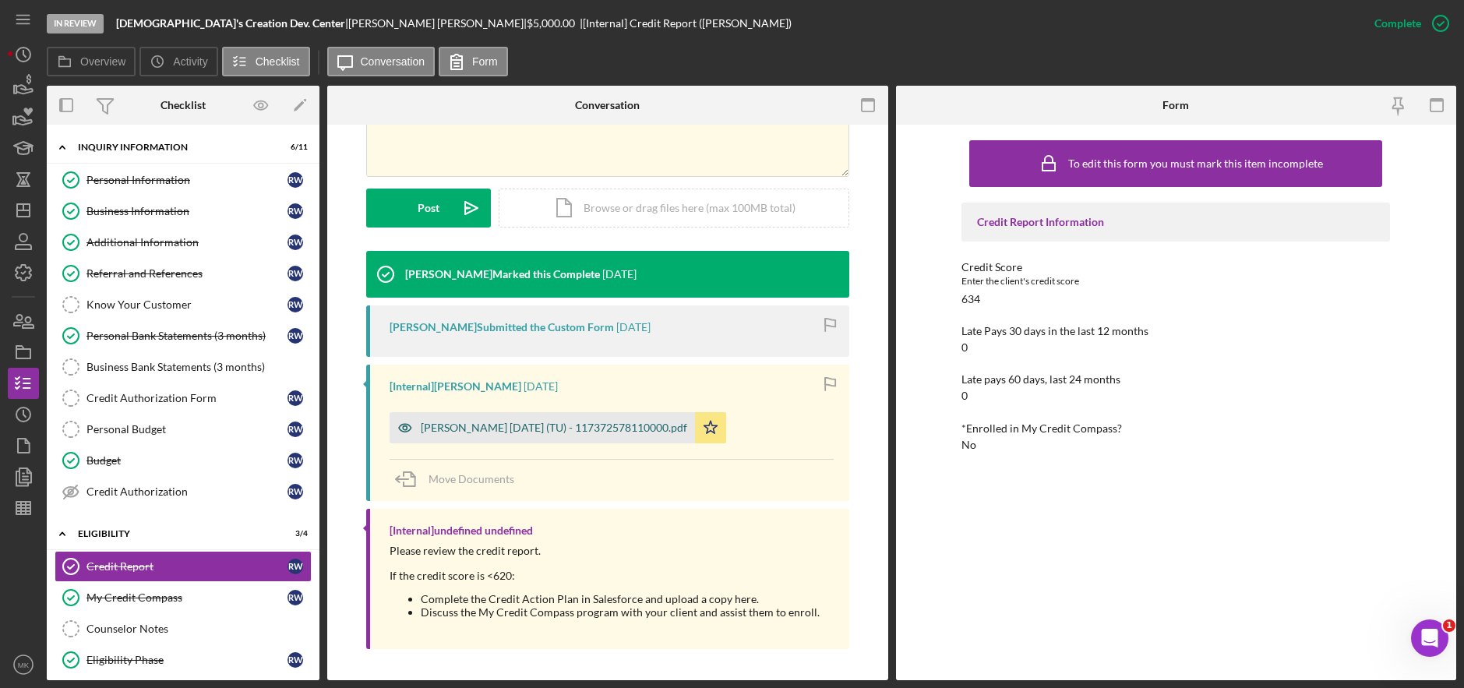
click at [517, 430] on div "Whittaker, Regina 2025-07-17 (TU) - 117372578110000.pdf" at bounding box center [554, 428] width 267 height 12
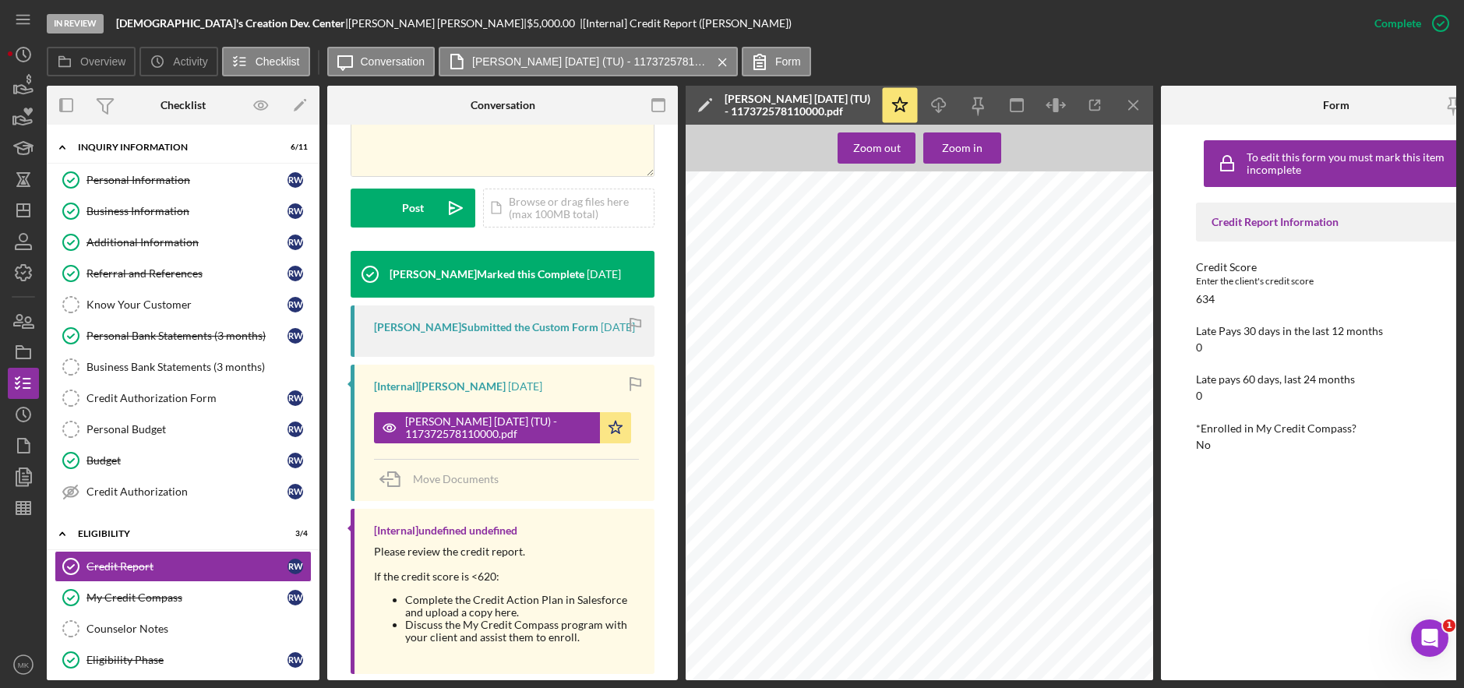
drag, startPoint x: 161, startPoint y: 343, endPoint x: 500, endPoint y: 341, distance: 338.2
click at [161, 343] on link "Personal Bank Statements (3 months) Personal Bank Statements (3 months) R W" at bounding box center [183, 335] width 257 height 31
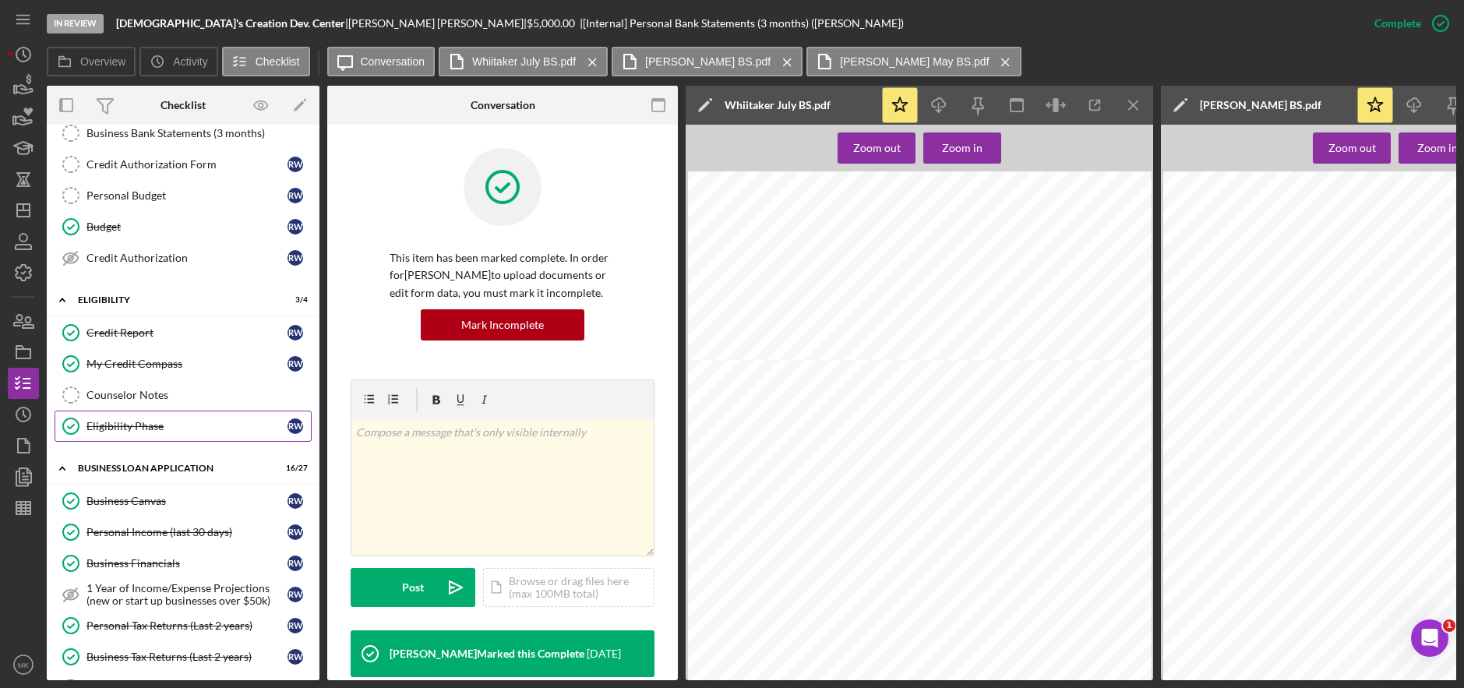
scroll to position [312, 0]
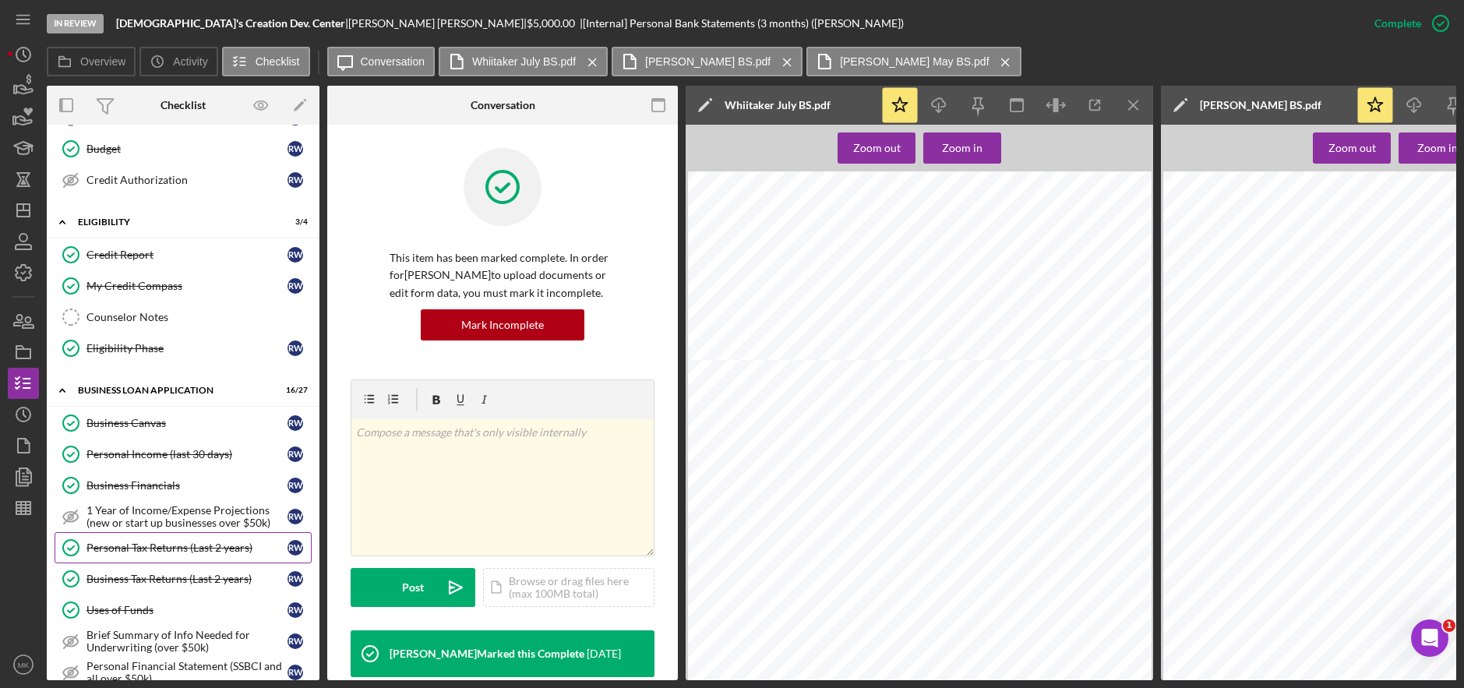
click at [190, 543] on div "Personal Tax Returns (Last 2 years)" at bounding box center [187, 548] width 201 height 12
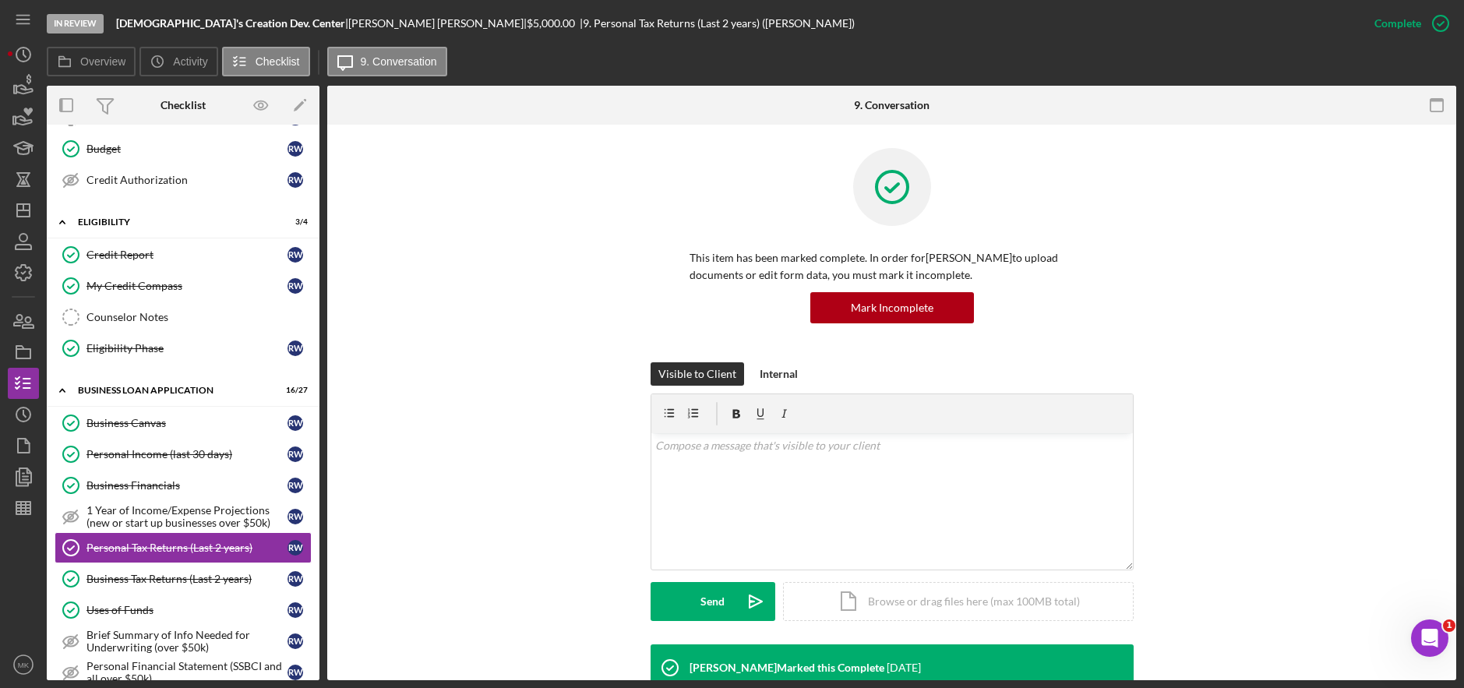
scroll to position [312, 0]
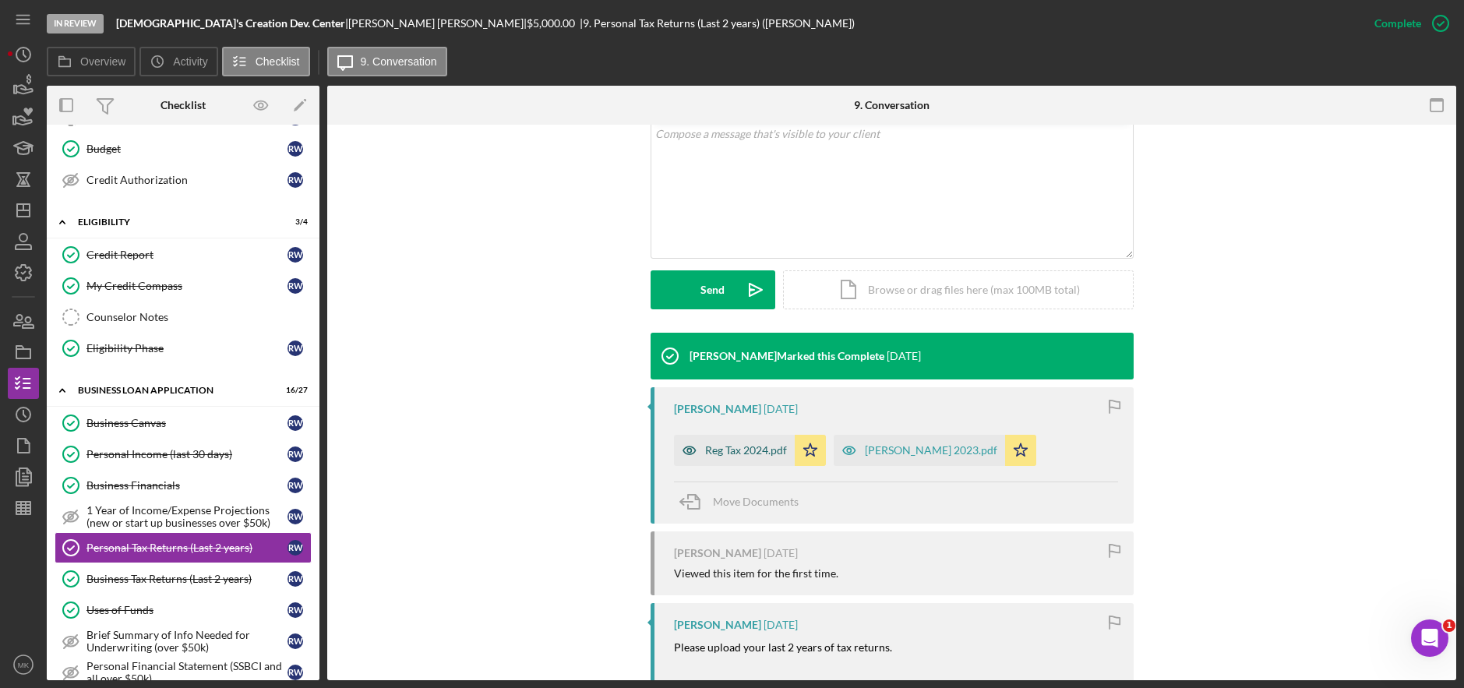
click at [748, 449] on div "Reg Tax 2024.pdf" at bounding box center [746, 450] width 82 height 12
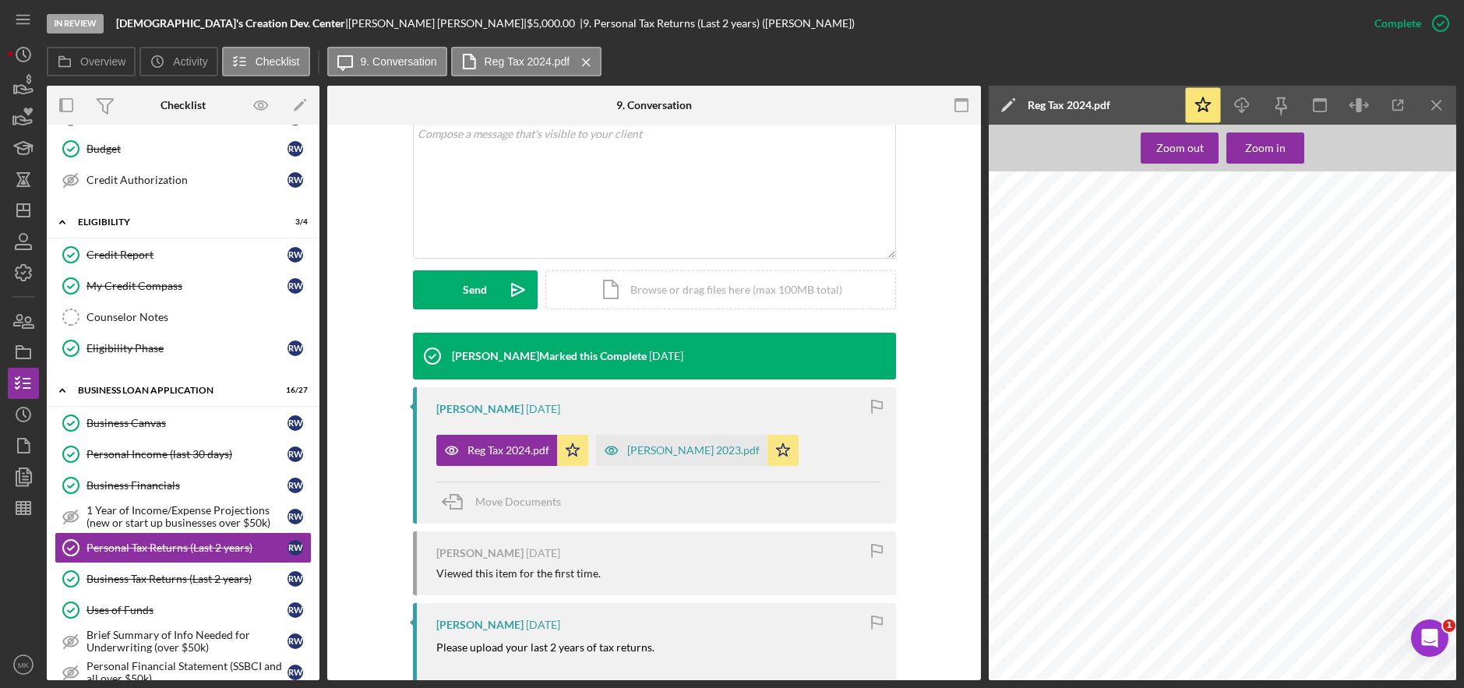
scroll to position [7014, 0]
click at [649, 450] on div "regina 2023.pdf" at bounding box center [693, 450] width 132 height 12
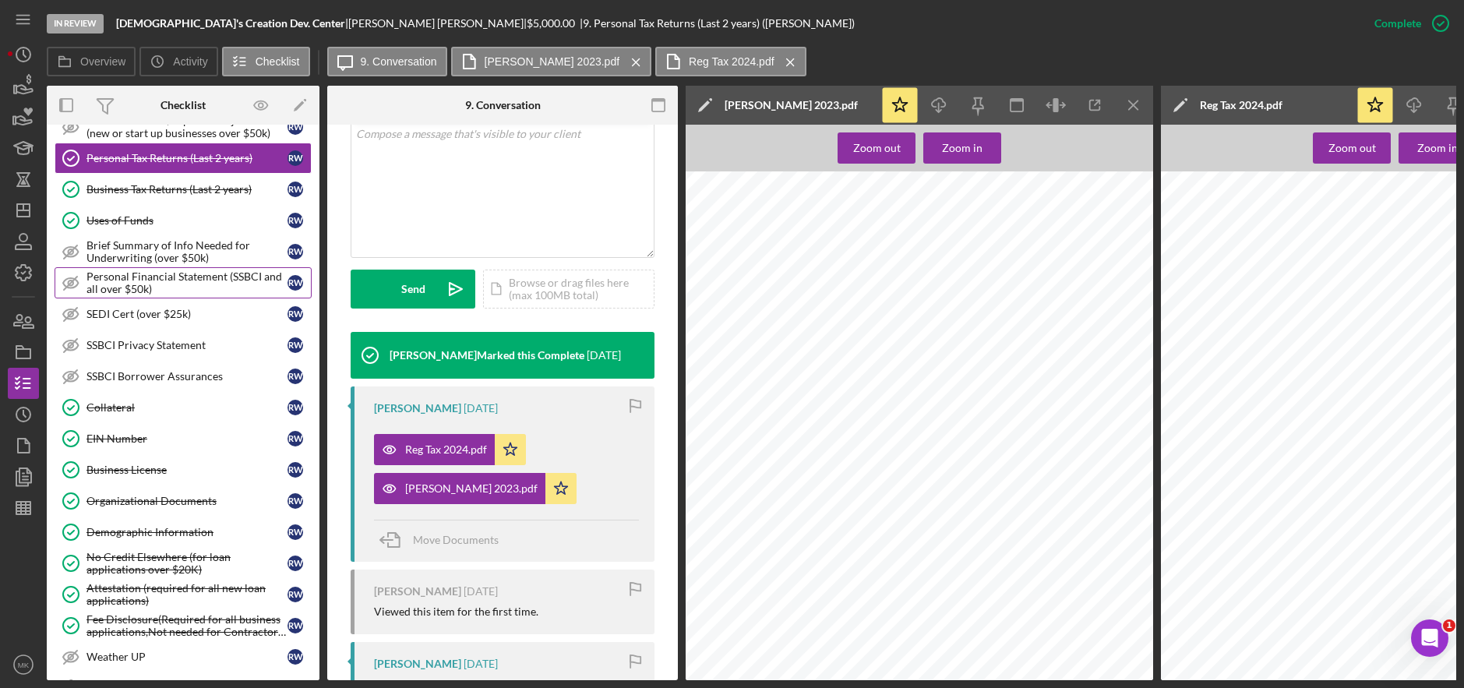
scroll to position [779, 0]
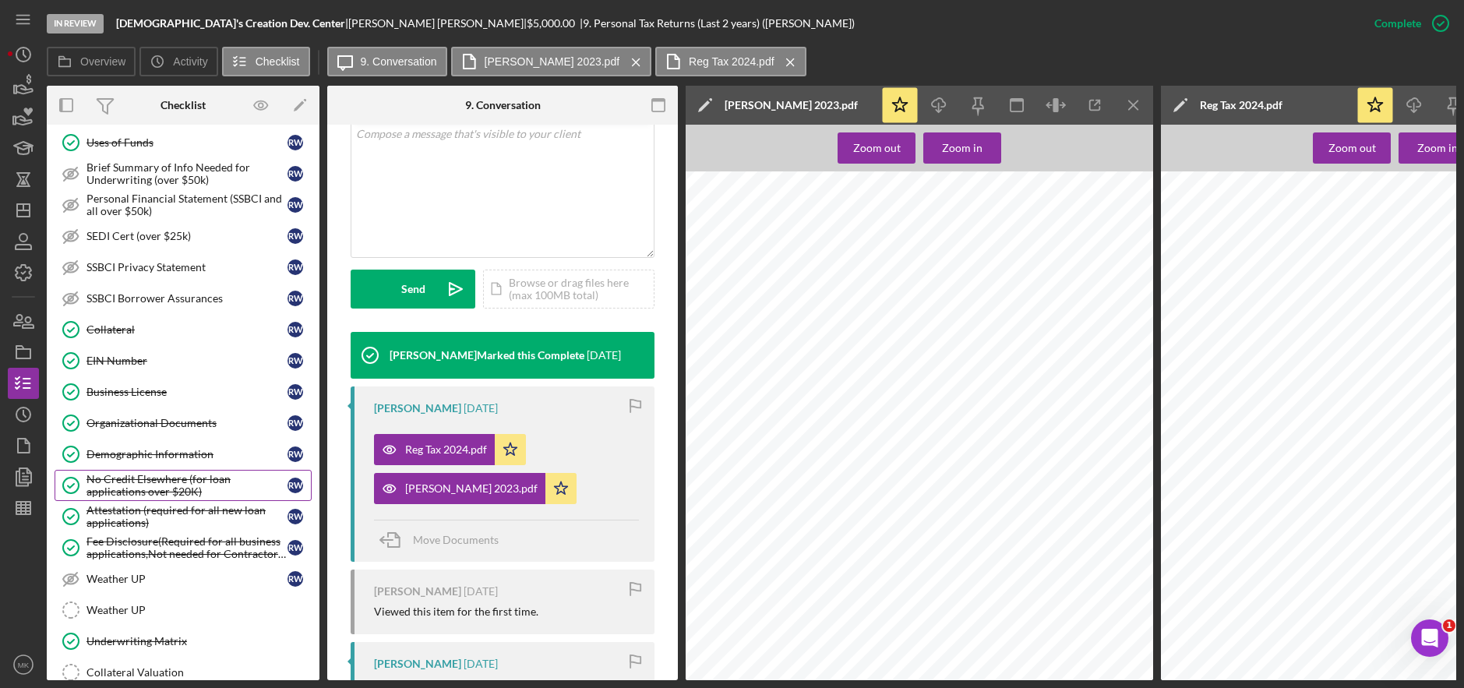
click at [170, 497] on div "No Credit Elsewhere (for loan applications over $20K)" at bounding box center [187, 485] width 201 height 25
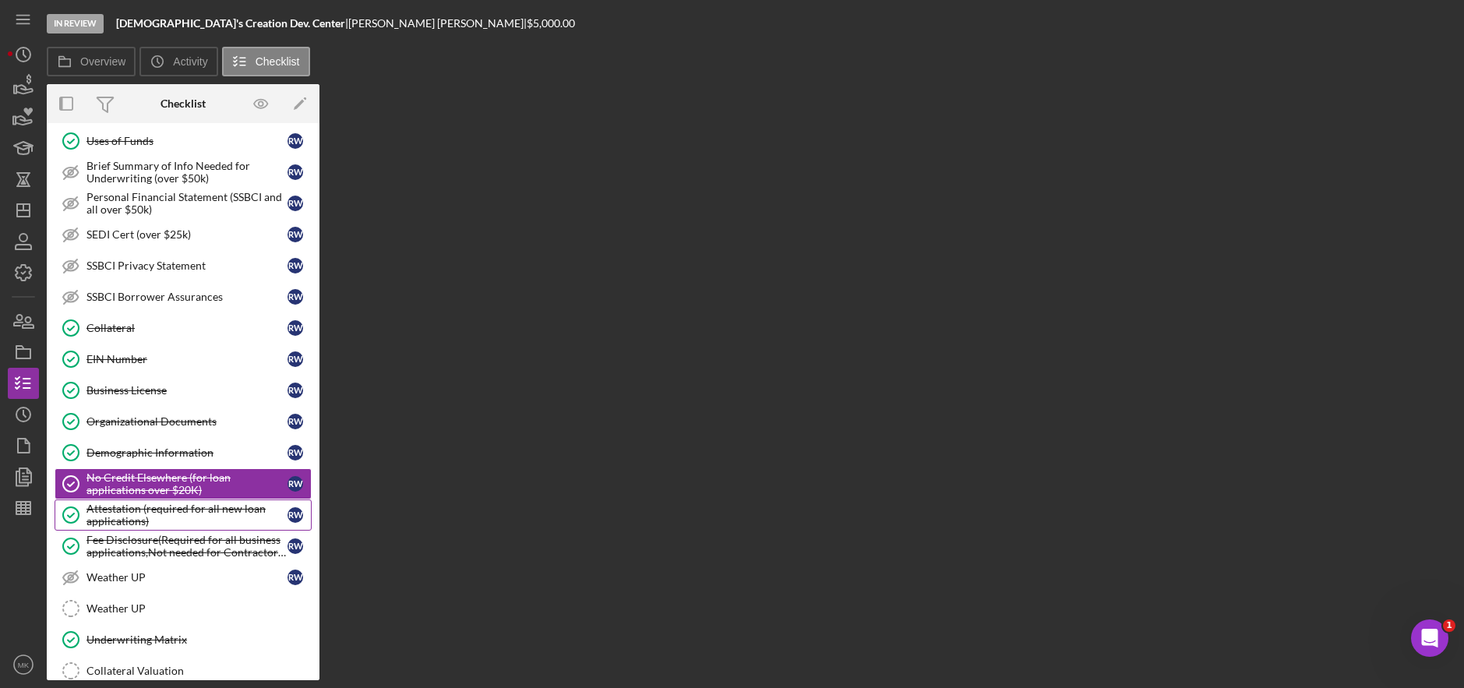
click at [164, 510] on div "Attestation (required for all new loan applications)" at bounding box center [187, 515] width 201 height 25
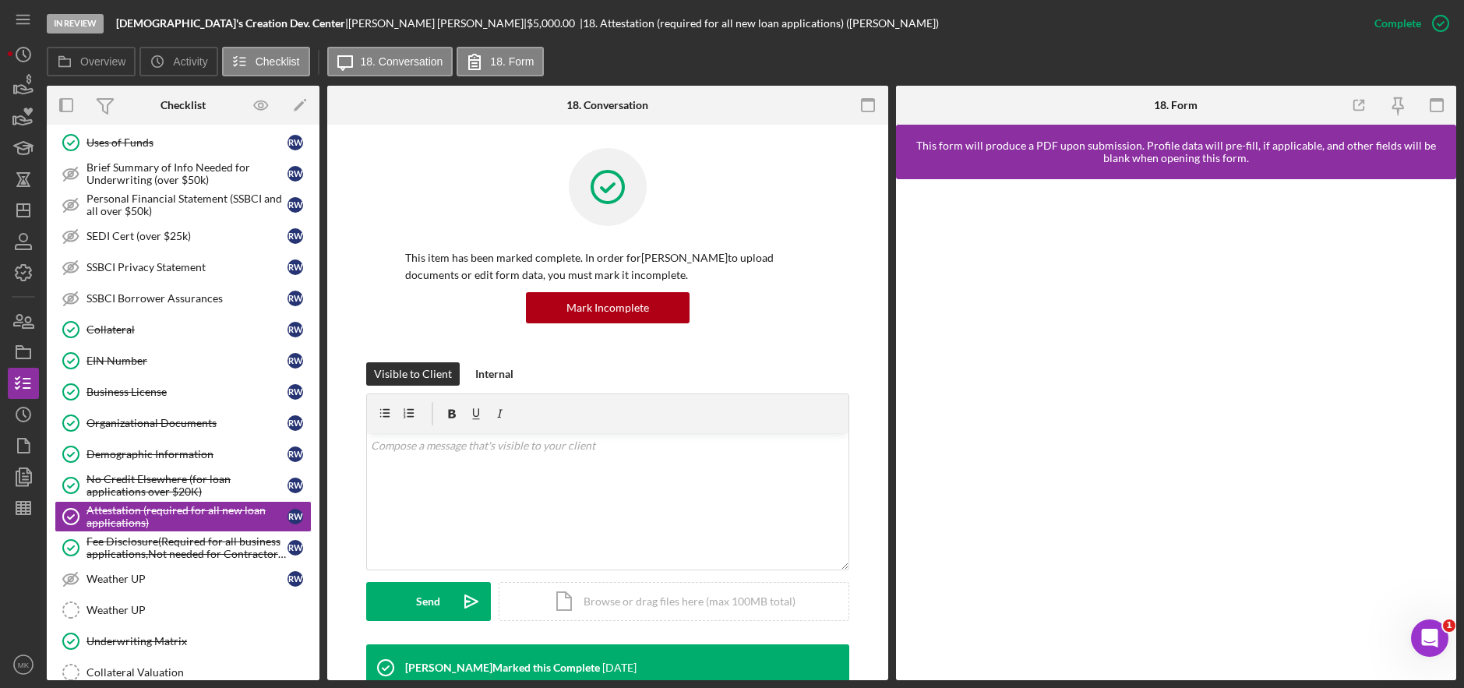
scroll to position [390, 0]
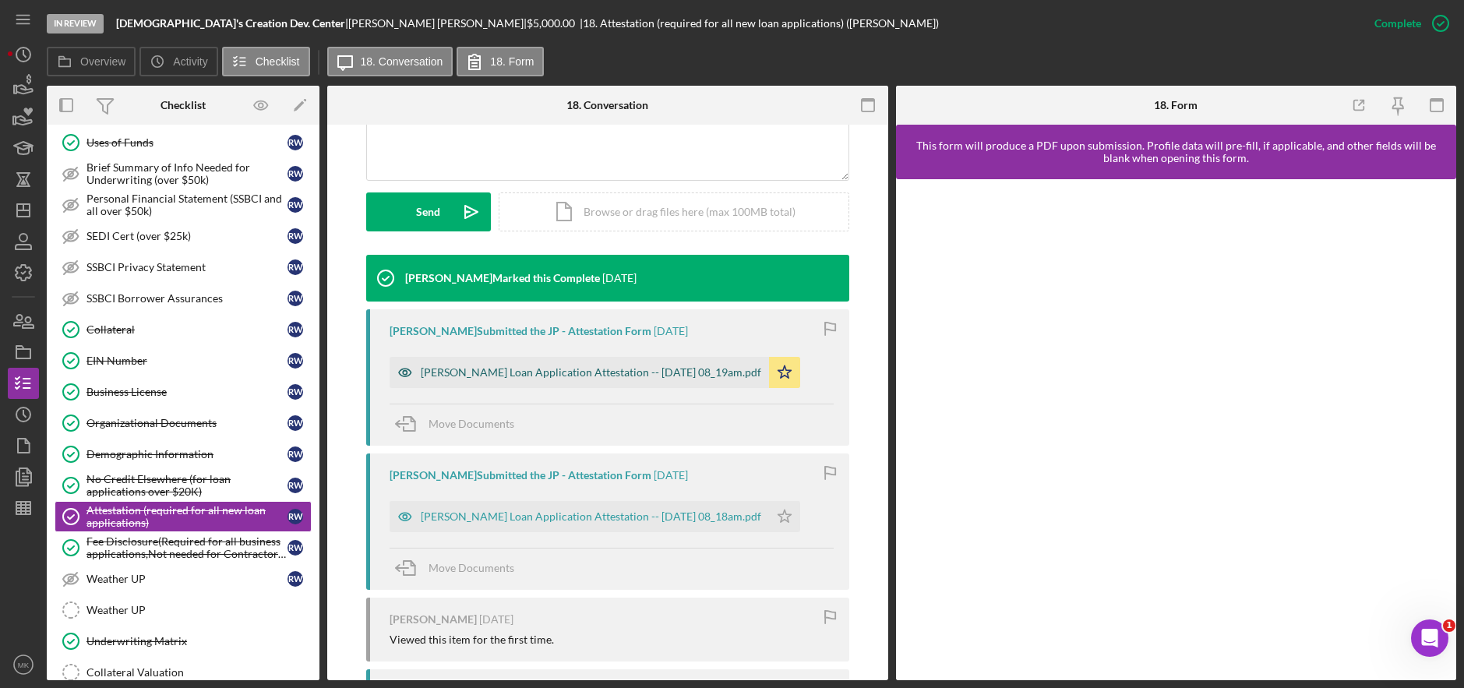
click at [603, 373] on div "Justine Petersen Loan Application Attestation -- 2025-07-29 08_19am.pdf" at bounding box center [591, 372] width 341 height 12
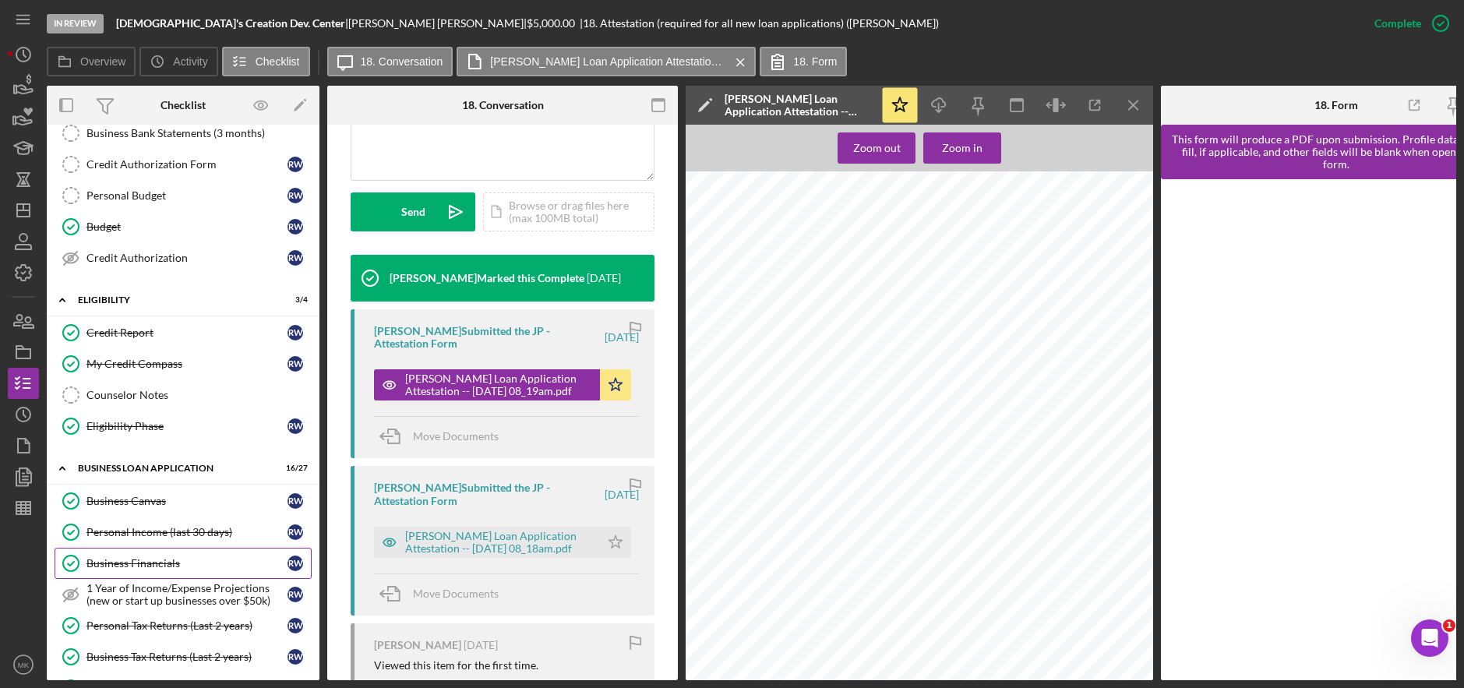
scroll to position [0, 0]
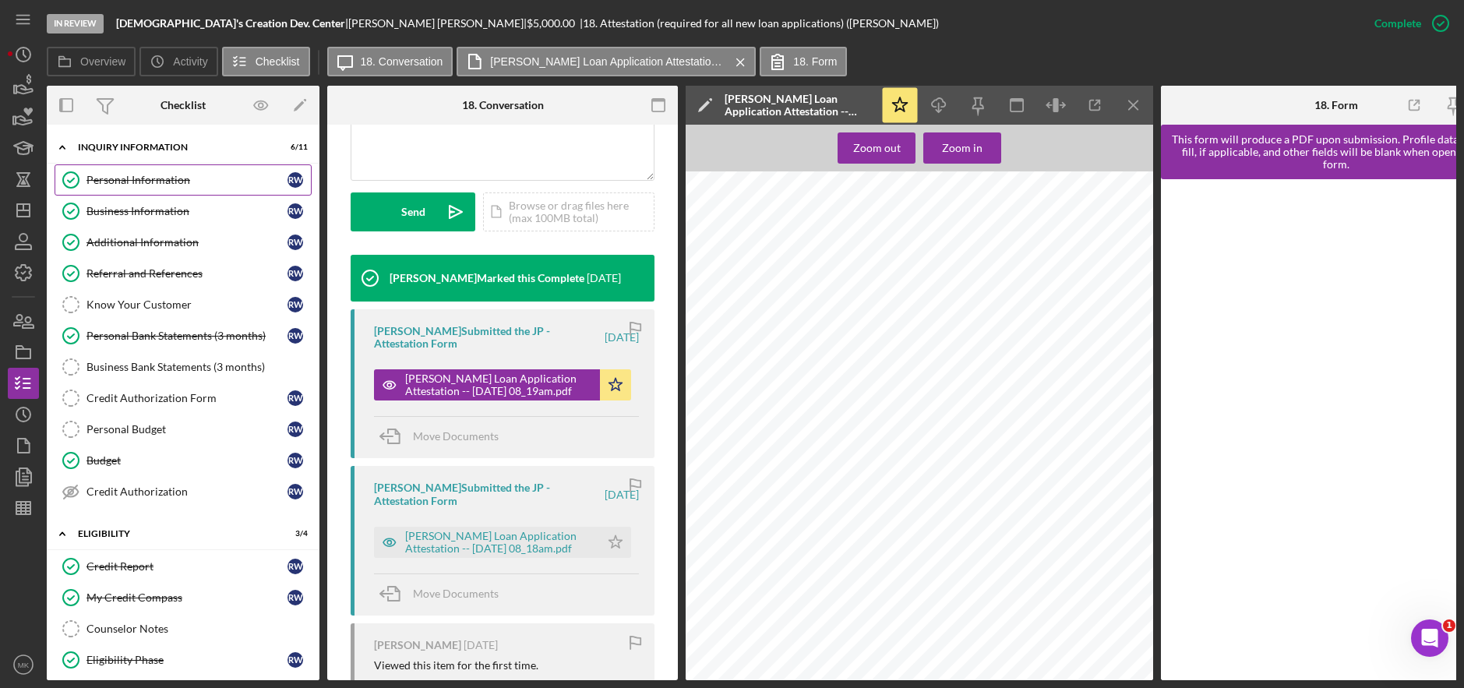
click at [166, 171] on link "Personal Information Personal Information R W" at bounding box center [183, 179] width 257 height 31
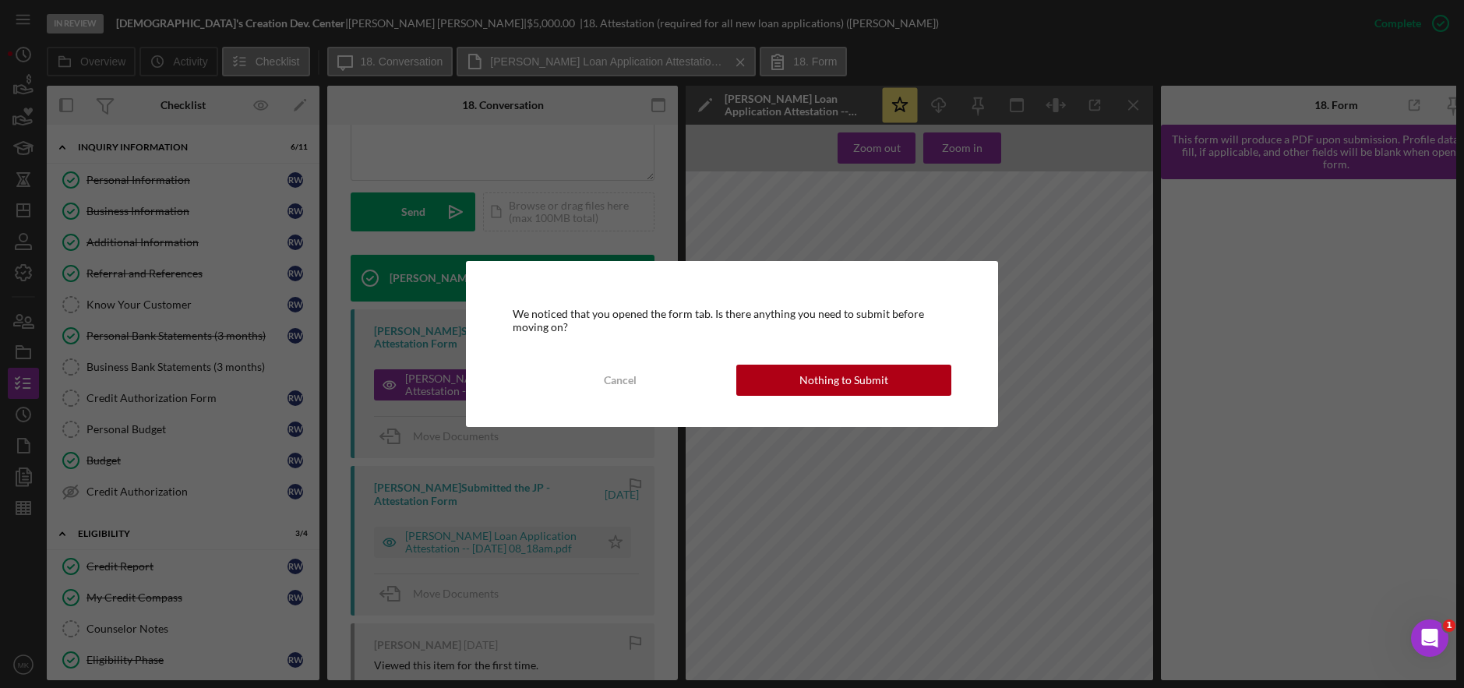
click at [853, 382] on div "Nothing to Submit" at bounding box center [844, 380] width 89 height 31
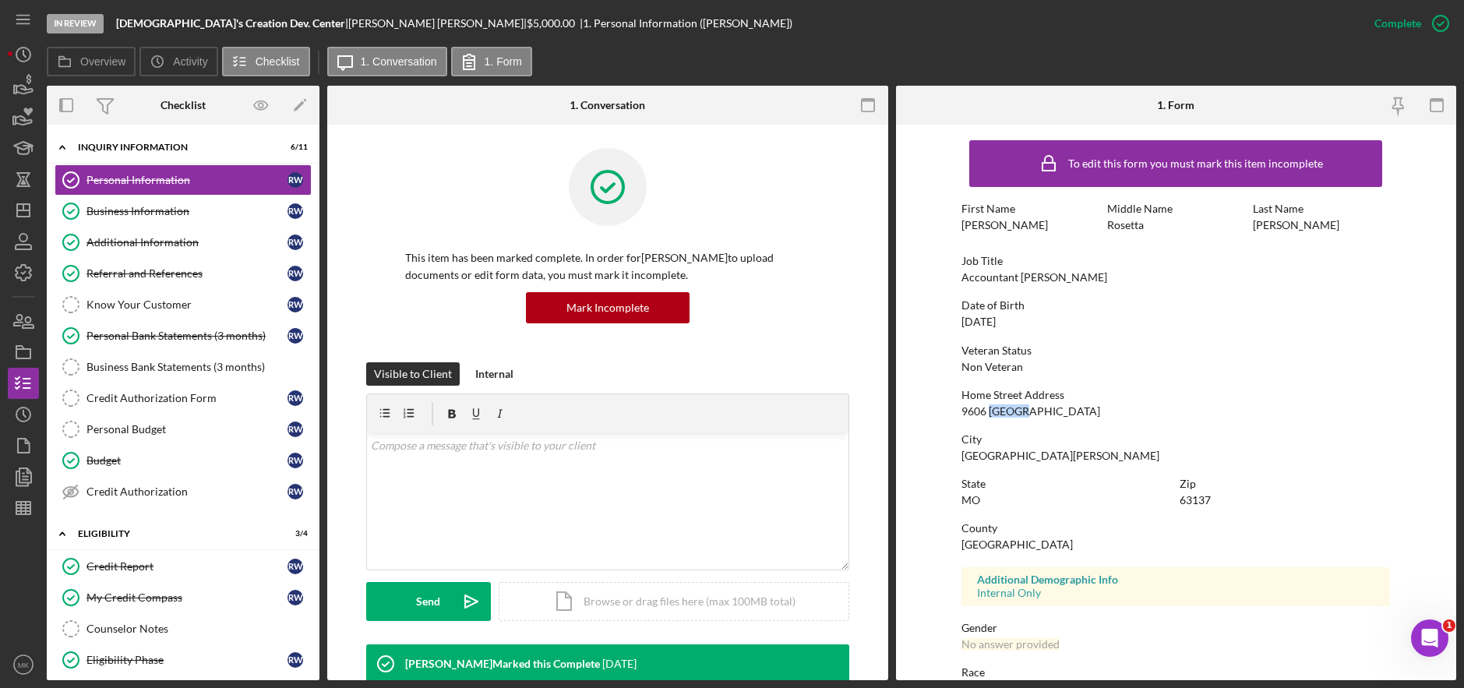
drag, startPoint x: 1029, startPoint y: 414, endPoint x: 988, endPoint y: 412, distance: 40.6
click at [988, 412] on div "Home Street Address 9606 Durham" at bounding box center [1176, 403] width 429 height 29
copy div "Durham"
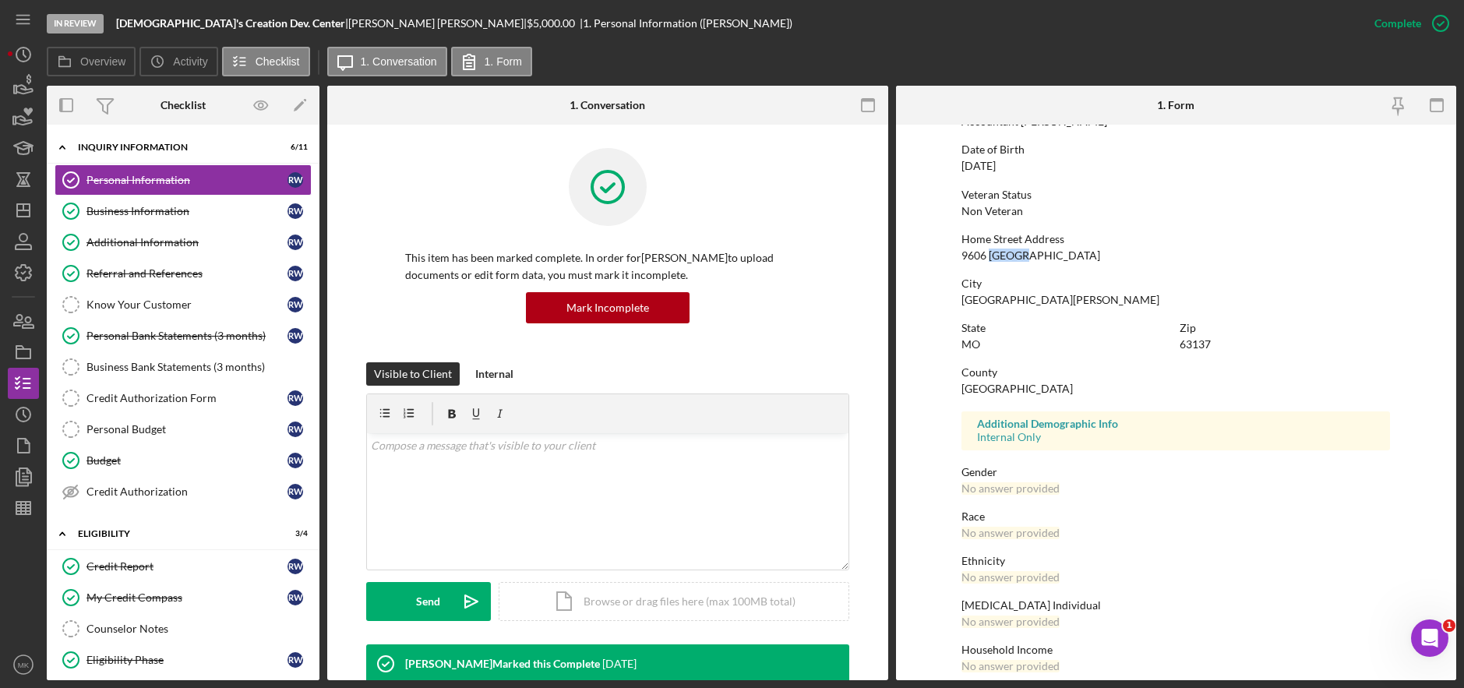
scroll to position [171, 0]
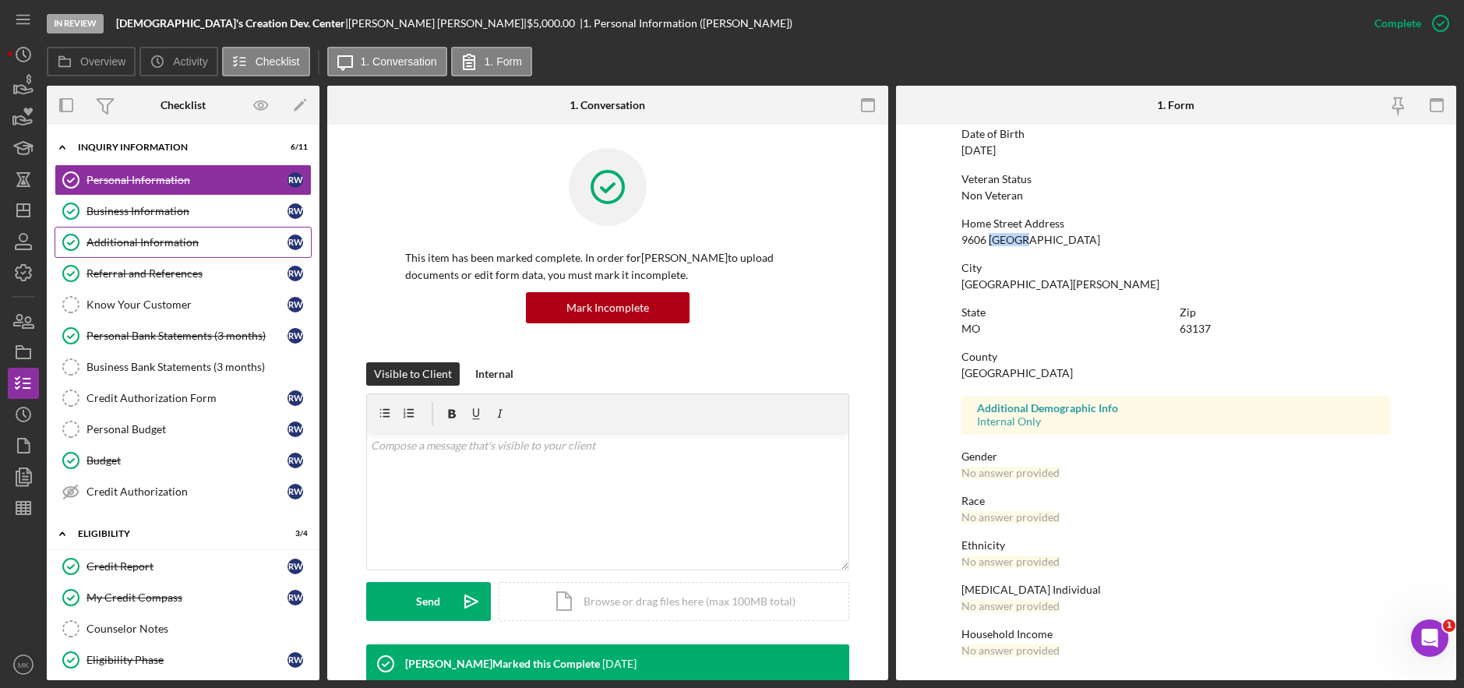
click at [140, 245] on div "Additional Information" at bounding box center [187, 242] width 201 height 12
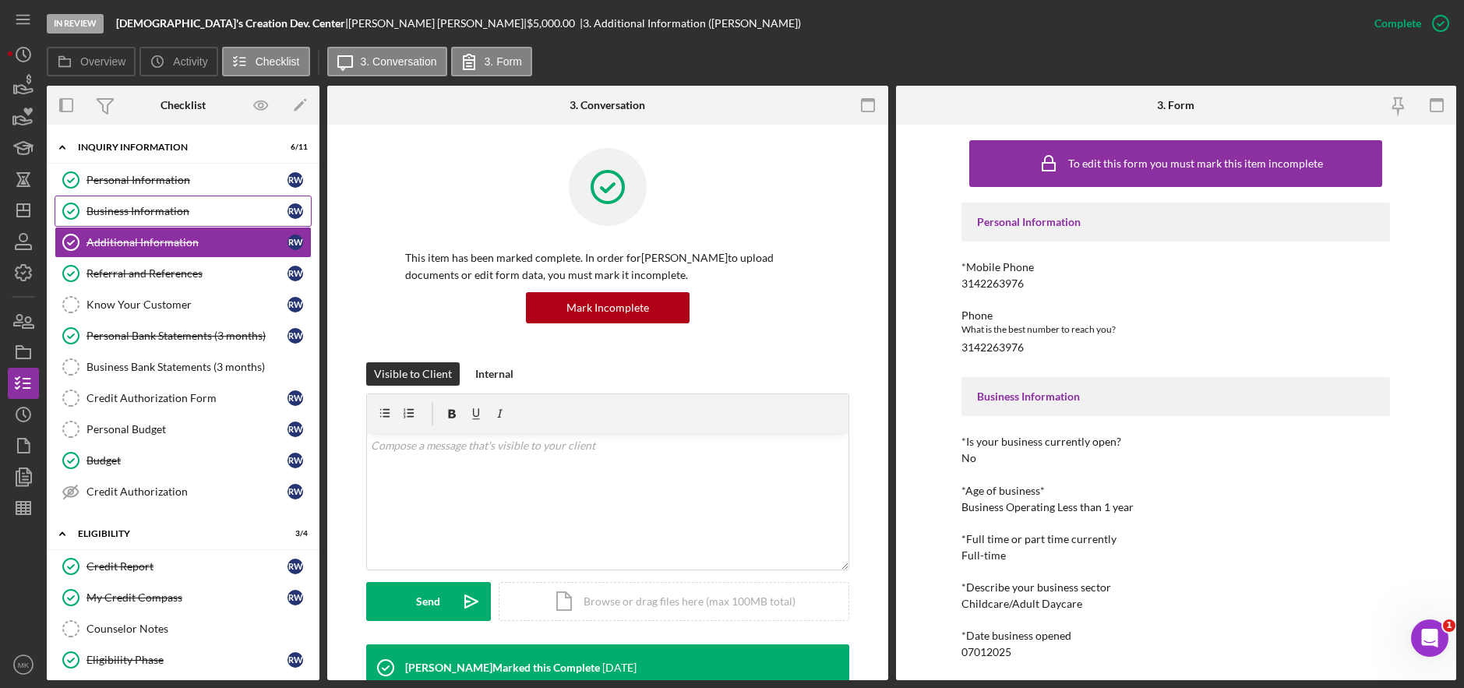
click at [140, 207] on div "Business Information" at bounding box center [187, 211] width 201 height 12
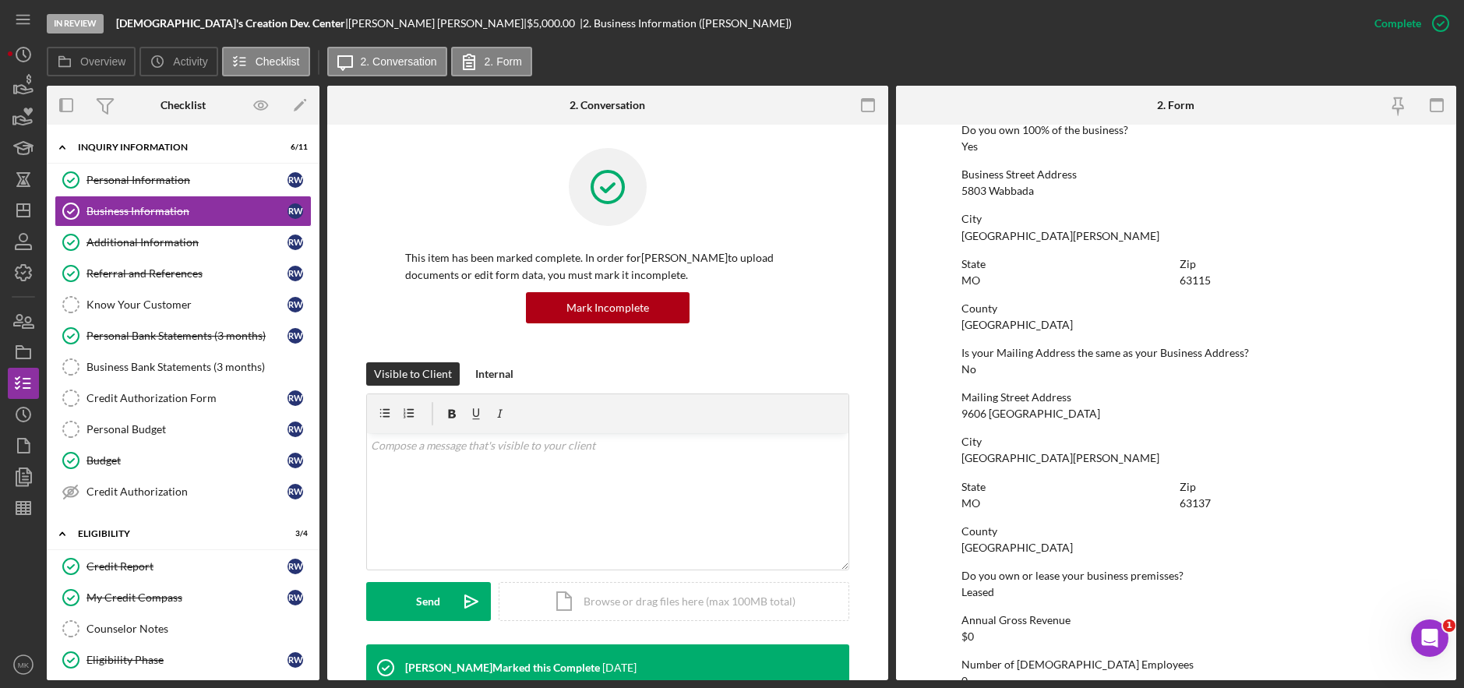
scroll to position [798, 0]
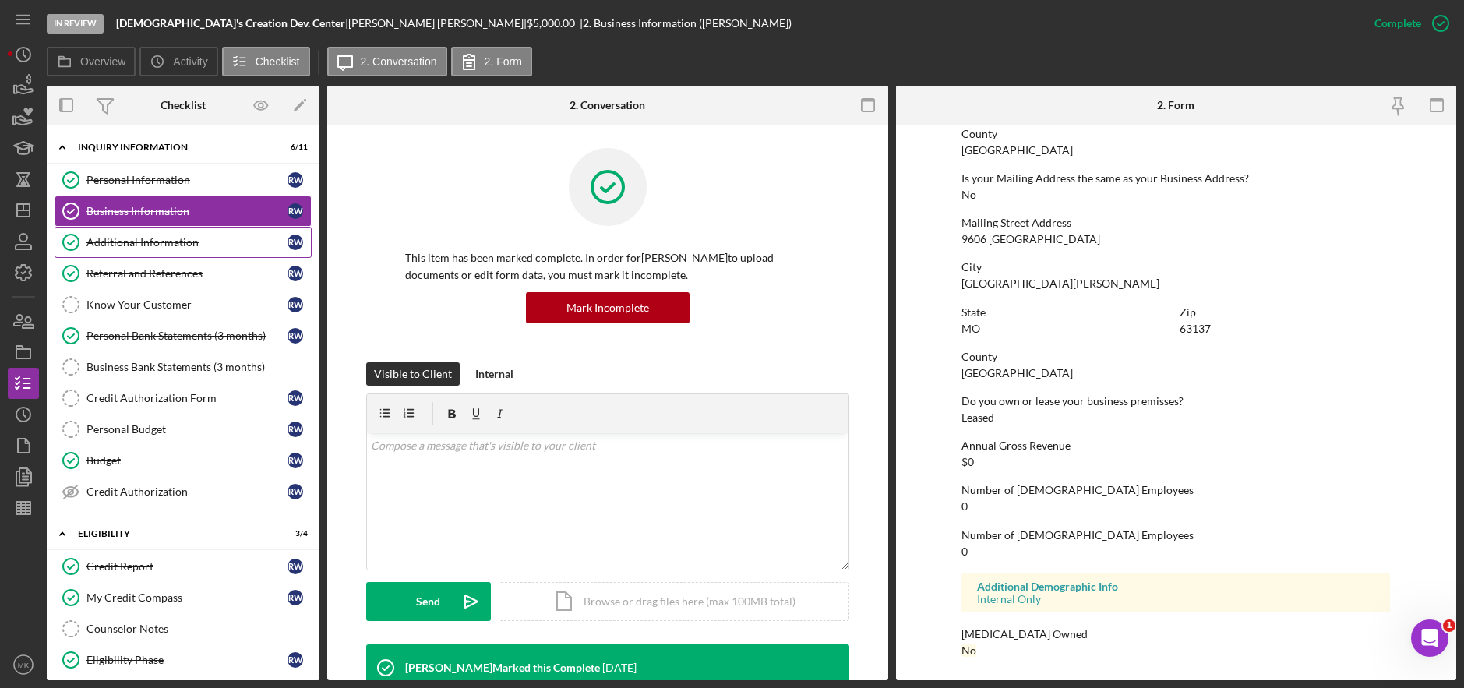
click at [153, 239] on div "Additional Information" at bounding box center [187, 242] width 201 height 12
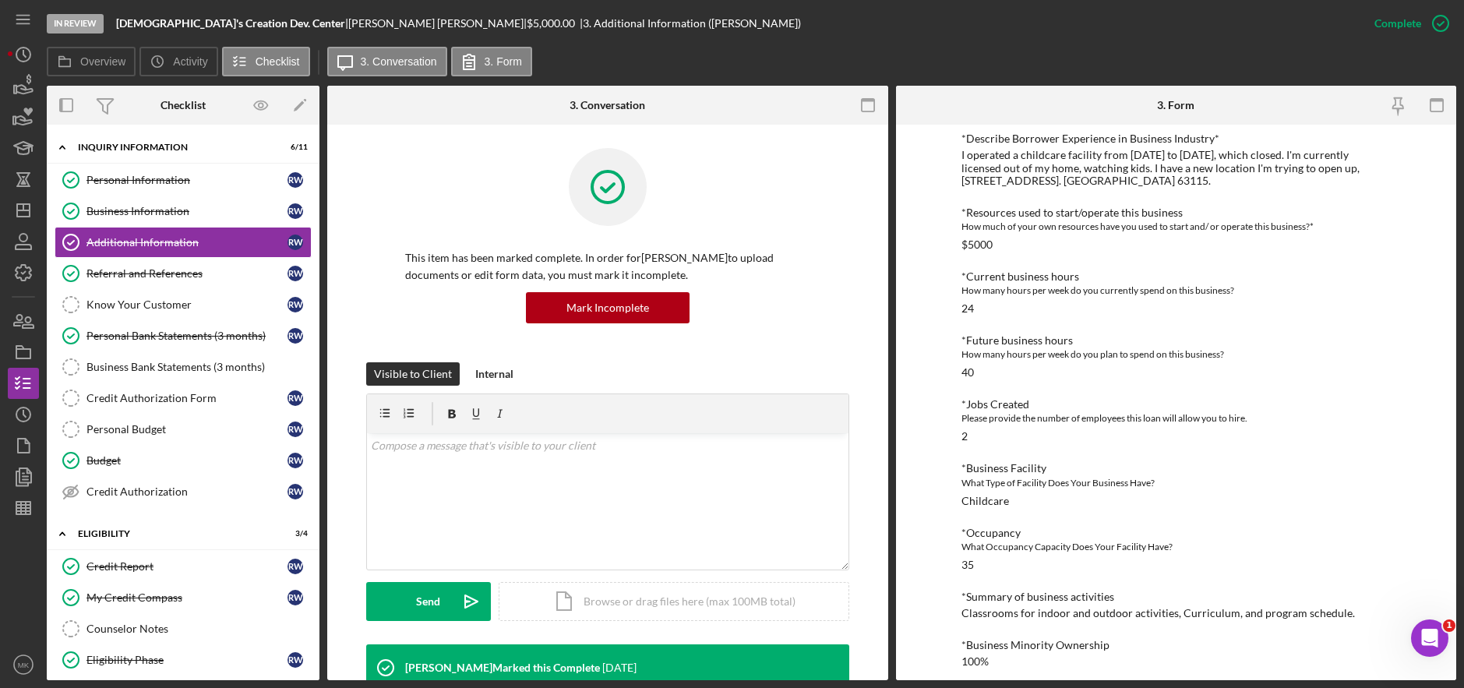
scroll to position [605, 0]
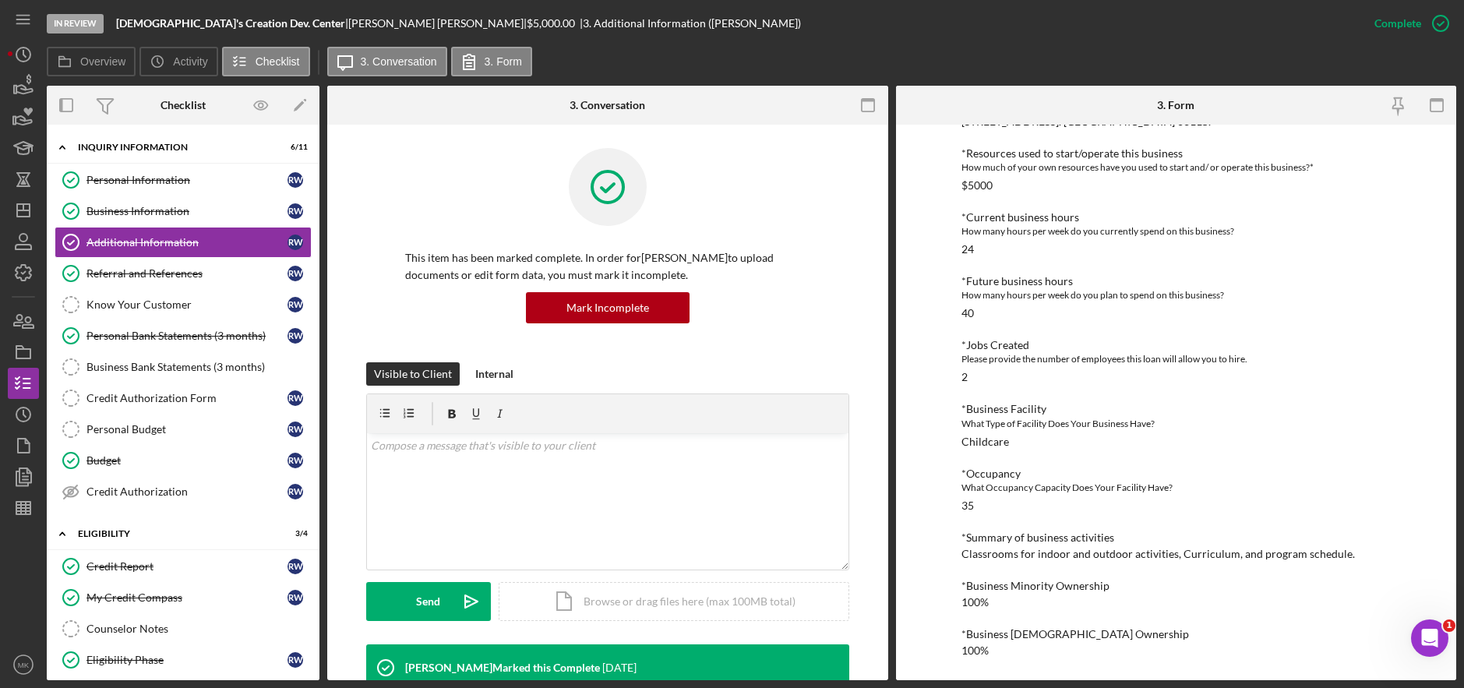
drag, startPoint x: 104, startPoint y: 202, endPoint x: 701, endPoint y: 248, distance: 599.5
click at [104, 203] on link "Business Information Business Information R W" at bounding box center [183, 211] width 257 height 31
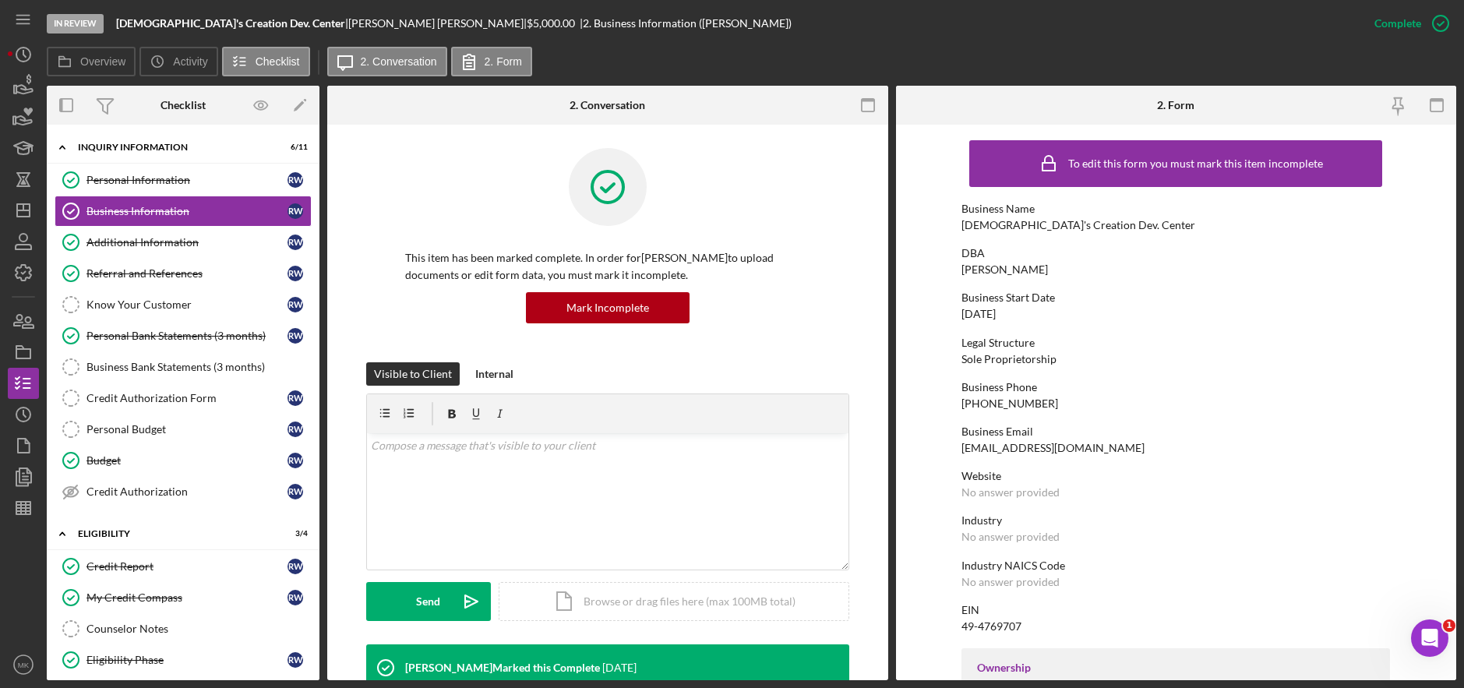
click at [1160, 396] on div "Business Phone (314) 226-3976" at bounding box center [1176, 395] width 429 height 29
click at [135, 234] on link "Additional Information Additional Information R W" at bounding box center [183, 242] width 257 height 31
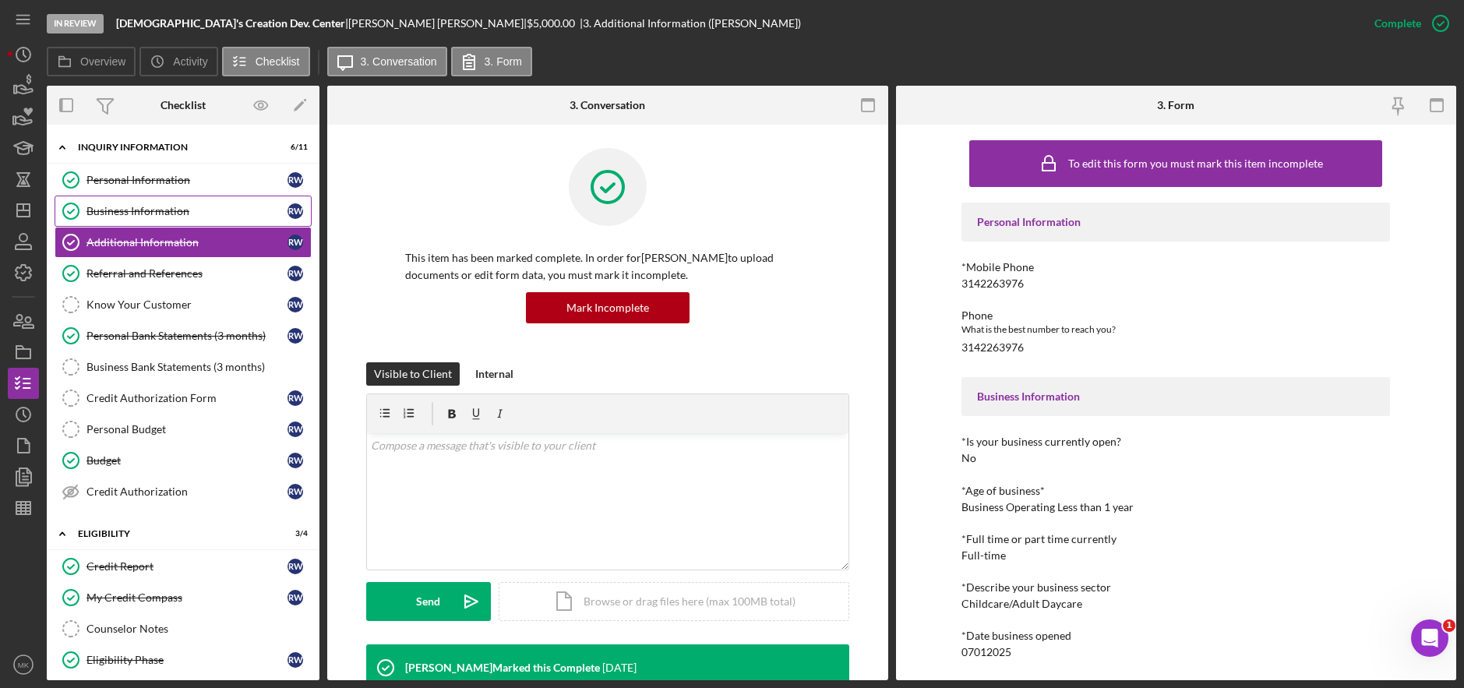
click at [171, 207] on div "Business Information" at bounding box center [187, 211] width 201 height 12
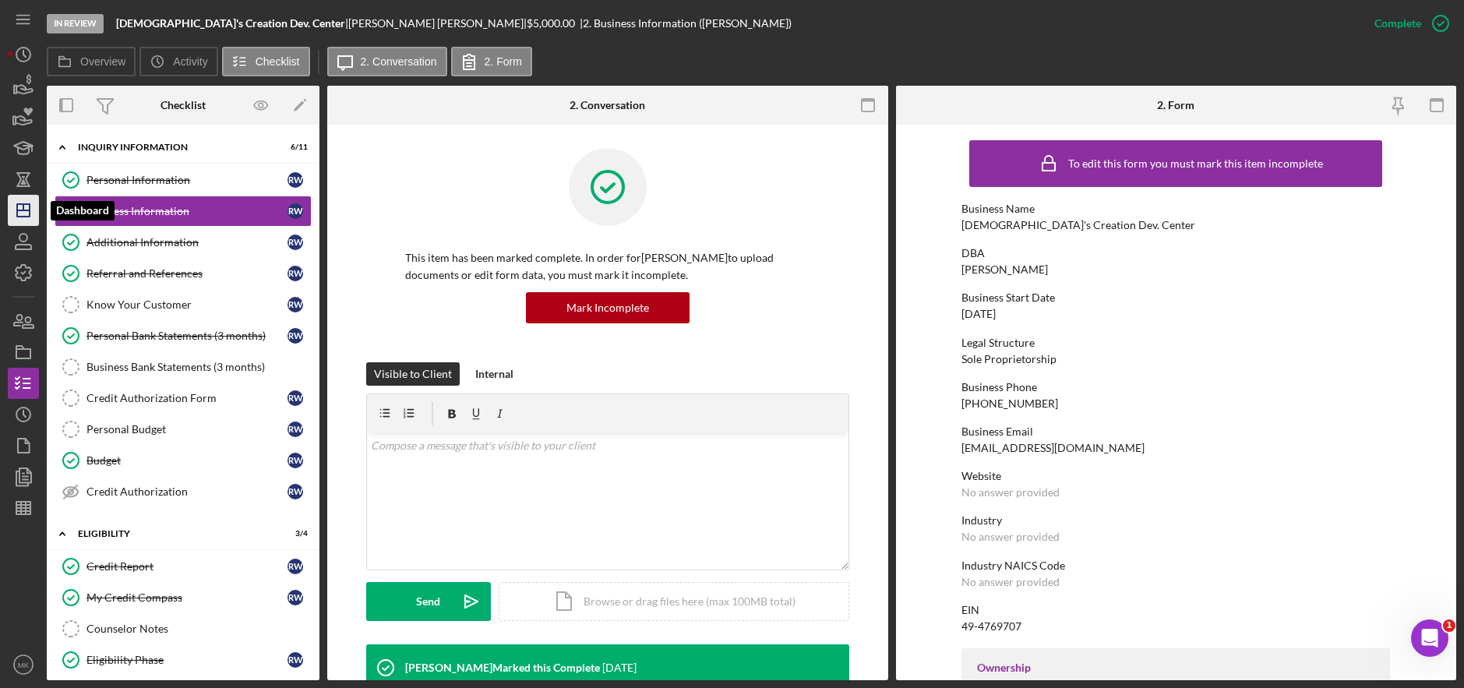
click at [26, 212] on icon "Icon/Dashboard" at bounding box center [23, 210] width 39 height 39
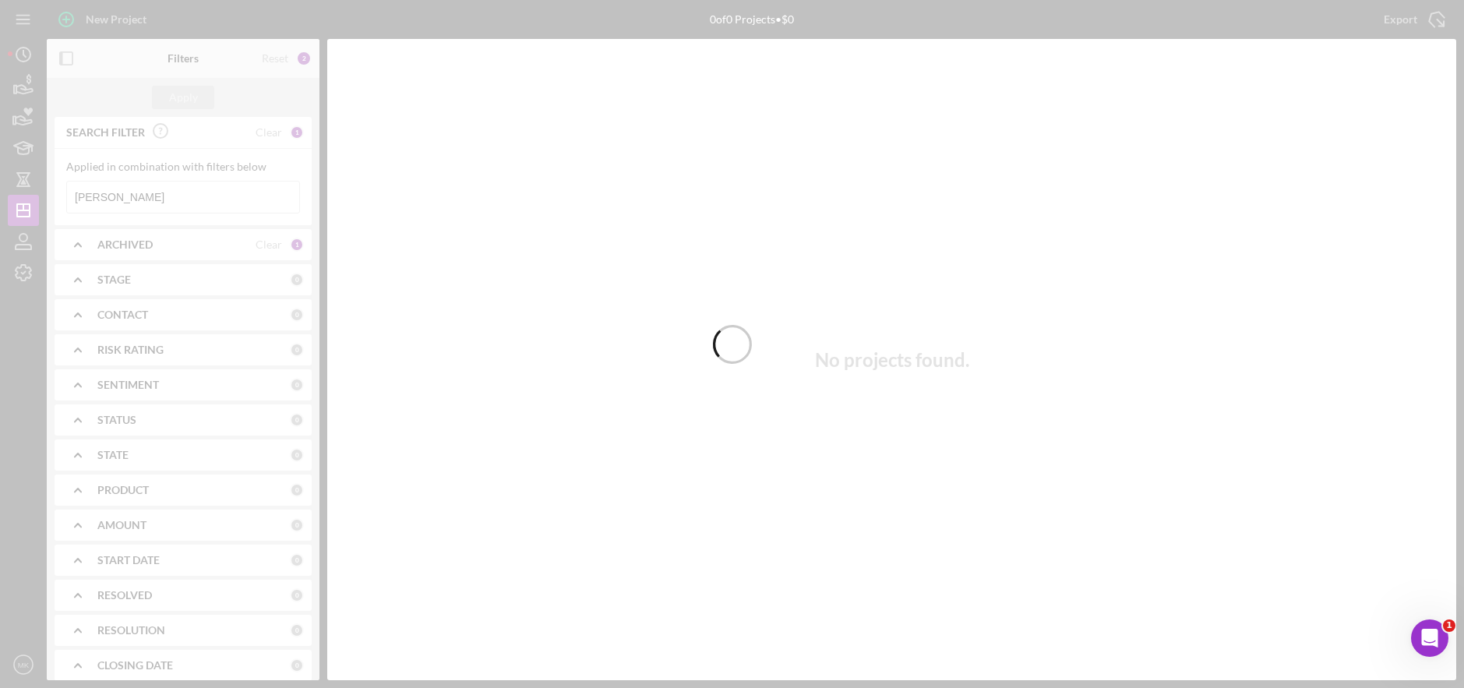
click at [145, 194] on div at bounding box center [732, 344] width 1464 height 688
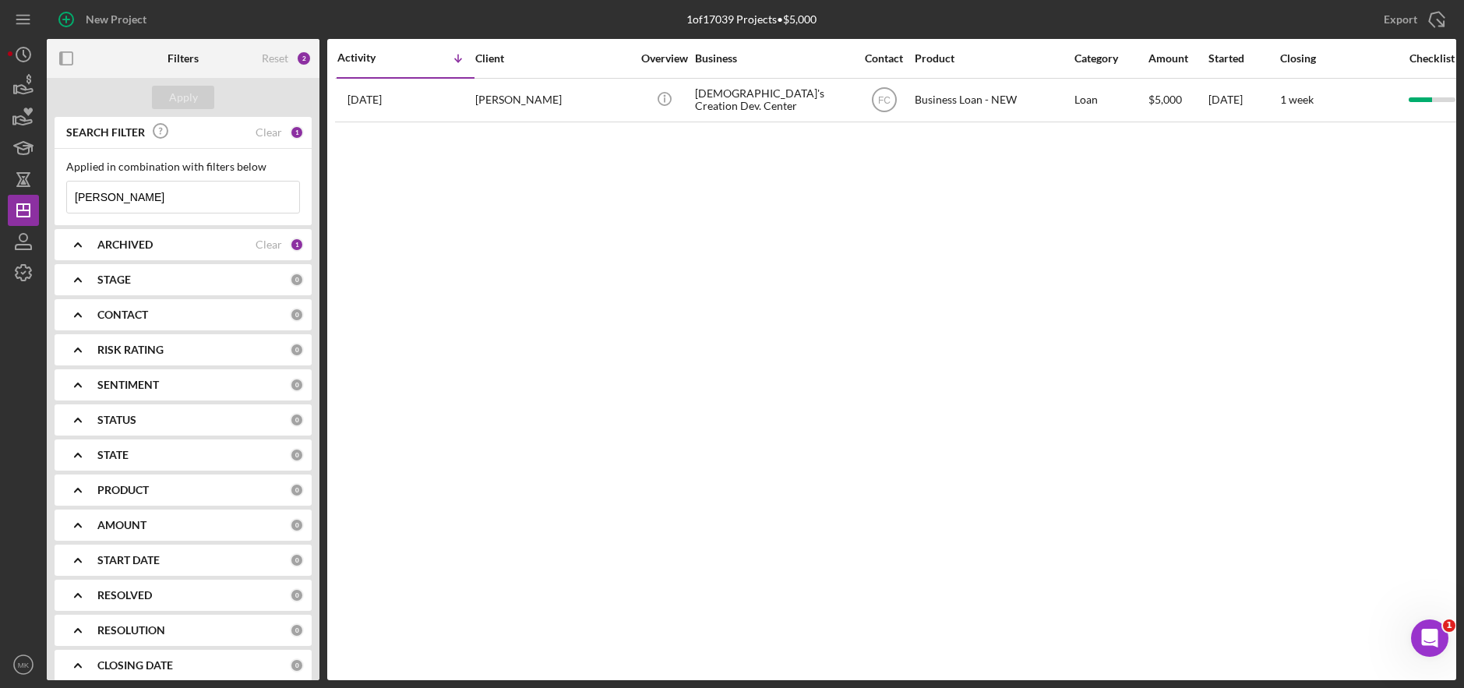
drag, startPoint x: 143, startPoint y: 200, endPoint x: -2, endPoint y: 189, distance: 145.4
click at [0, 189] on html "New Project 1 of 17039 Projects • $5,000 Whittaker Export Icon/Export Filters R…" at bounding box center [732, 344] width 1464 height 688
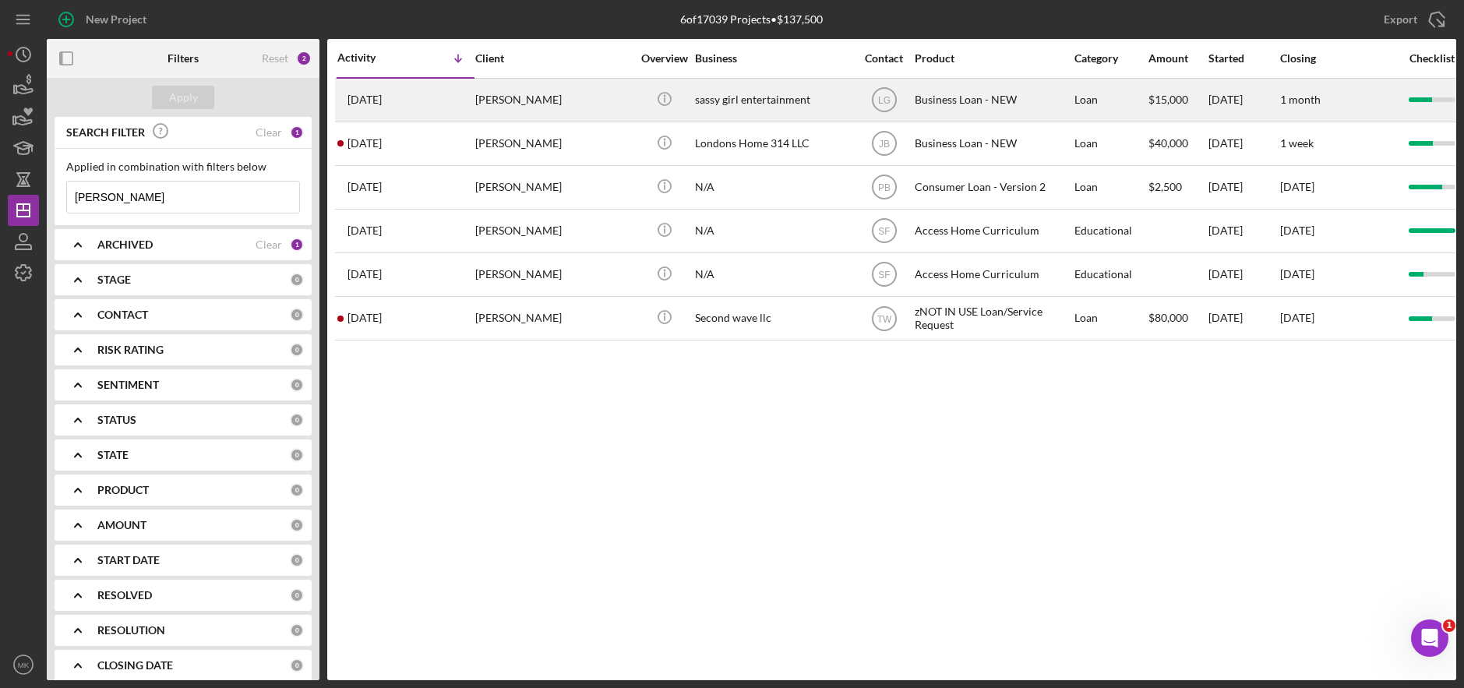
type input "Moore"
click at [518, 105] on div "[PERSON_NAME]" at bounding box center [553, 99] width 156 height 41
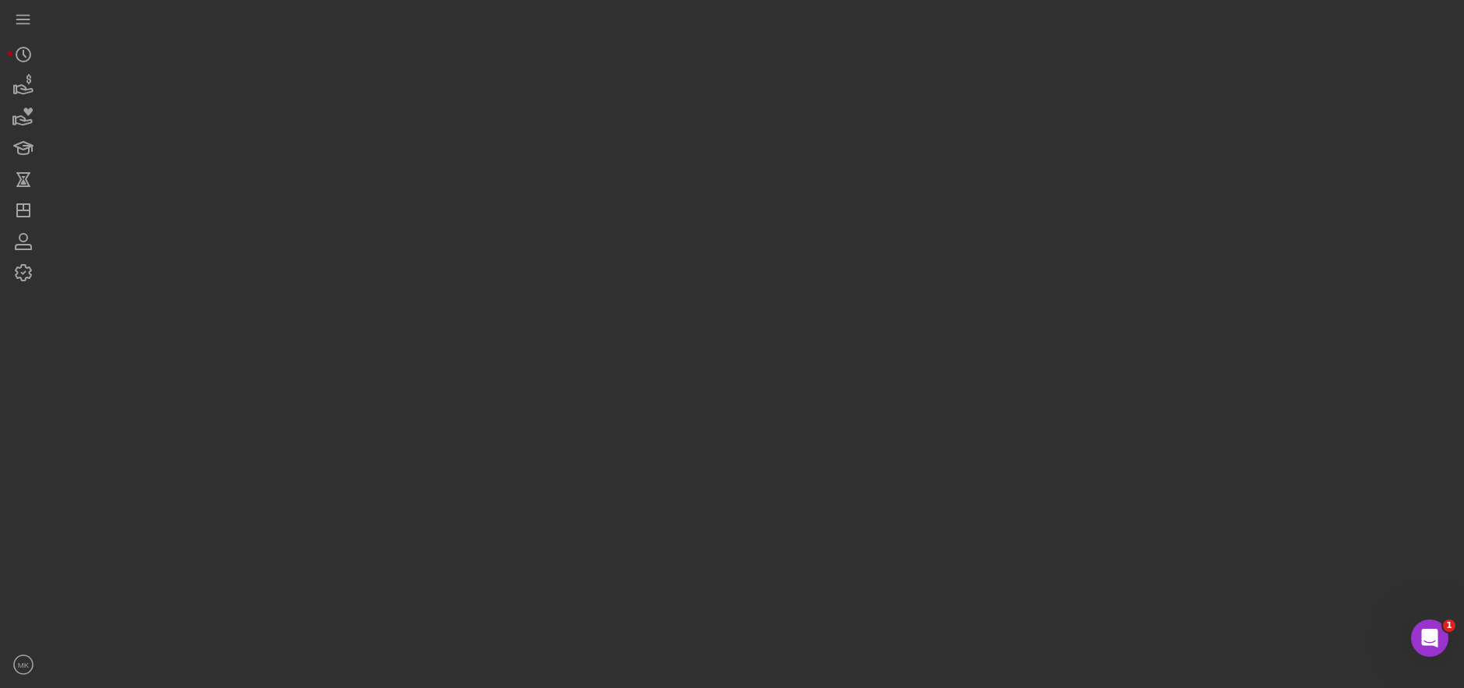
click at [518, 105] on div at bounding box center [752, 340] width 1410 height 680
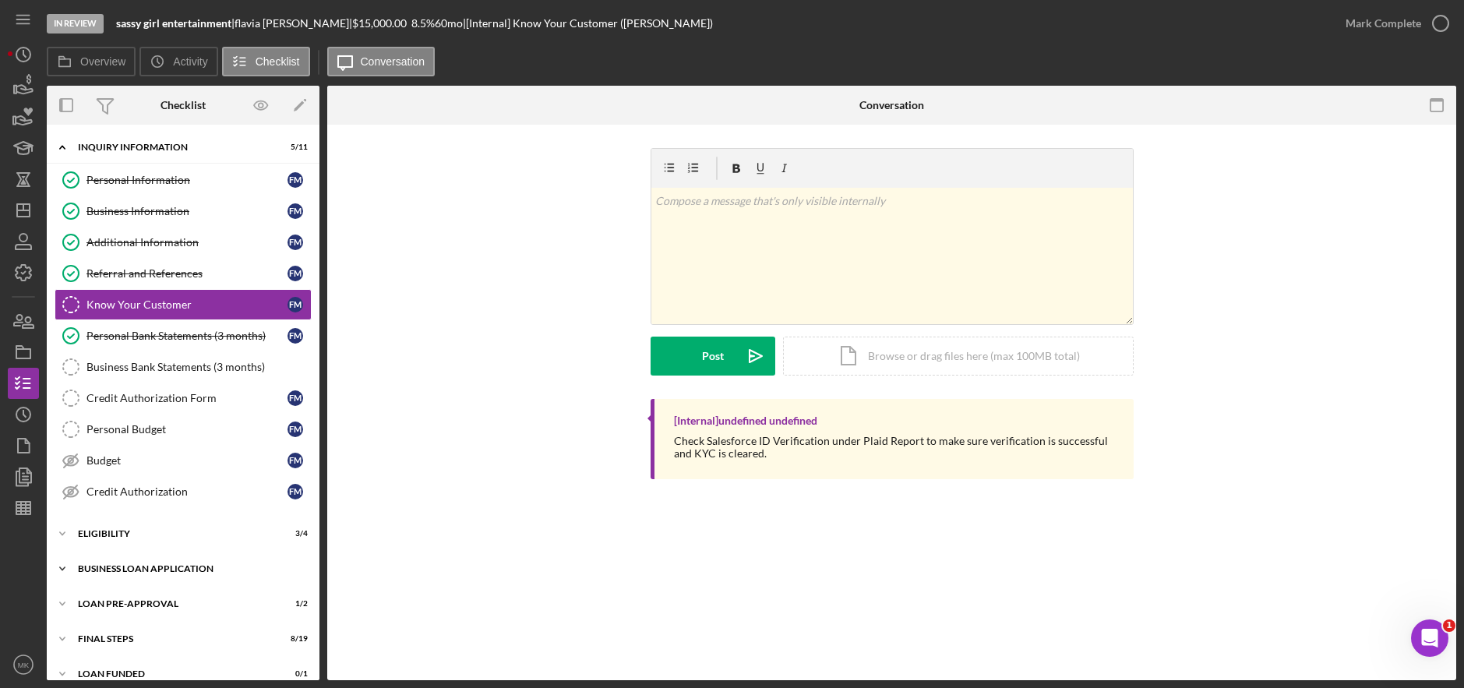
scroll to position [18, 0]
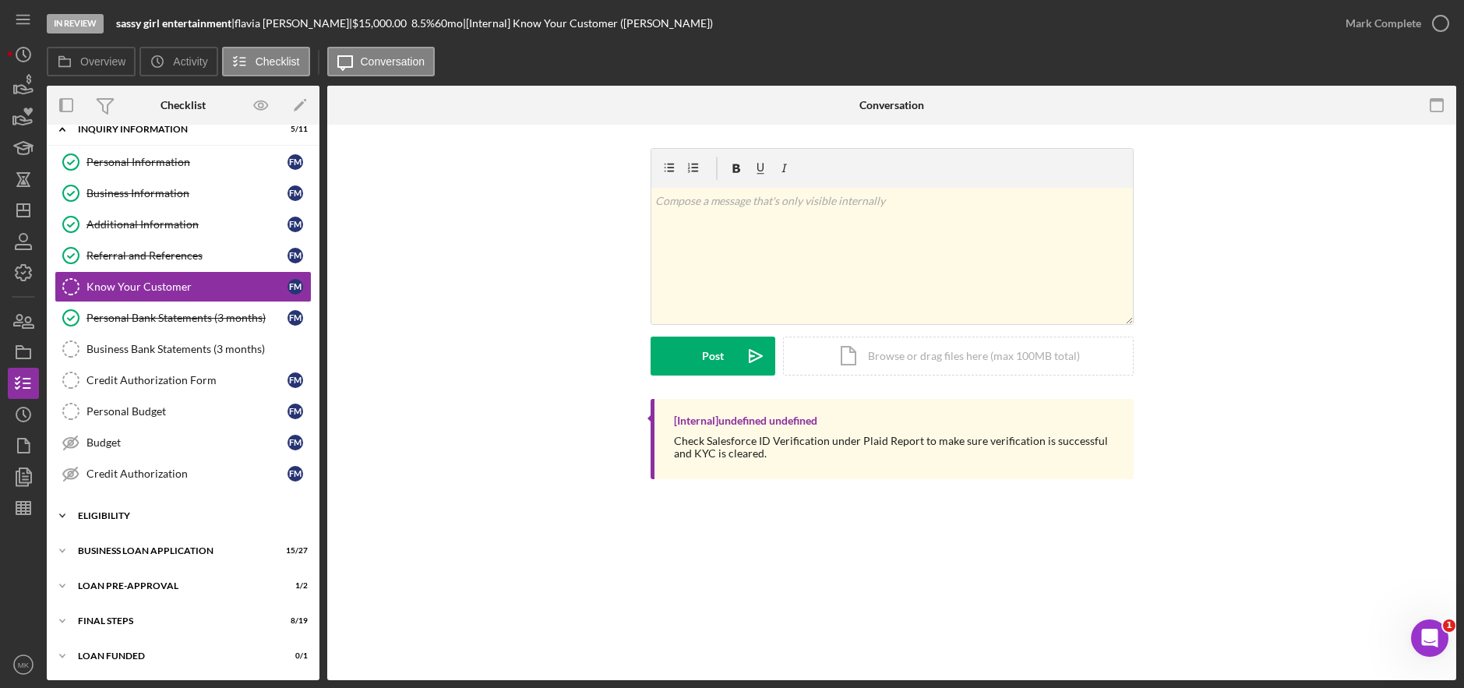
click at [132, 510] on div "Icon/Expander ELIGIBILITY 3 / 4" at bounding box center [183, 515] width 273 height 31
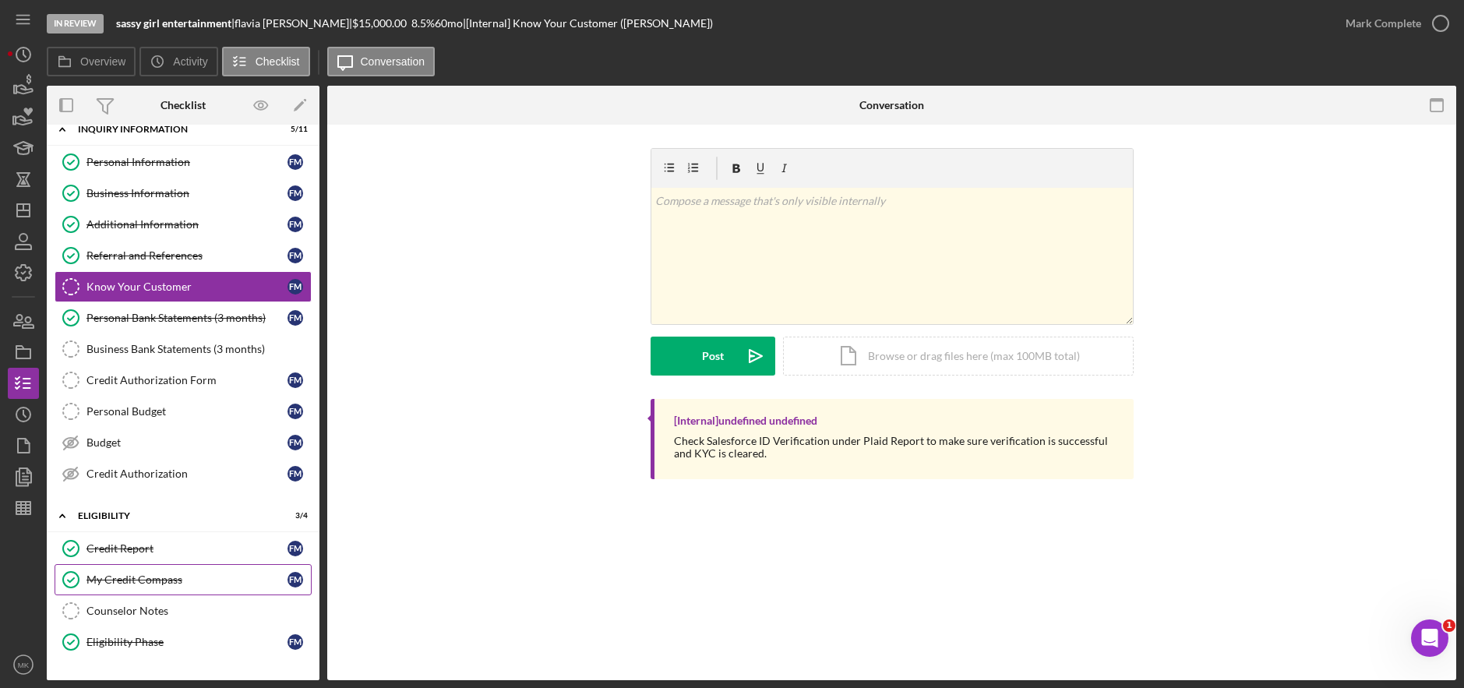
scroll to position [151, 0]
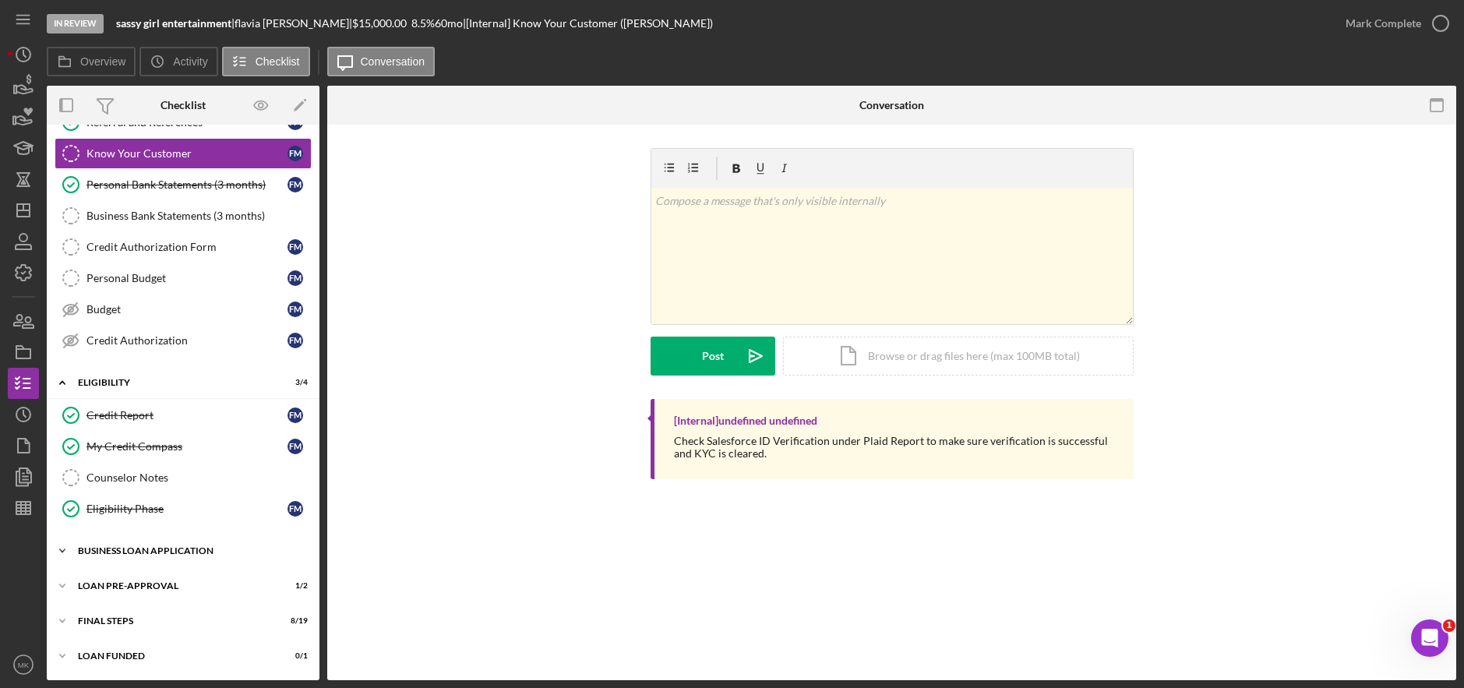
click at [147, 552] on div "BUSINESS LOAN APPLICATION" at bounding box center [189, 550] width 222 height 9
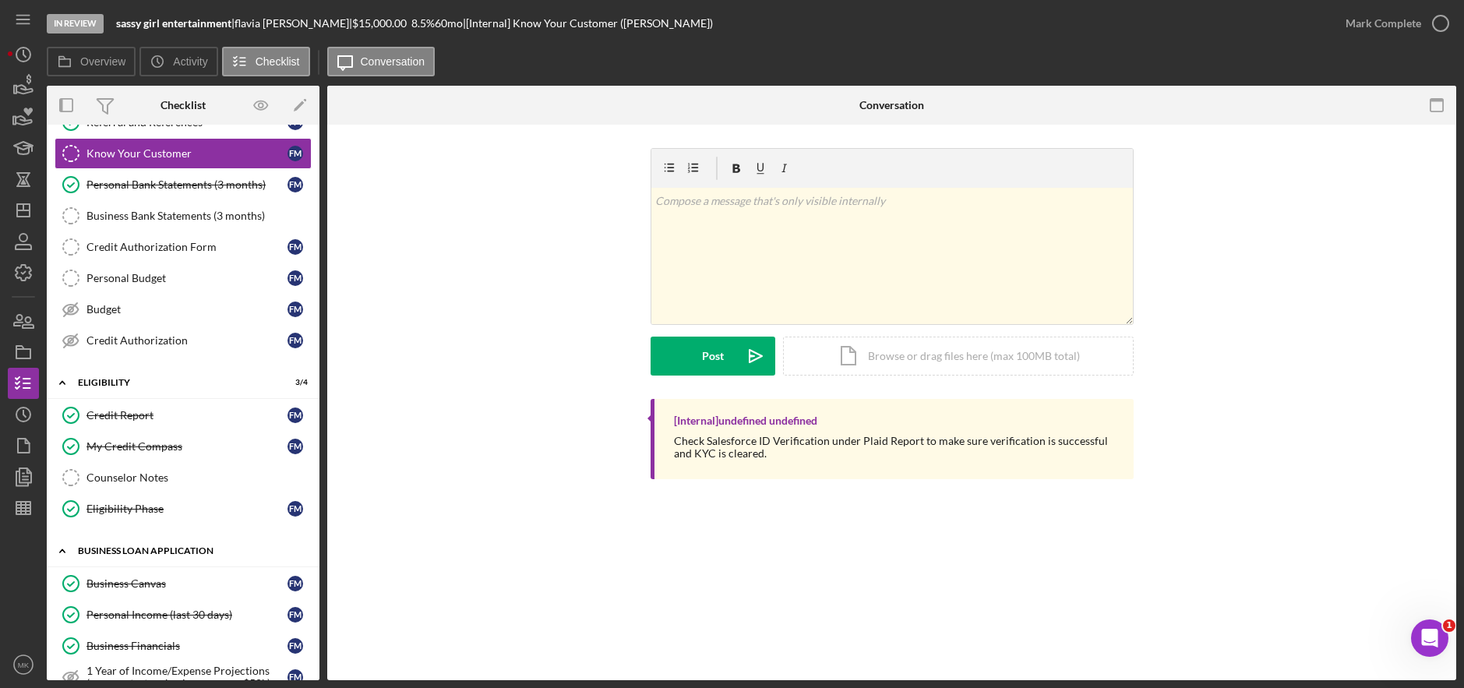
scroll to position [385, 0]
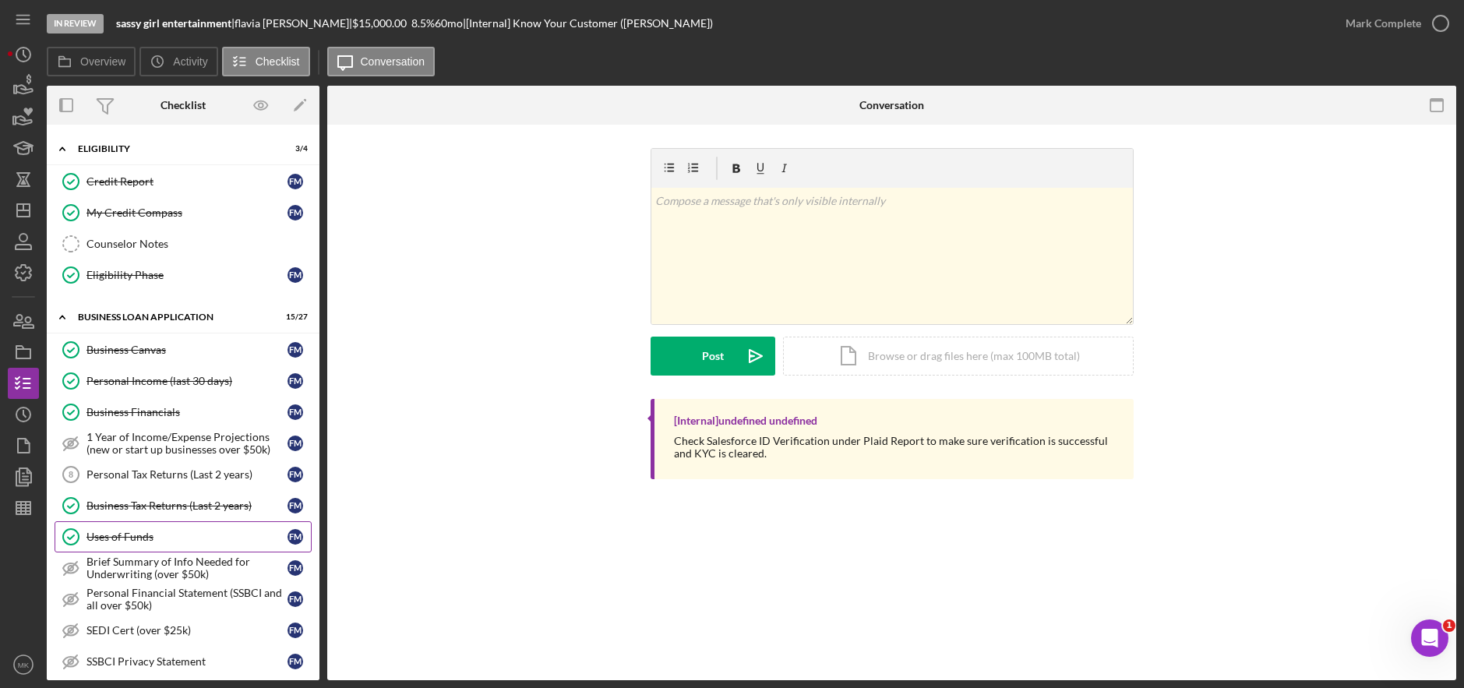
click at [150, 537] on div "Uses of Funds" at bounding box center [187, 537] width 201 height 12
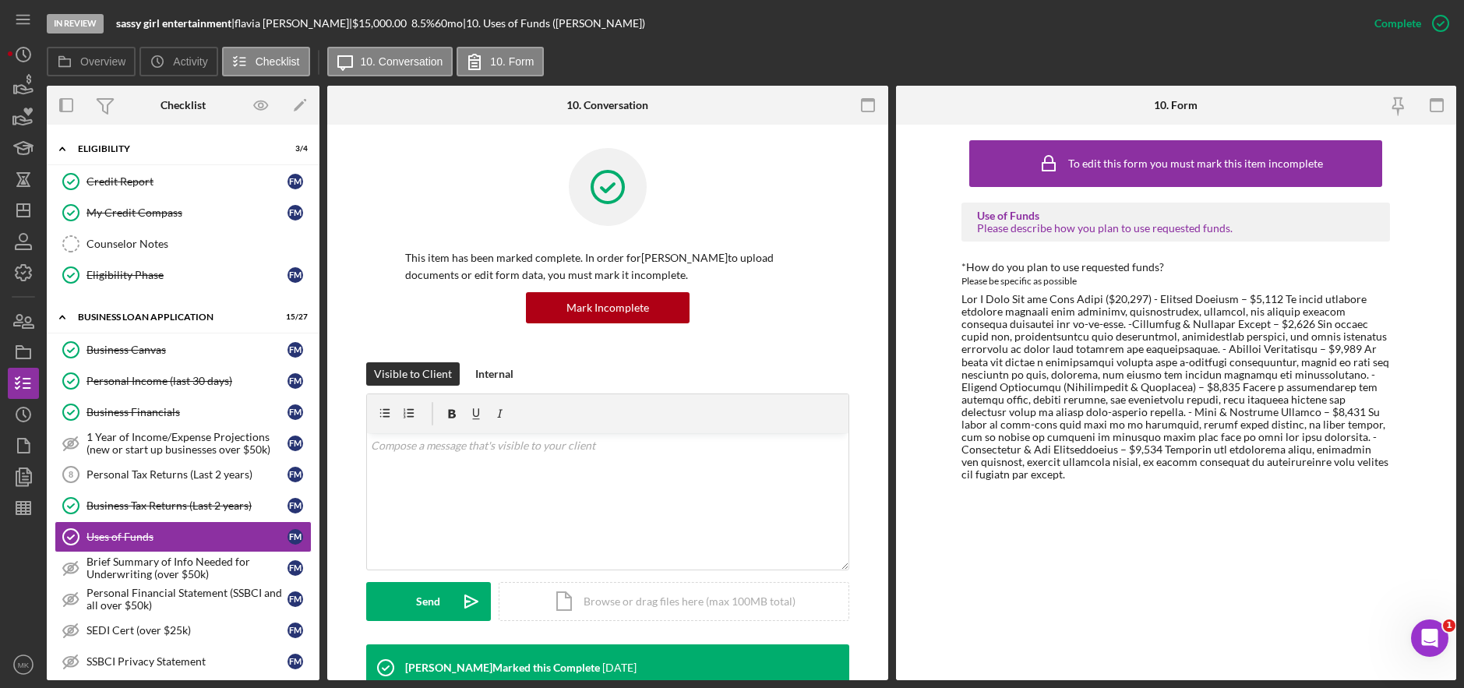
scroll to position [234, 0]
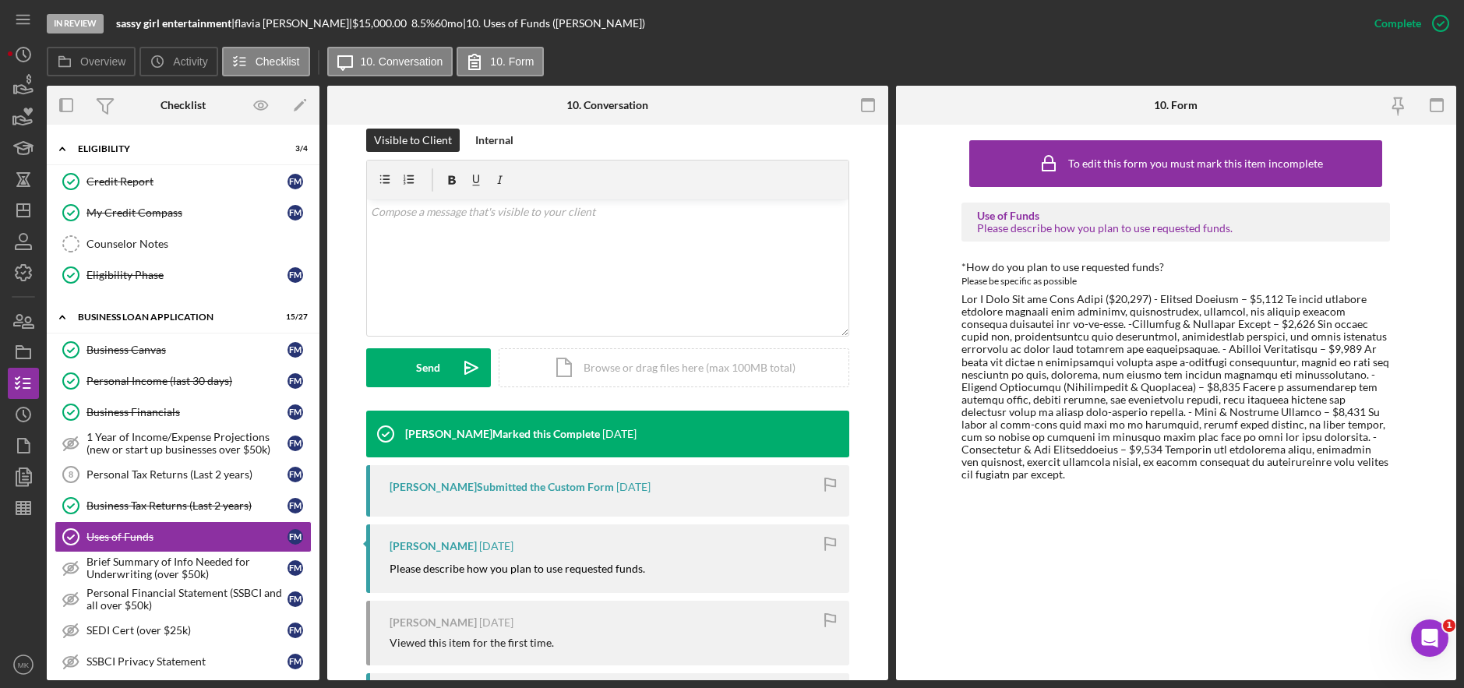
click at [1326, 592] on div "To edit this form you must mark this item incomplete Use of Funds Please descri…" at bounding box center [1176, 402] width 429 height 540
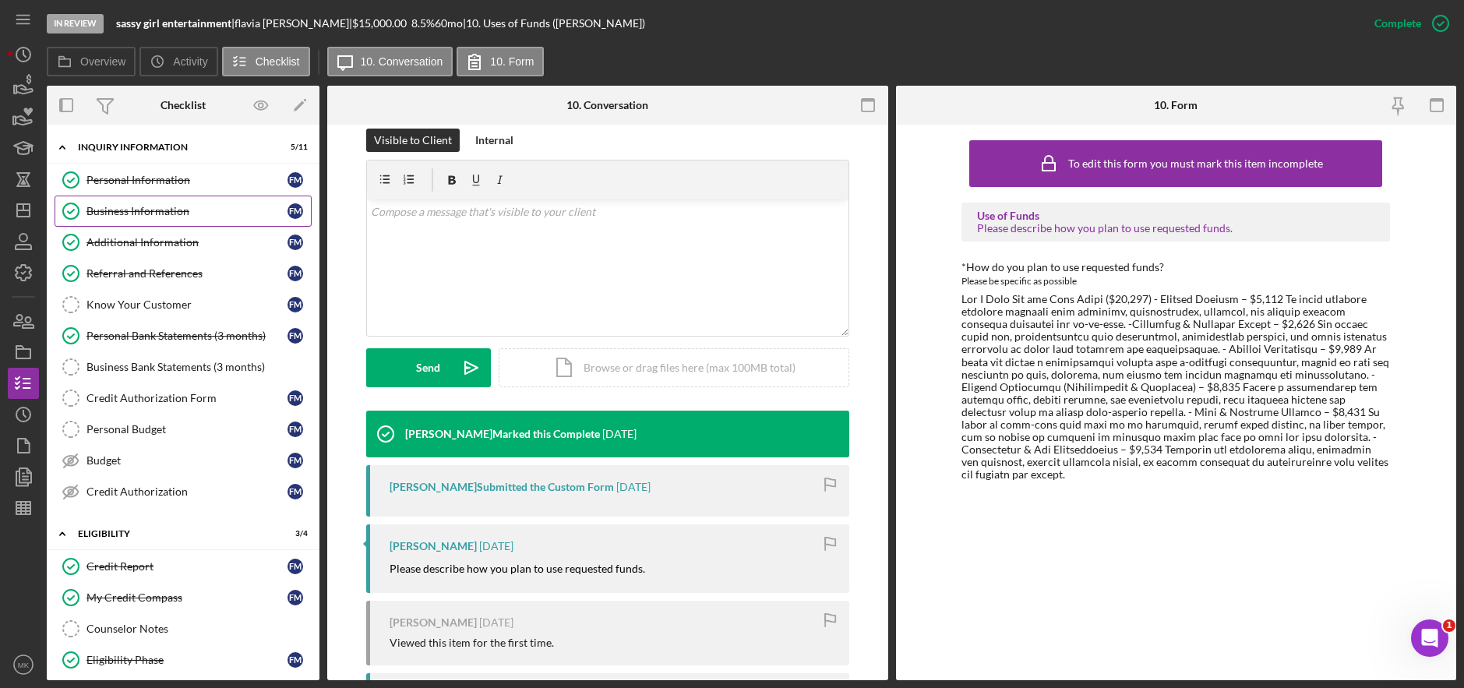
click at [103, 207] on div "Business Information" at bounding box center [187, 211] width 201 height 12
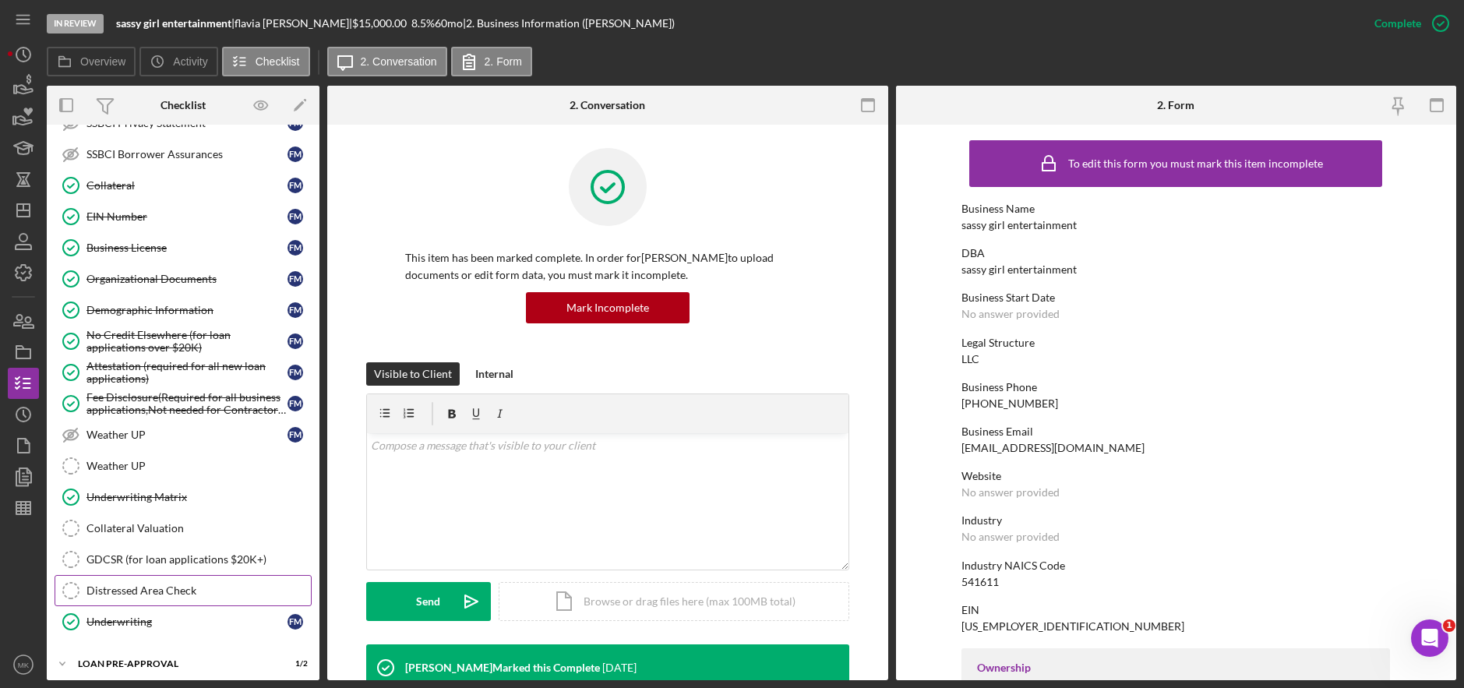
scroll to position [1001, 0]
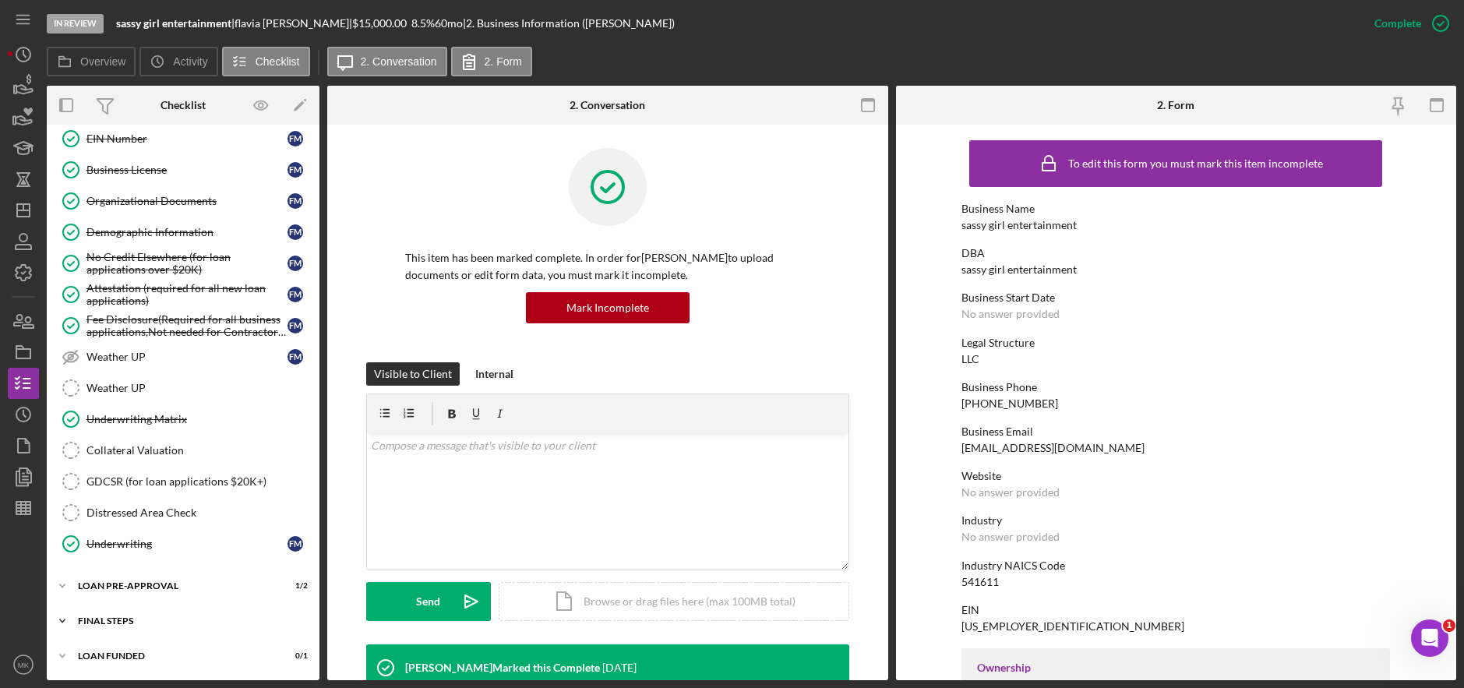
click at [140, 618] on div "FINAL STEPS" at bounding box center [189, 620] width 222 height 9
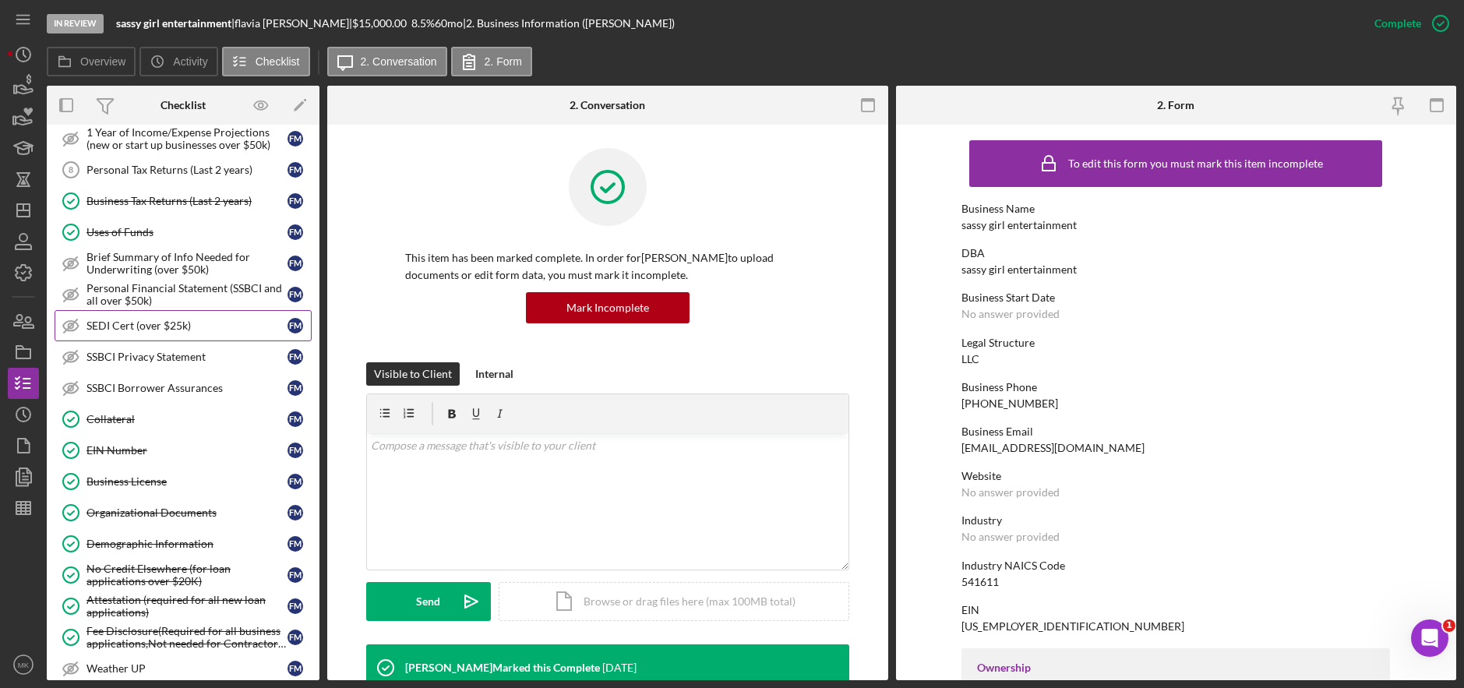
scroll to position [456, 0]
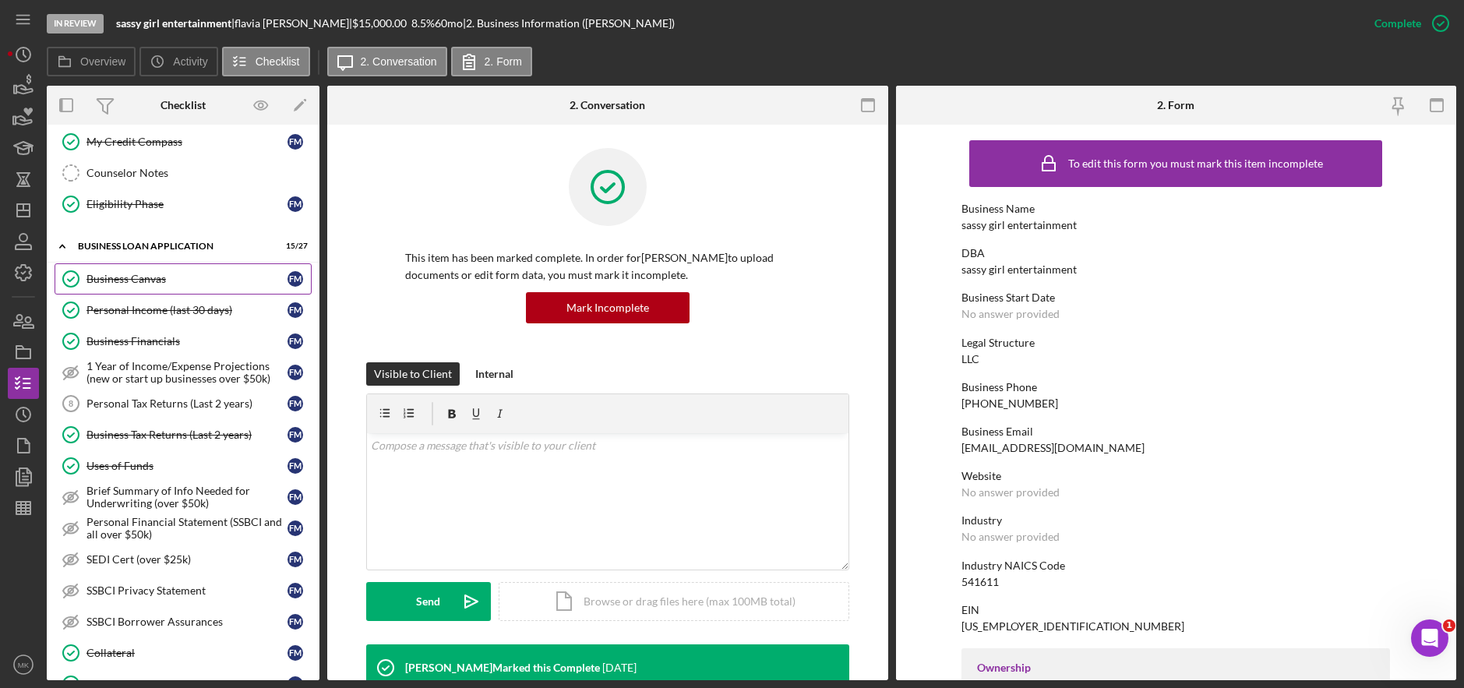
click at [151, 275] on div "Business Canvas" at bounding box center [187, 279] width 201 height 12
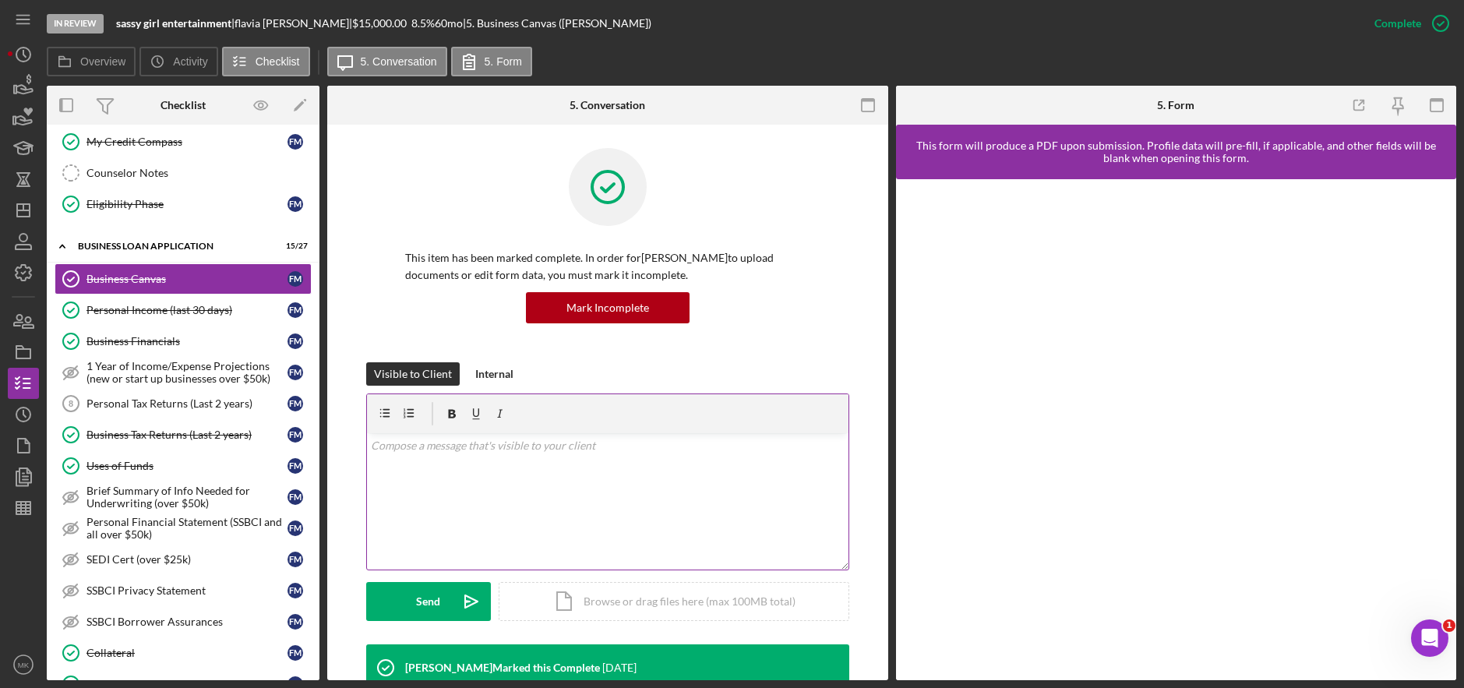
scroll to position [390, 0]
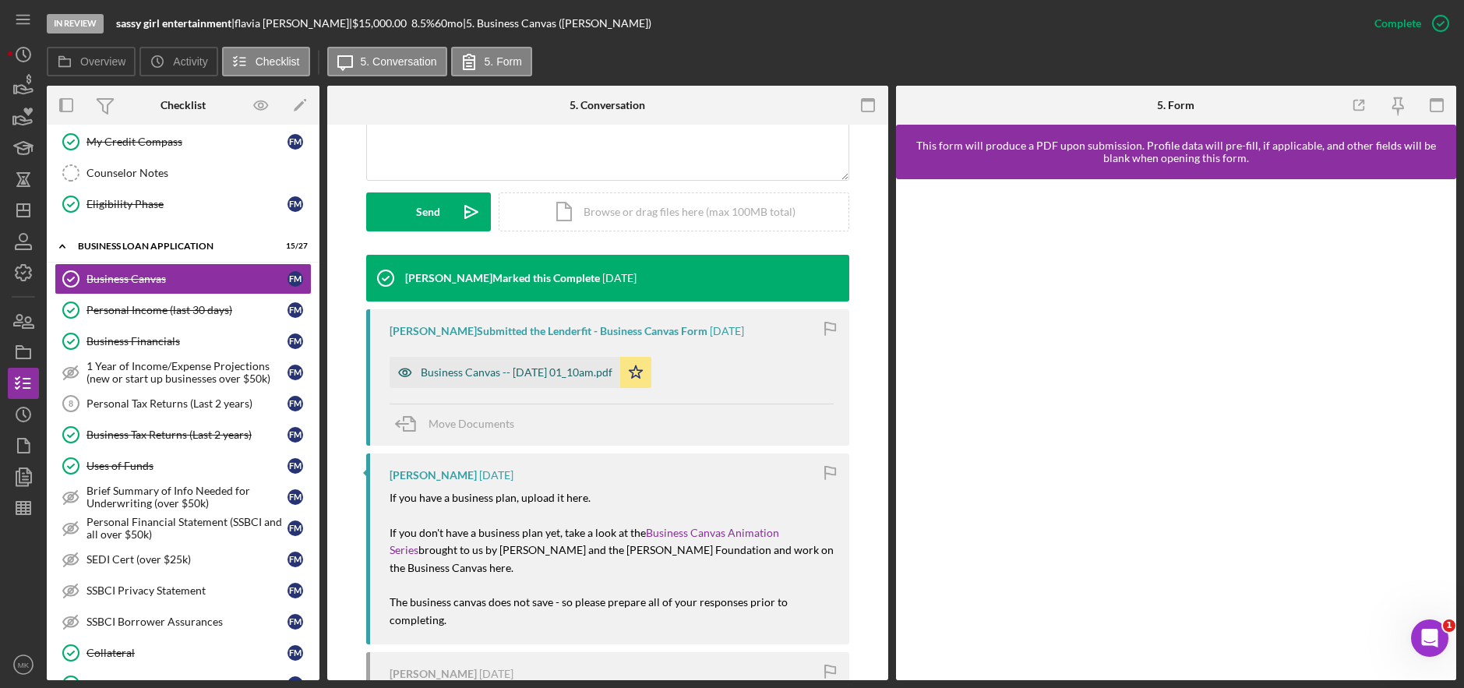
click at [533, 373] on div "Business Canvas -- 2025-08-19 01_10am.pdf" at bounding box center [517, 372] width 192 height 12
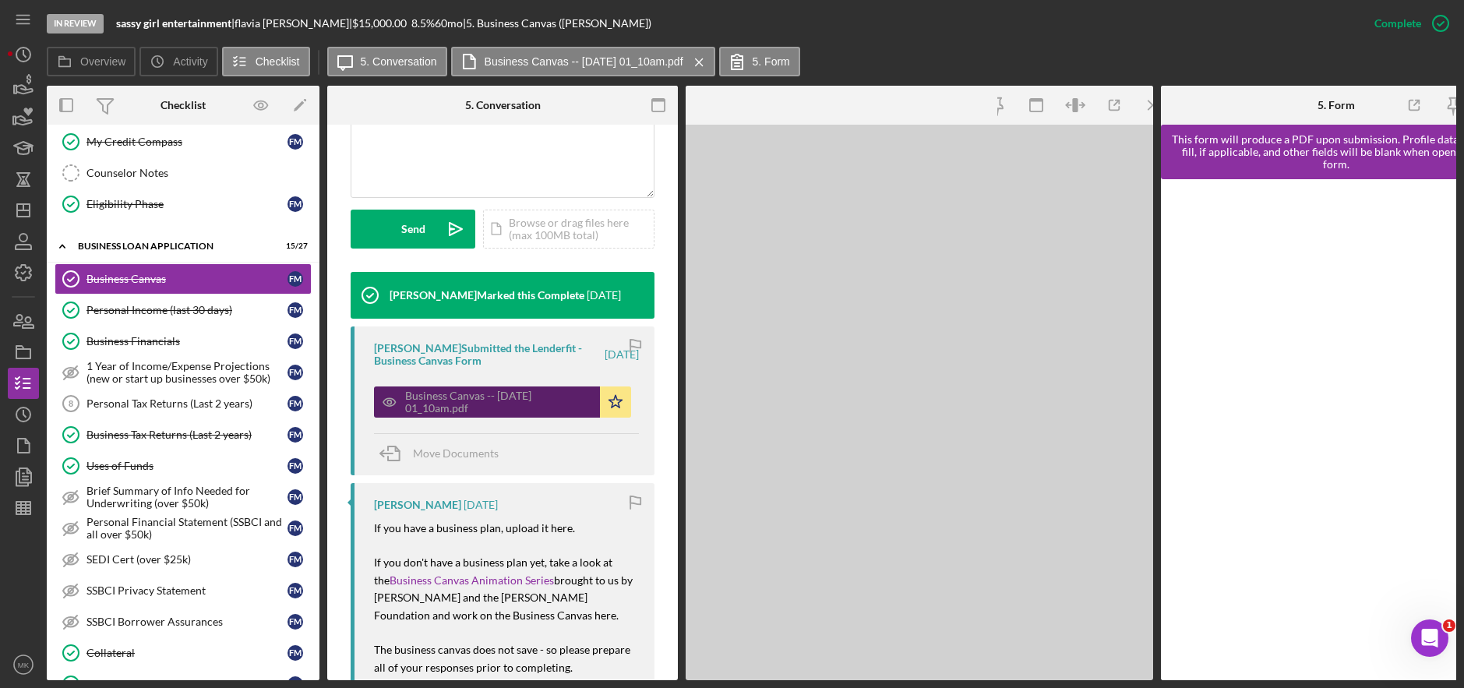
scroll to position [407, 0]
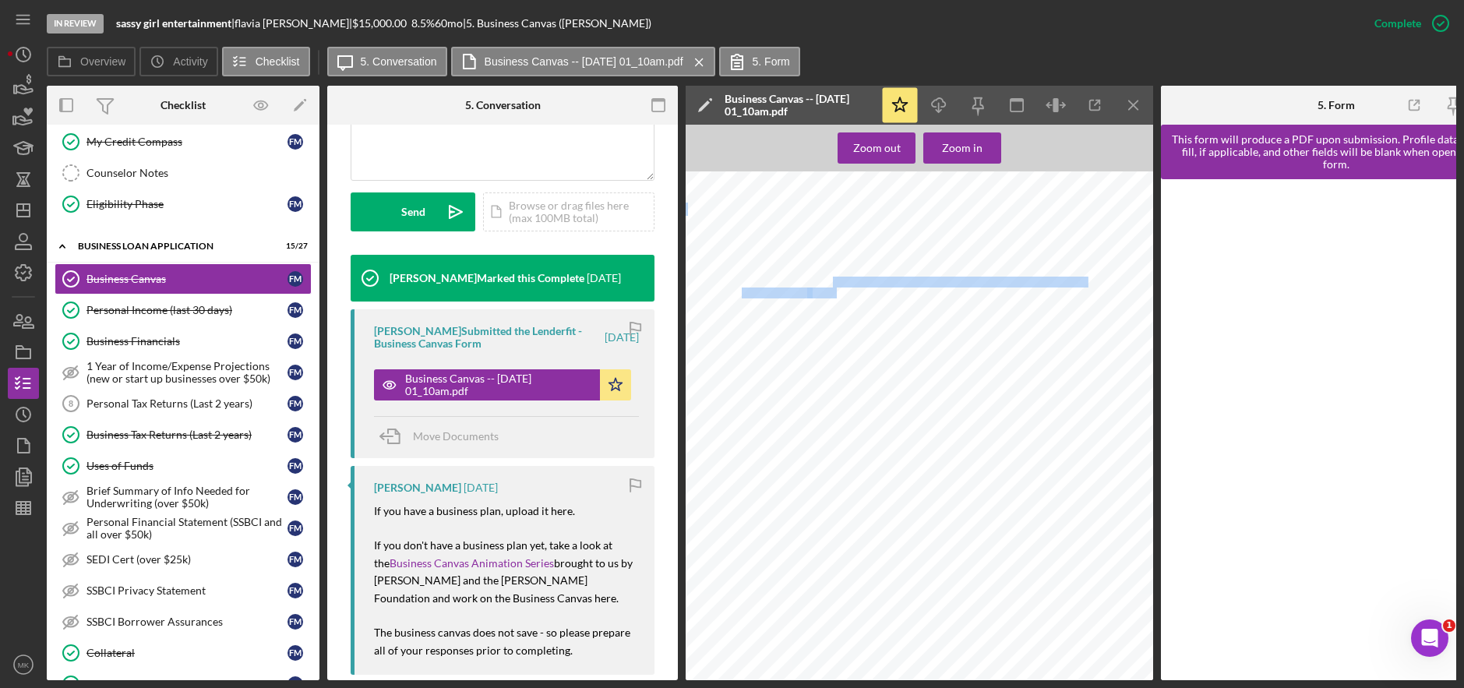
click at [837, 288] on div "sassy girl entertainment Business Canvas Business Concept Sassy Girl Entertainm…" at bounding box center [924, 479] width 477 height 617
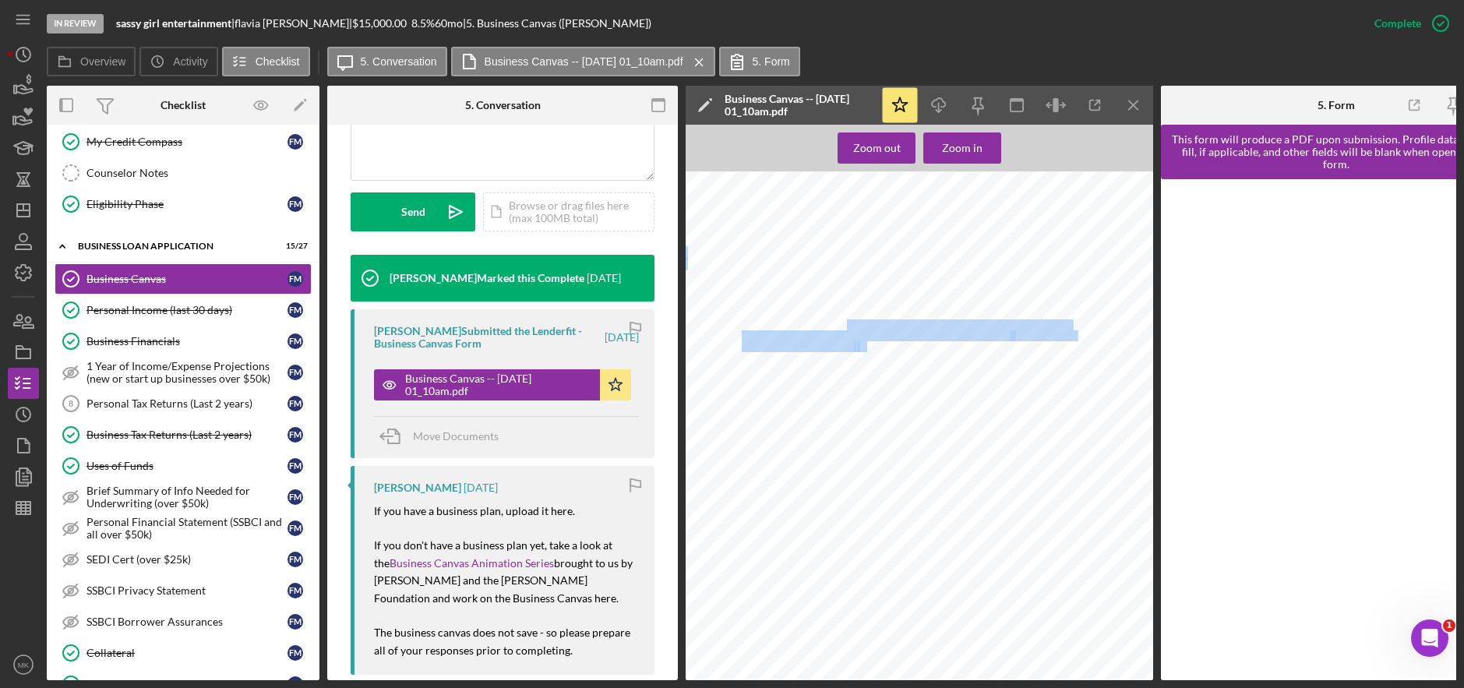
drag, startPoint x: 837, startPoint y: 288, endPoint x: 868, endPoint y: 342, distance: 62.8
click at [868, 342] on div "sassy girl entertainment Business Canvas Business Concept Sassy Girl Entertainm…" at bounding box center [924, 479] width 477 height 617
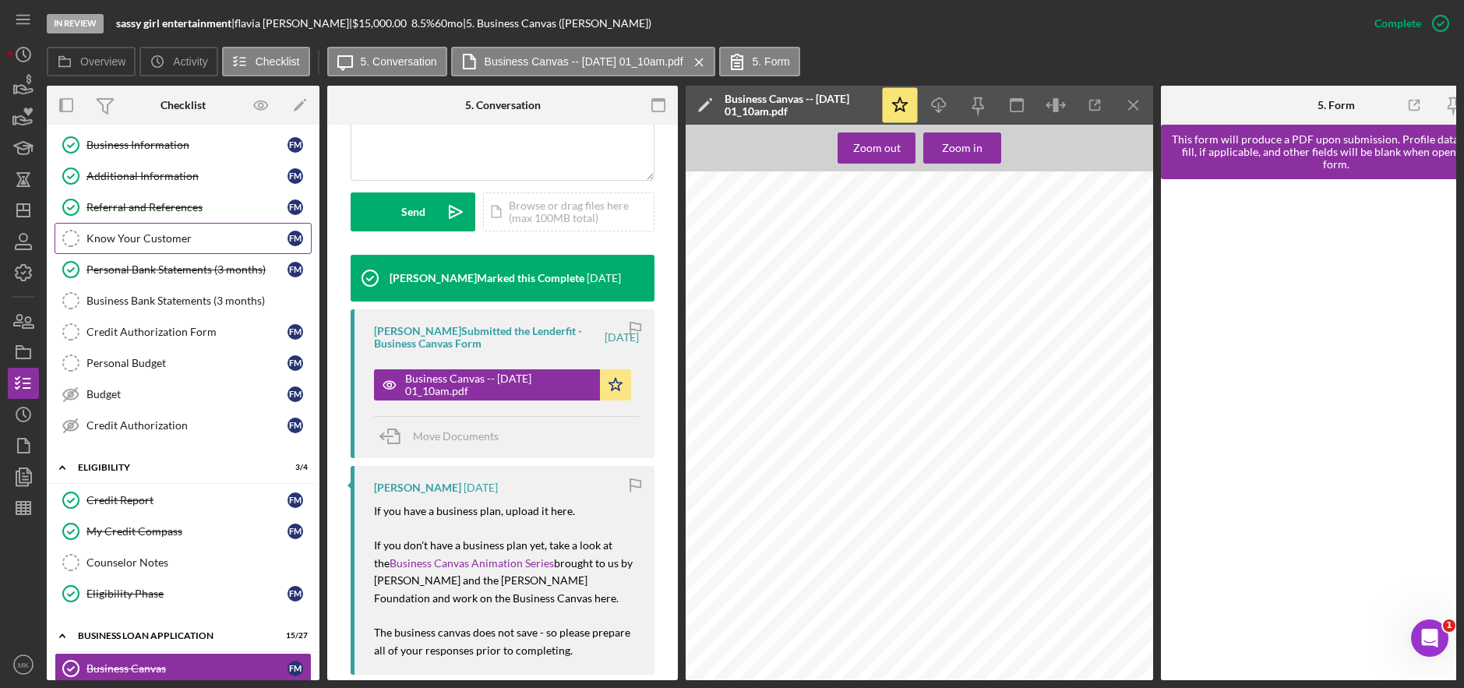
scroll to position [0, 0]
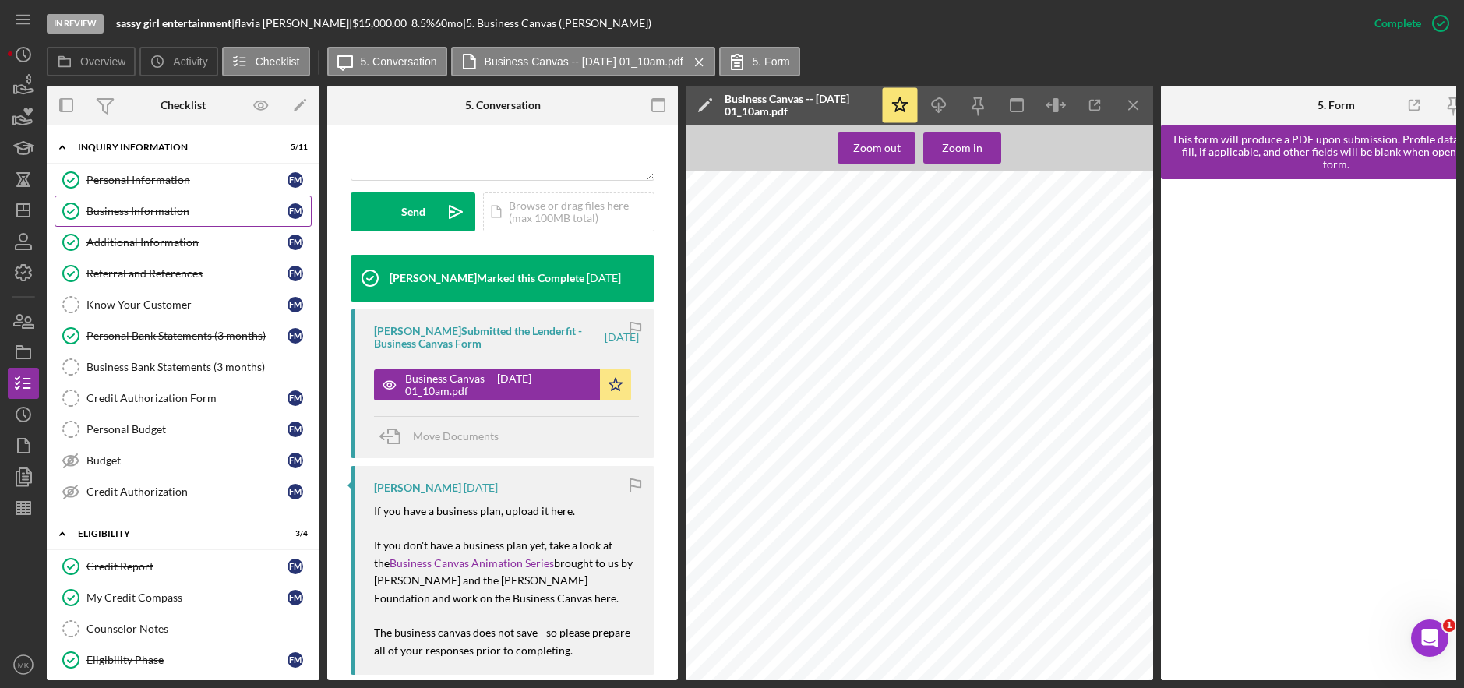
click at [145, 207] on div "Business Information" at bounding box center [187, 211] width 201 height 12
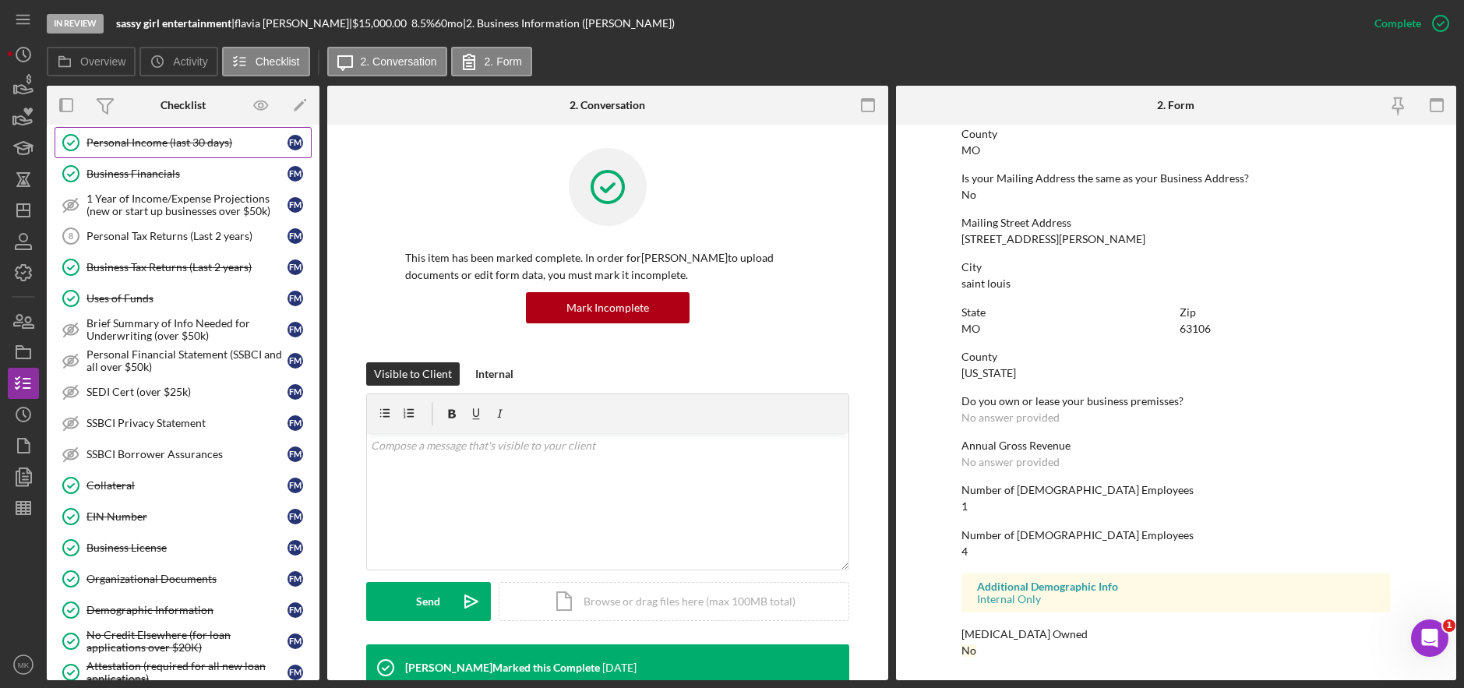
scroll to position [701, 0]
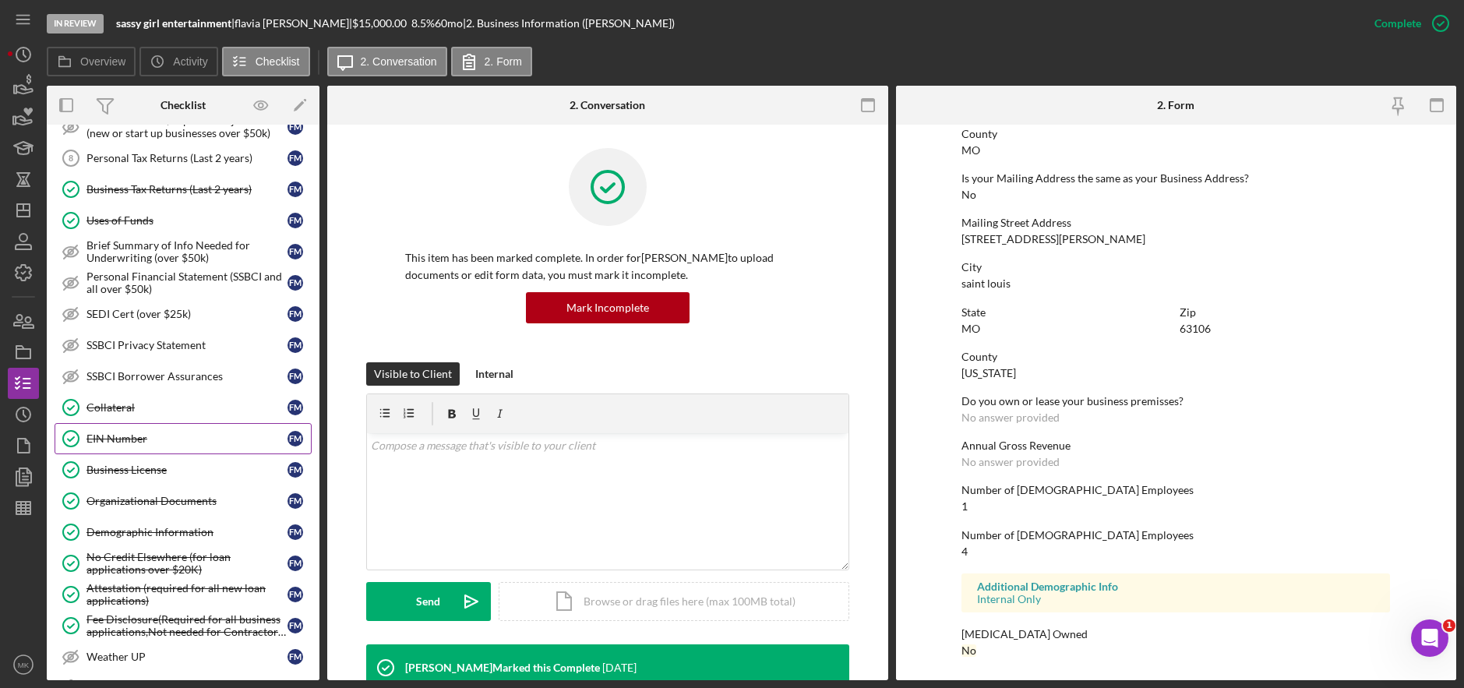
click at [130, 433] on div "EIN Number" at bounding box center [187, 439] width 201 height 12
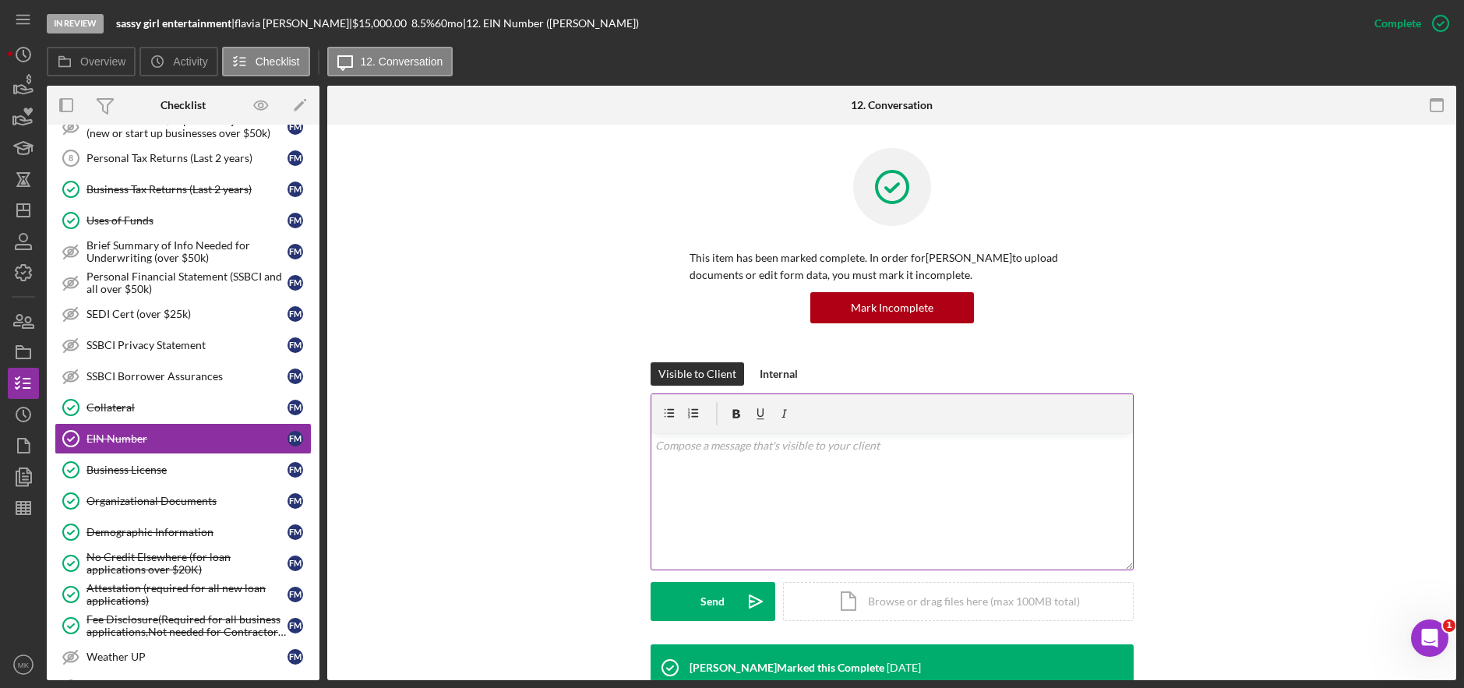
scroll to position [234, 0]
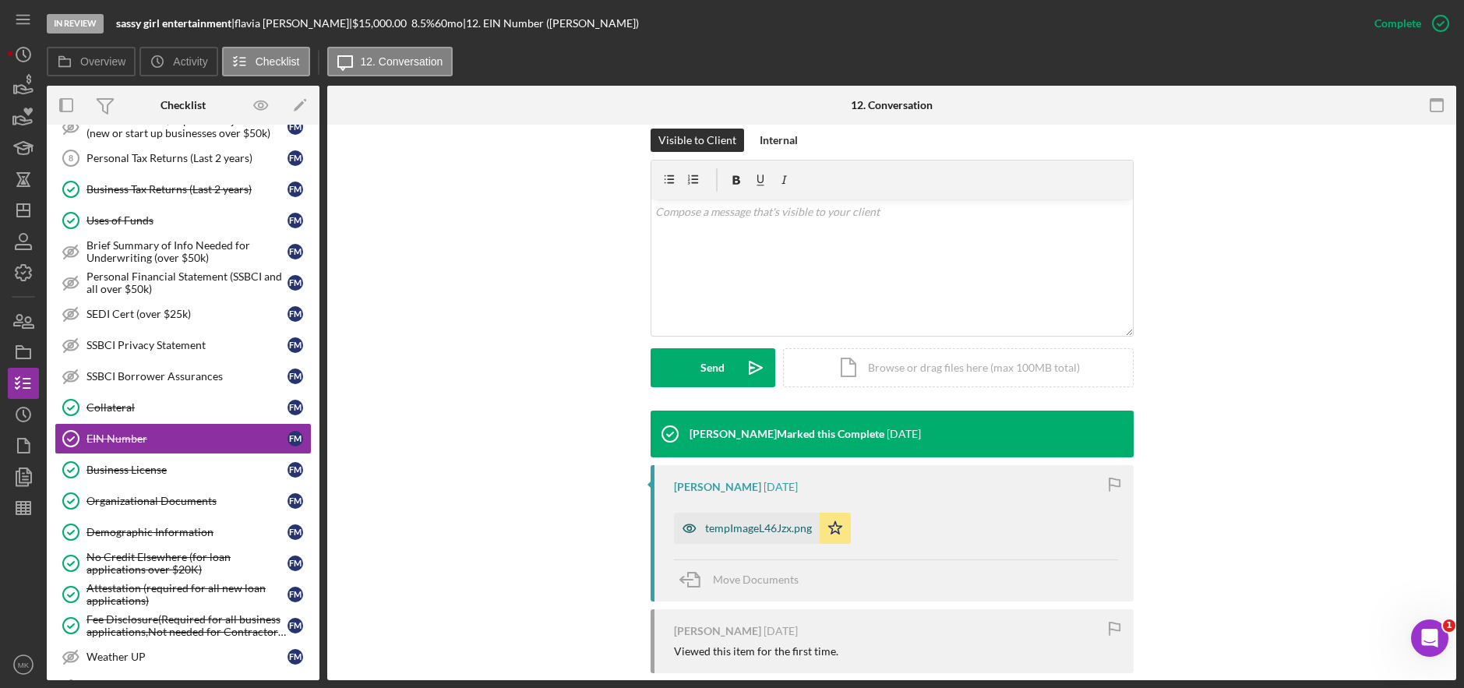
click at [750, 530] on div "tempImageL46Jzx.png" at bounding box center [758, 528] width 107 height 12
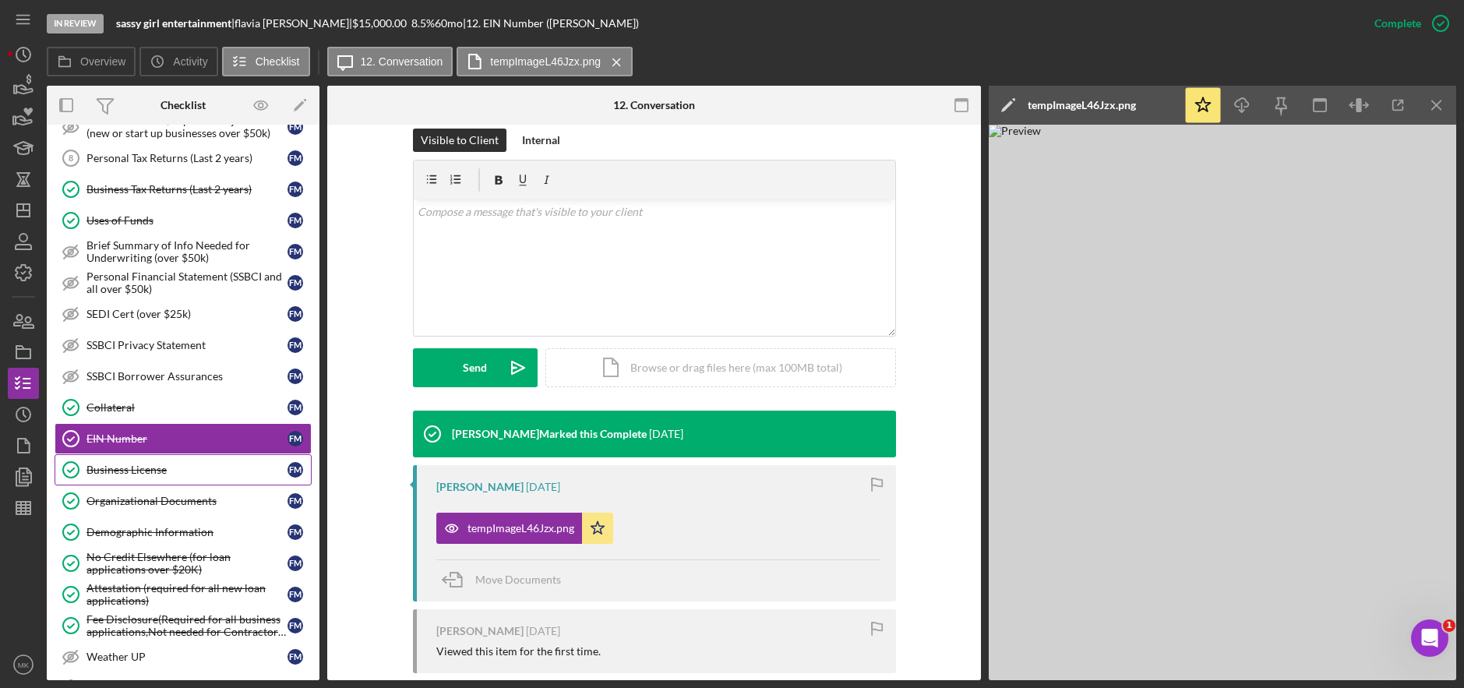
click at [145, 475] on div "Business License" at bounding box center [187, 470] width 201 height 12
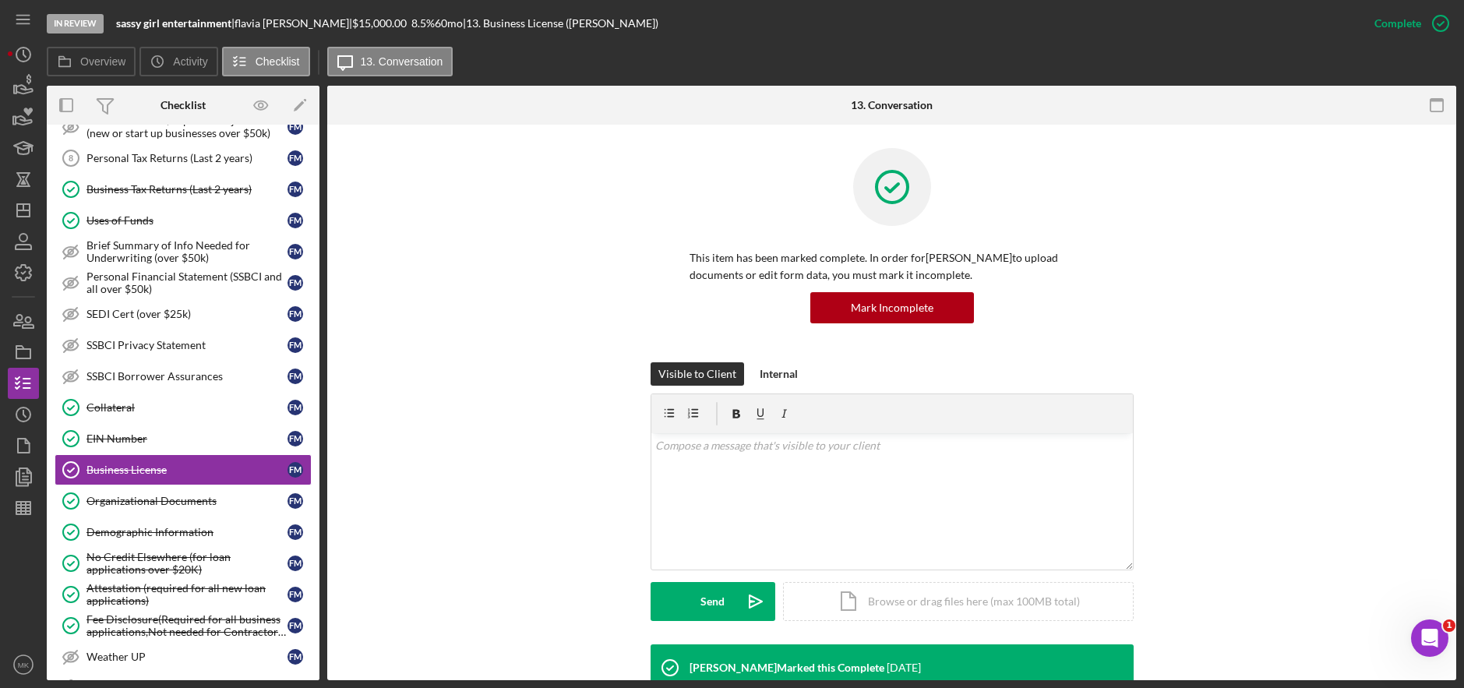
scroll to position [312, 0]
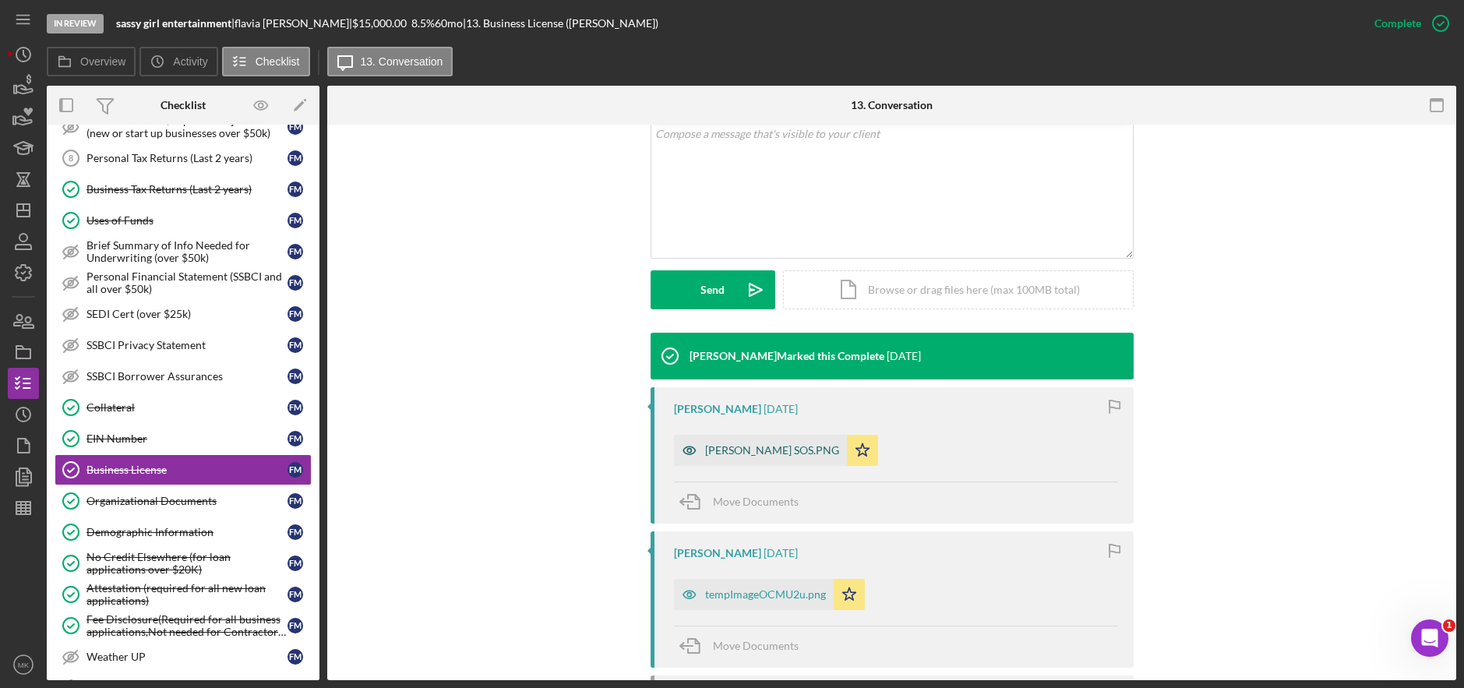
click at [729, 450] on div "Moore SOS.PNG" at bounding box center [772, 450] width 134 height 12
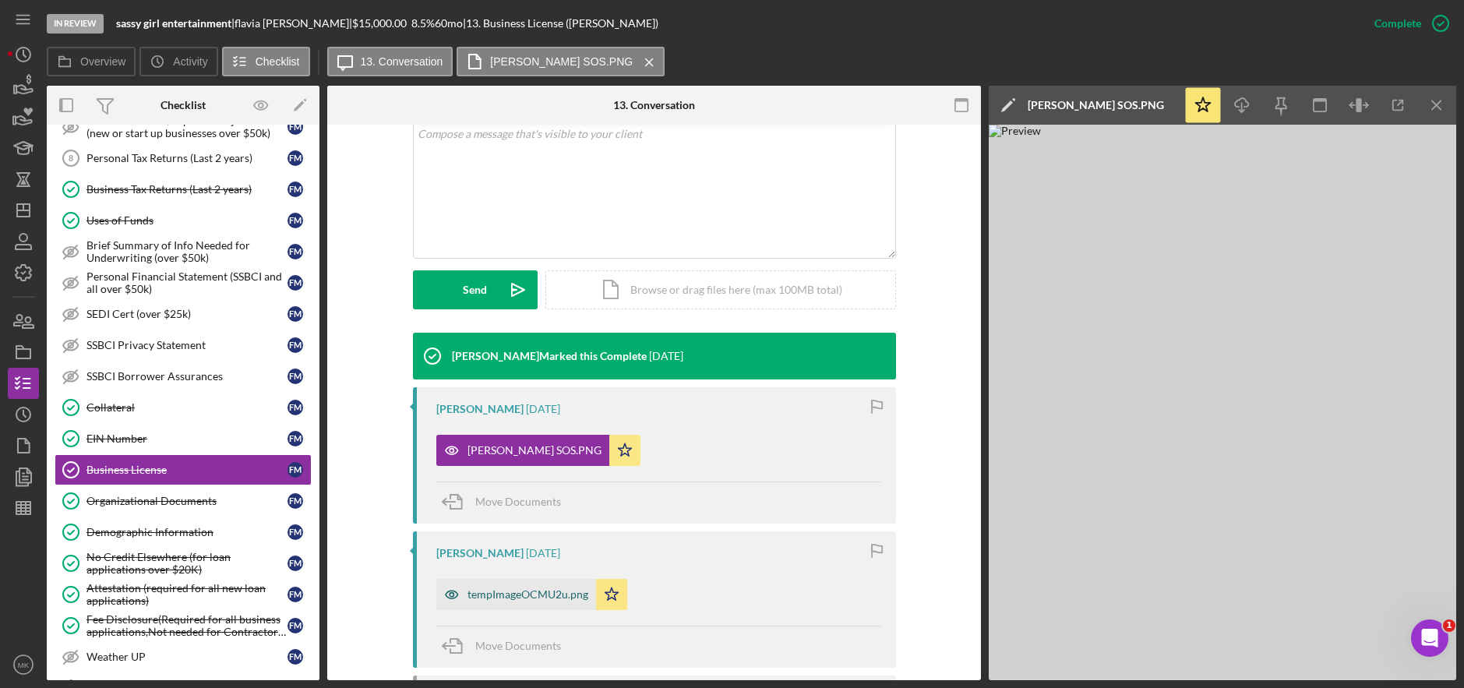
click at [517, 591] on div "tempImageOCMU2u.png" at bounding box center [528, 594] width 121 height 12
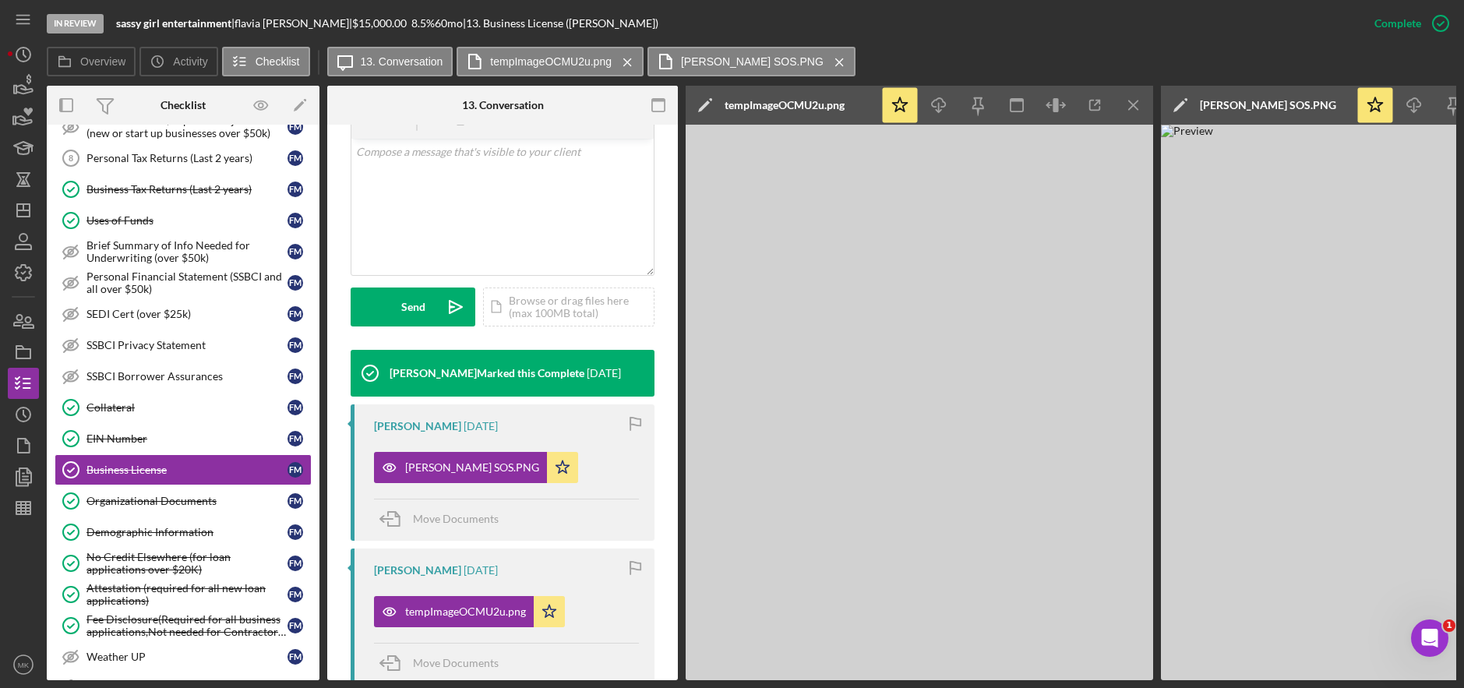
scroll to position [330, 0]
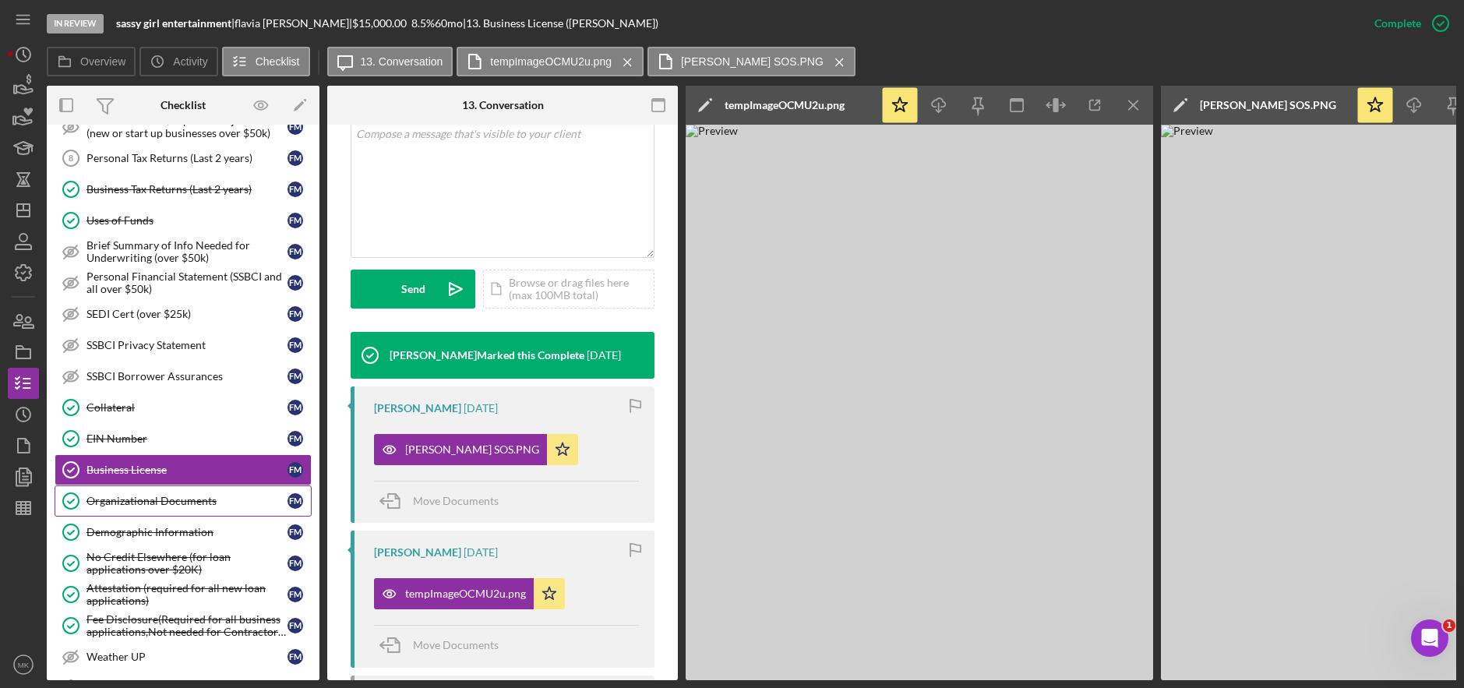
click at [181, 506] on div "Organizational Documents" at bounding box center [187, 501] width 201 height 12
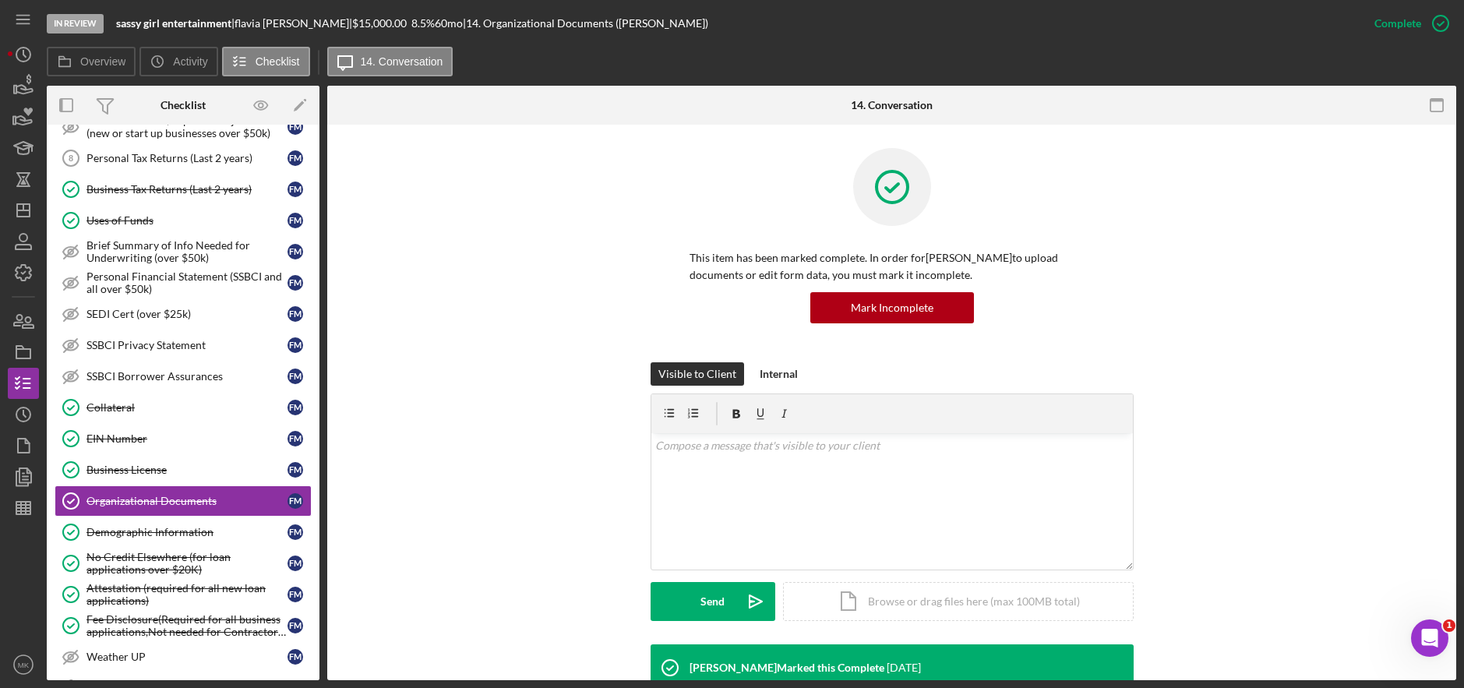
scroll to position [312, 0]
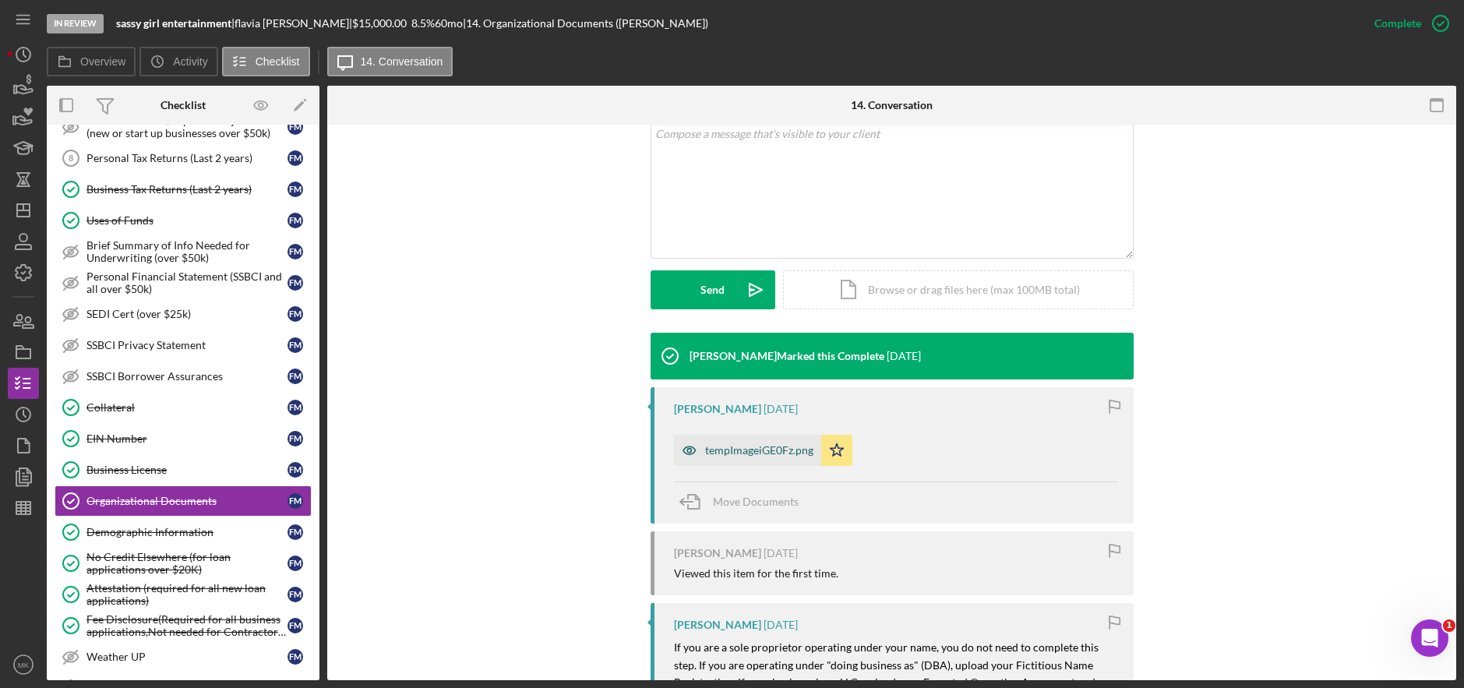
click at [761, 450] on div "tempImageiGE0Fz.png" at bounding box center [759, 450] width 108 height 12
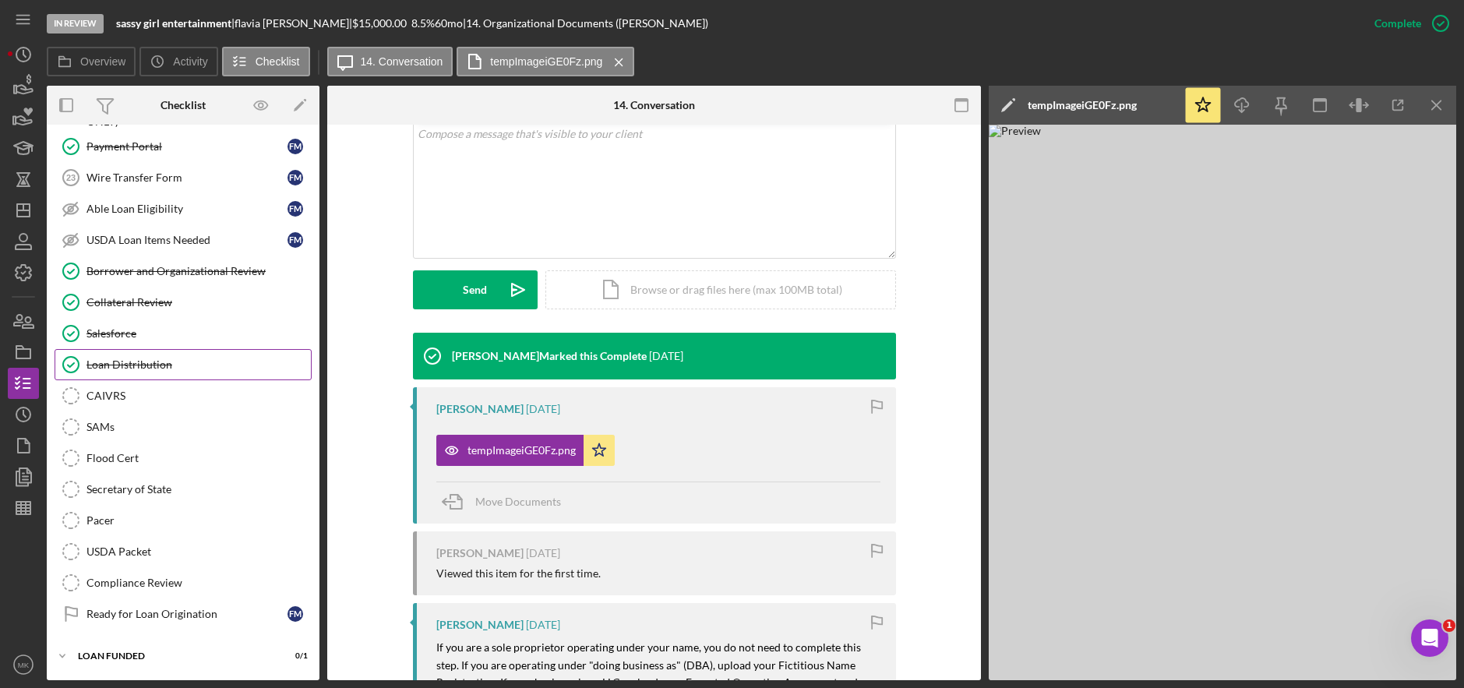
scroll to position [1291, 0]
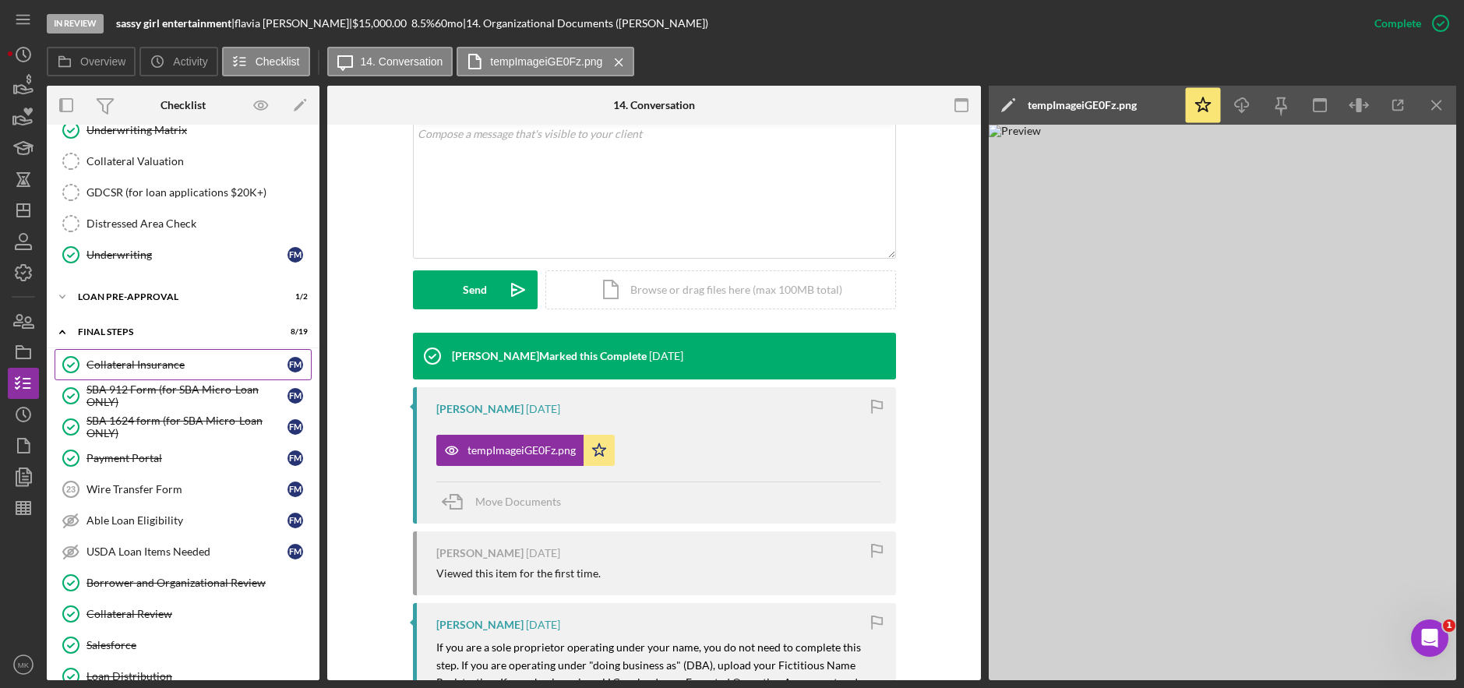
click at [135, 358] on div "Collateral Insurance" at bounding box center [187, 364] width 201 height 12
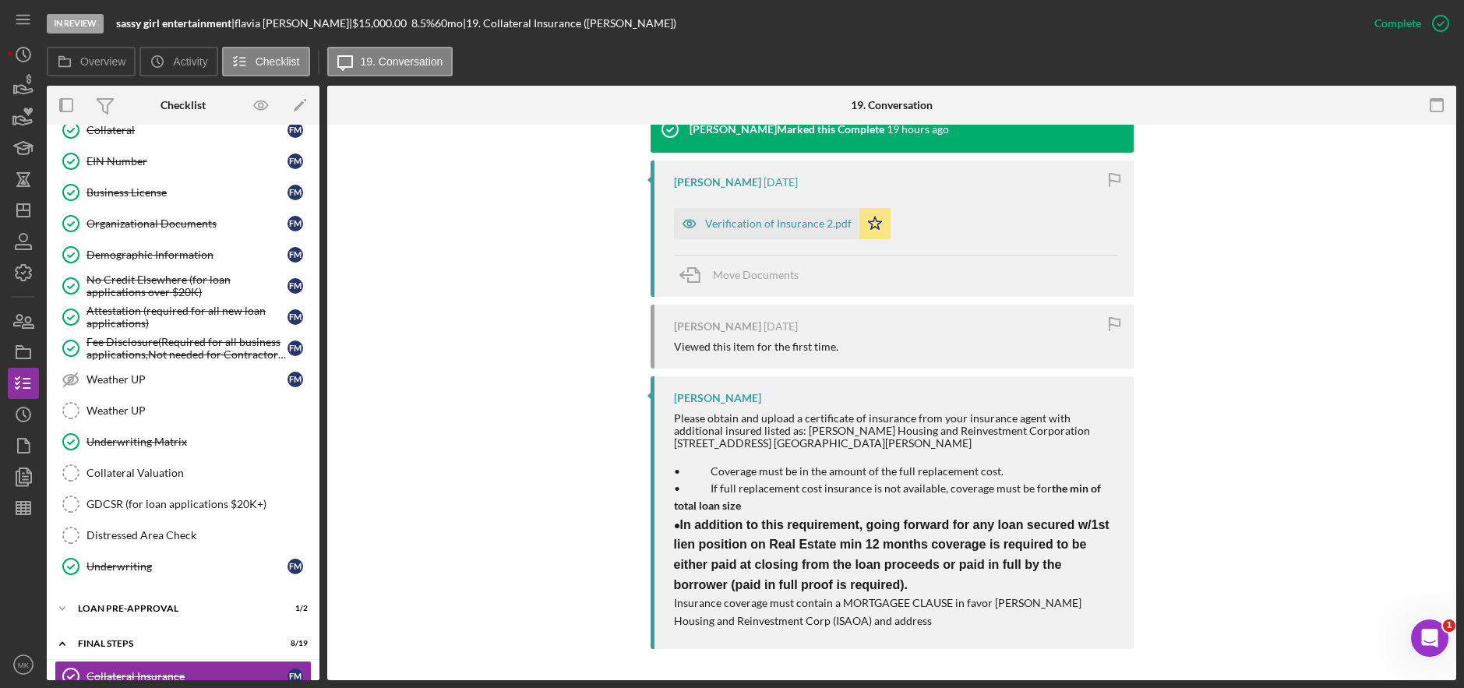
scroll to position [383, 0]
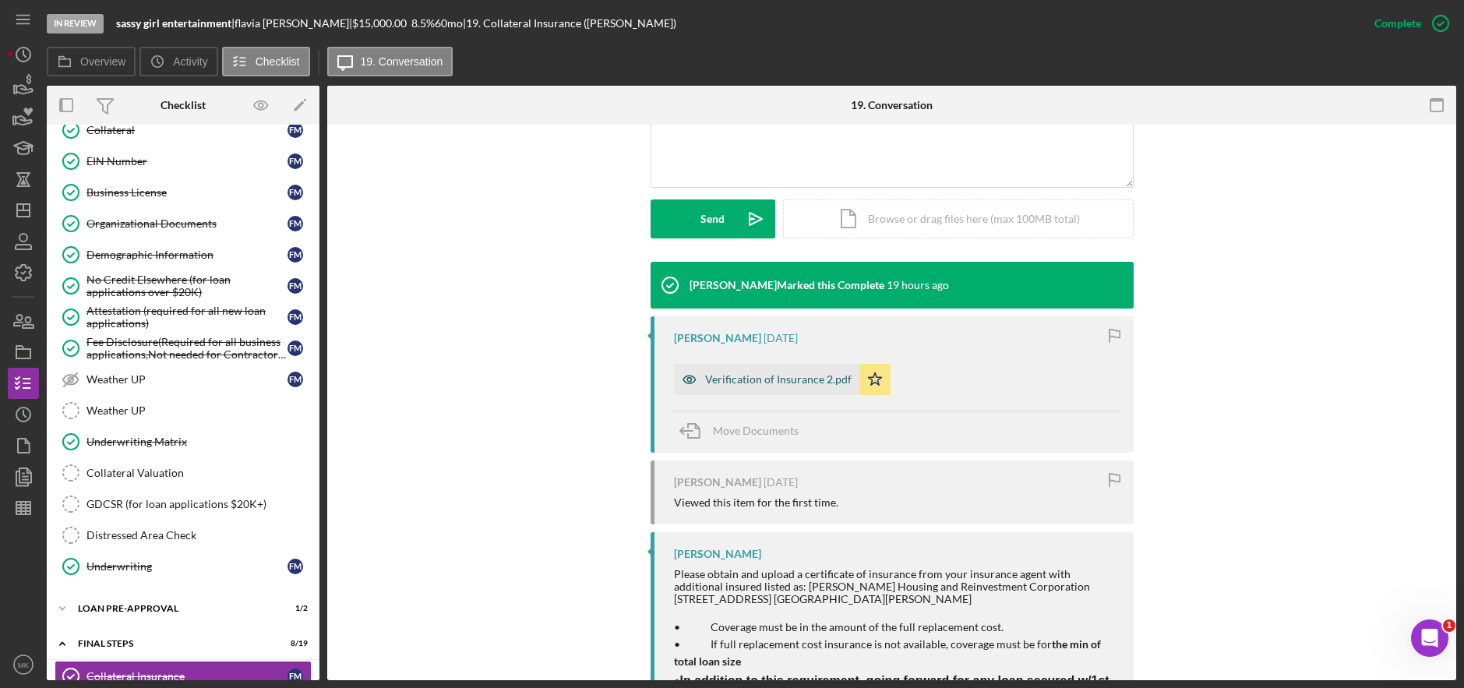
click at [782, 374] on div "Verification of Insurance 2.pdf" at bounding box center [778, 379] width 147 height 12
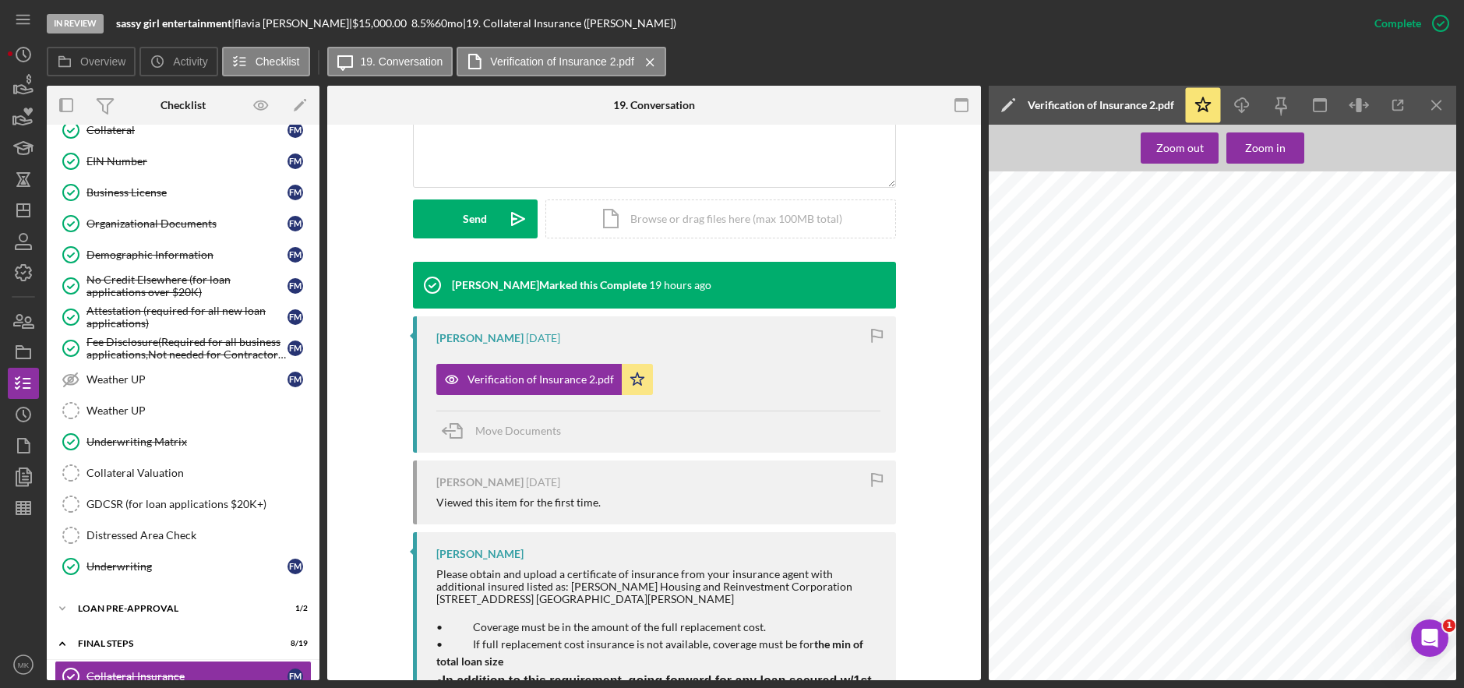
scroll to position [120, 0]
click at [155, 145] on link "Collateral Collateral f m" at bounding box center [183, 130] width 257 height 31
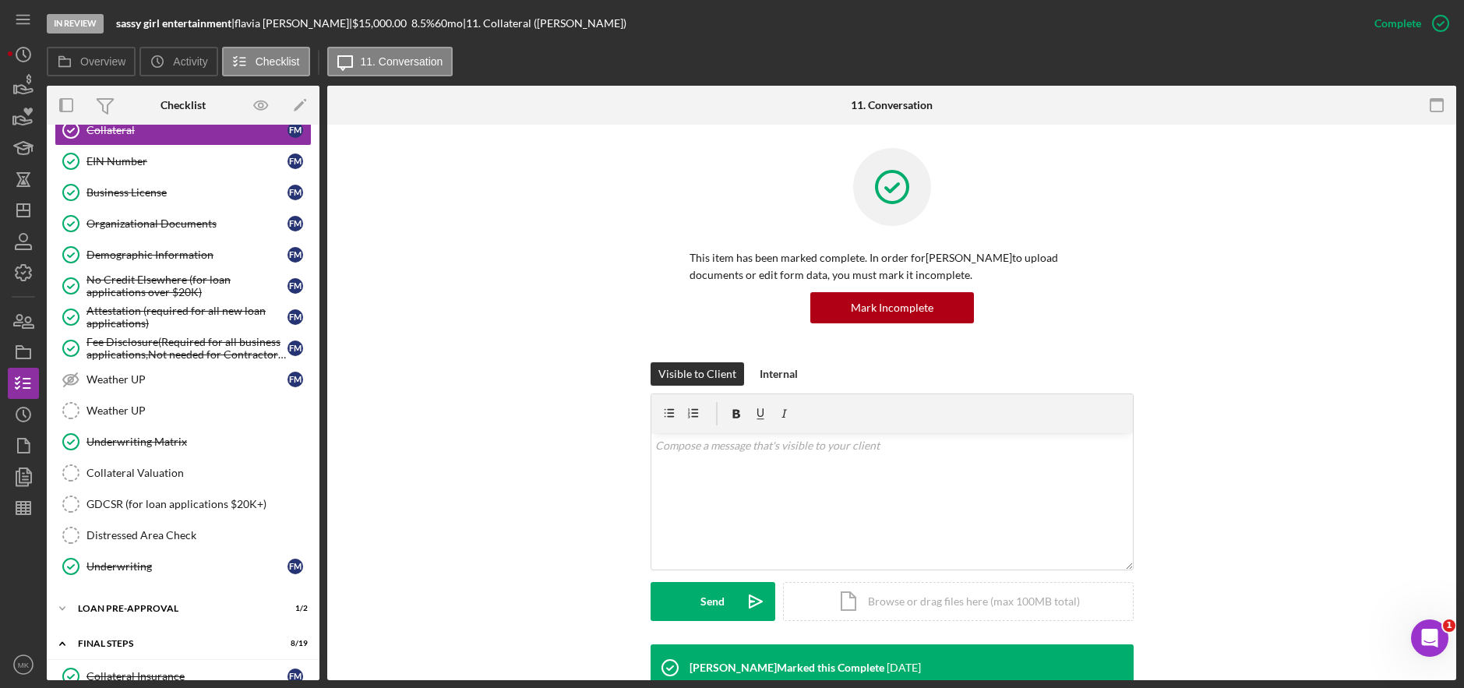
scroll to position [312, 0]
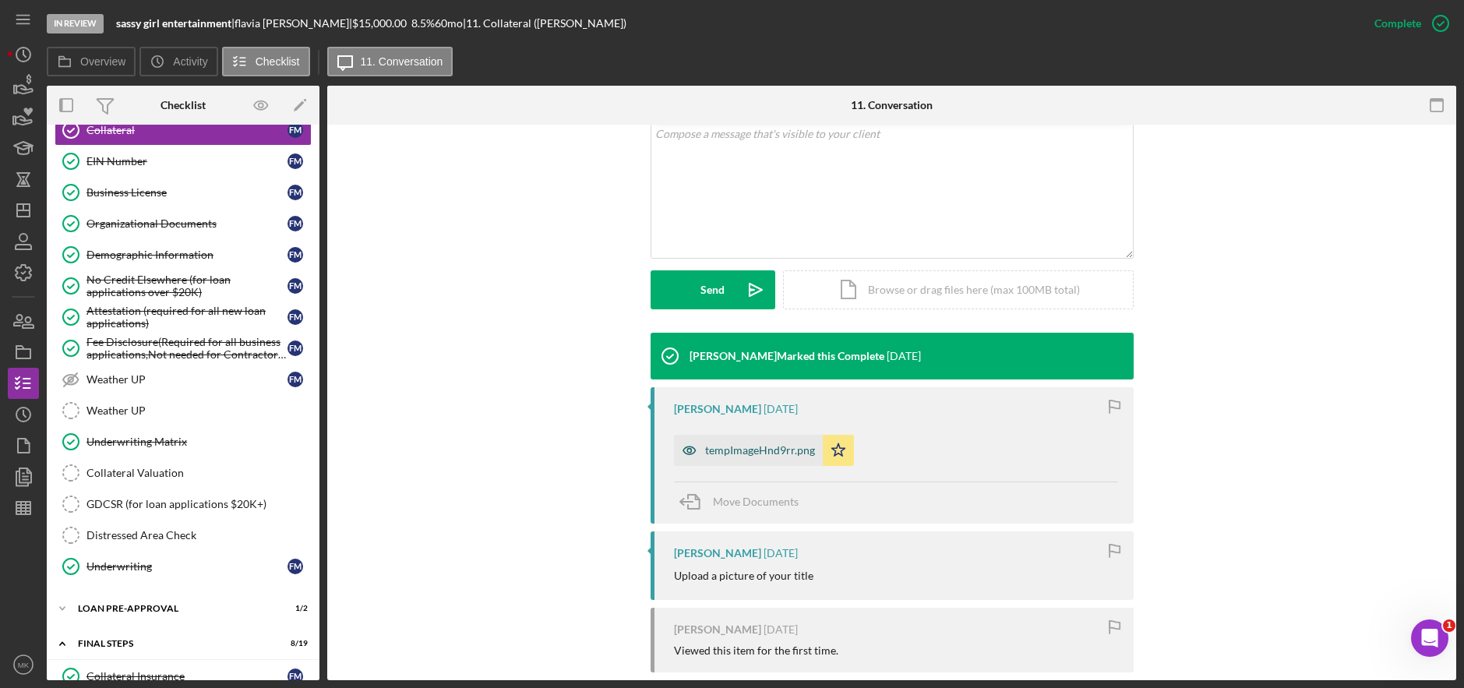
click at [723, 458] on div "tempImageHnd9rr.png" at bounding box center [748, 450] width 149 height 31
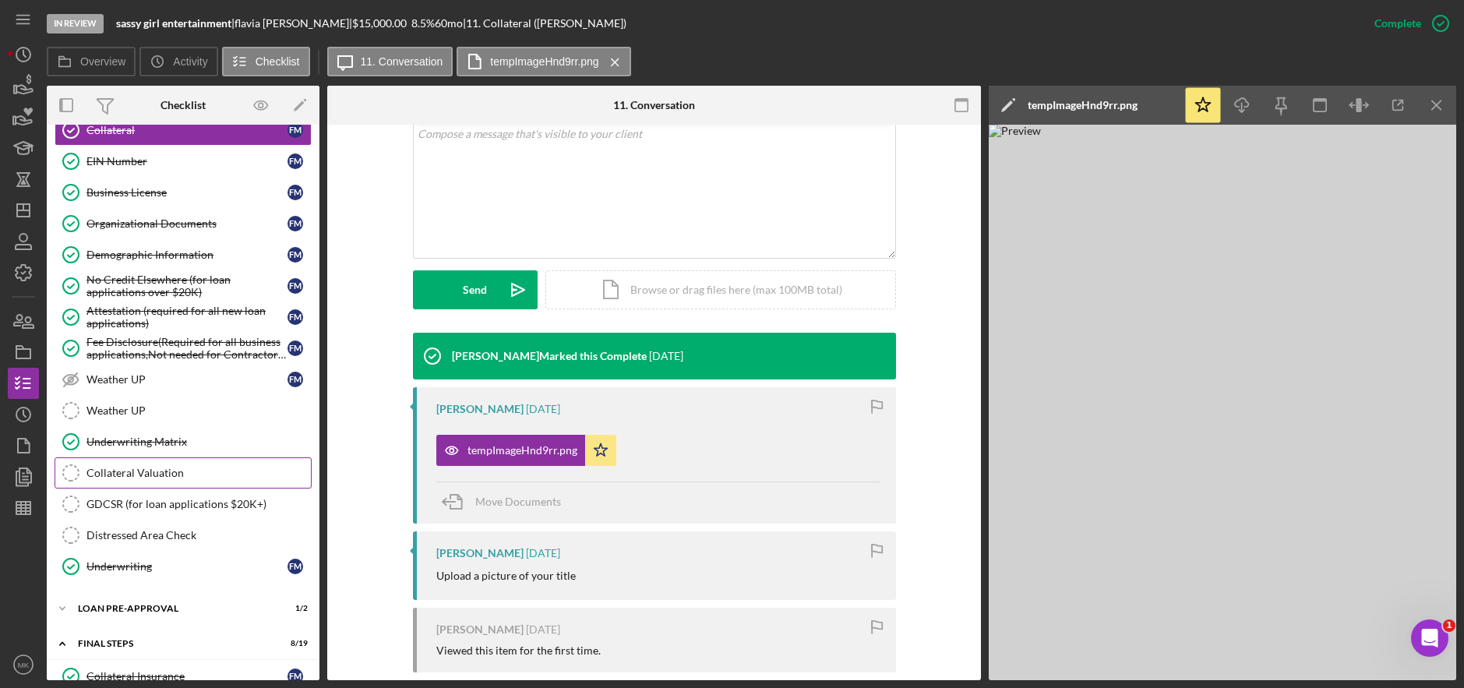
click at [189, 468] on div "Collateral Valuation" at bounding box center [199, 473] width 224 height 12
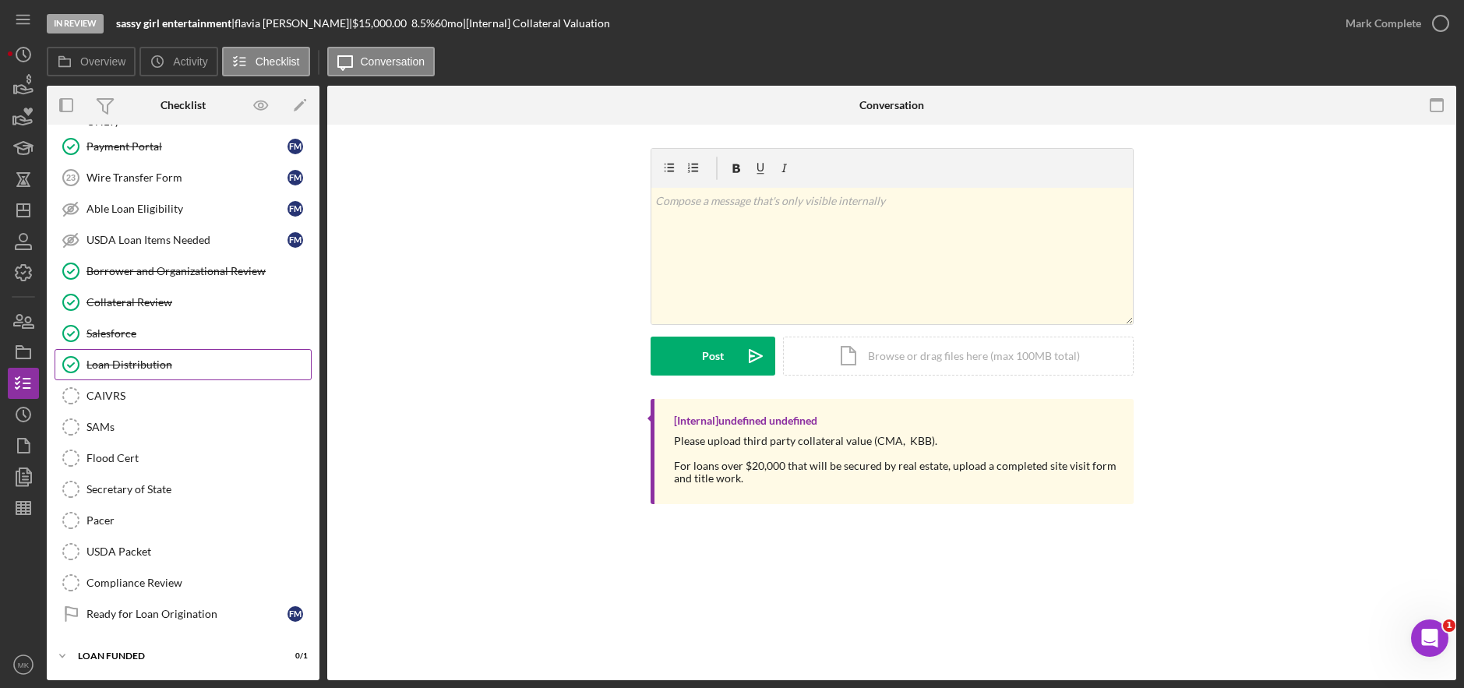
scroll to position [1446, 0]
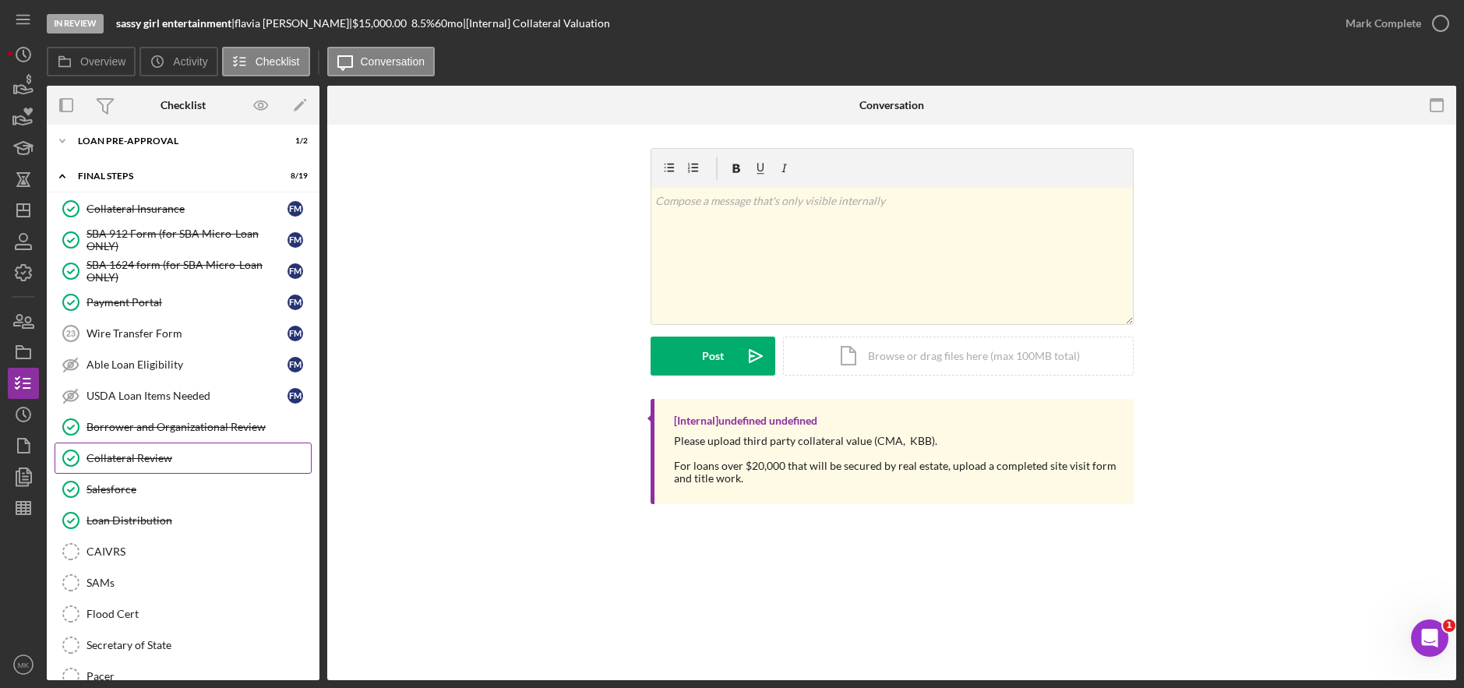
click at [154, 452] on div "Collateral Review" at bounding box center [199, 458] width 224 height 12
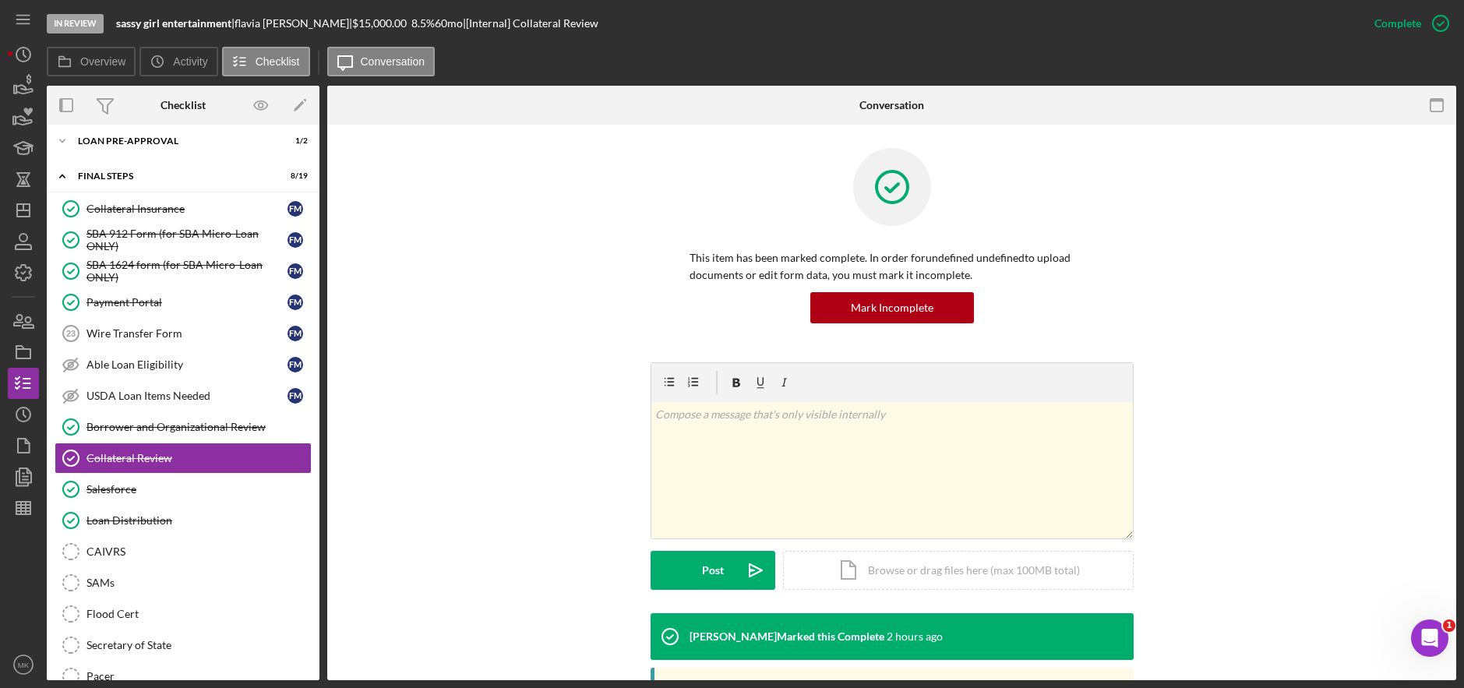
scroll to position [270, 0]
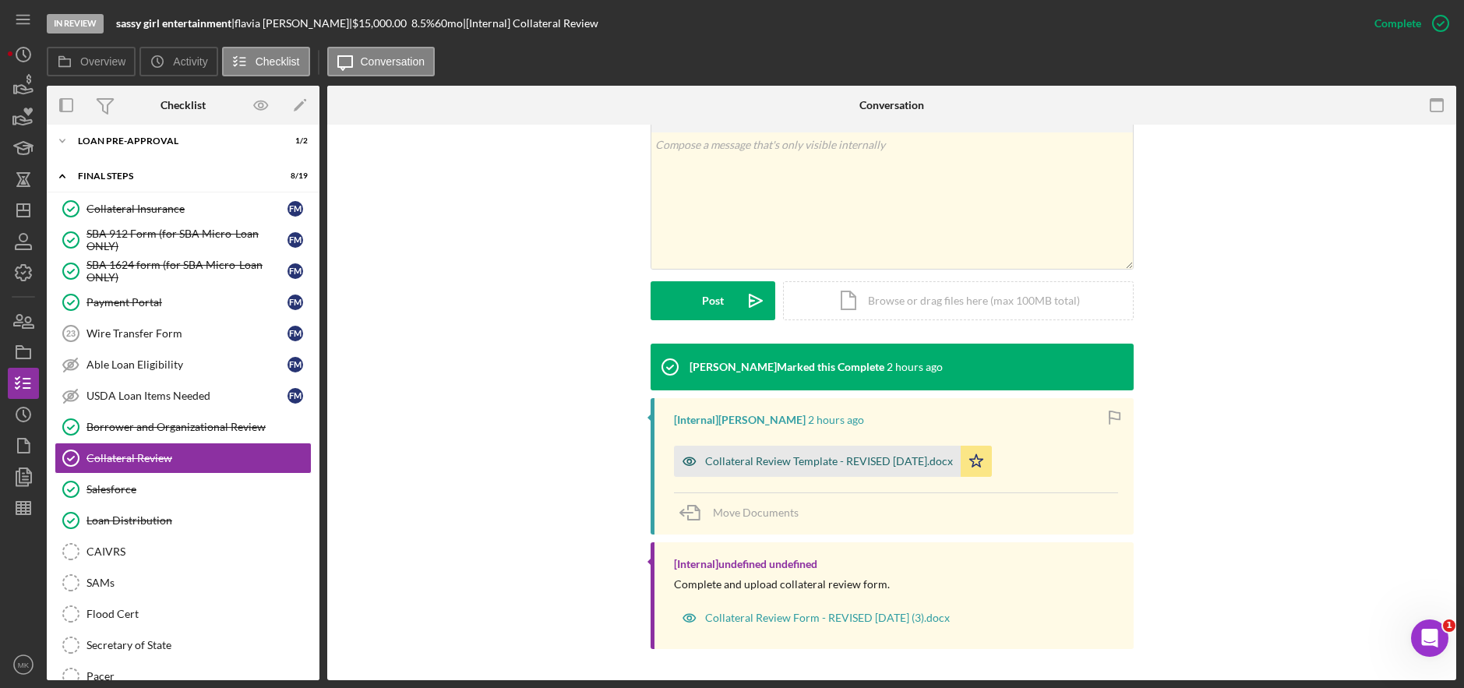
click at [754, 457] on div "Collateral Review Template - REVISED 02-08-24.docx" at bounding box center [829, 461] width 248 height 12
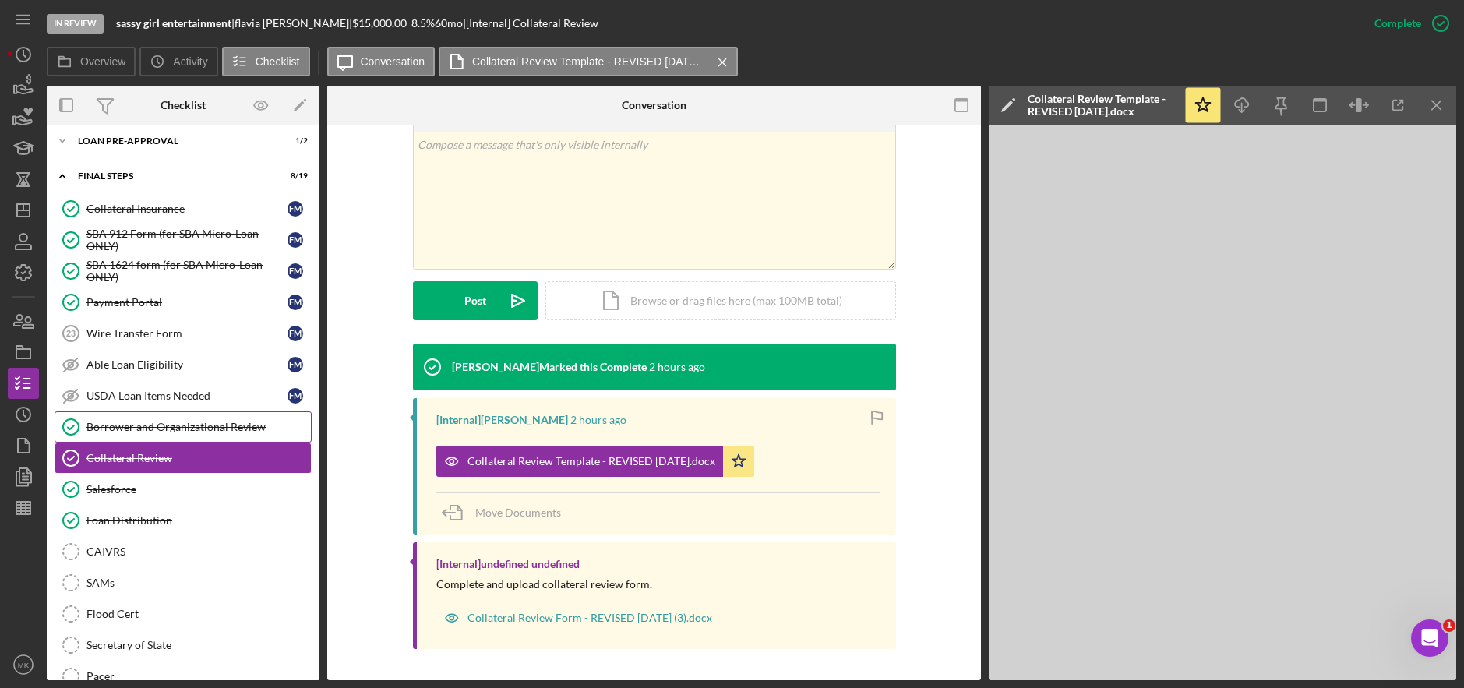
click at [236, 436] on link "Borrower and Organizational Review Borrower and Organizational Review" at bounding box center [183, 426] width 257 height 31
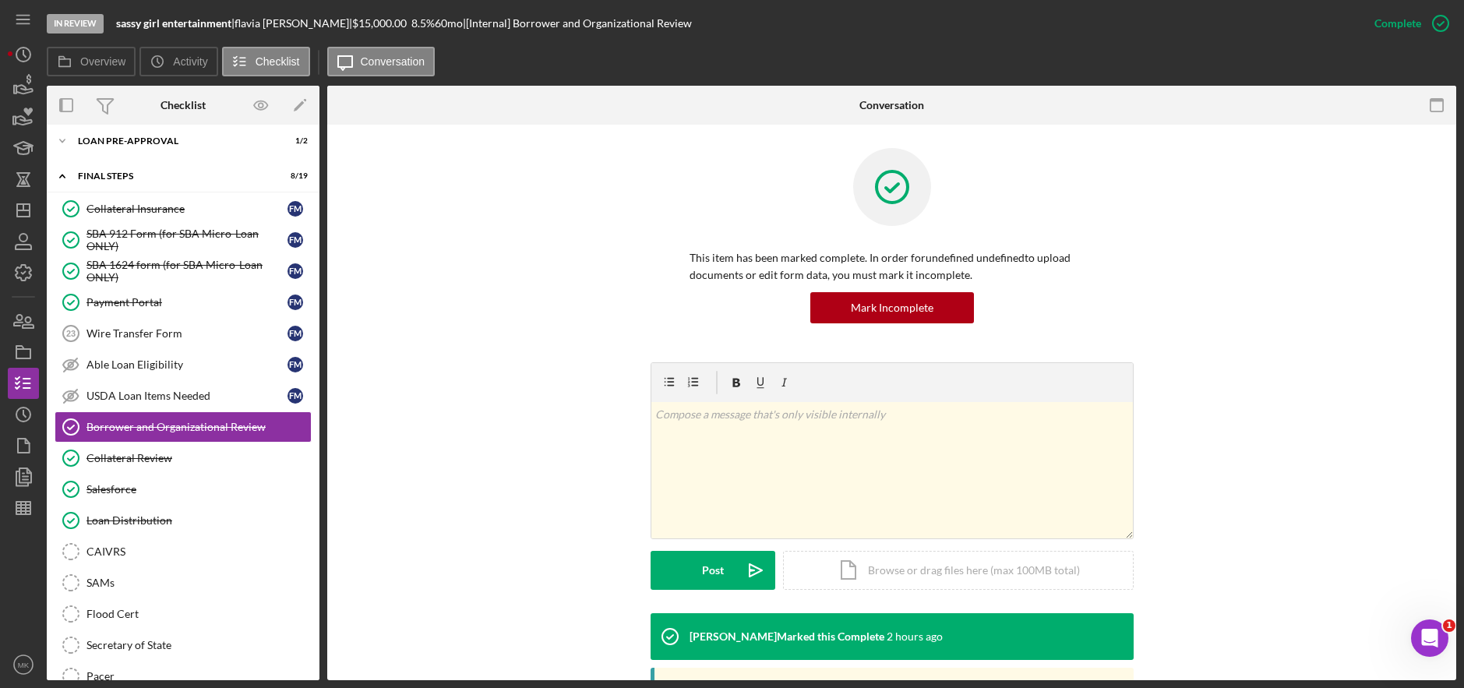
scroll to position [307, 0]
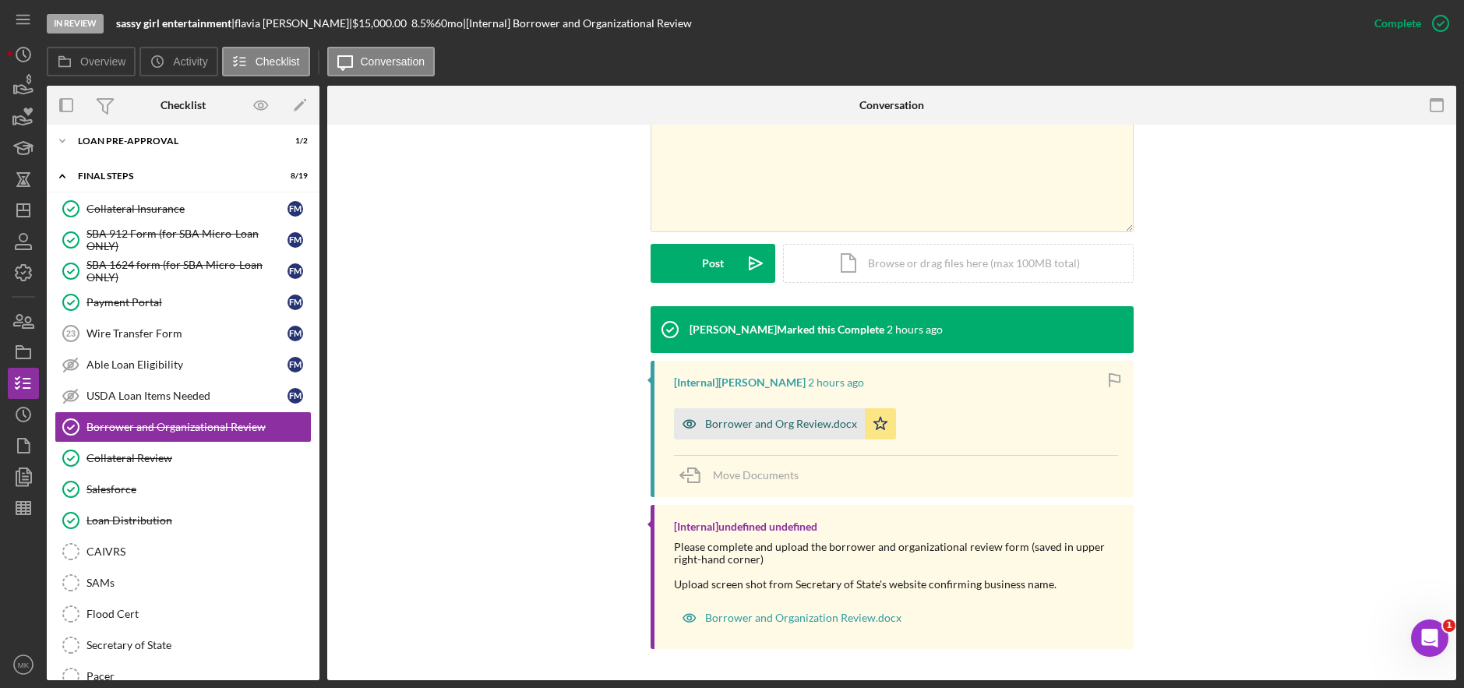
click at [775, 430] on div "Borrower and Org Review.docx" at bounding box center [769, 423] width 191 height 31
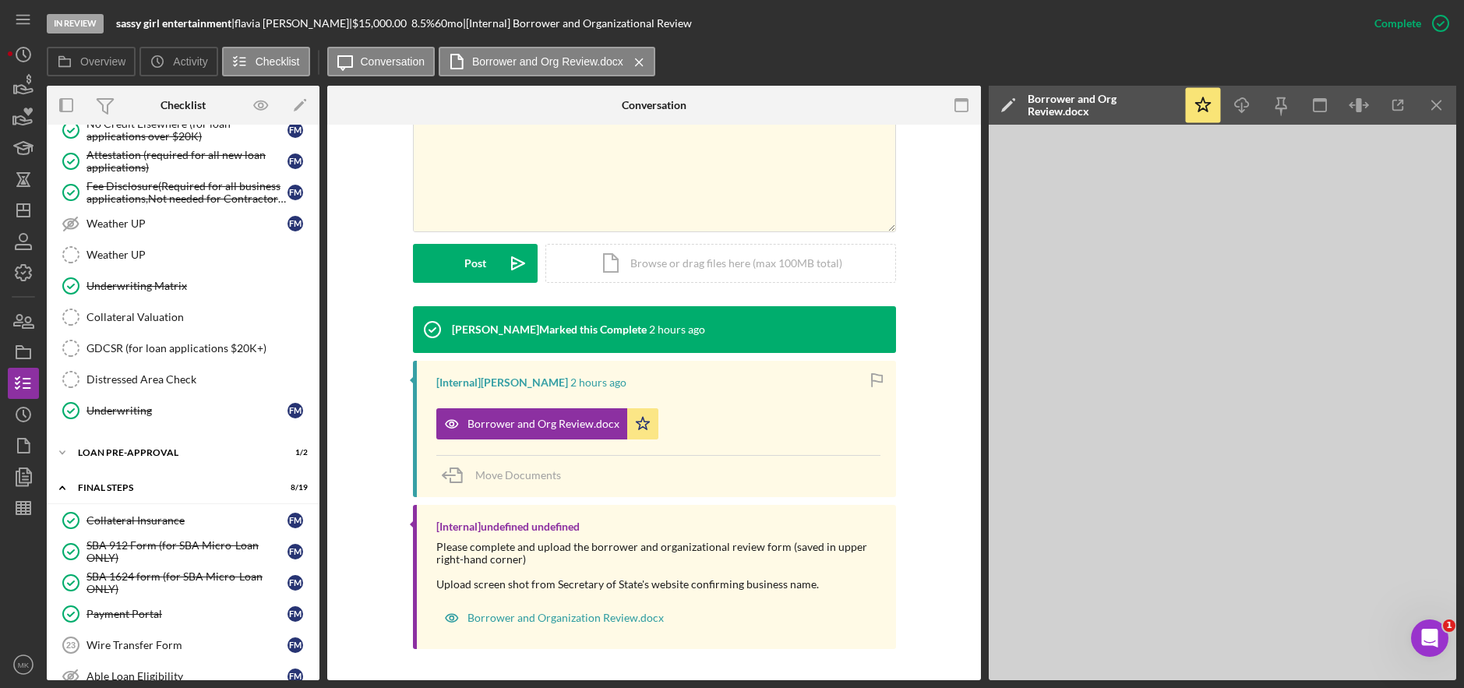
scroll to position [1057, 0]
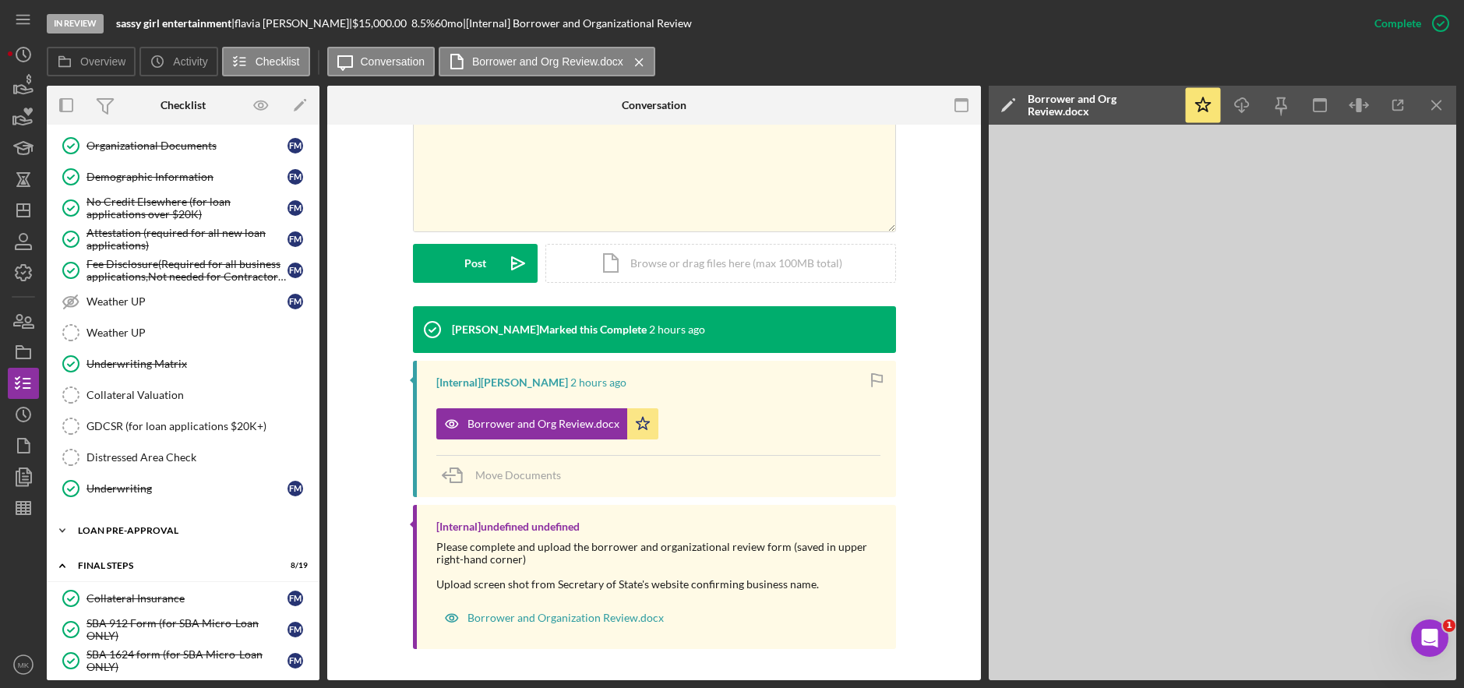
click at [122, 521] on div "Icon/Expander LOAN PRE-APPROVAL 1 / 2" at bounding box center [183, 530] width 273 height 31
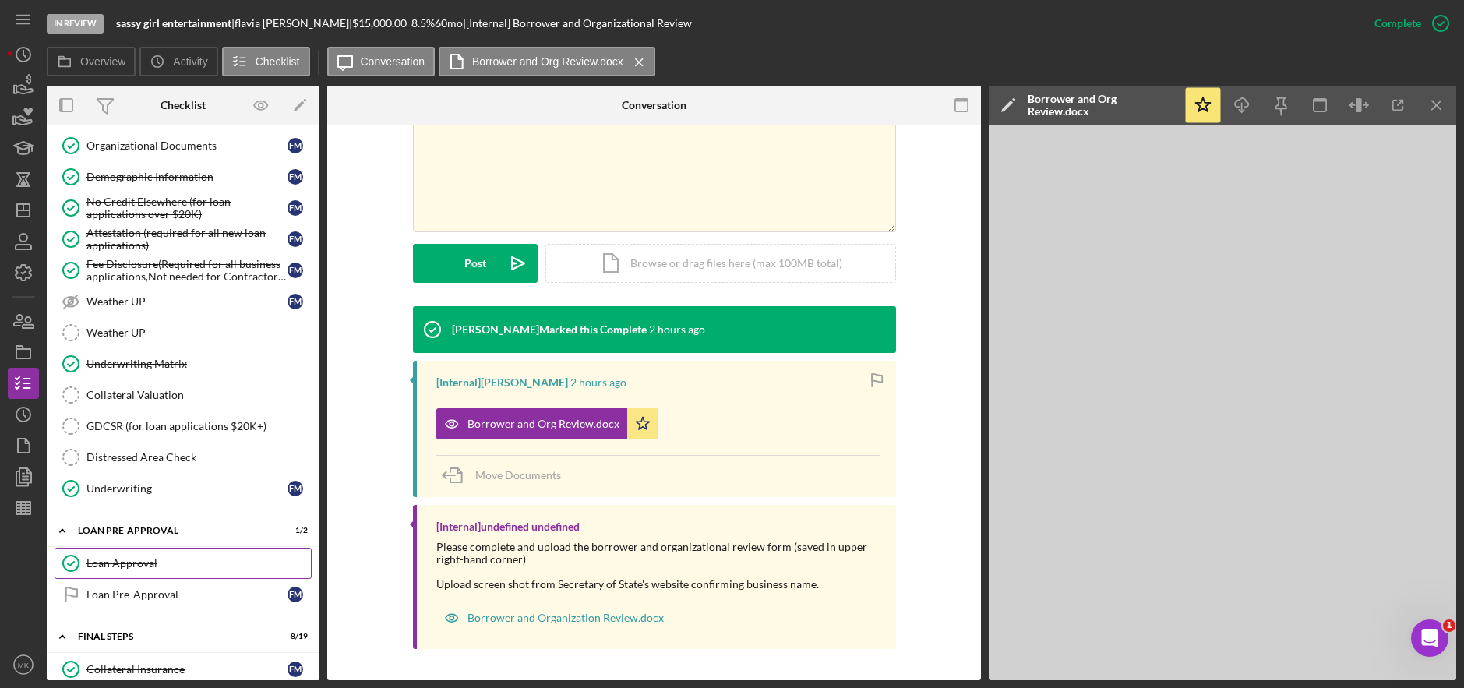
click at [157, 567] on div "Loan Approval" at bounding box center [199, 563] width 224 height 12
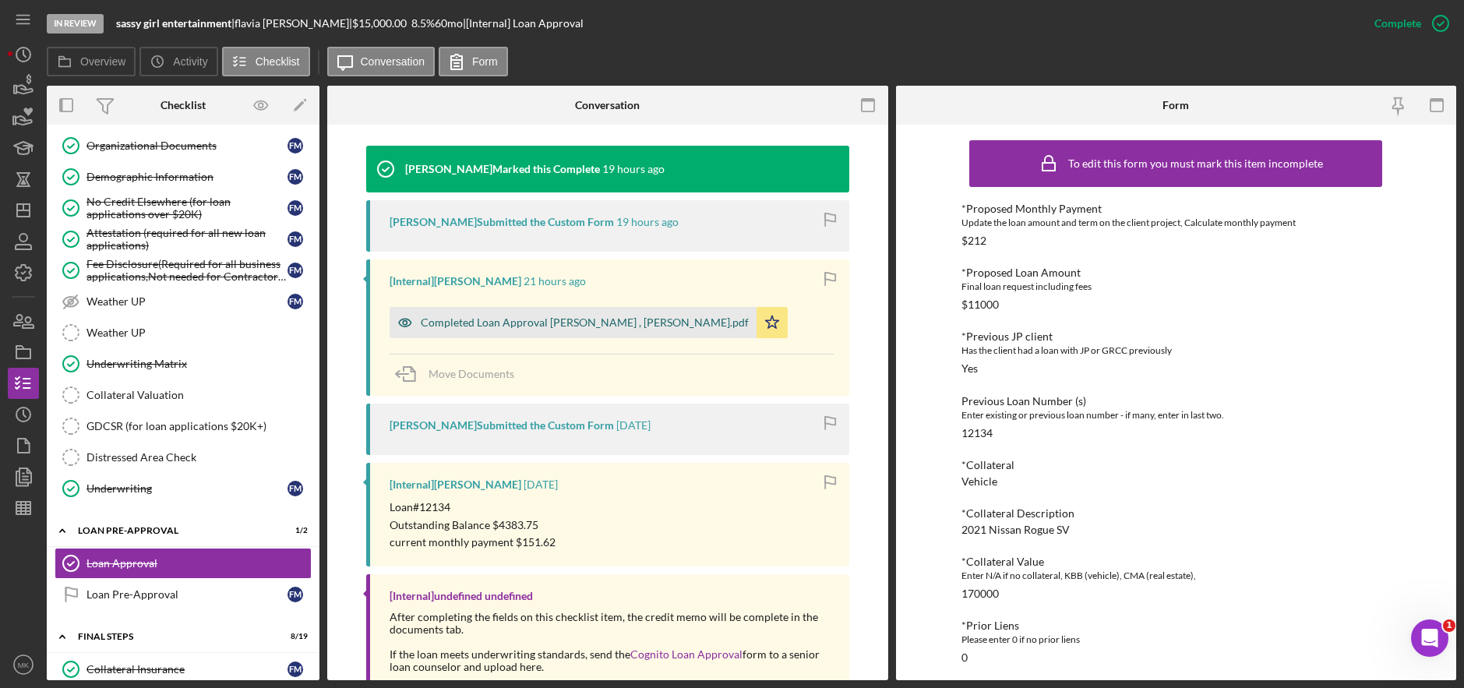
click at [577, 317] on div "Completed Loan Approval Gandy, LaTrisha , Flavia Moore.pdf" at bounding box center [585, 322] width 328 height 12
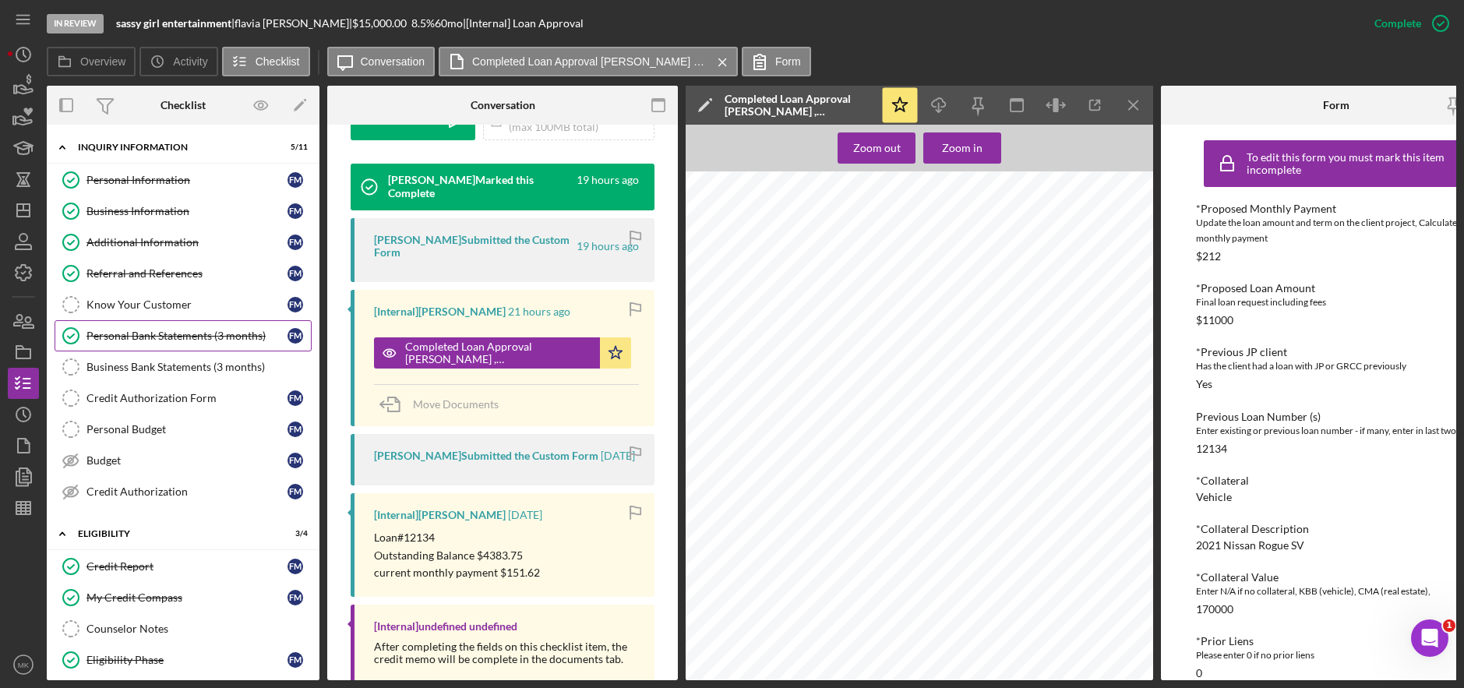
click at [156, 334] on div "Personal Bank Statements (3 months)" at bounding box center [187, 336] width 201 height 12
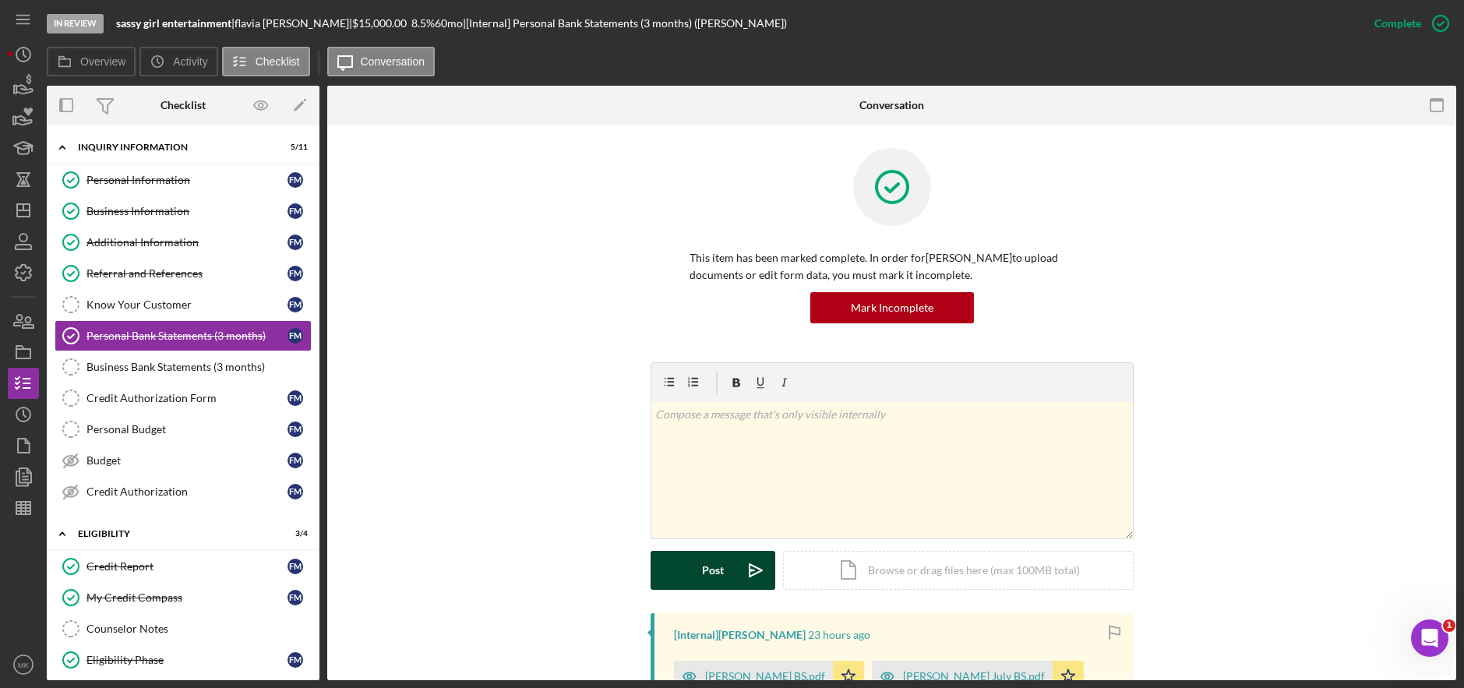
scroll to position [312, 0]
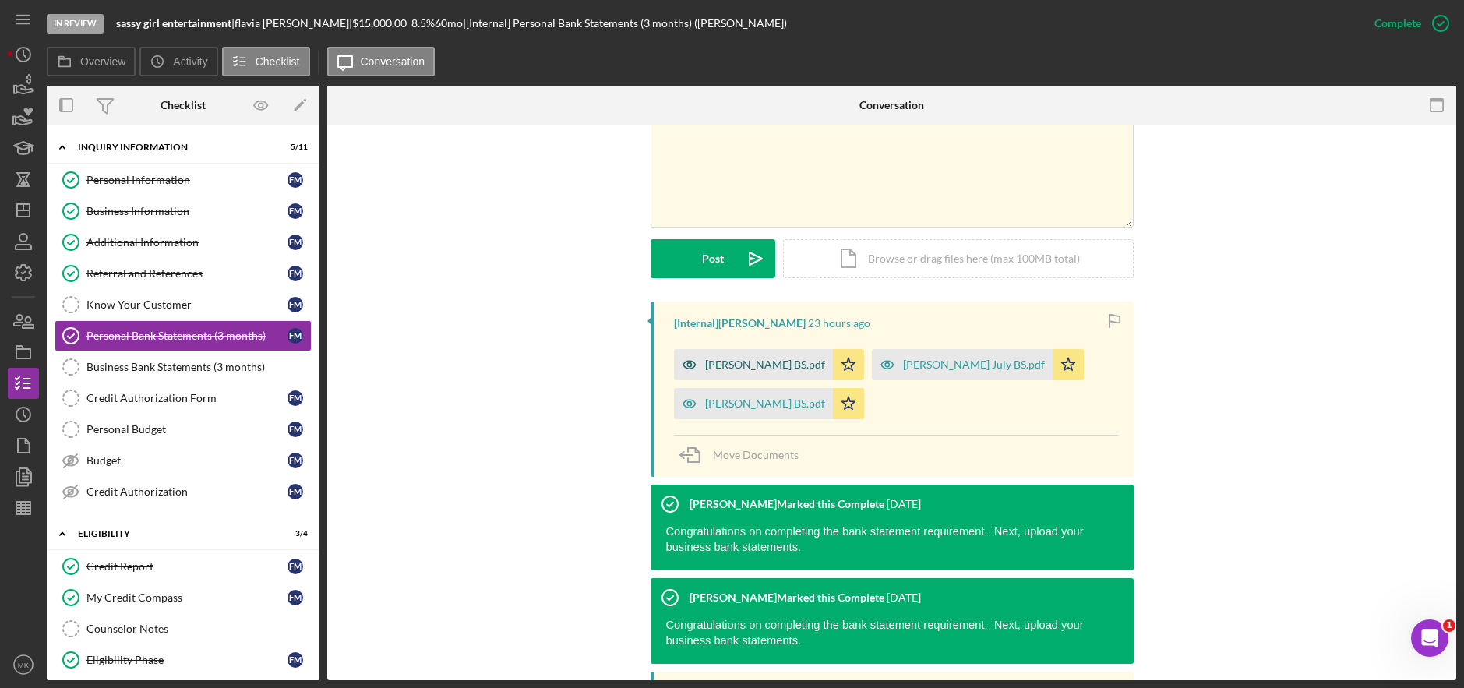
click at [767, 364] on div "[PERSON_NAME] BS.pdf" at bounding box center [765, 364] width 120 height 12
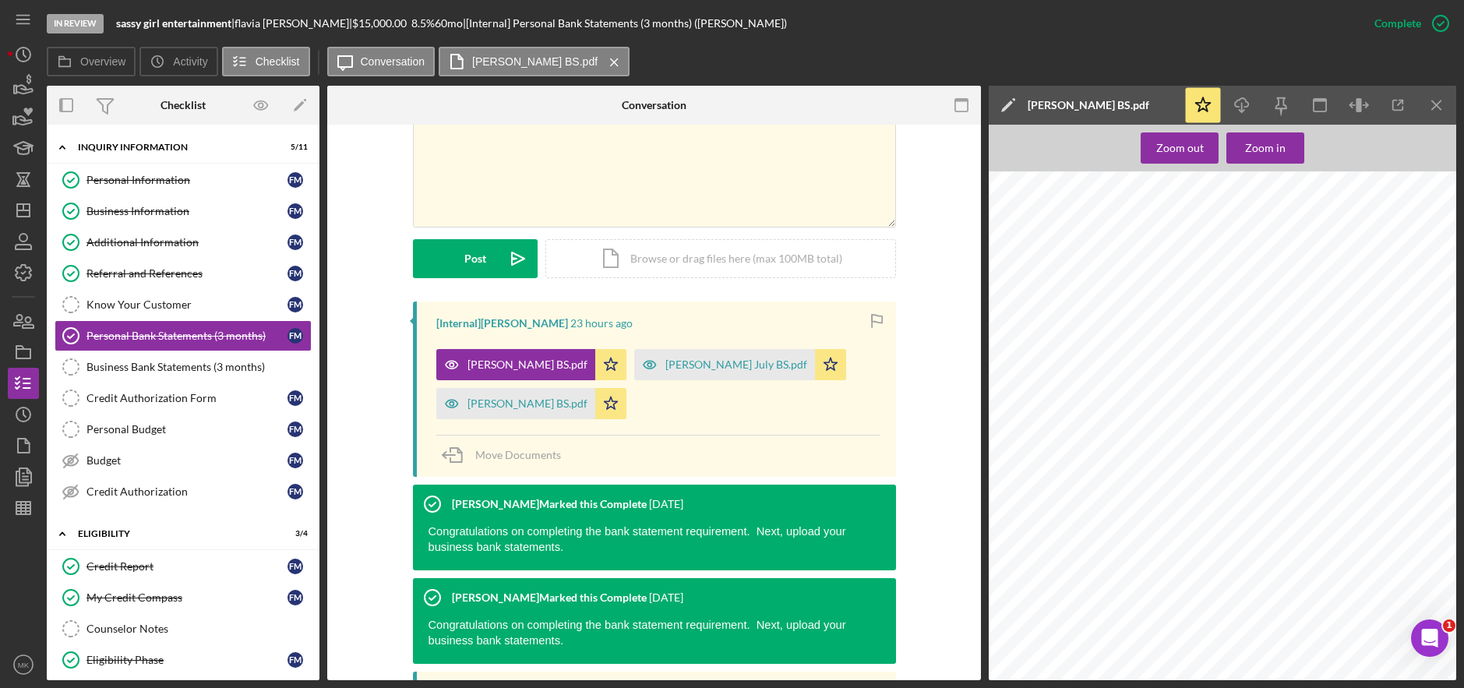
scroll to position [0, 0]
click at [1403, 104] on icon "button" at bounding box center [1398, 105] width 35 height 35
click at [483, 404] on div "[PERSON_NAME] BS.pdf" at bounding box center [528, 403] width 120 height 12
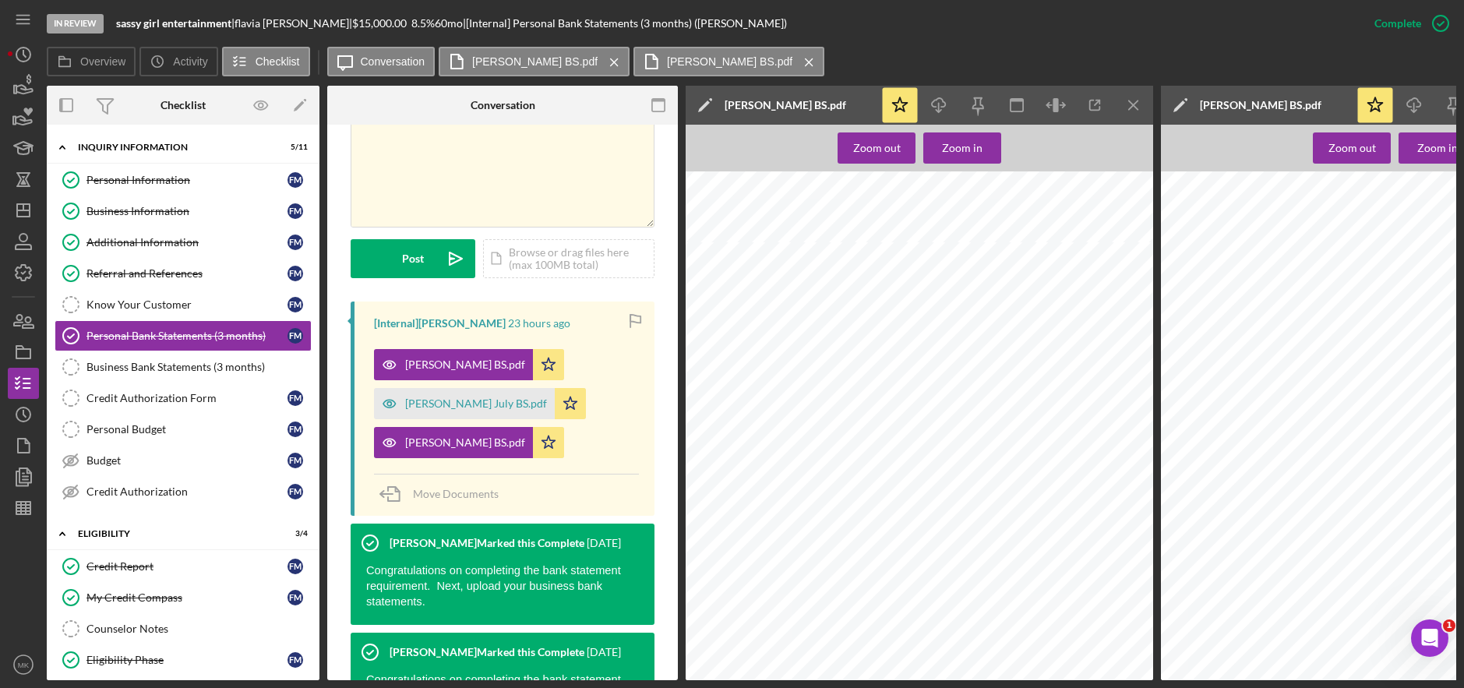
scroll to position [935, 152]
drag, startPoint x: 989, startPoint y: 681, endPoint x: 976, endPoint y: 681, distance: 13.2
click at [976, 681] on div "In Review sassy girl entertainment | flavia moore | $15,000.00 8.5 % 60 mo | [I…" at bounding box center [732, 344] width 1464 height 688
click at [1132, 110] on icon "Icon/Menu Close" at bounding box center [1134, 105] width 35 height 35
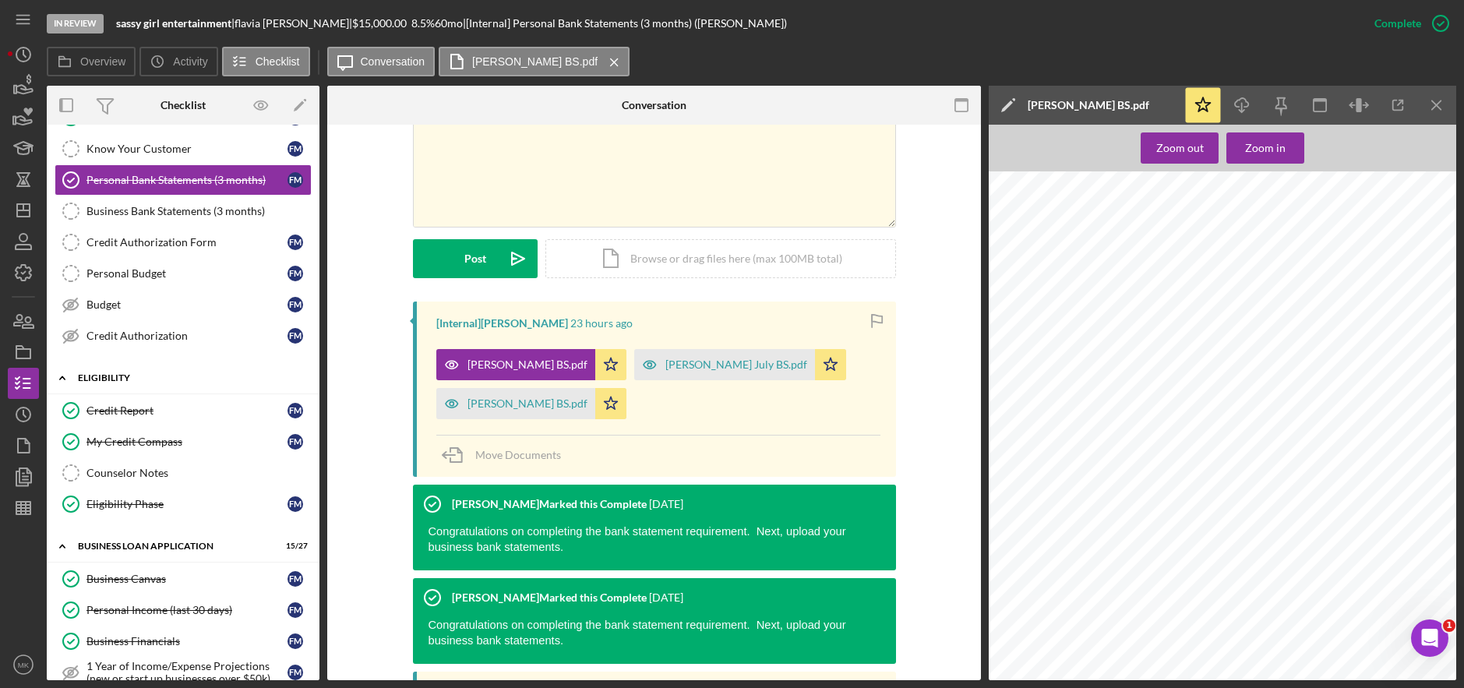
scroll to position [234, 0]
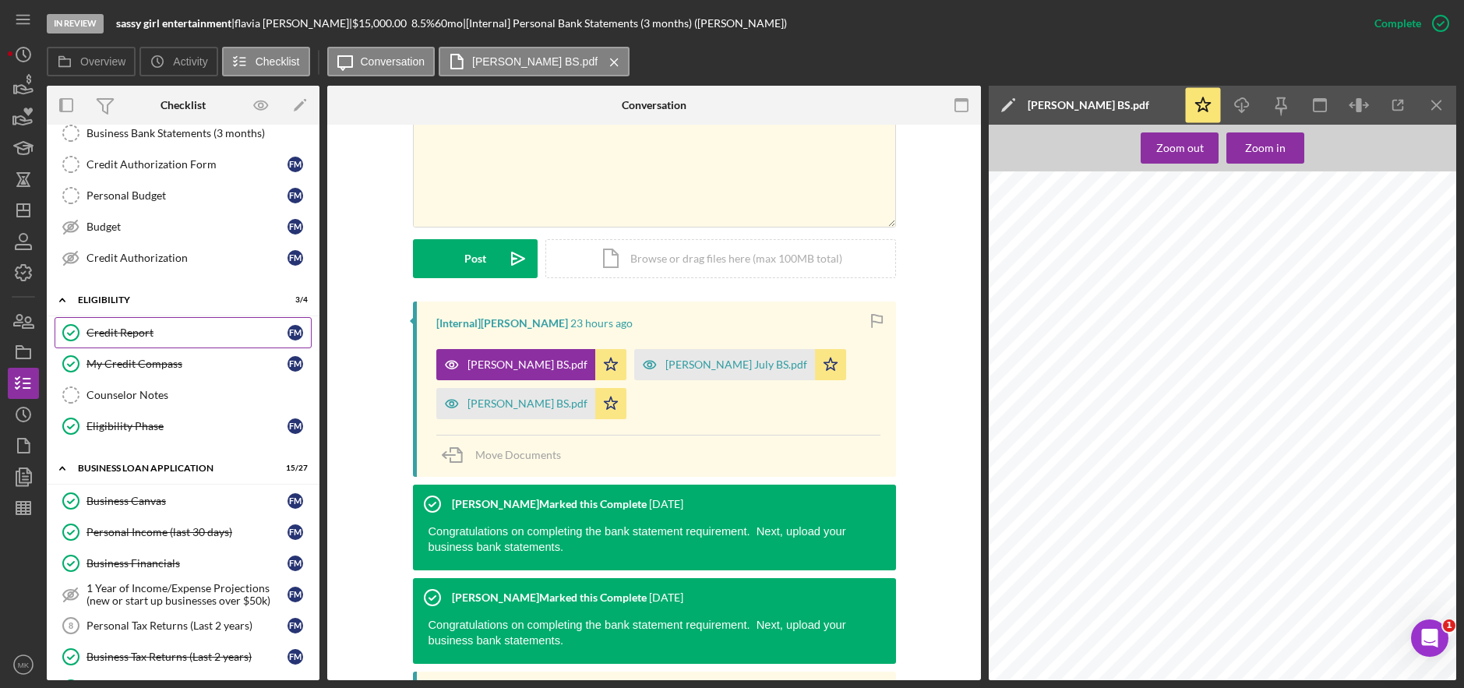
click at [141, 334] on div "Credit Report" at bounding box center [187, 333] width 201 height 12
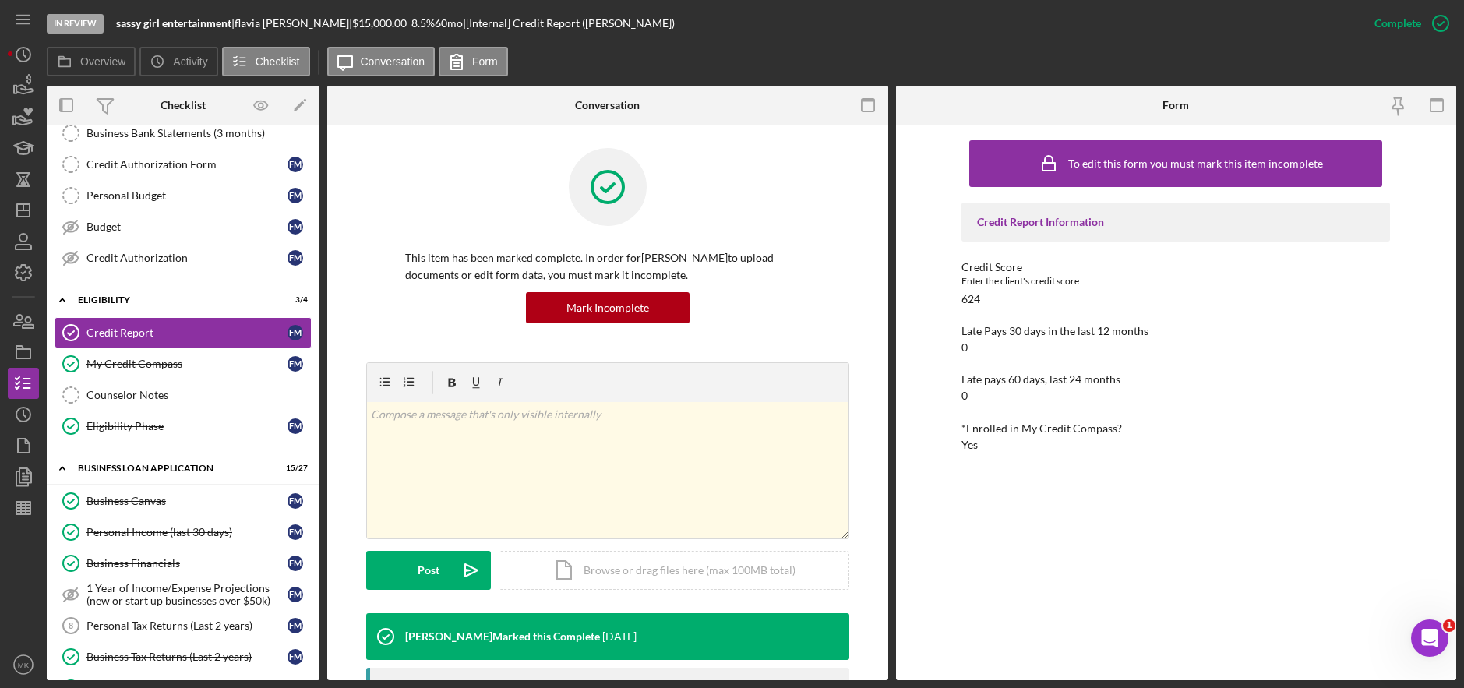
scroll to position [362, 0]
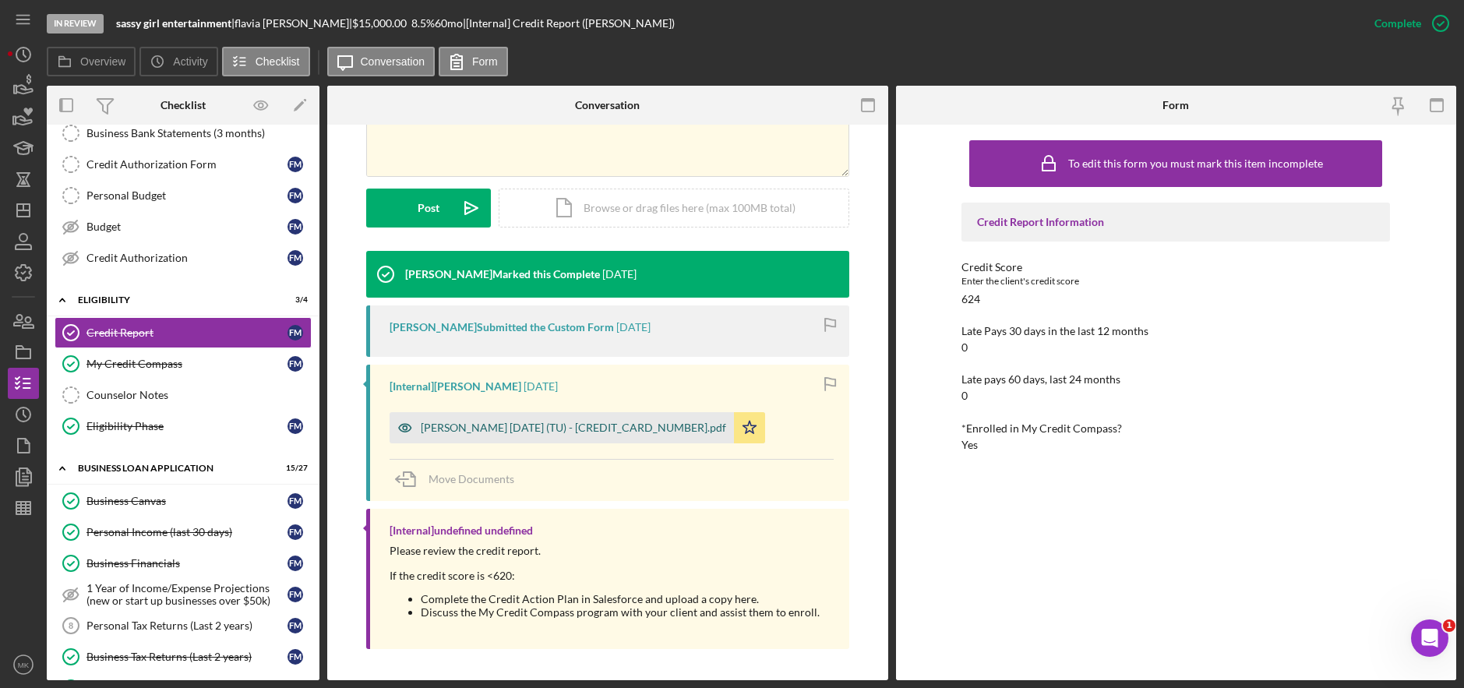
click at [545, 435] on div "Moore, Flavia 2025-08-18 (TU) - 117405382090000.pdf" at bounding box center [562, 427] width 344 height 31
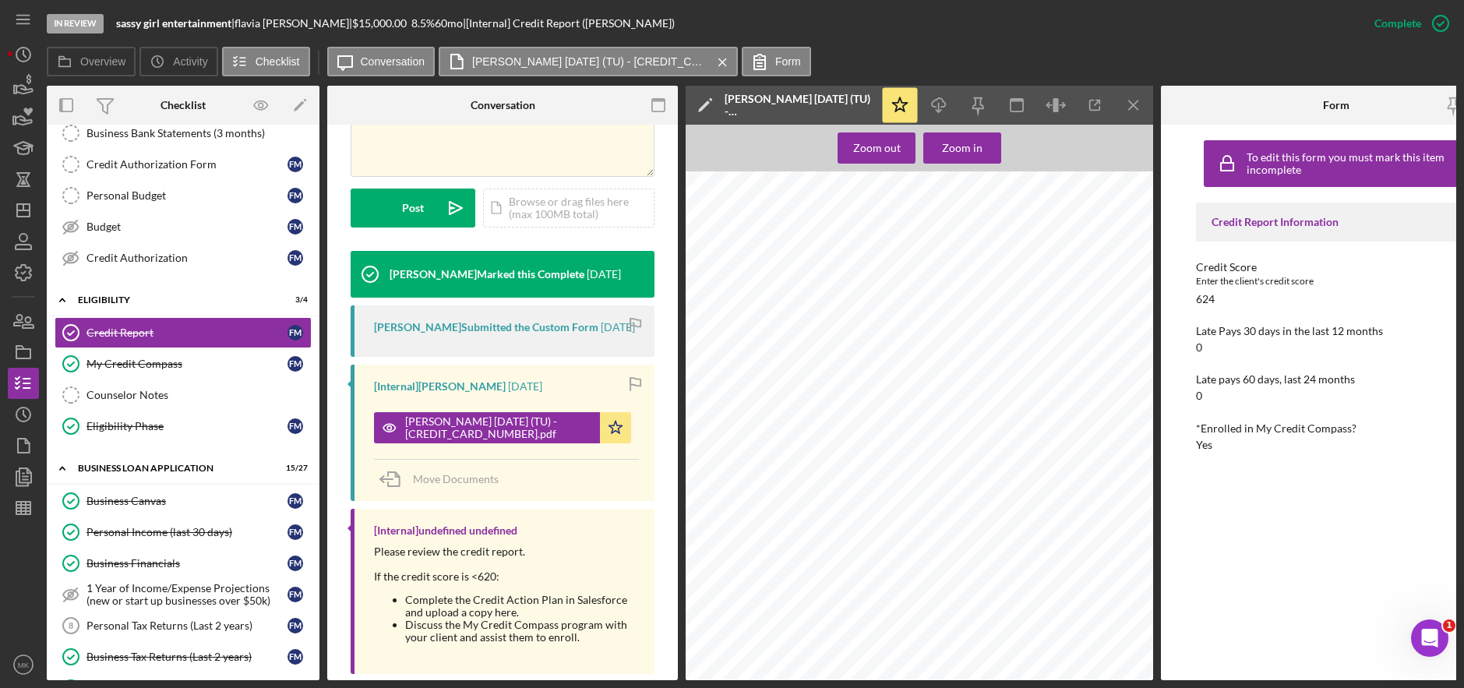
scroll to position [7793, 0]
click at [137, 535] on div "Personal Income (last 30 days)" at bounding box center [187, 532] width 201 height 12
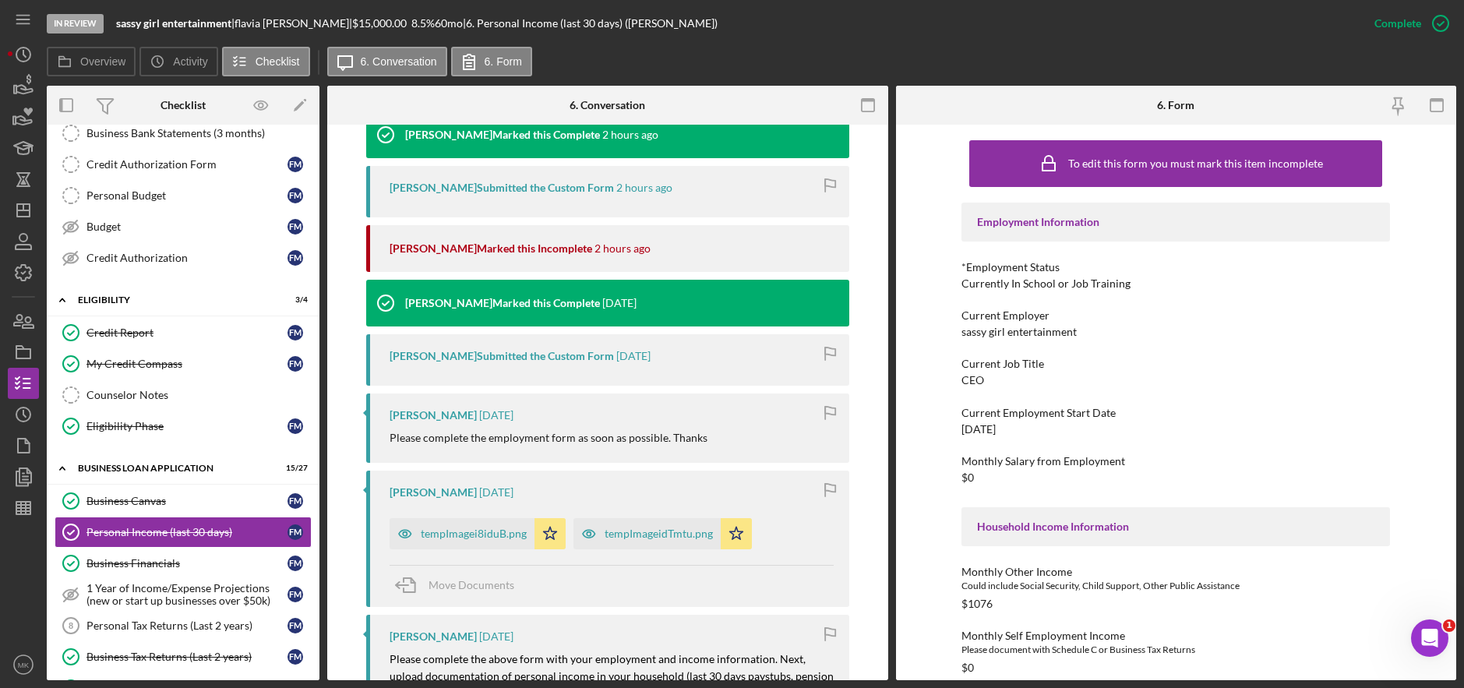
scroll to position [779, 0]
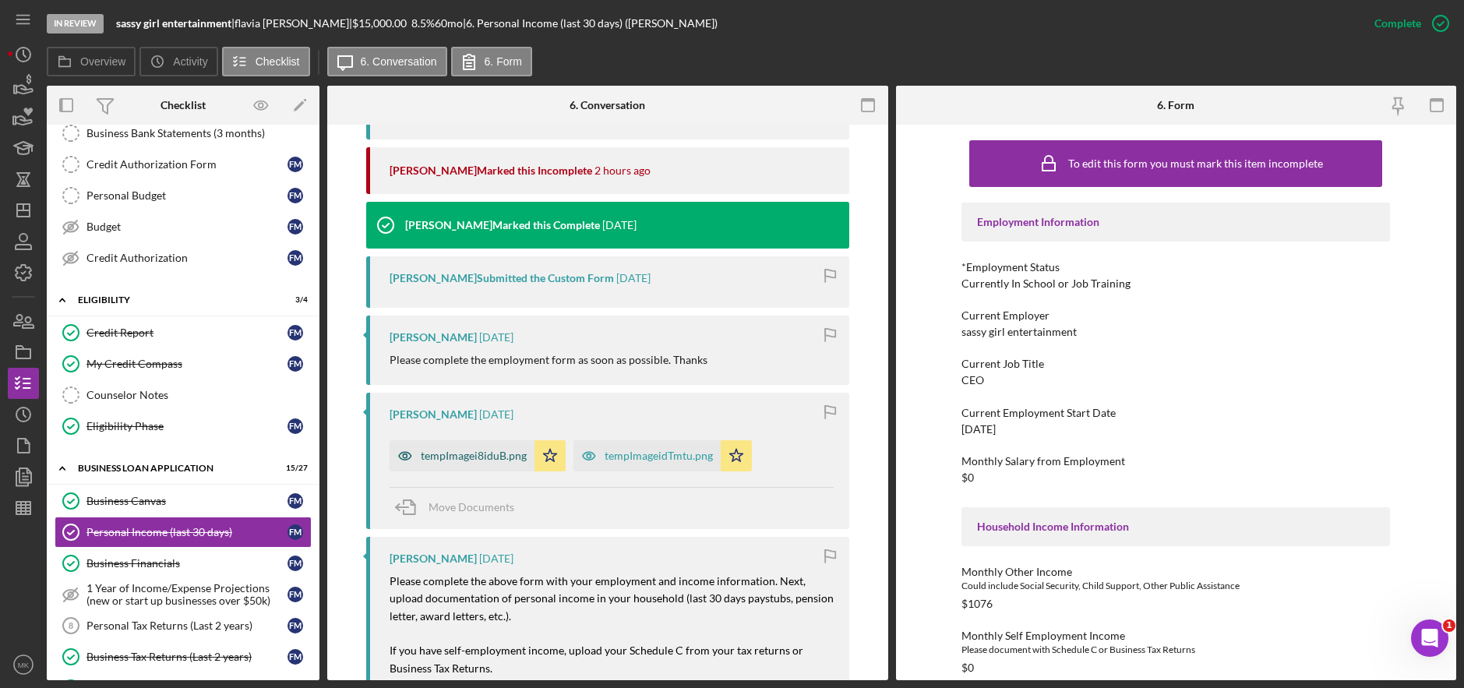
click at [464, 464] on div "tempImagei8iduB.png" at bounding box center [462, 455] width 145 height 31
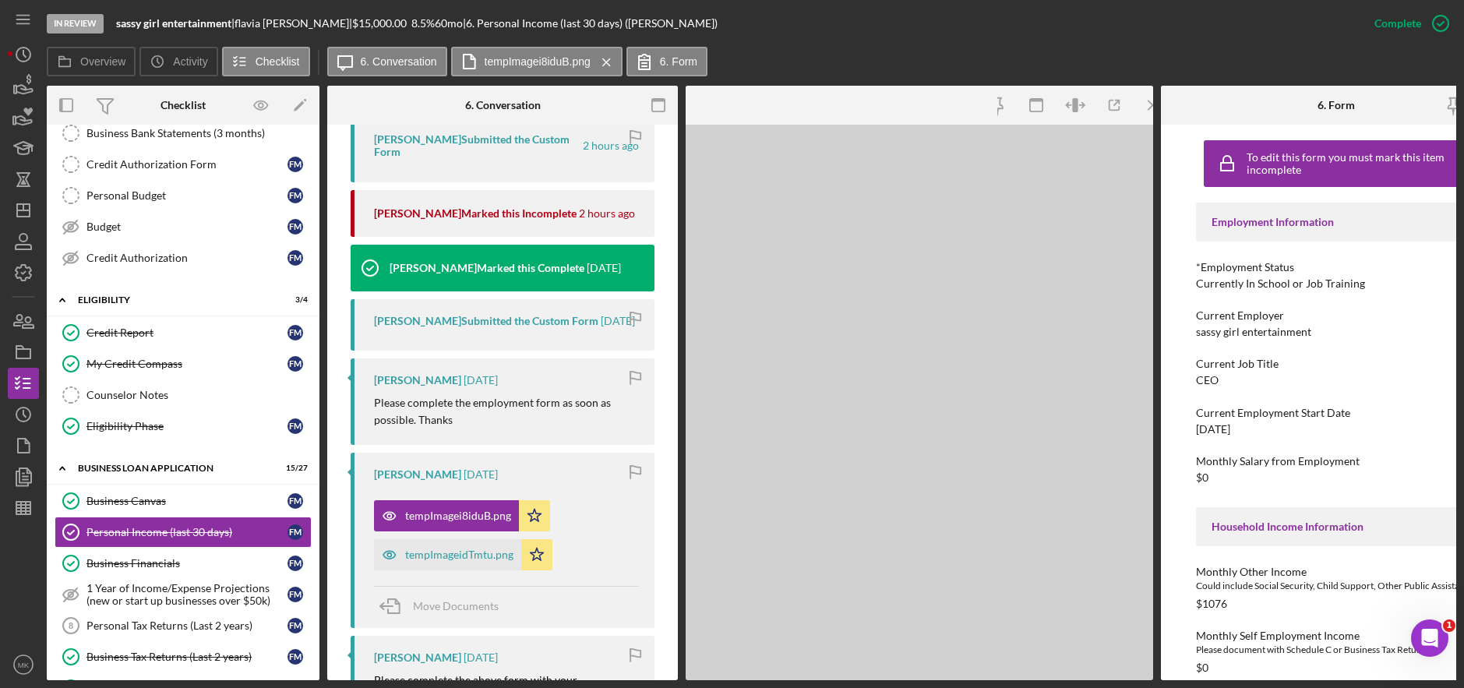
scroll to position [810, 0]
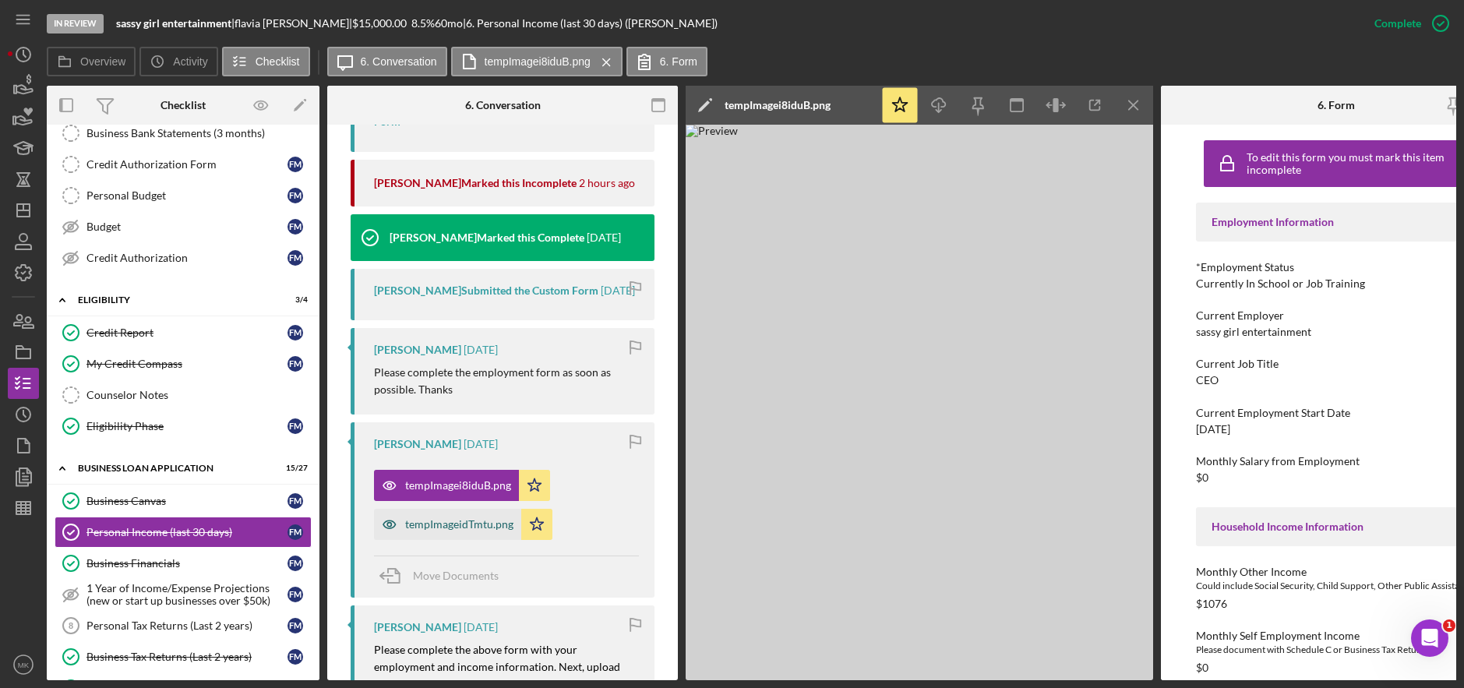
click at [450, 522] on div "tempImageidTmtu.png" at bounding box center [459, 524] width 108 height 12
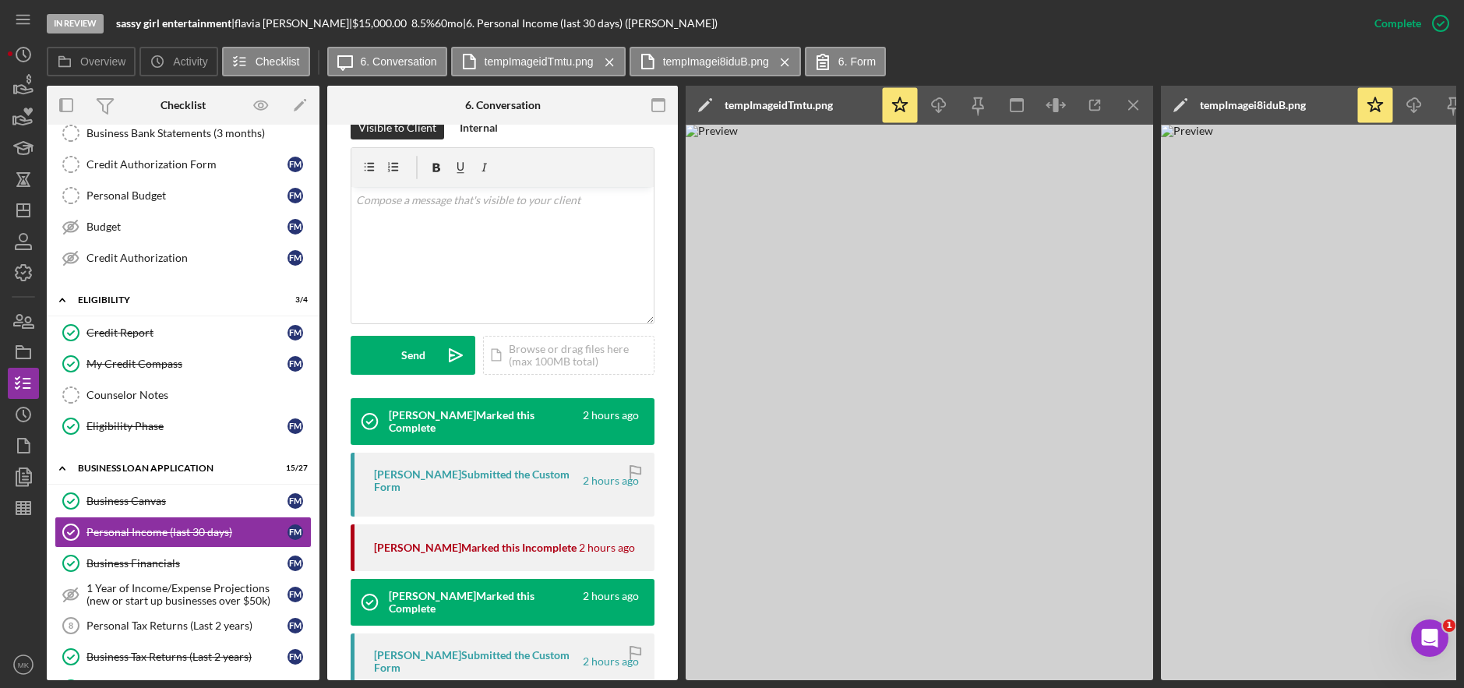
scroll to position [0, 0]
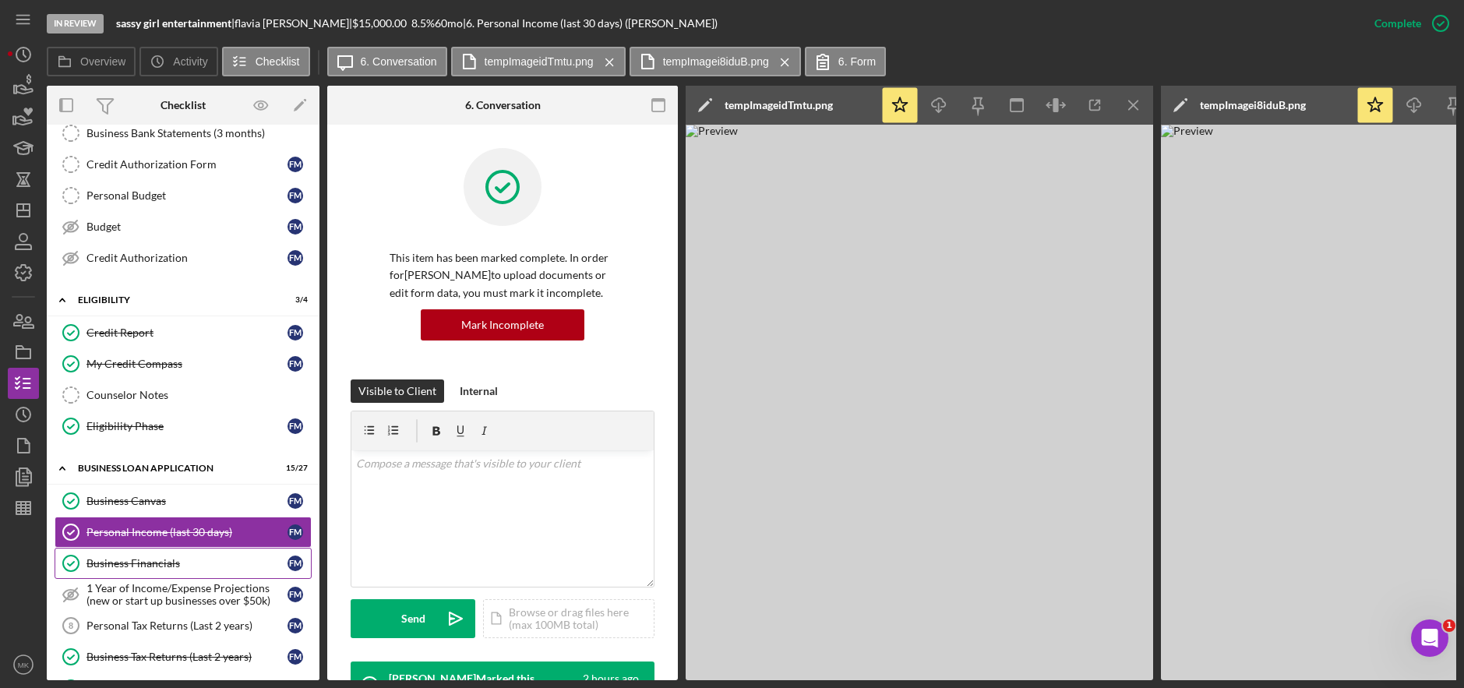
click at [151, 560] on div "Business Financials" at bounding box center [187, 563] width 201 height 12
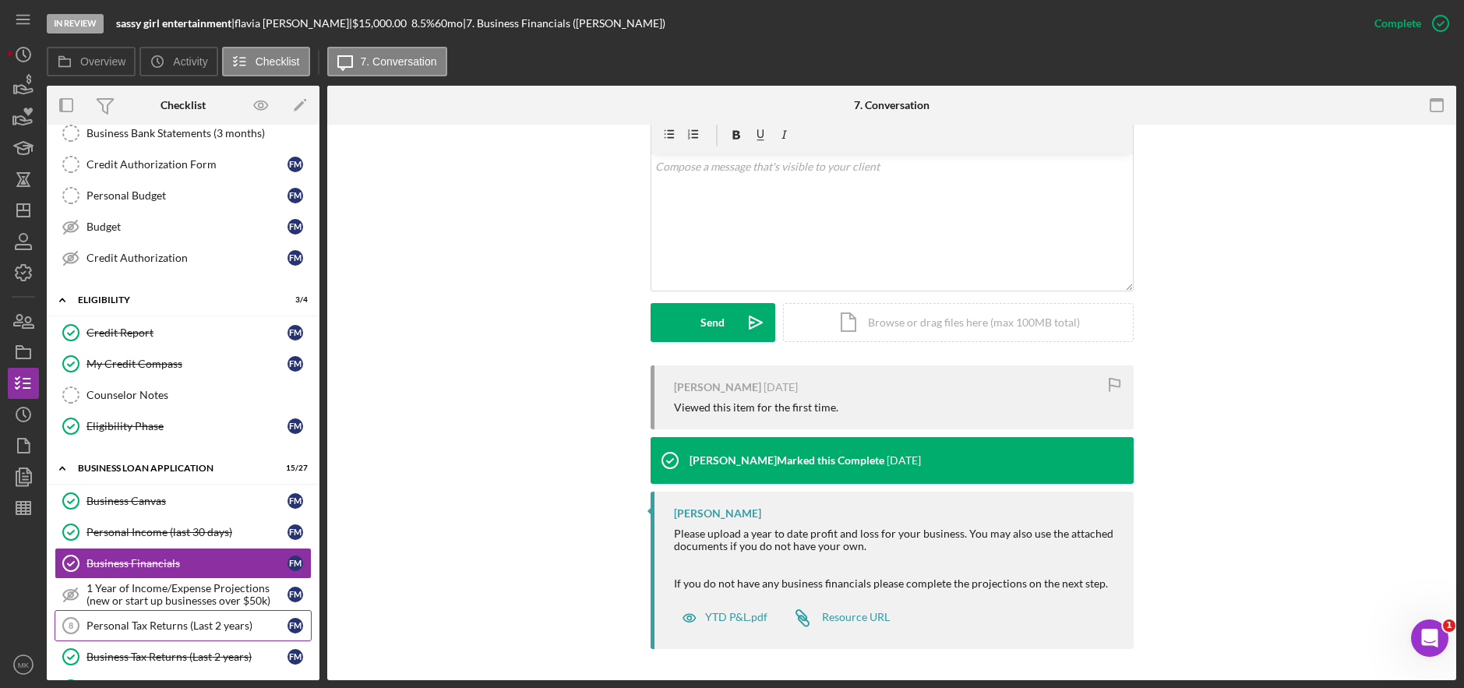
scroll to position [312, 0]
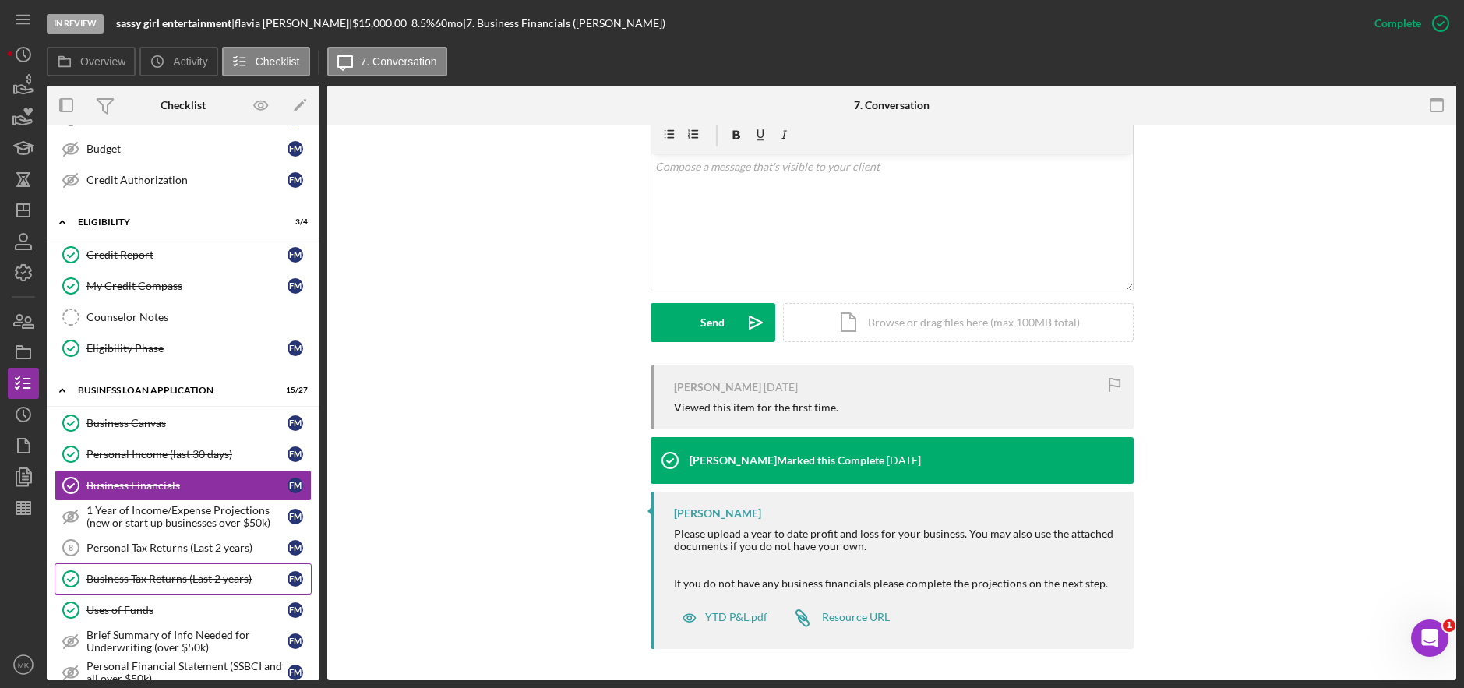
click at [157, 580] on div "Business Tax Returns (Last 2 years)" at bounding box center [187, 579] width 201 height 12
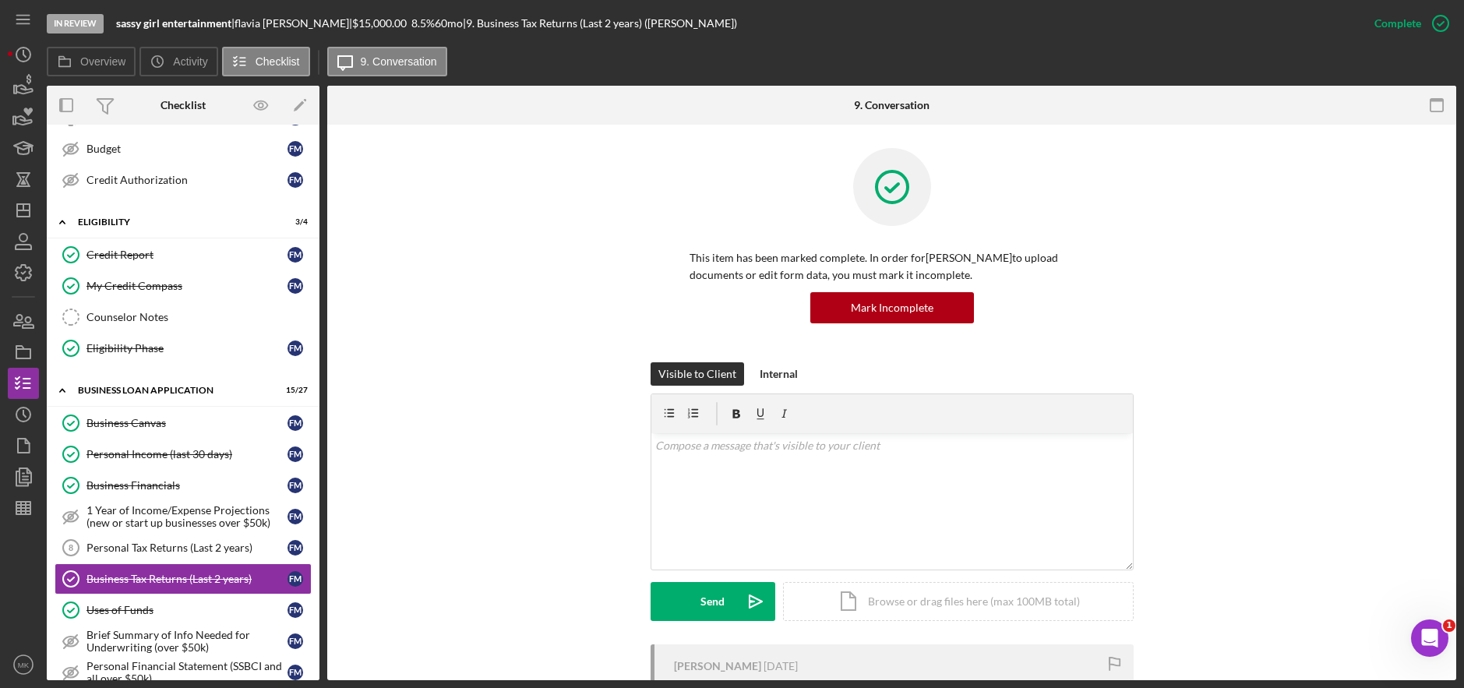
scroll to position [214, 0]
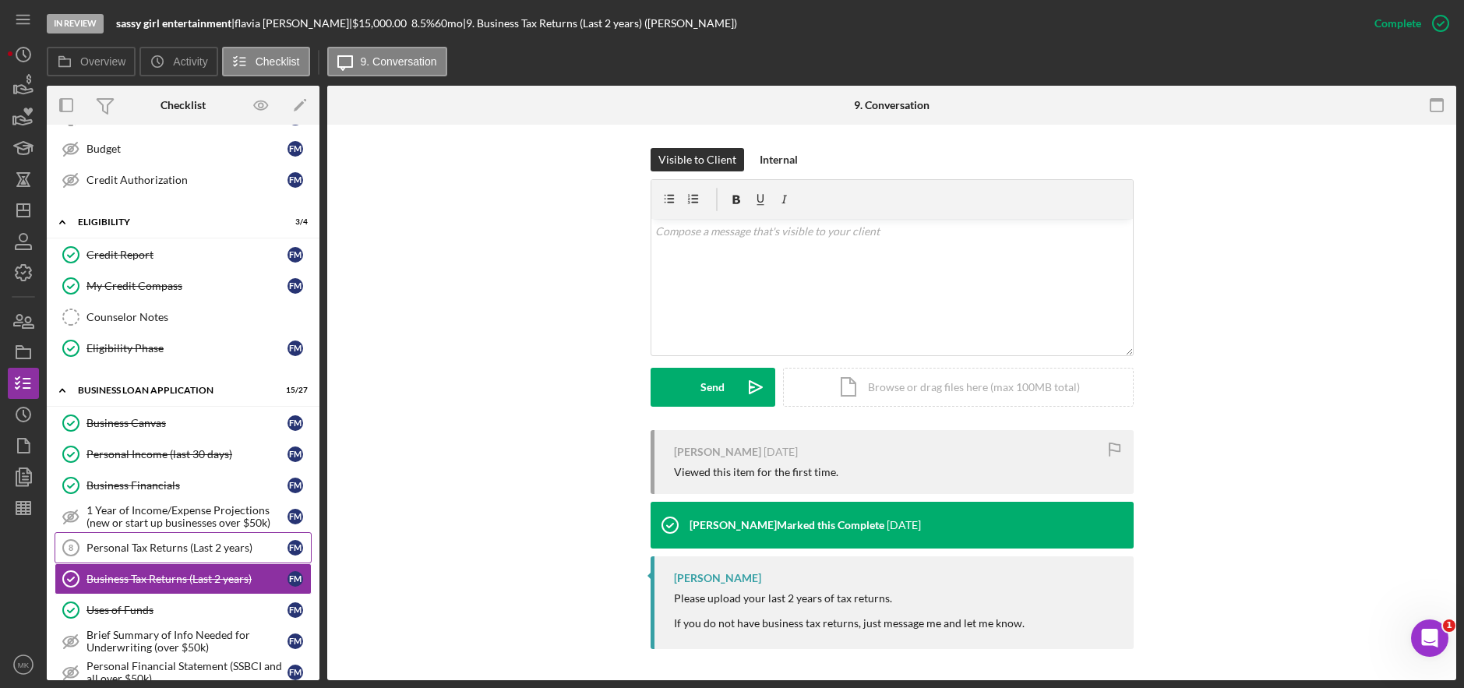
click at [199, 552] on div "Personal Tax Returns (Last 2 years)" at bounding box center [187, 548] width 201 height 12
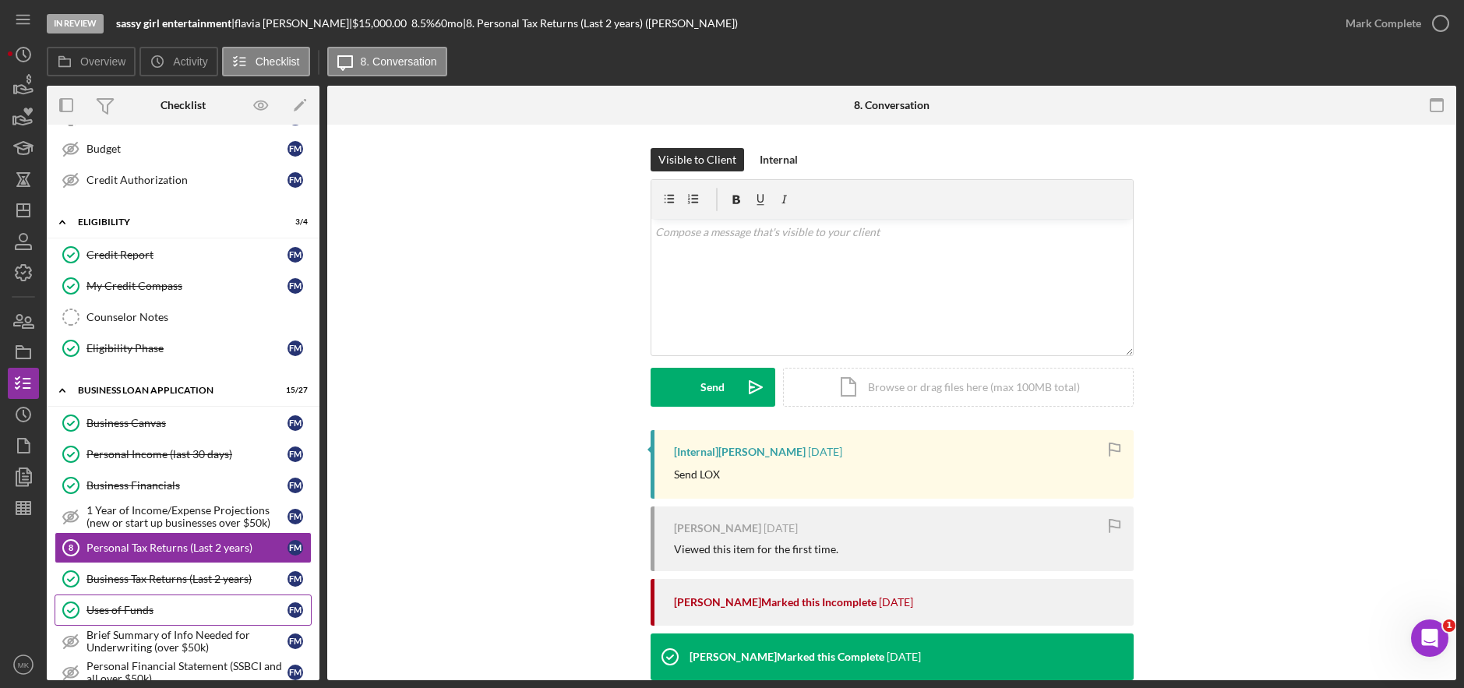
click at [159, 613] on div "Uses of Funds" at bounding box center [187, 610] width 201 height 12
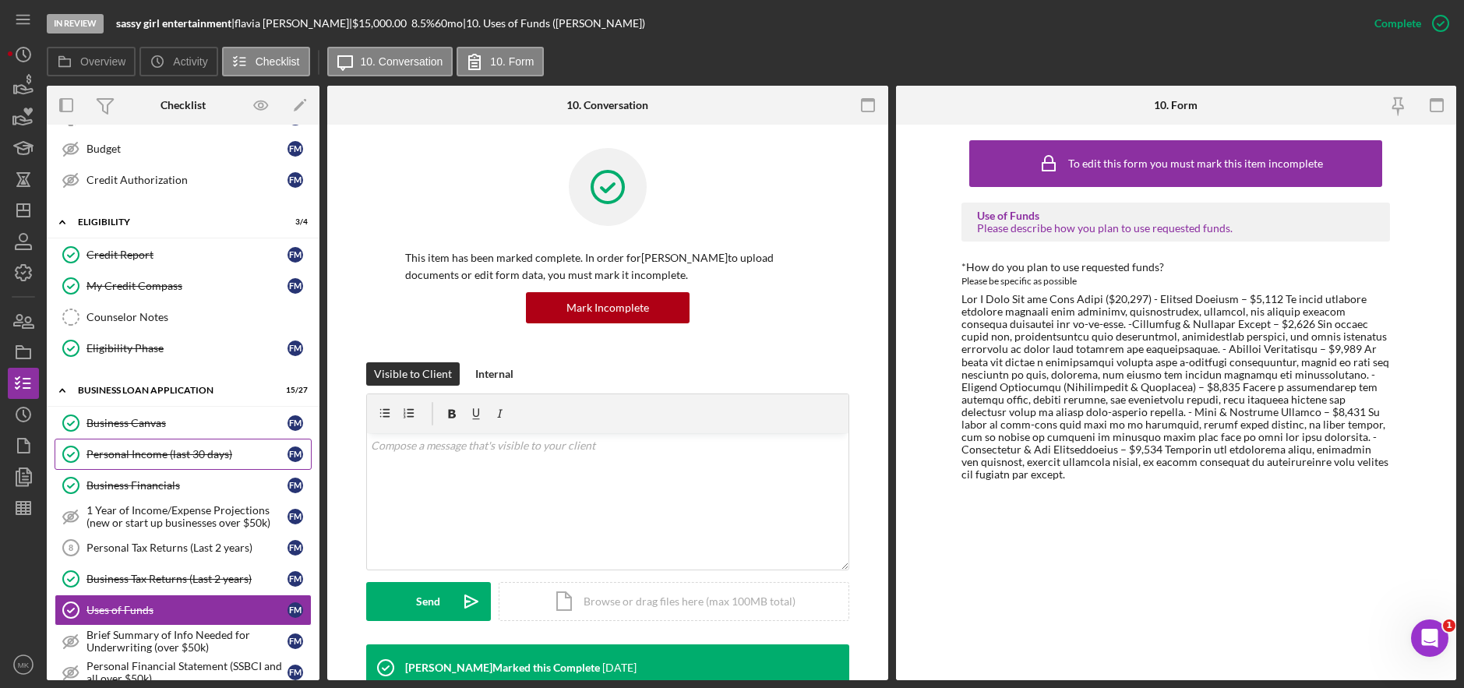
click at [175, 450] on div "Personal Income (last 30 days)" at bounding box center [187, 454] width 201 height 12
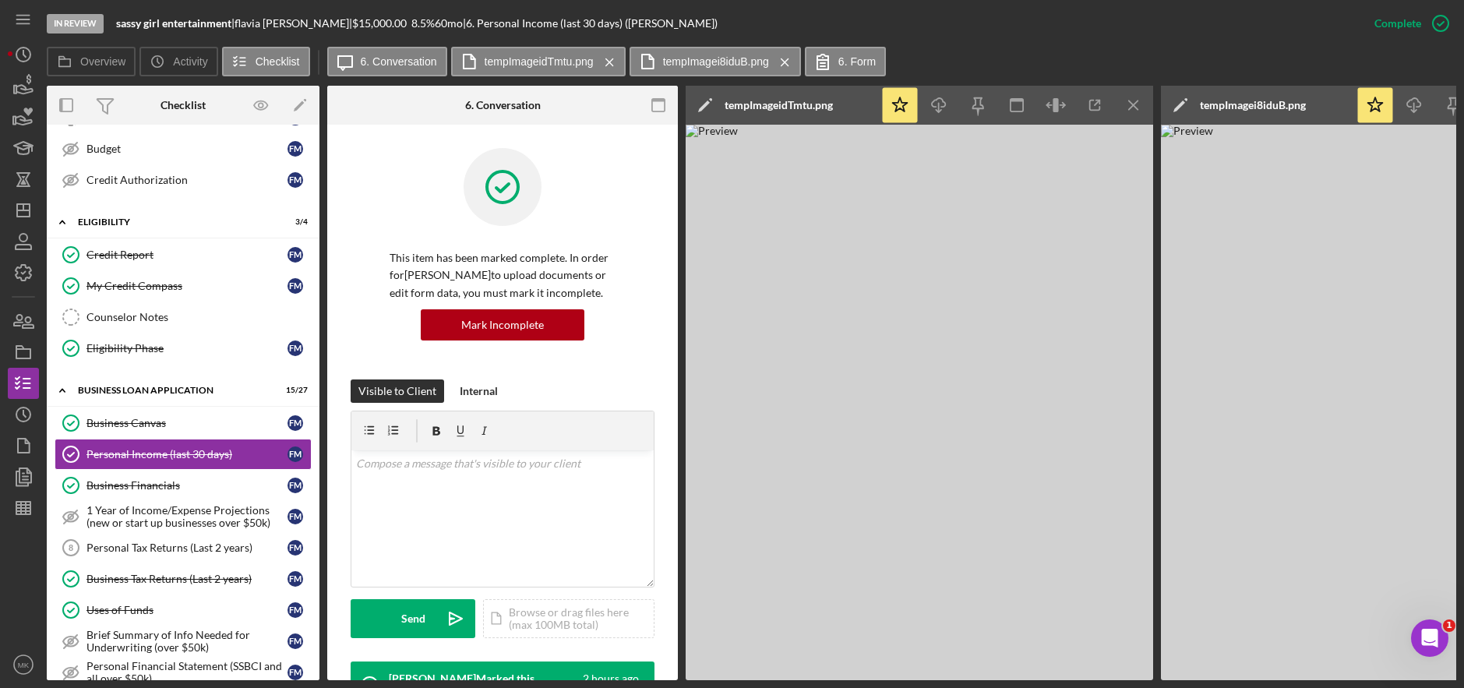
click at [1277, 411] on img at bounding box center [1395, 403] width 468 height 556
click at [1128, 103] on icon "Icon/Menu Close" at bounding box center [1134, 105] width 35 height 35
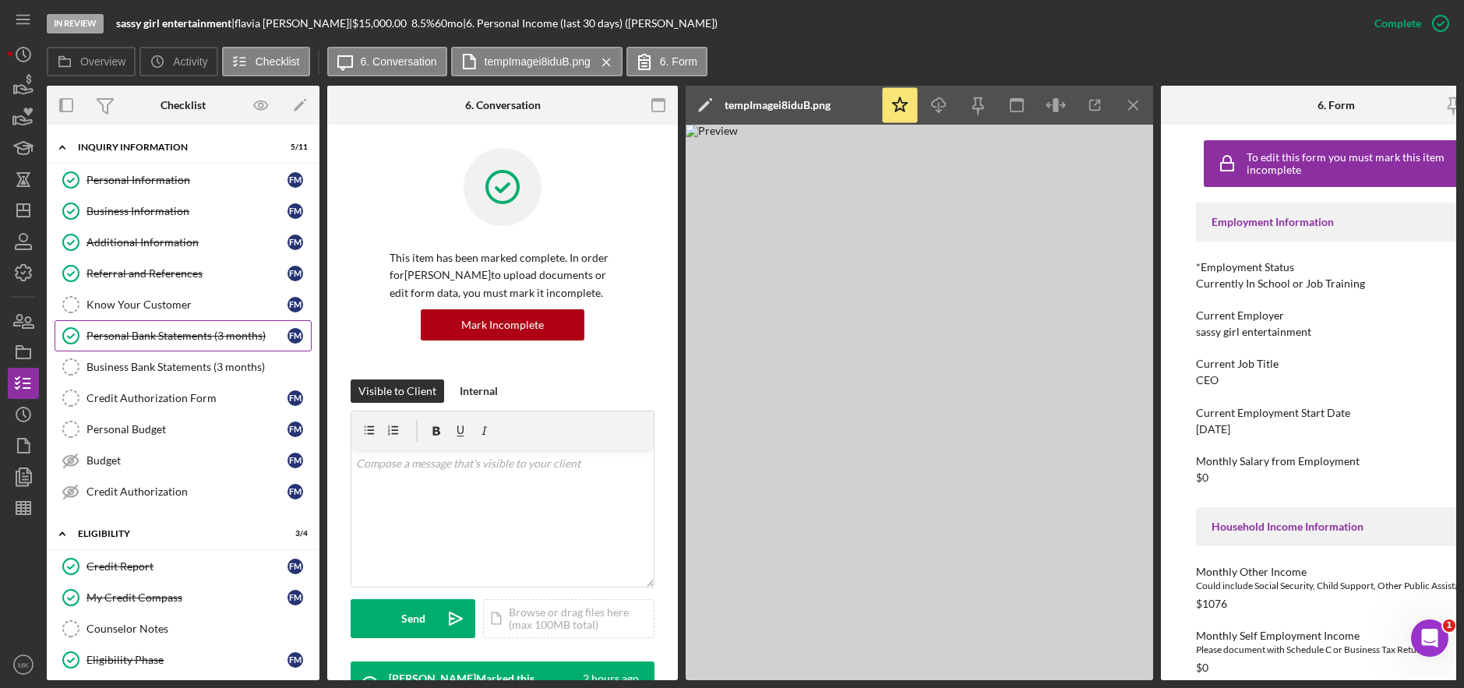
click at [165, 332] on div "Personal Bank Statements (3 months)" at bounding box center [187, 336] width 201 height 12
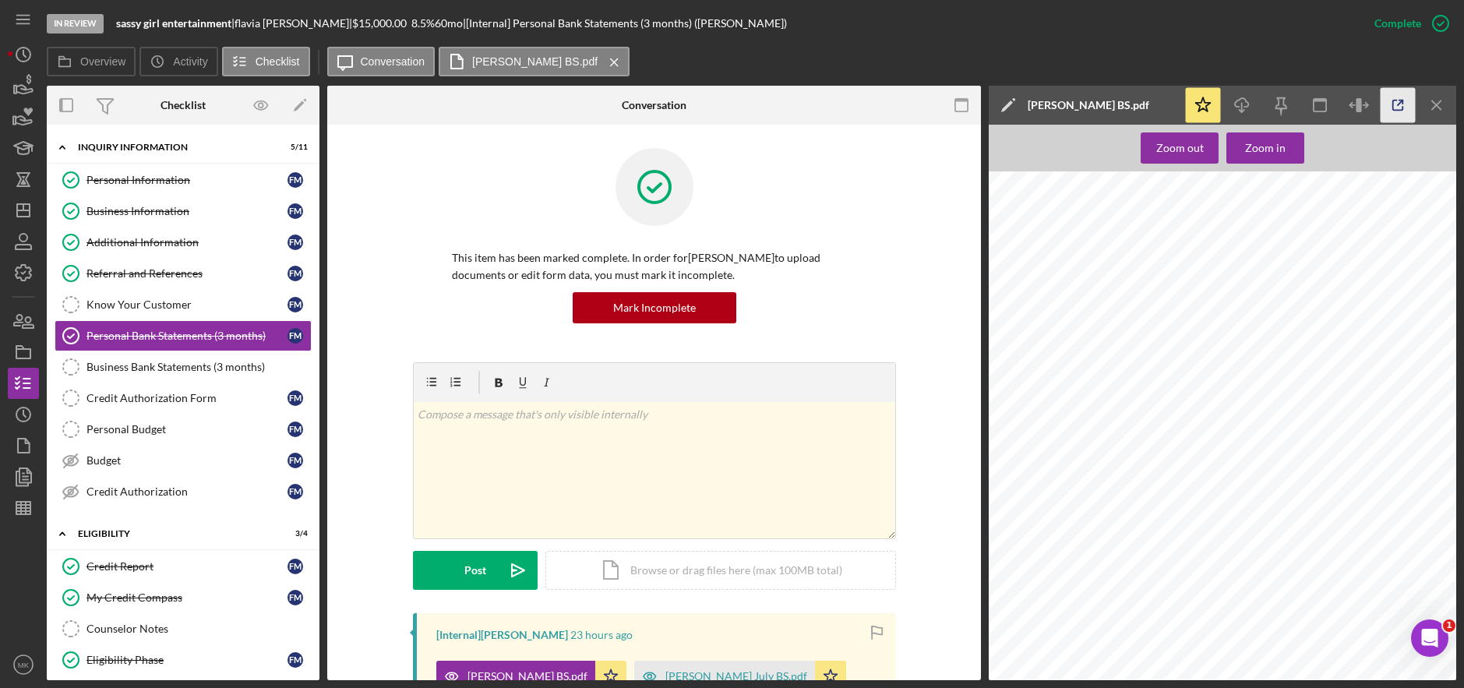
click at [1393, 105] on icon "button" at bounding box center [1398, 106] width 10 height 10
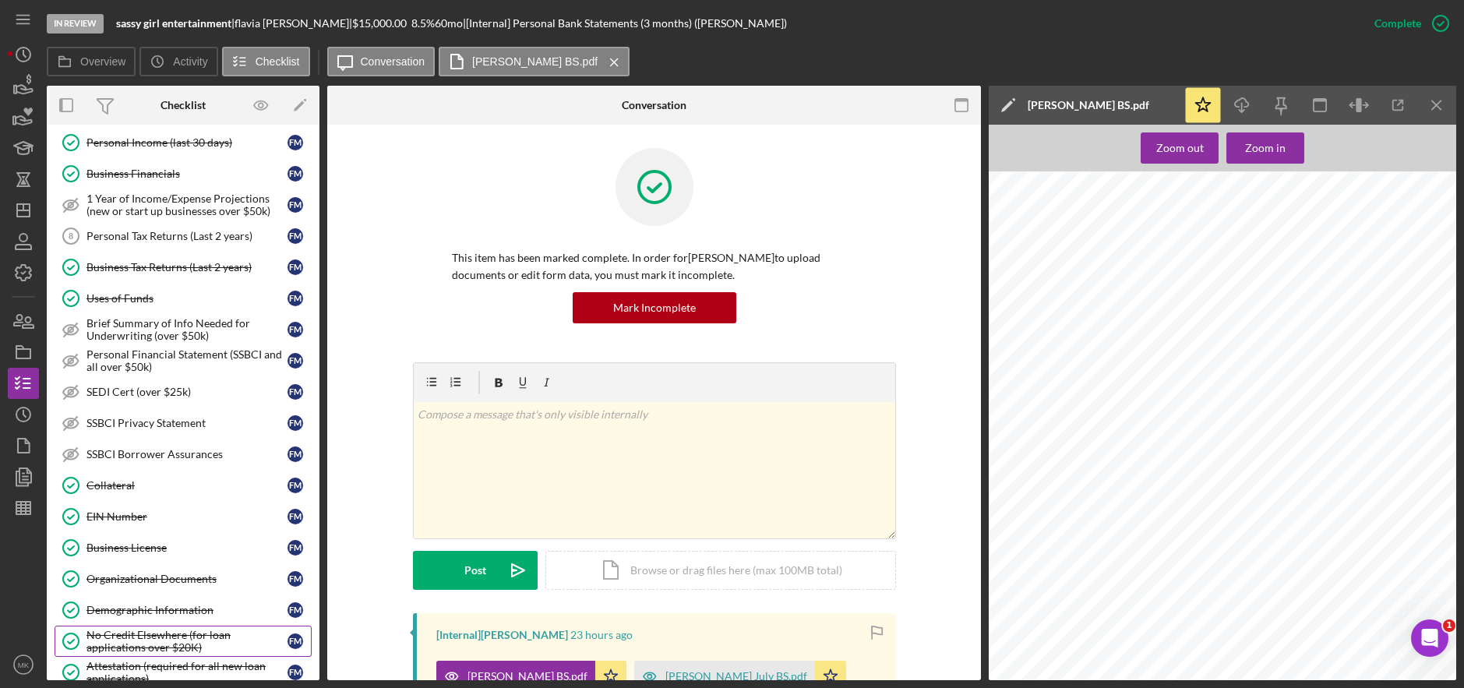
scroll to position [701, 0]
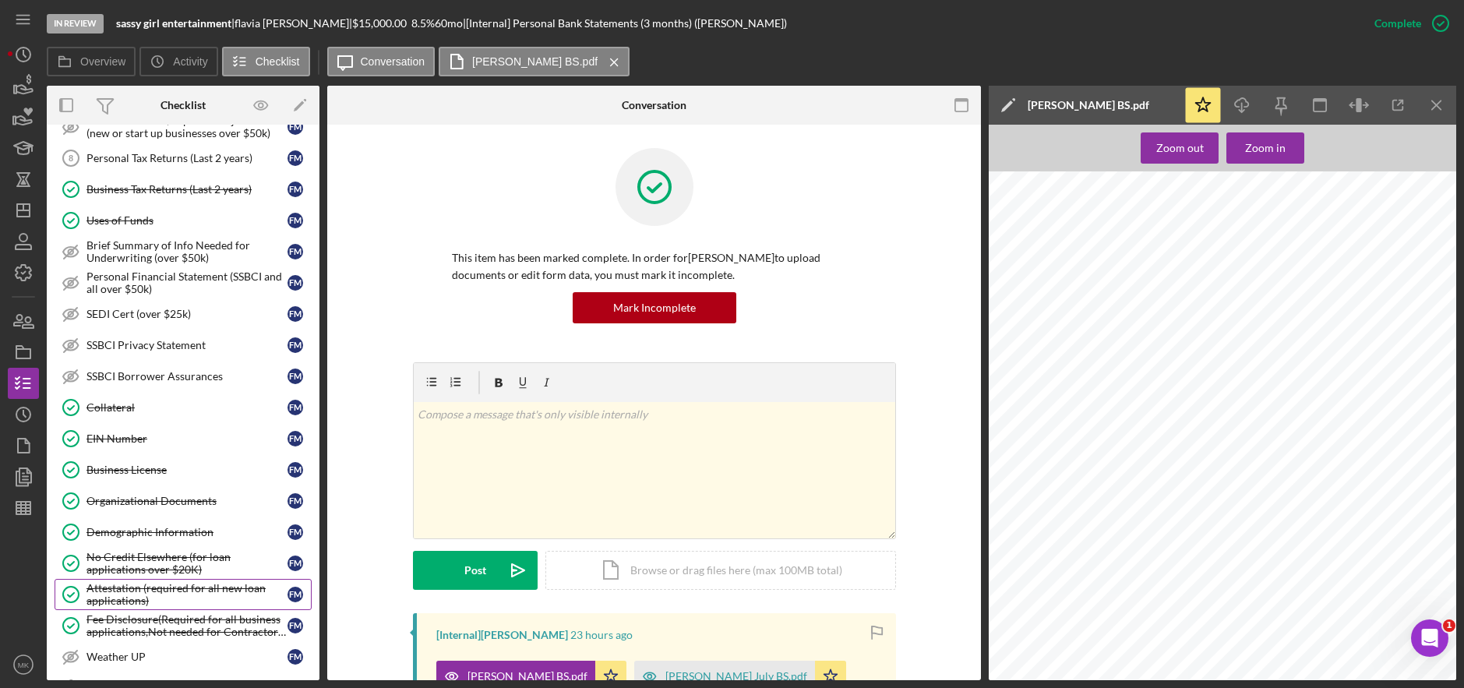
click at [169, 599] on div "Attestation (required for all new loan applications)" at bounding box center [187, 594] width 201 height 25
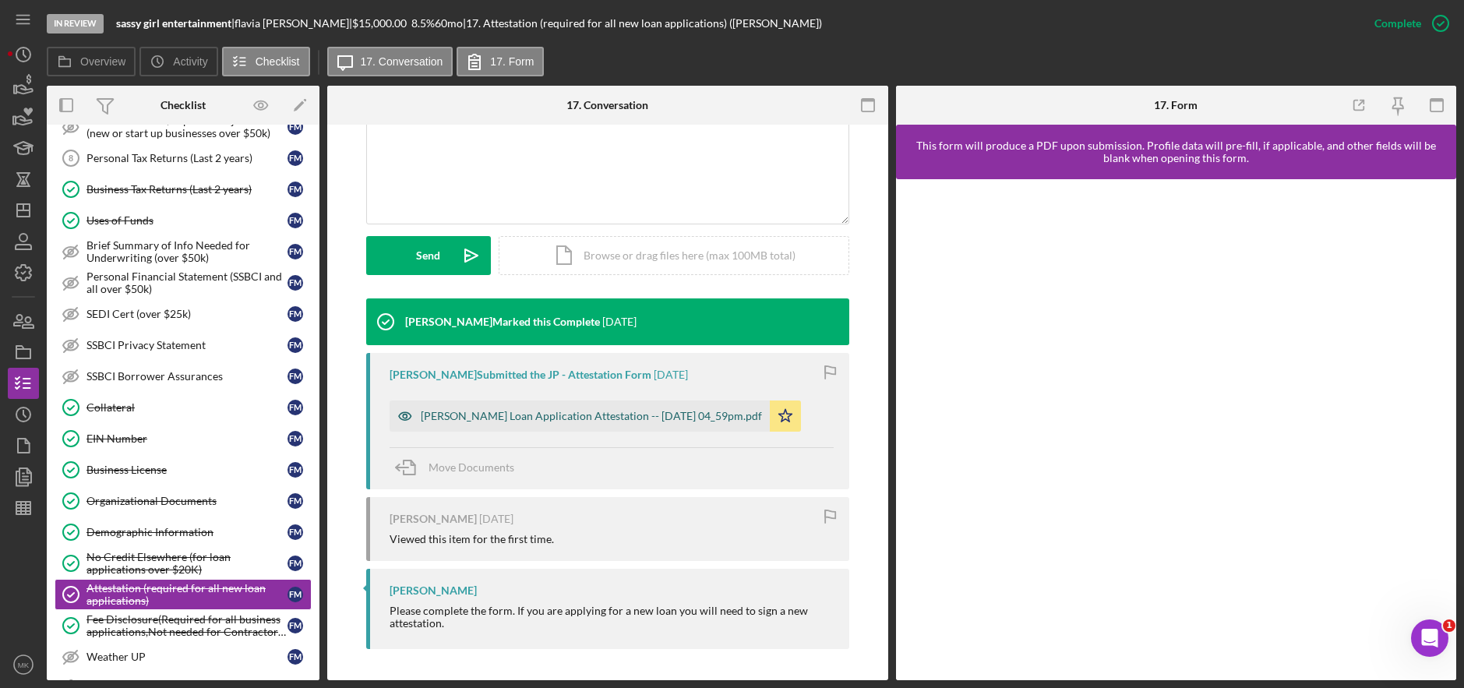
click at [577, 416] on div "Justine Petersen Loan Application Attestation -- 2025-08-18 04_59pm.pdf" at bounding box center [591, 416] width 341 height 12
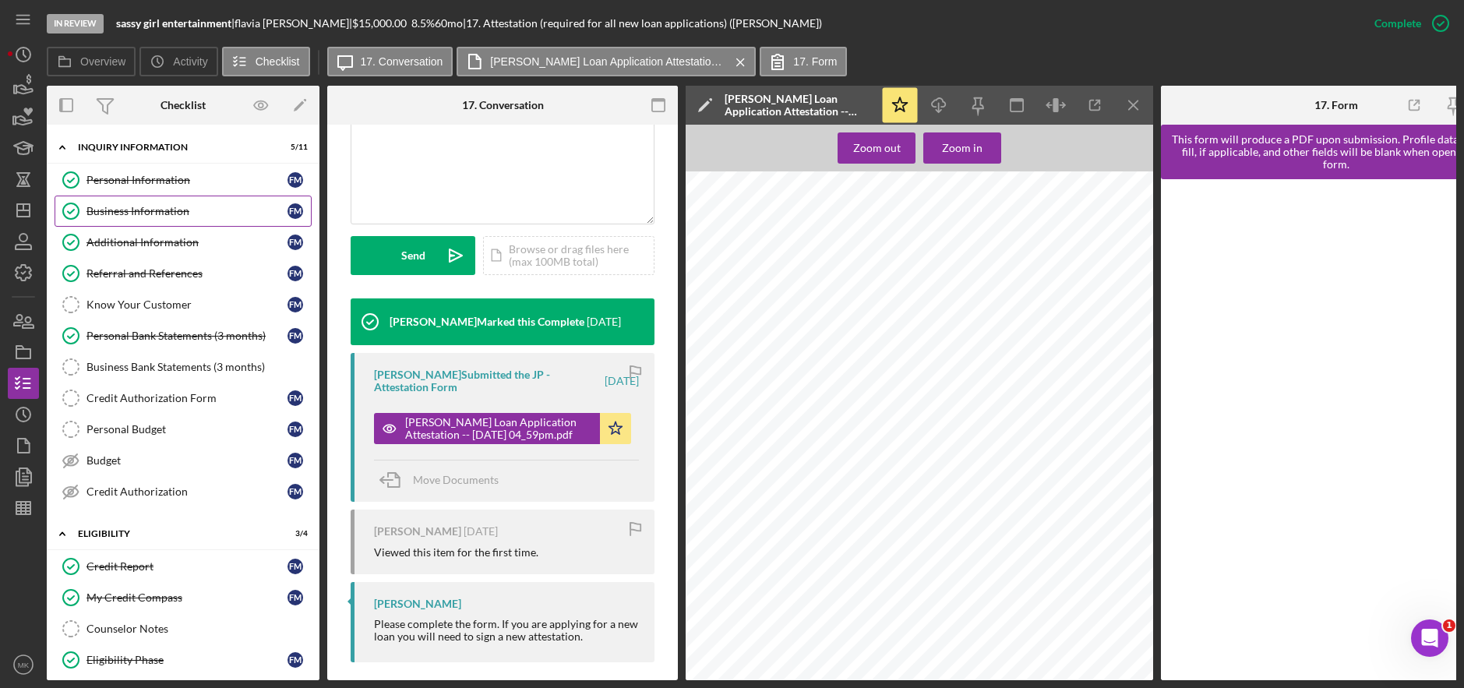
click at [155, 200] on link "Business Information Business Information f m" at bounding box center [183, 211] width 257 height 31
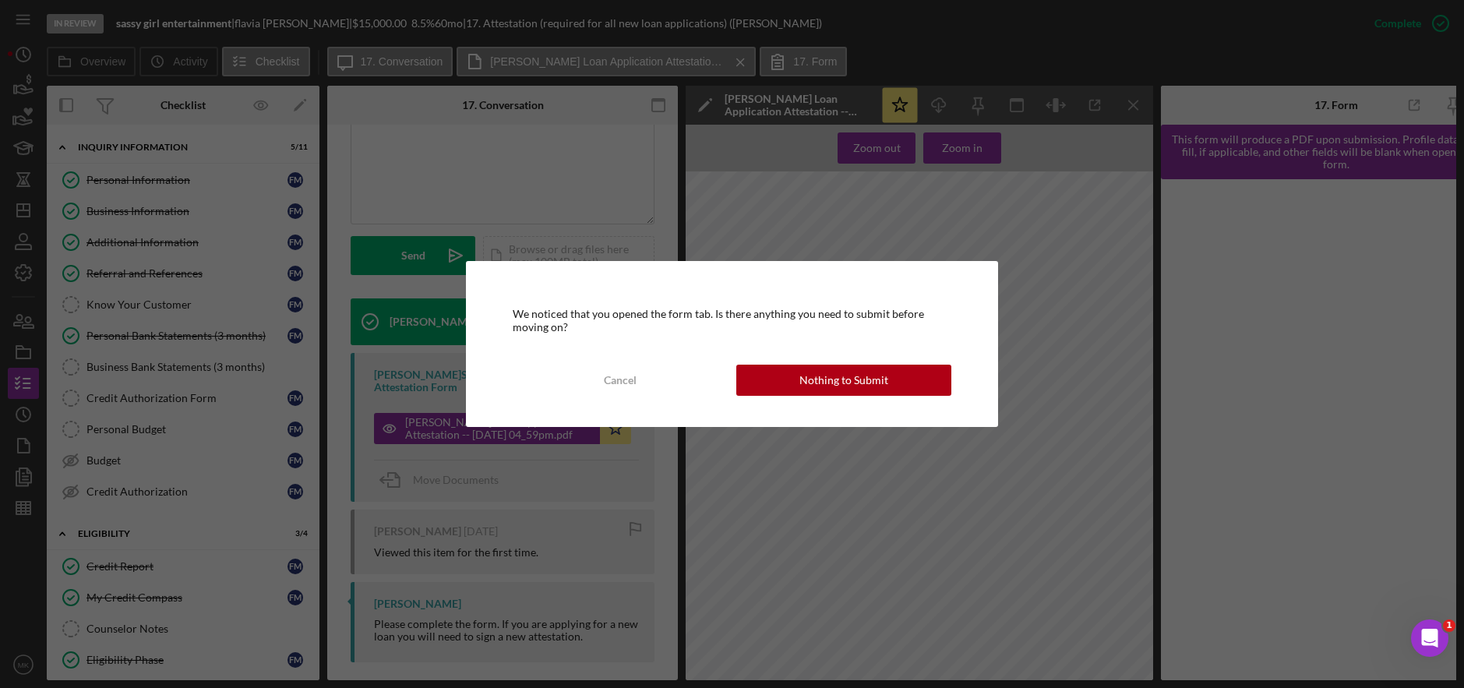
click at [846, 381] on div "Nothing to Submit" at bounding box center [844, 380] width 89 height 31
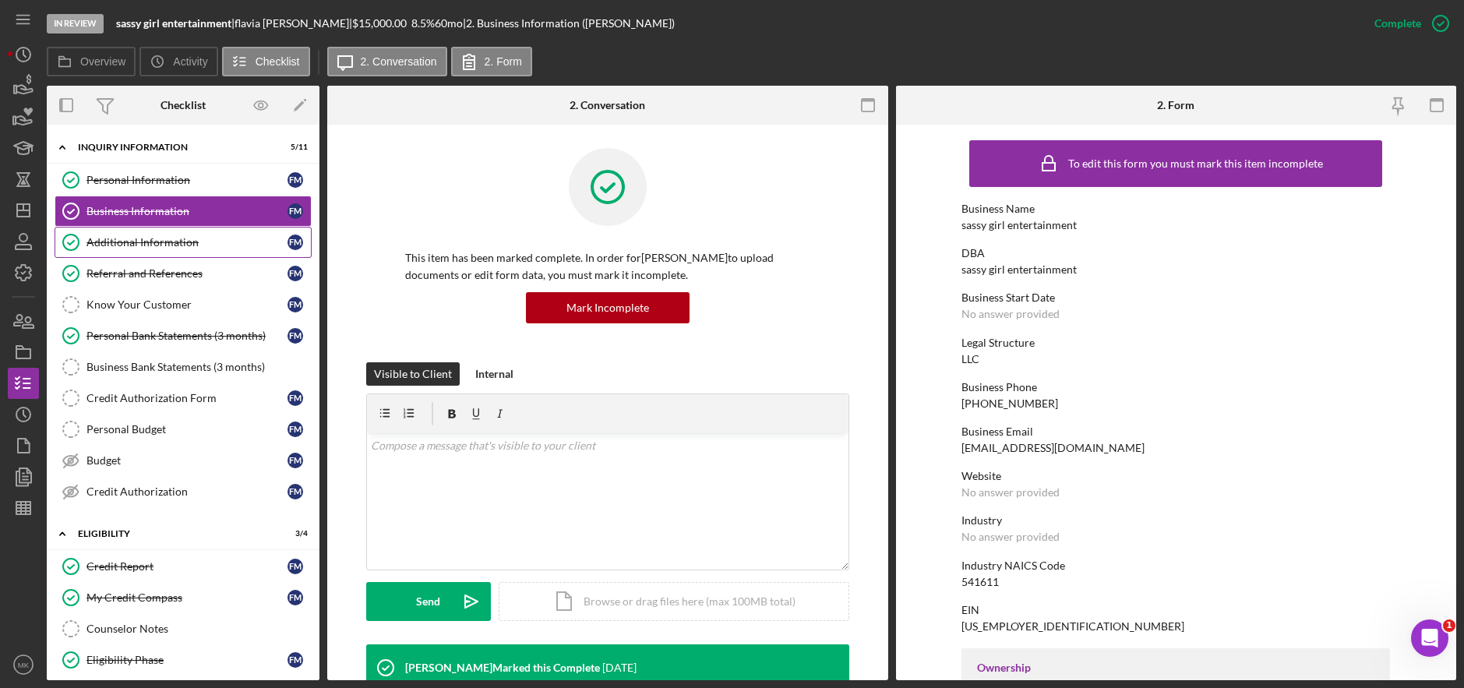
click at [136, 238] on div "Additional Information" at bounding box center [187, 242] width 201 height 12
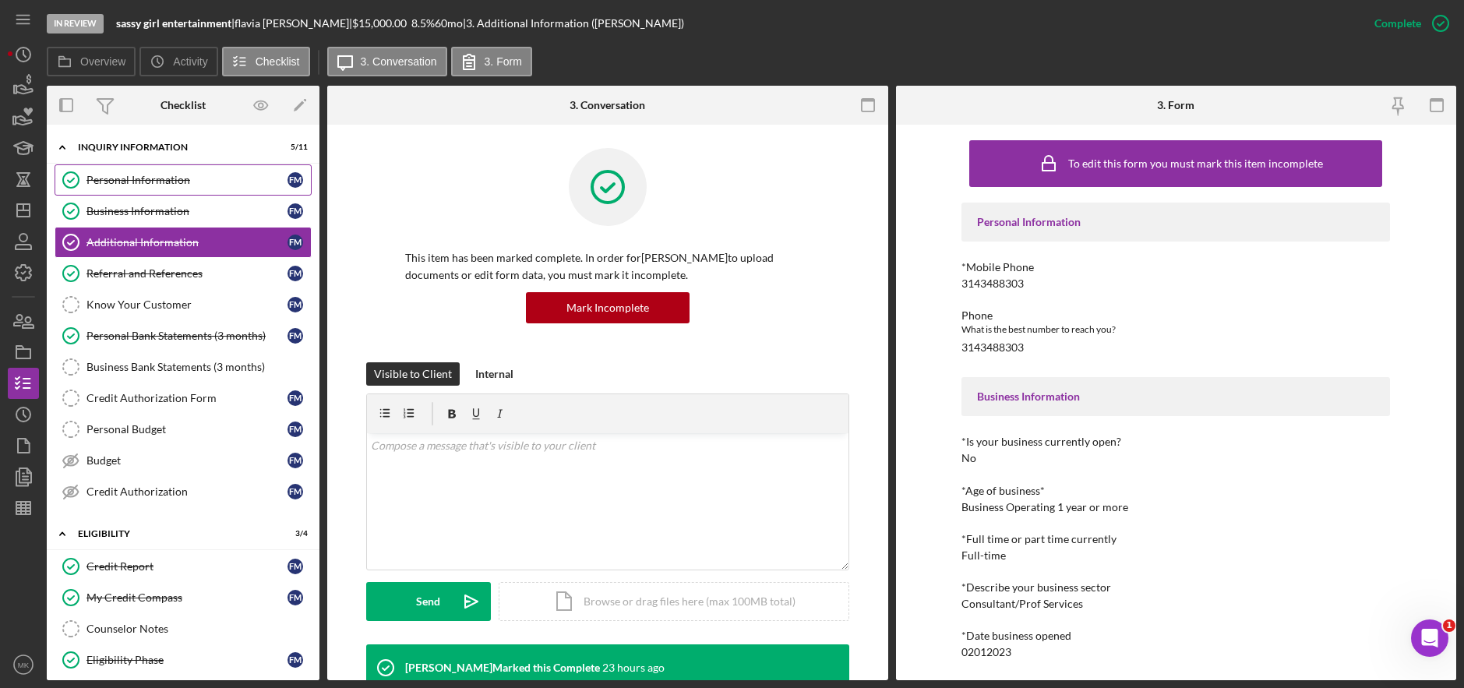
click at [189, 179] on div "Personal Information" at bounding box center [187, 180] width 201 height 12
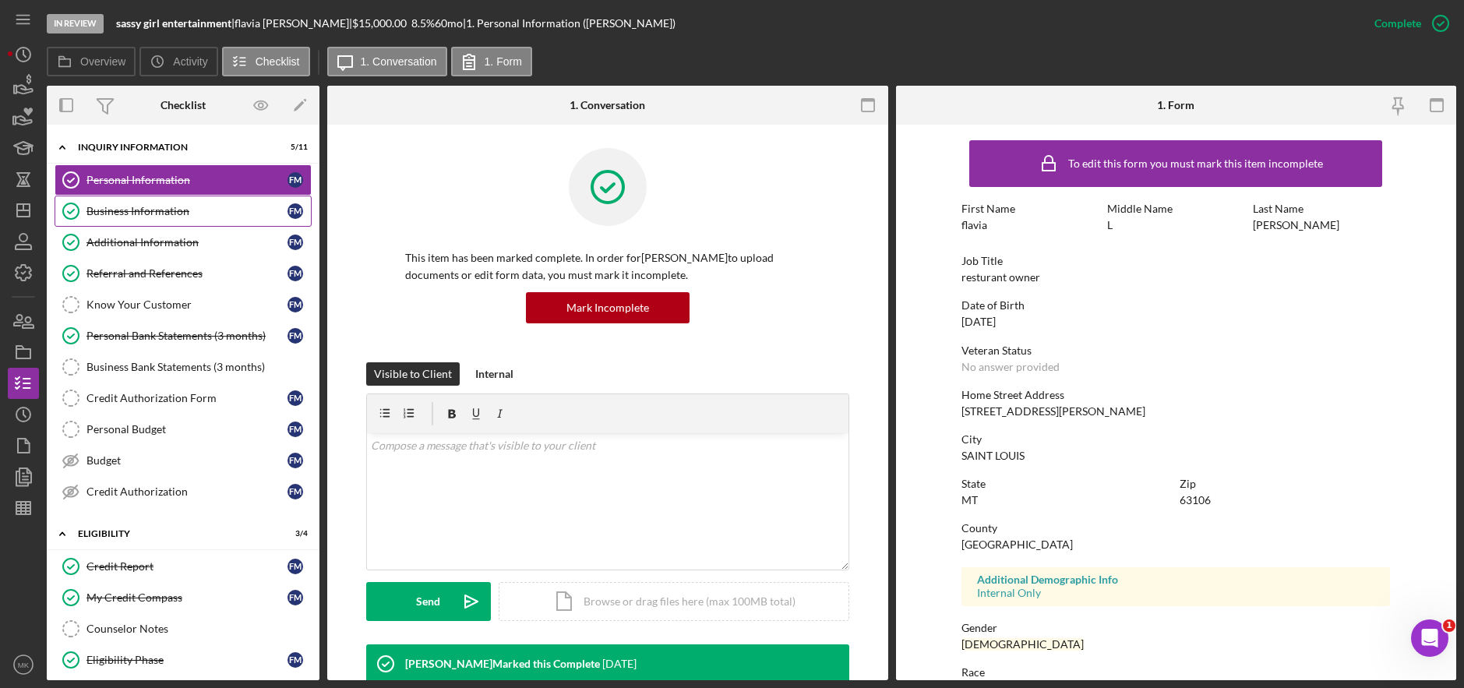
click at [129, 203] on link "Business Information Business Information f m" at bounding box center [183, 211] width 257 height 31
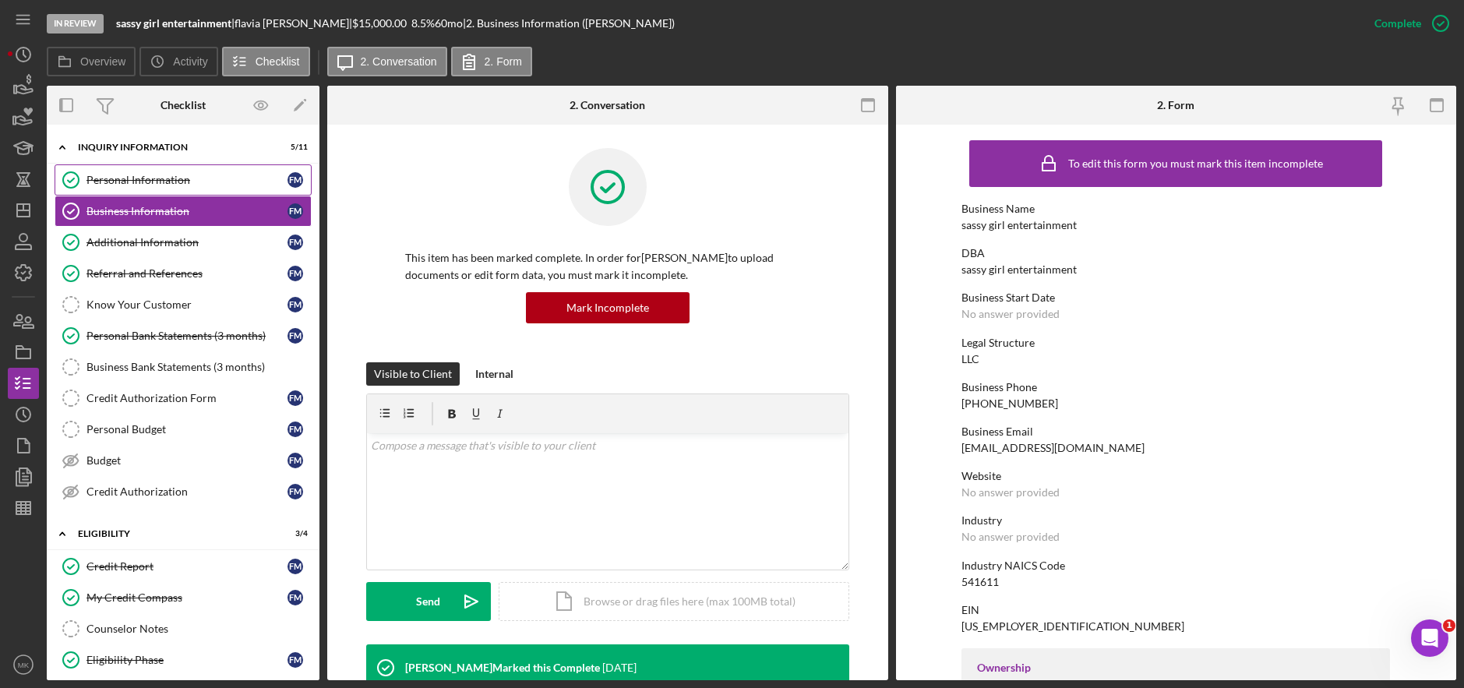
drag, startPoint x: 178, startPoint y: 173, endPoint x: 163, endPoint y: 176, distance: 15.1
click at [178, 174] on div "Personal Information" at bounding box center [187, 180] width 201 height 12
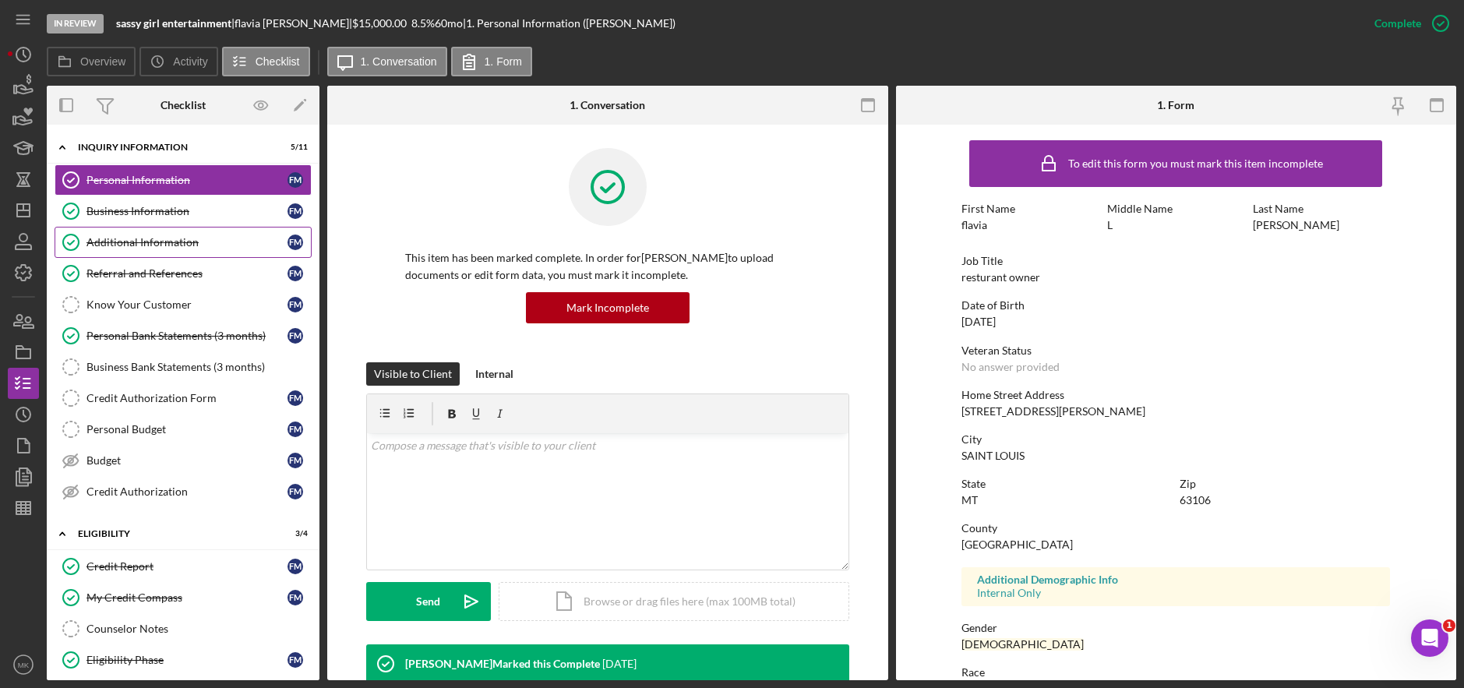
click at [162, 233] on link "Additional Information Additional Information f m" at bounding box center [183, 242] width 257 height 31
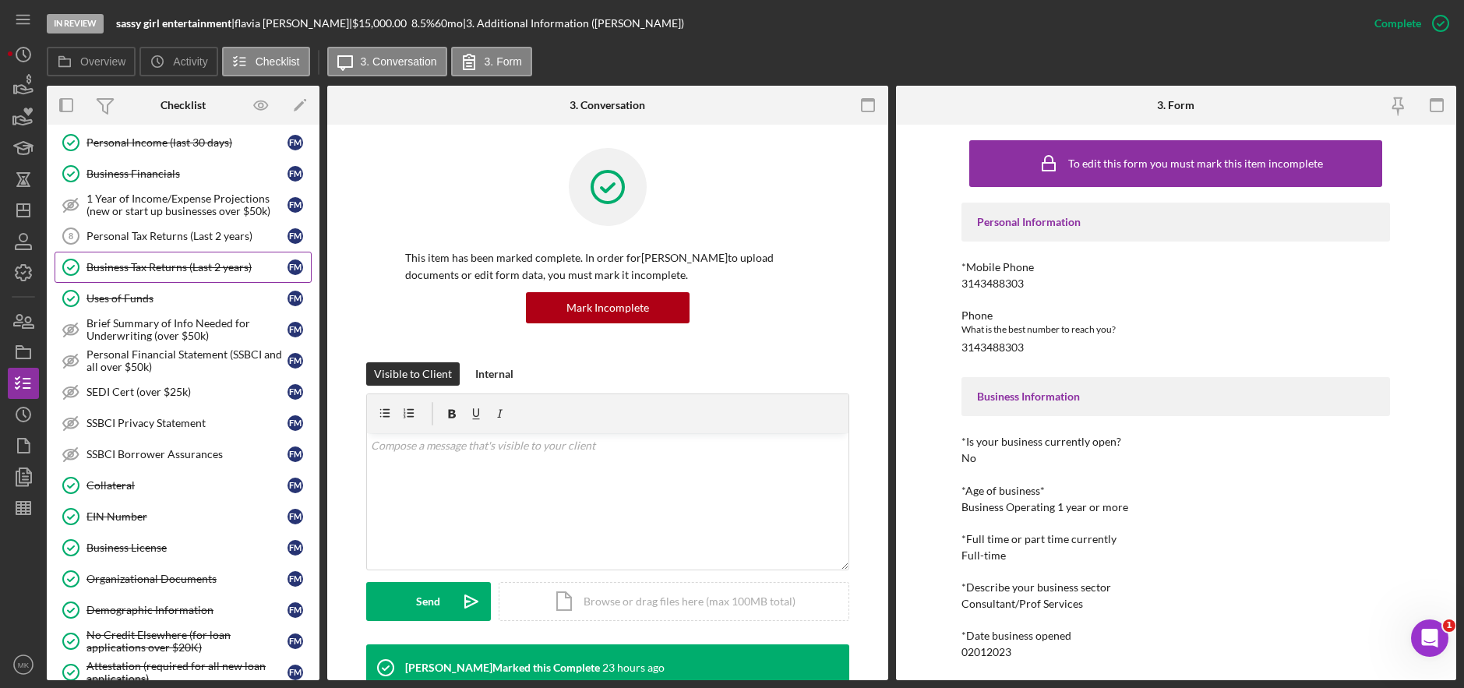
scroll to position [701, 0]
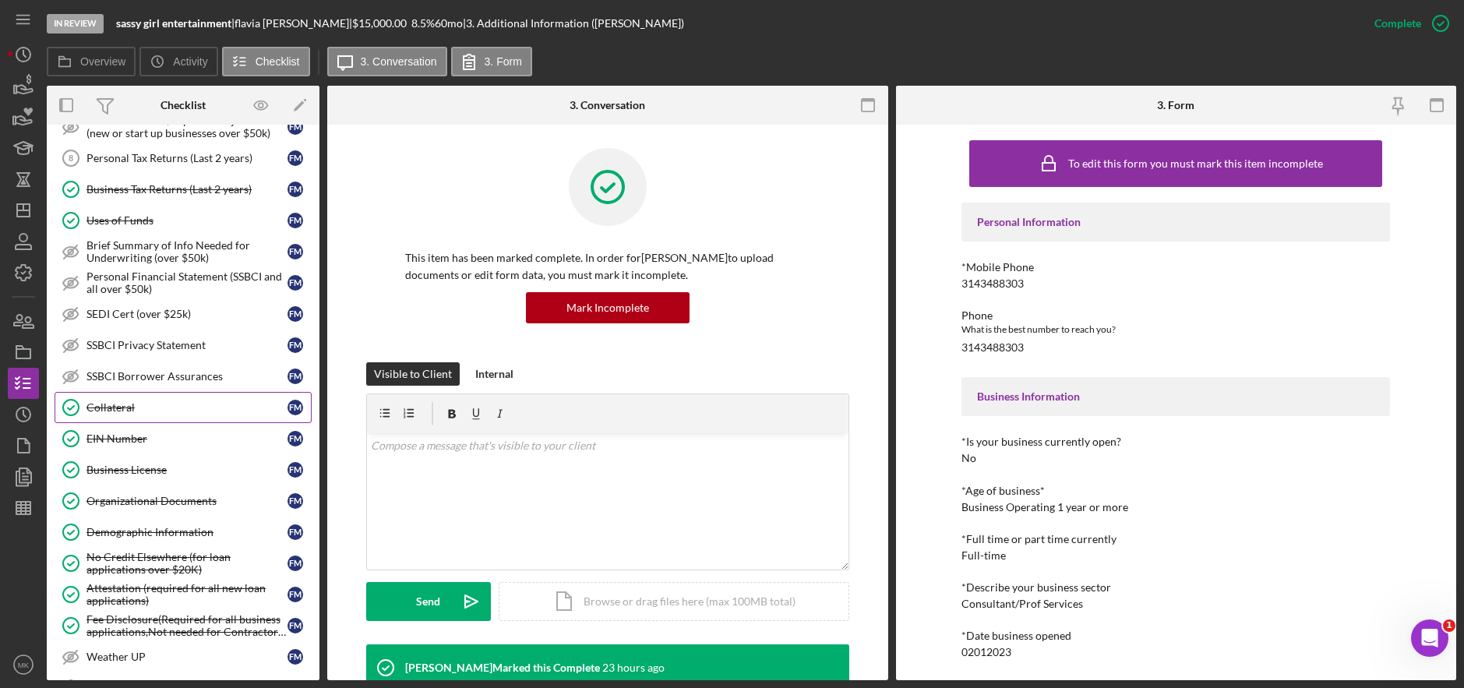
click at [183, 411] on div "Collateral" at bounding box center [187, 407] width 201 height 12
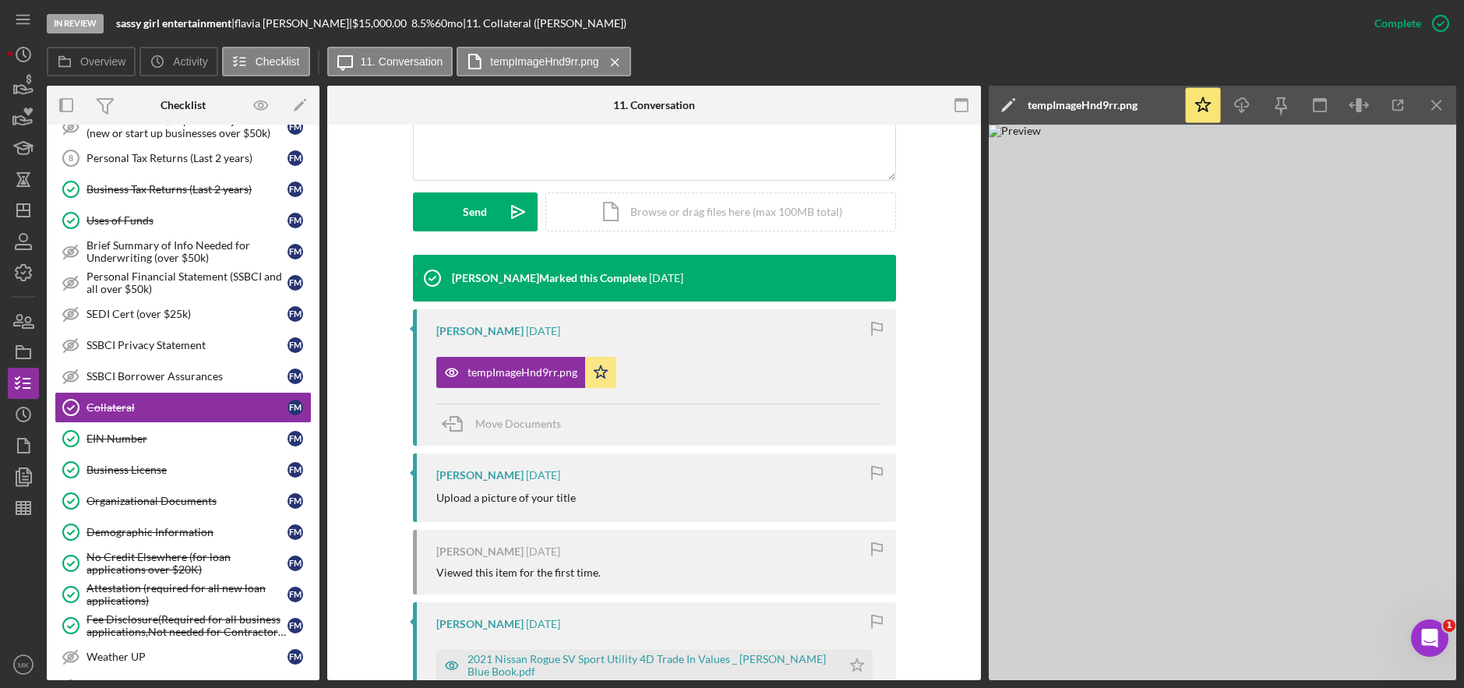
scroll to position [617, 0]
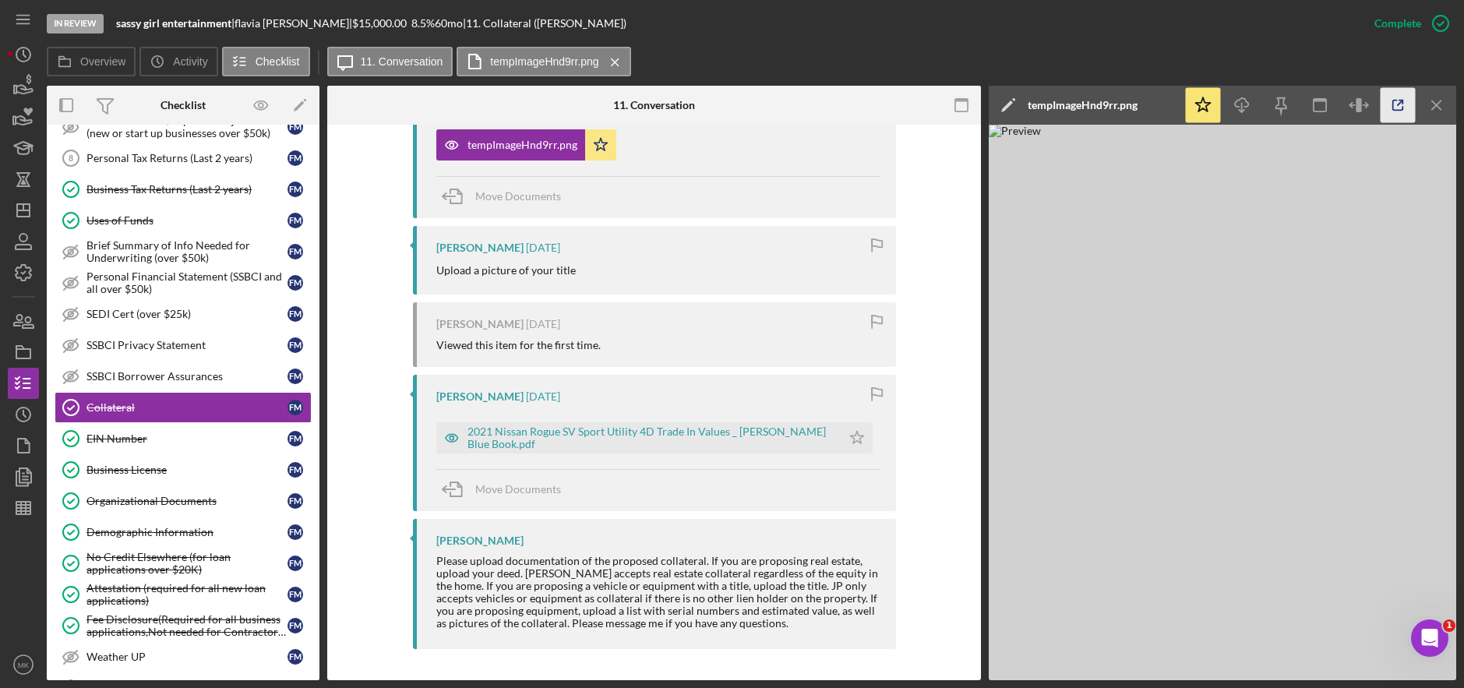
click at [1398, 114] on icon "button" at bounding box center [1398, 105] width 35 height 35
click at [536, 440] on div "2021 Nissan Rogue SV Sport Utility 4D Trade In Values _ Kelley Blue Book.pdf" at bounding box center [651, 438] width 366 height 25
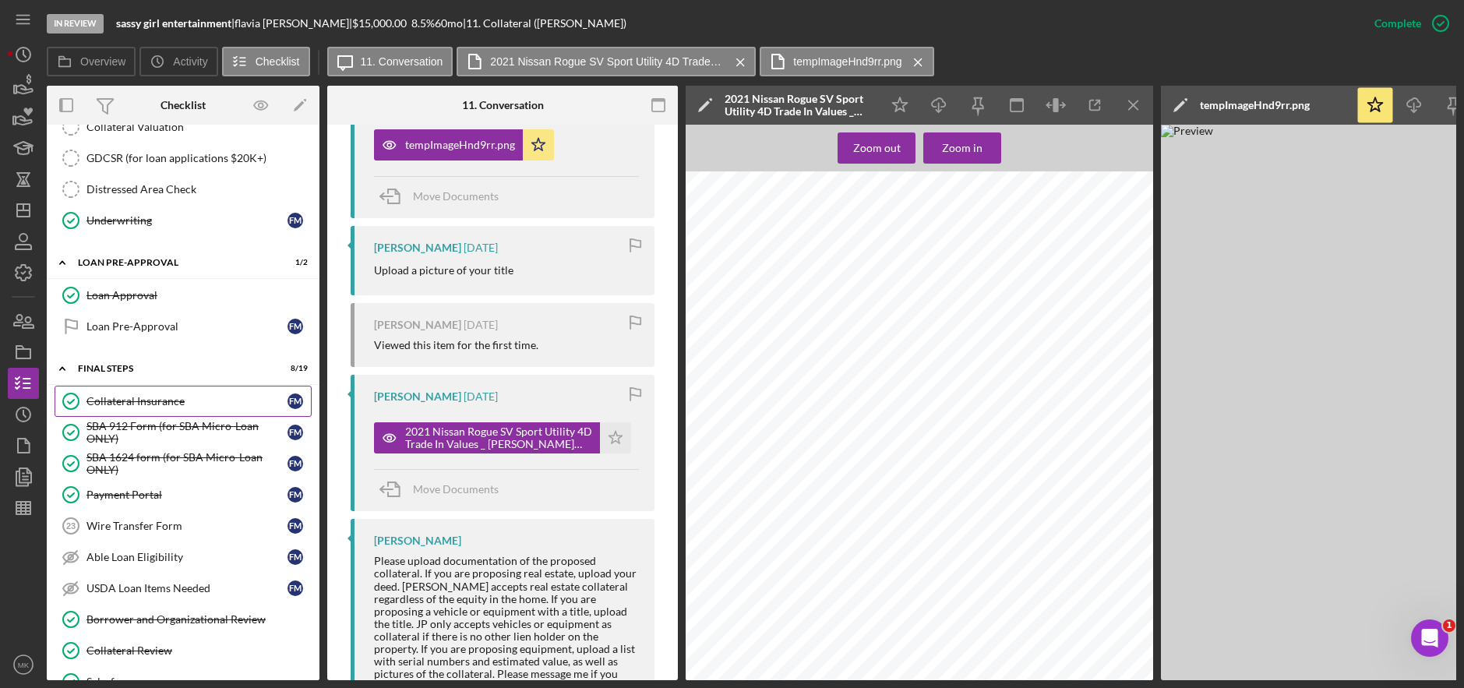
scroll to position [1403, 0]
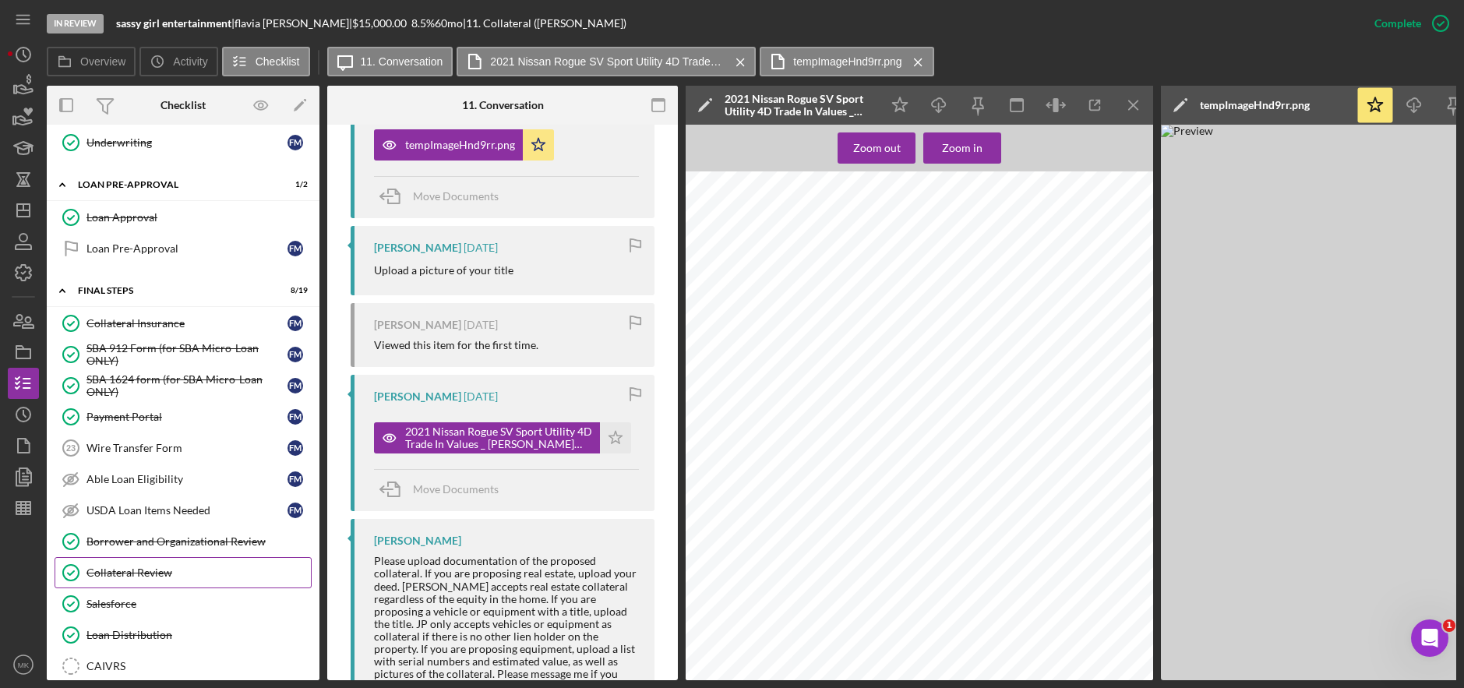
click at [161, 568] on div "Collateral Review" at bounding box center [199, 573] width 224 height 12
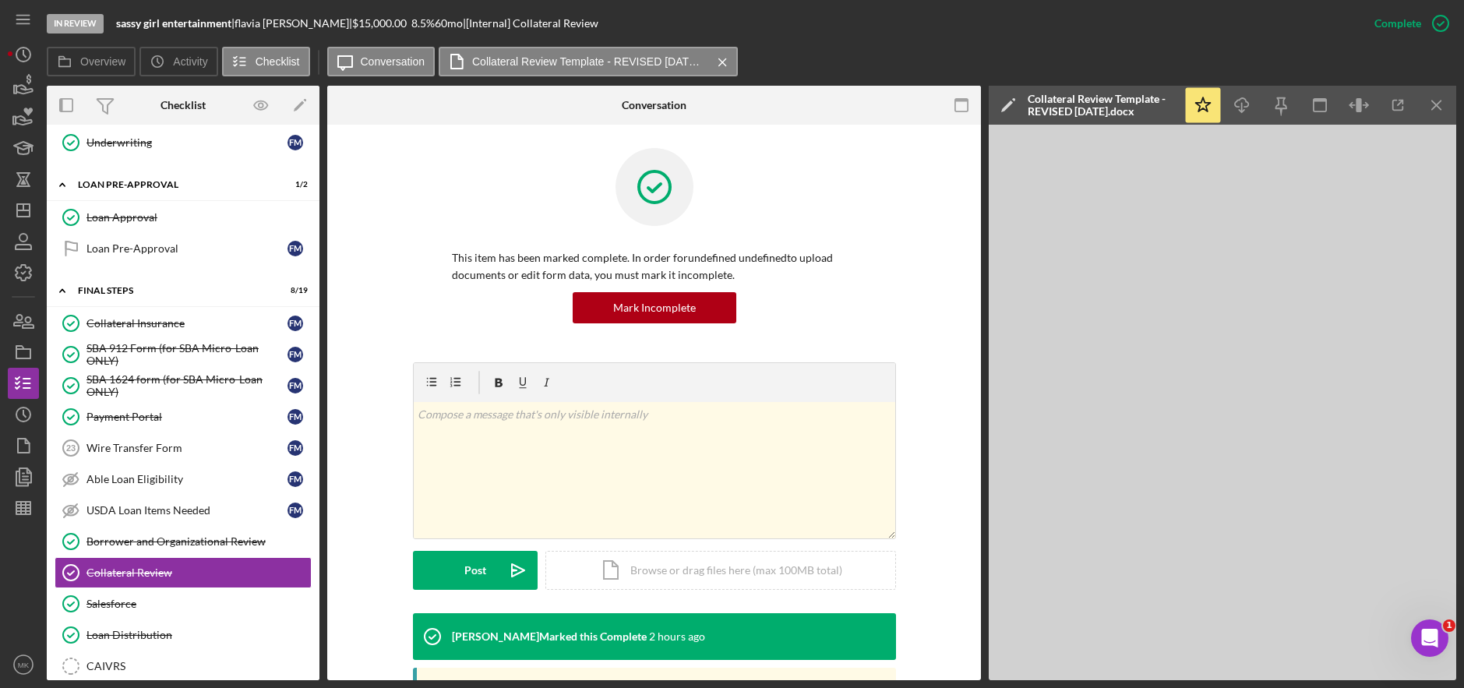
scroll to position [270, 0]
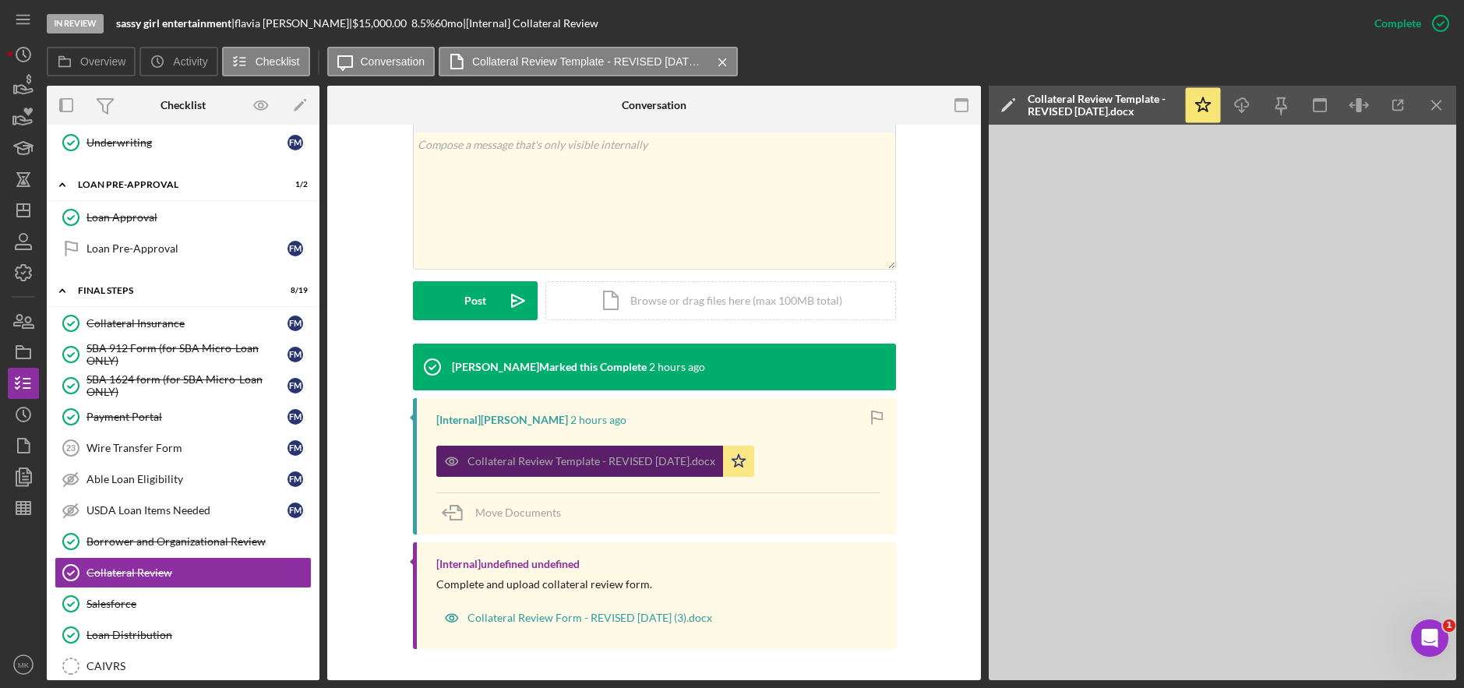
click at [588, 463] on div "Collateral Review Template - REVISED 02-08-24.docx" at bounding box center [592, 461] width 248 height 12
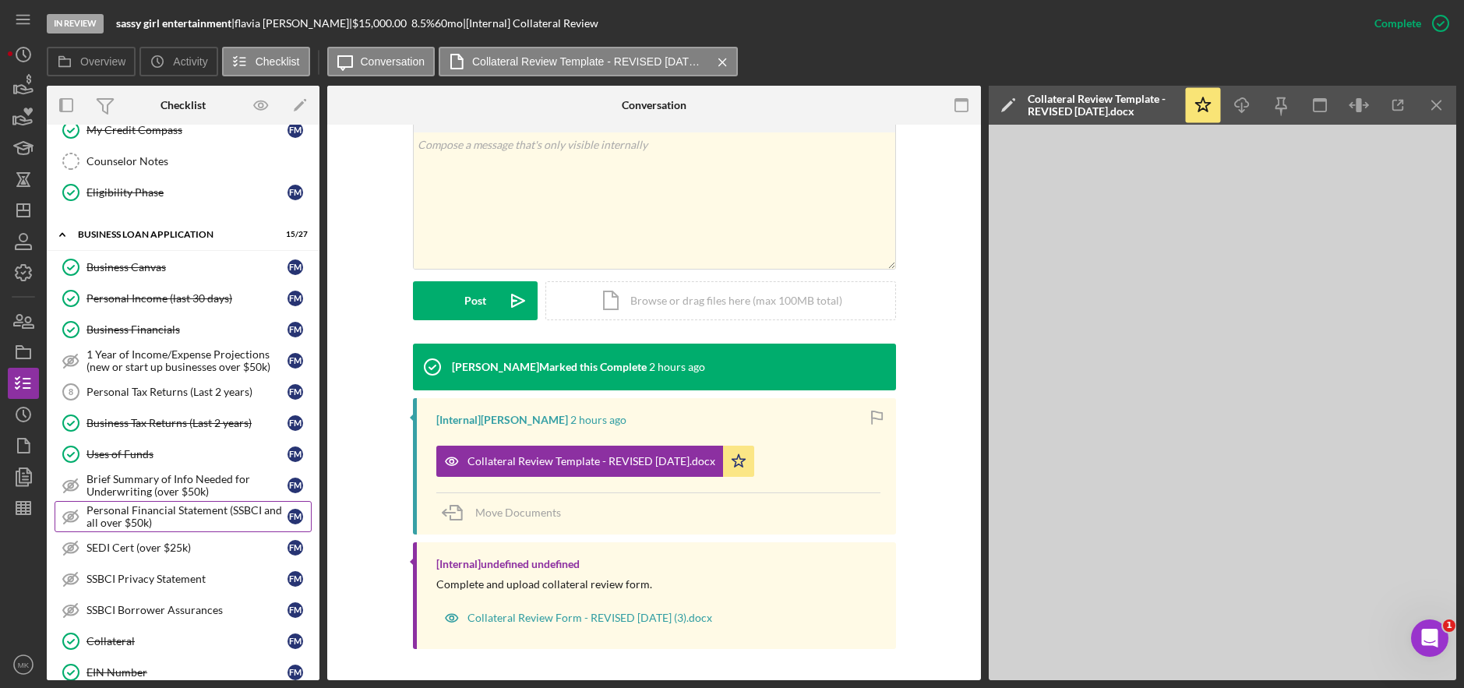
scroll to position [546, 0]
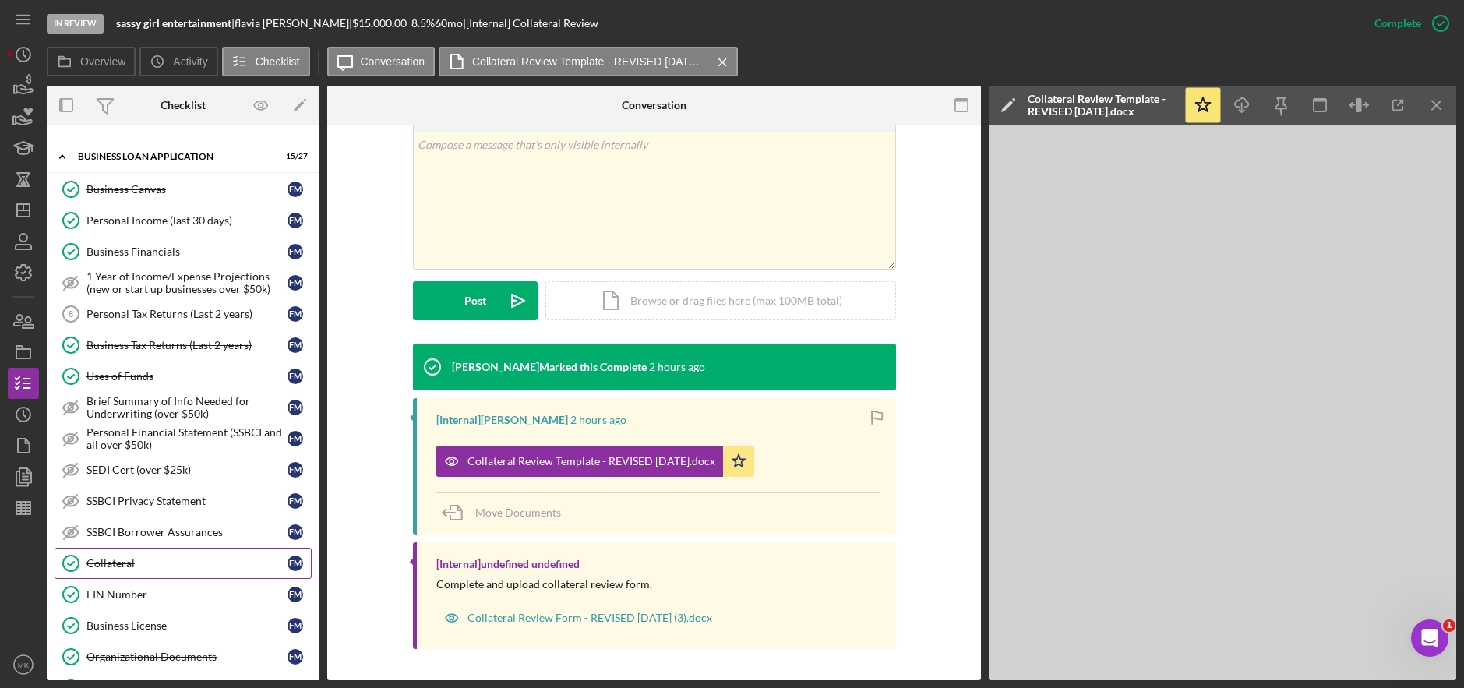
click at [126, 565] on div "Collateral" at bounding box center [187, 563] width 201 height 12
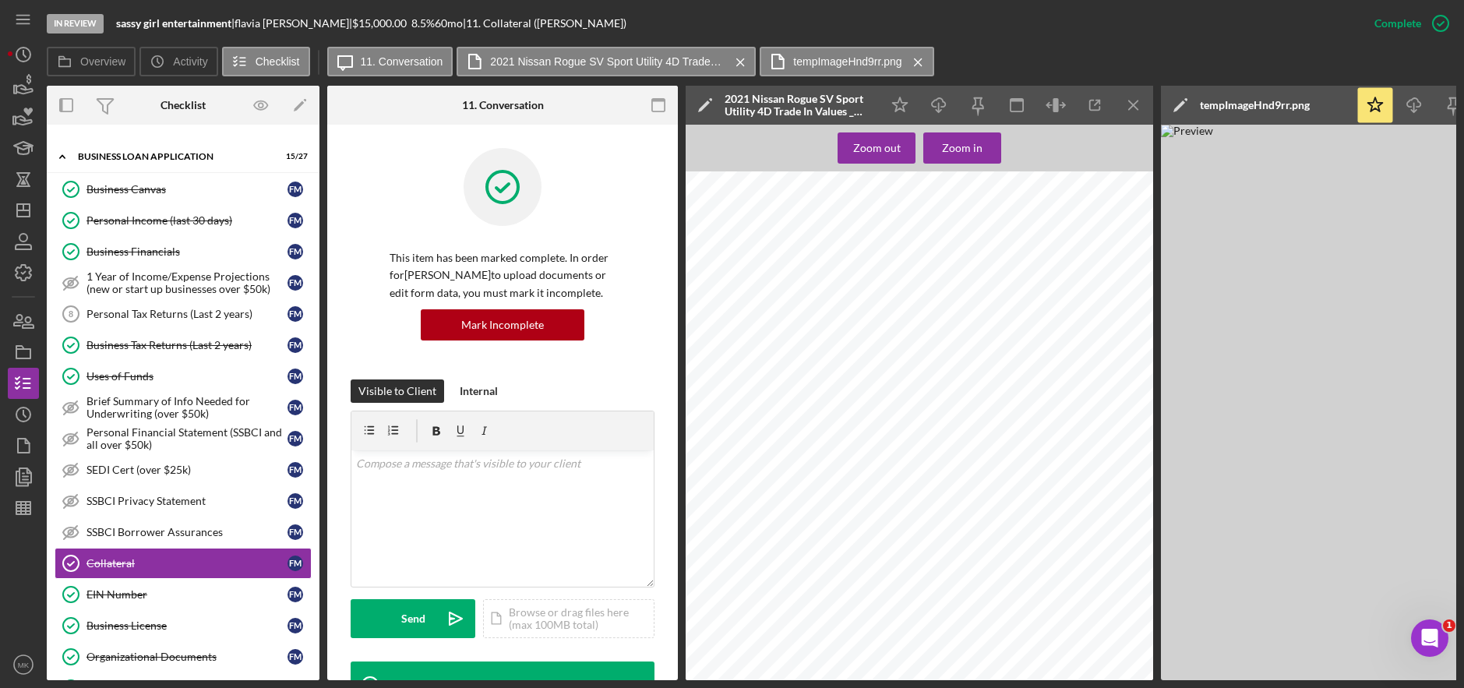
click at [1340, 296] on img at bounding box center [1395, 403] width 468 height 556
click at [1127, 111] on icon "Icon/Menu Close" at bounding box center [1134, 105] width 35 height 35
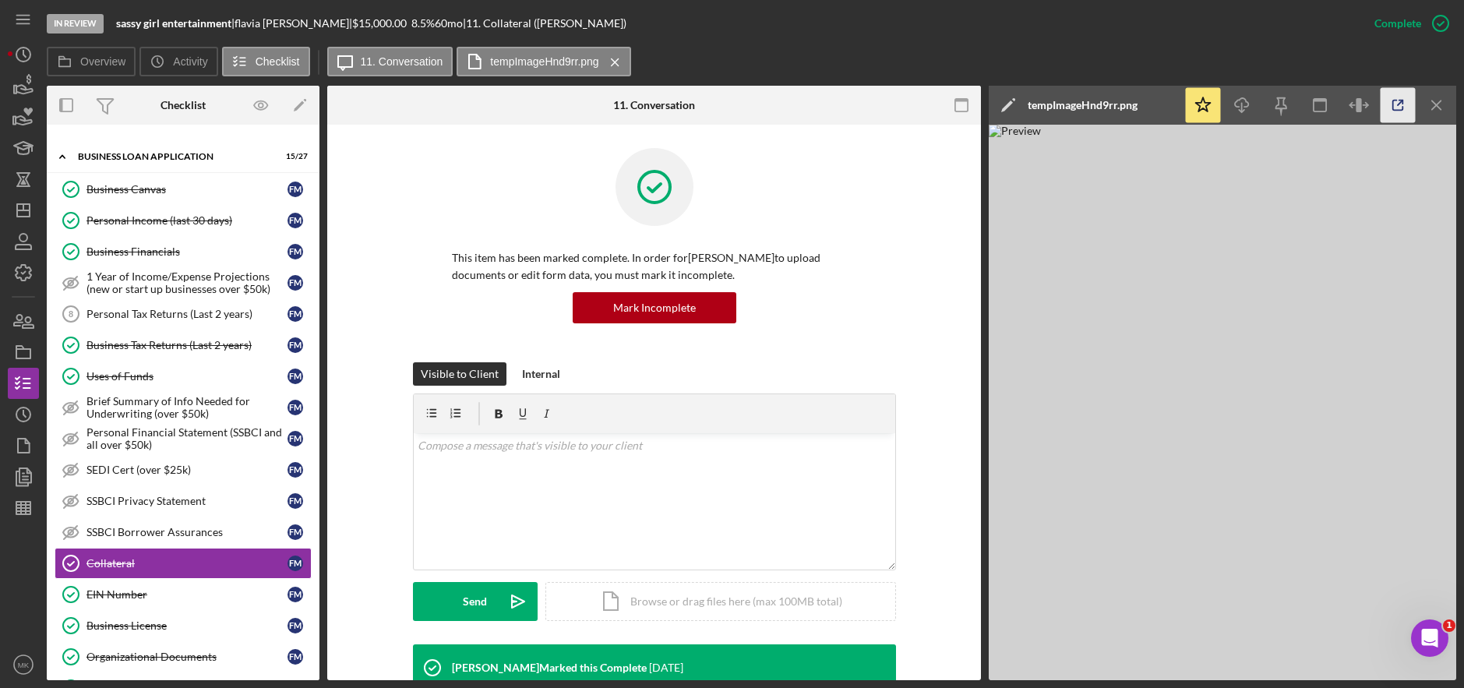
click at [1398, 101] on icon "button" at bounding box center [1398, 105] width 35 height 35
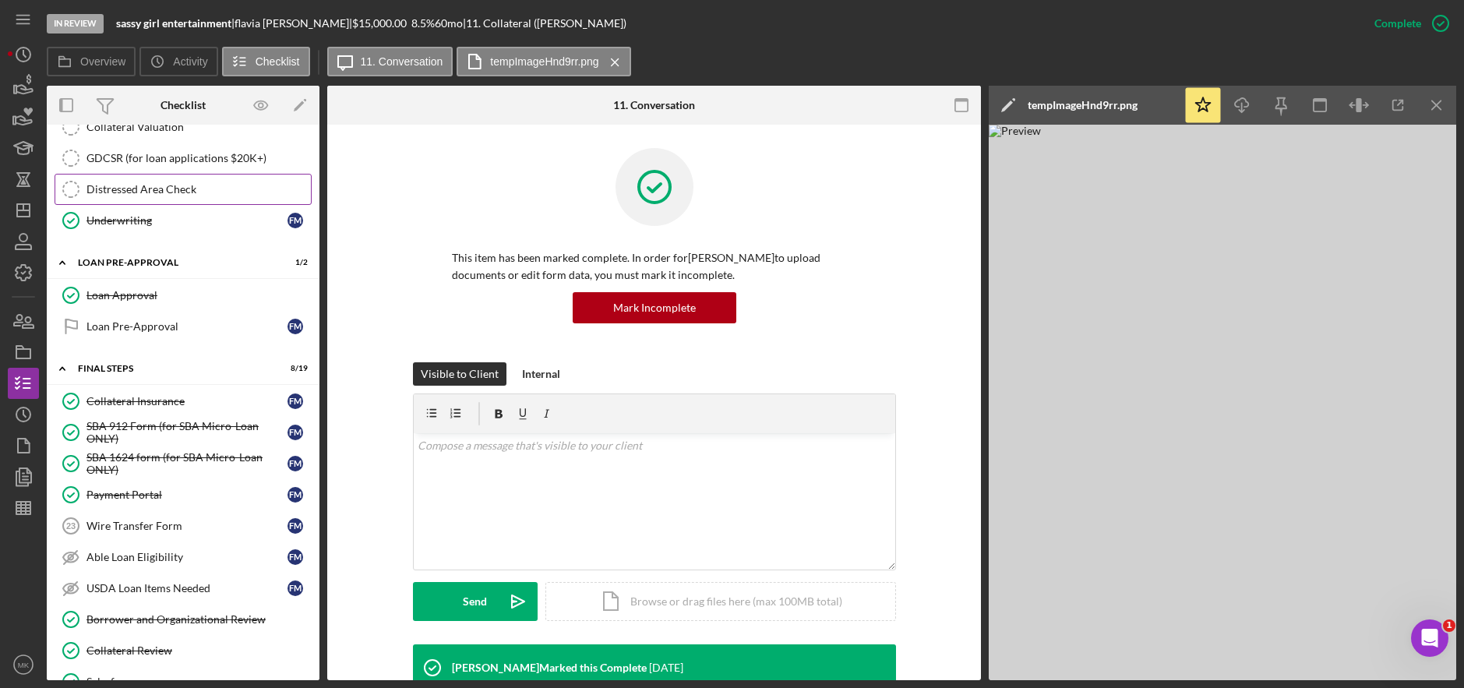
scroll to position [1403, 0]
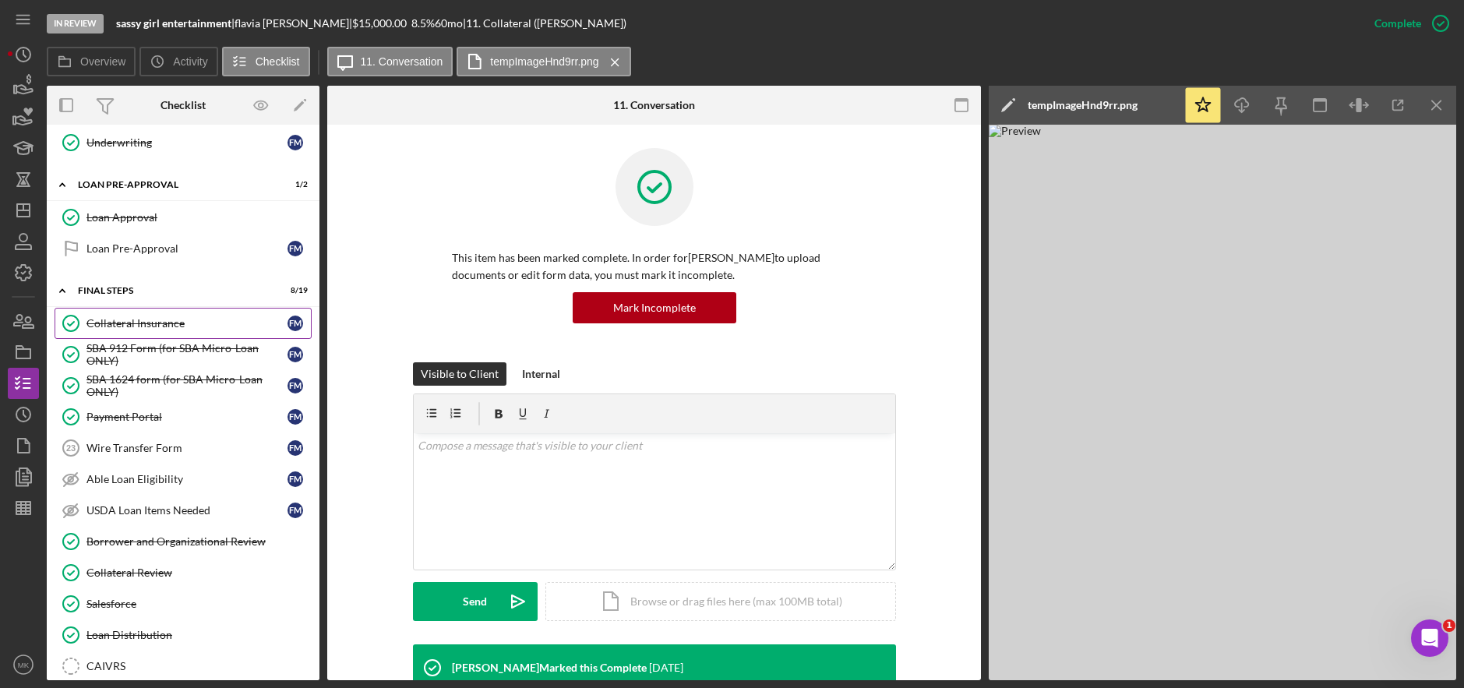
click at [150, 321] on div "Collateral Insurance" at bounding box center [187, 323] width 201 height 12
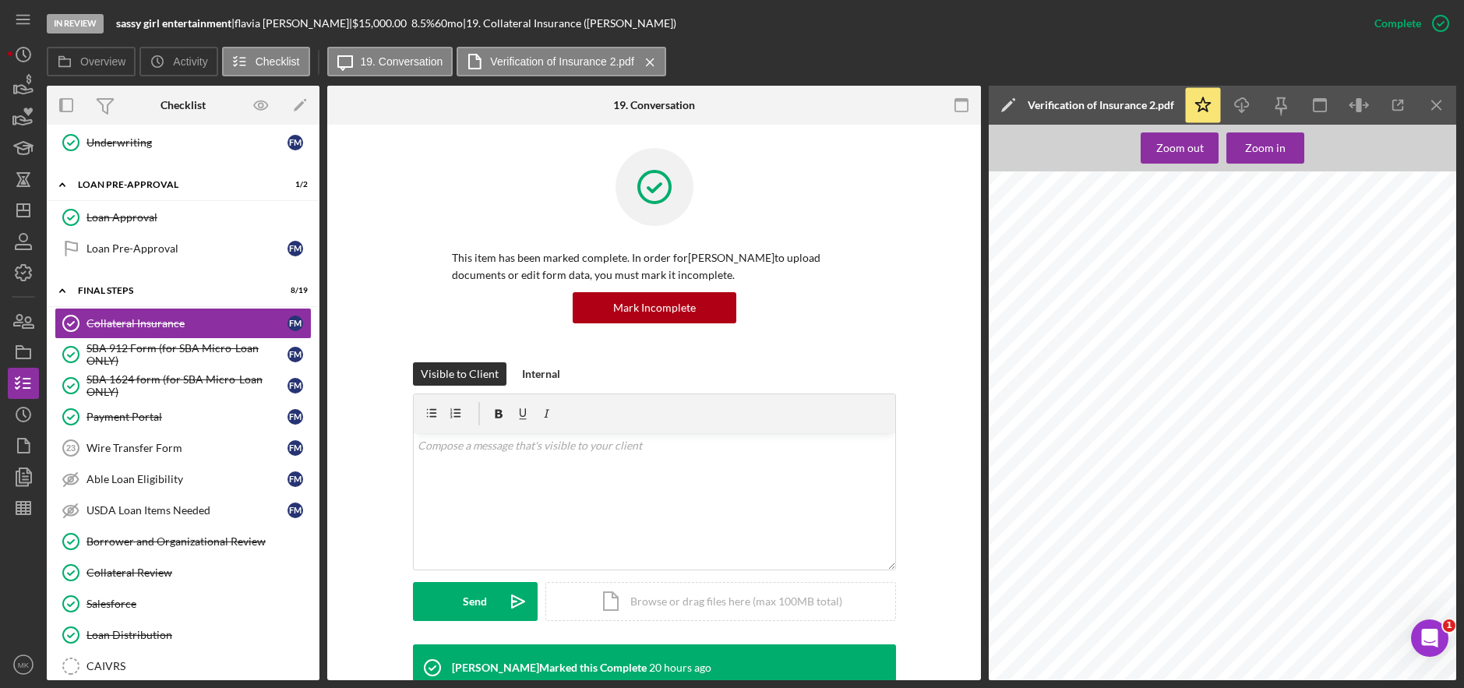
scroll to position [390, 0]
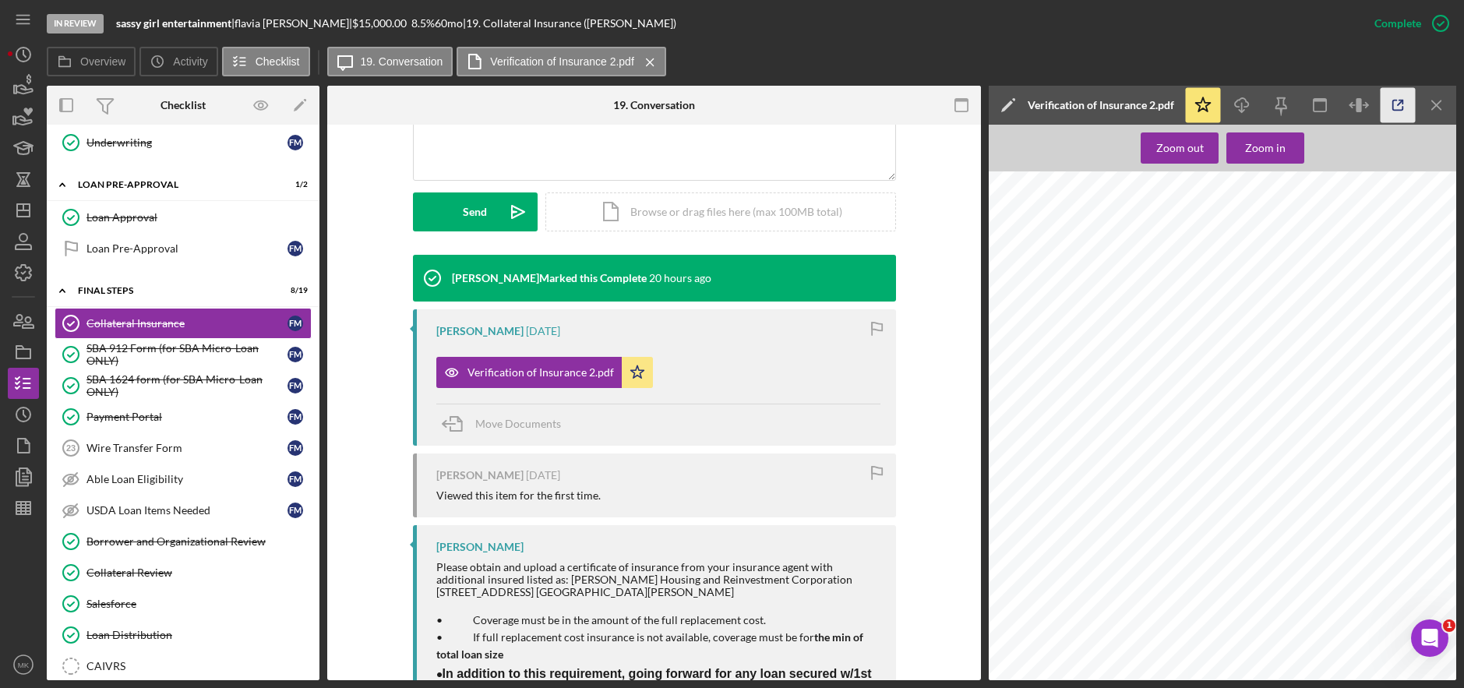
click at [1399, 102] on icon "button" at bounding box center [1398, 105] width 35 height 35
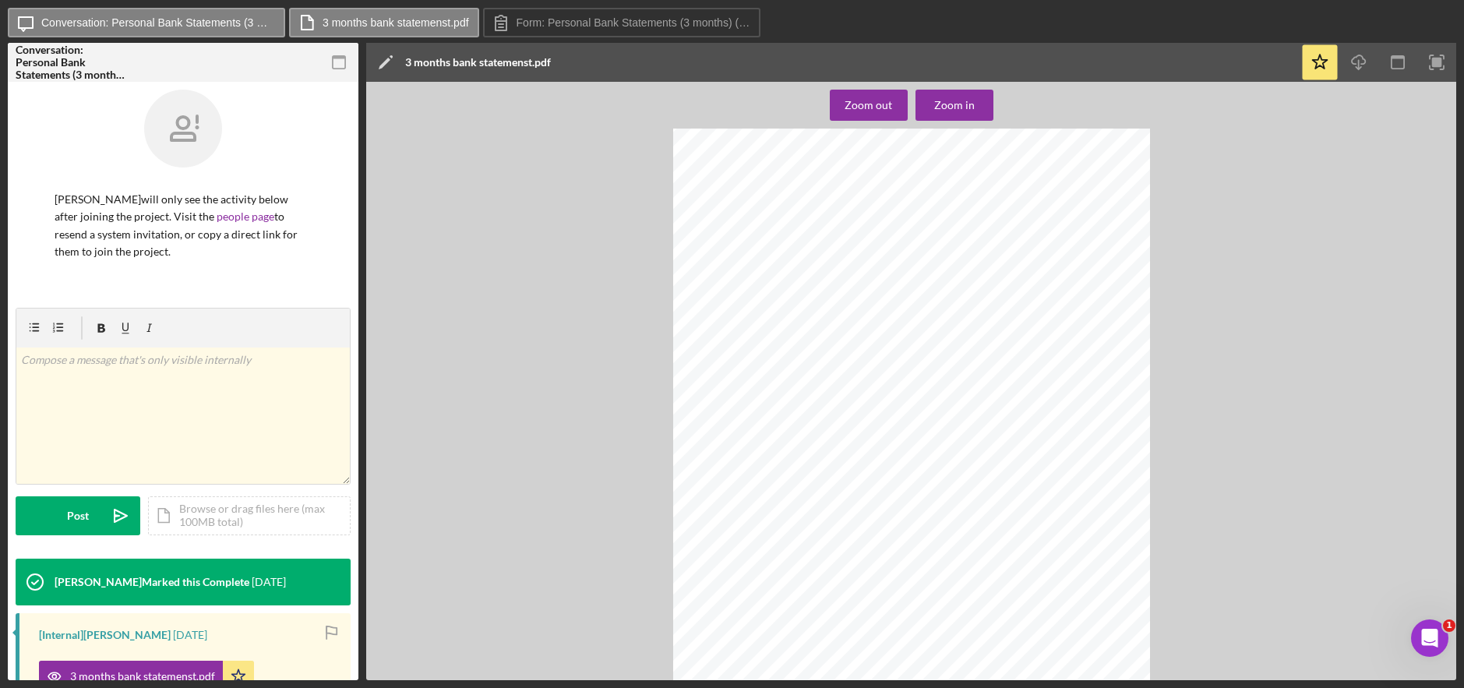
scroll to position [10054, 0]
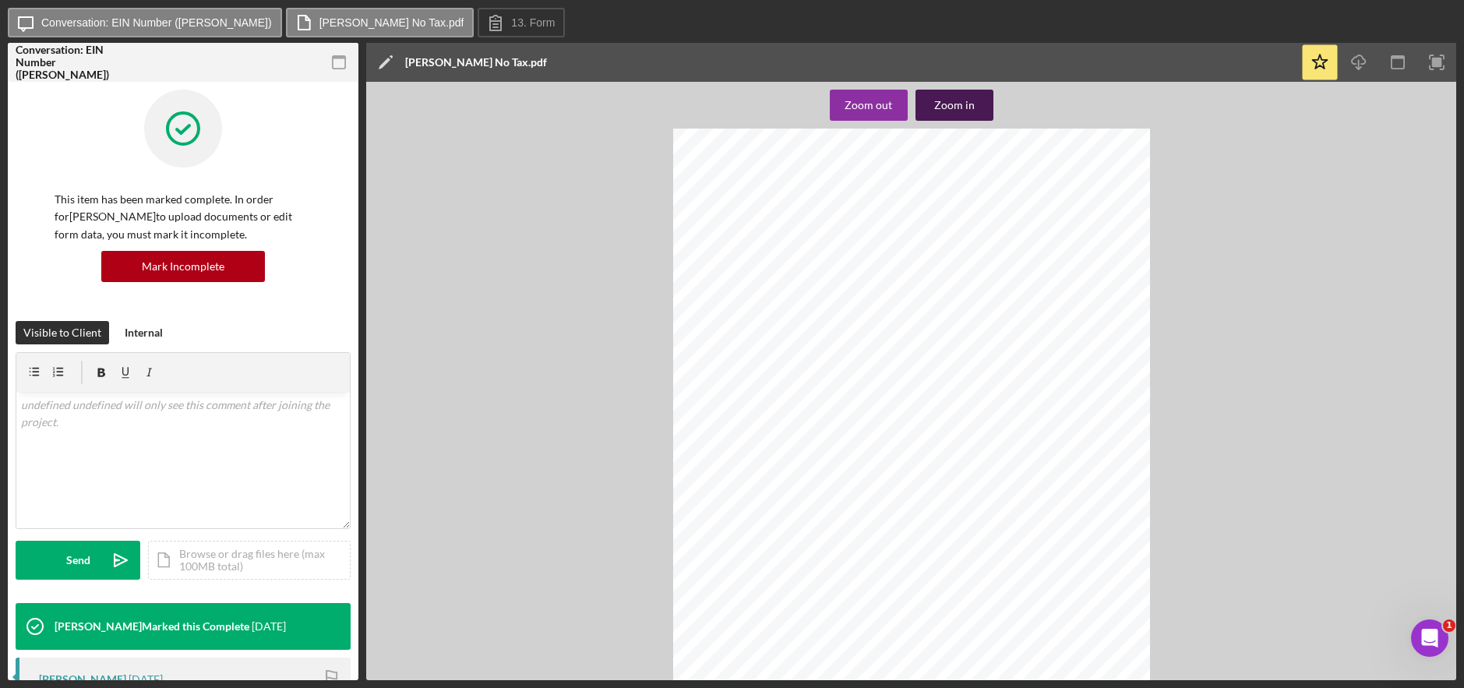
click at [968, 100] on div "Zoom in" at bounding box center [954, 105] width 41 height 31
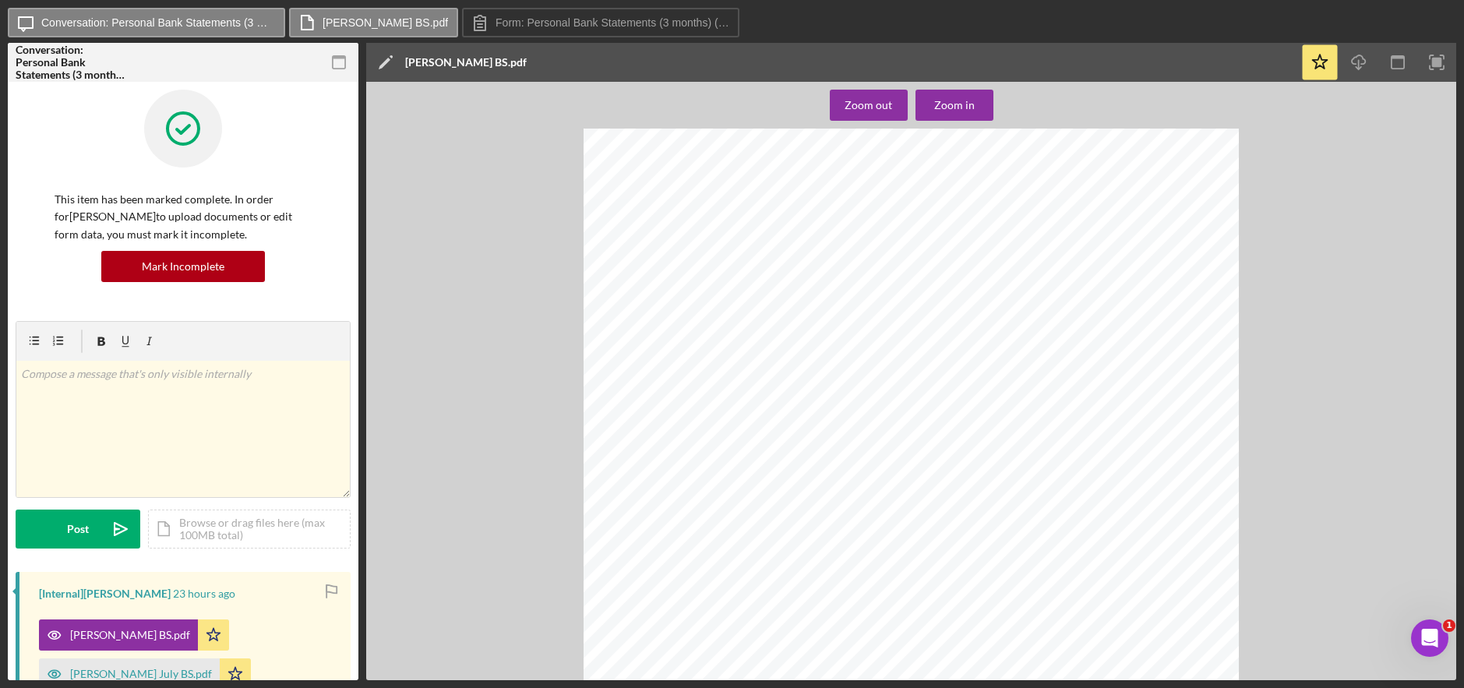
scroll to position [156, 0]
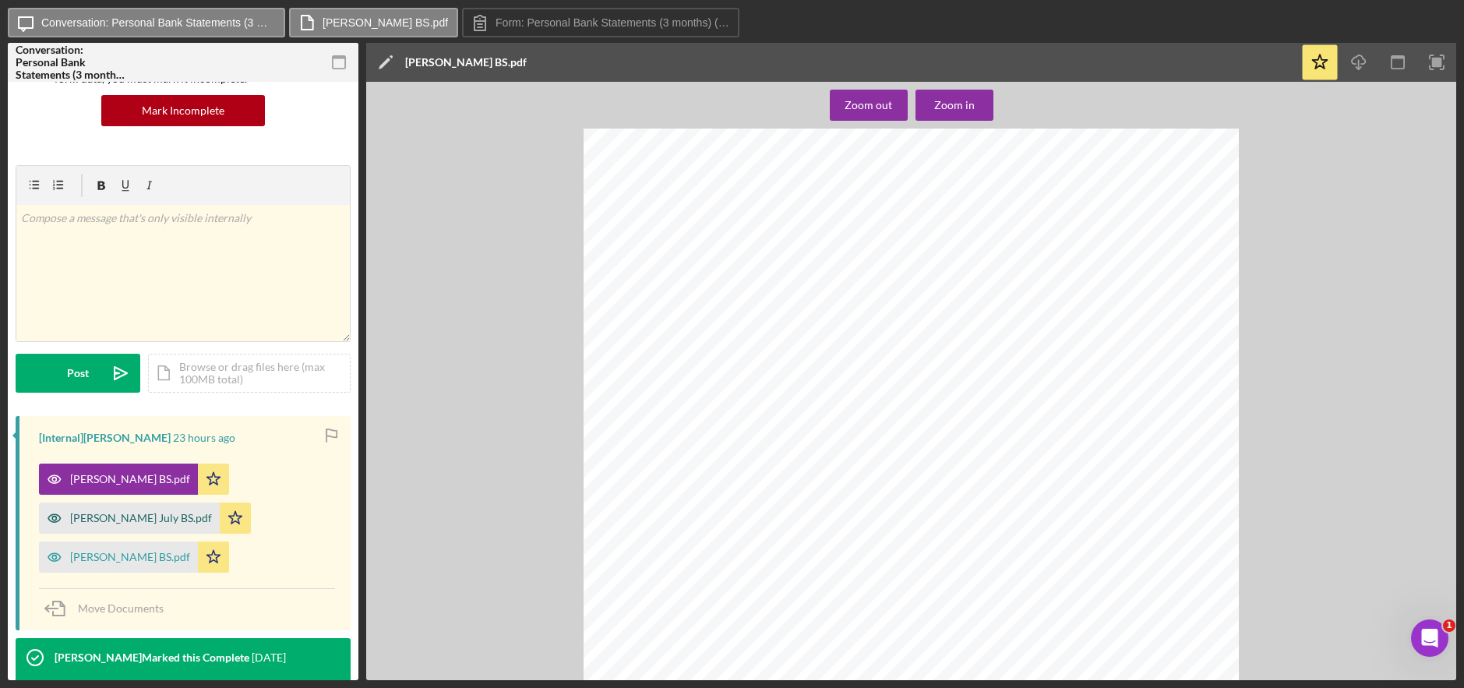
click at [143, 520] on div "[PERSON_NAME] July BS.pdf" at bounding box center [141, 518] width 142 height 12
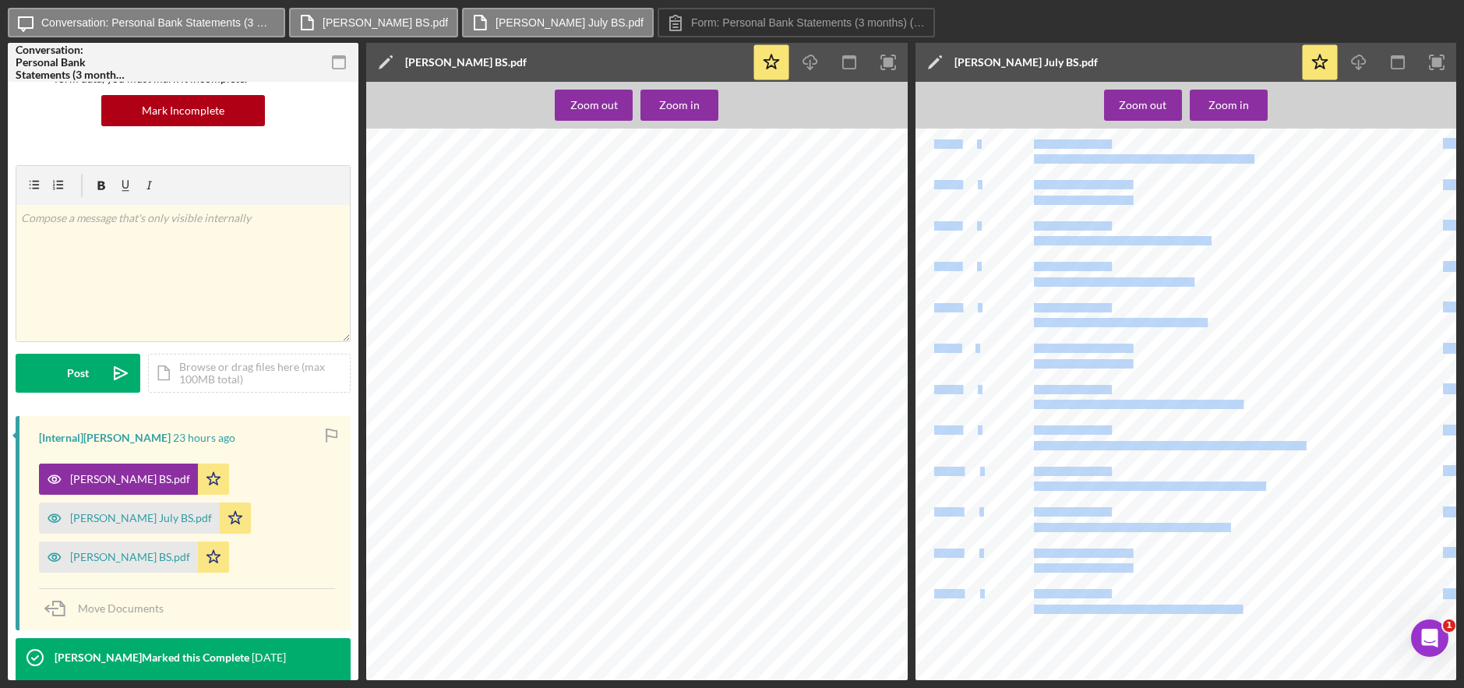
scroll to position [388, 0]
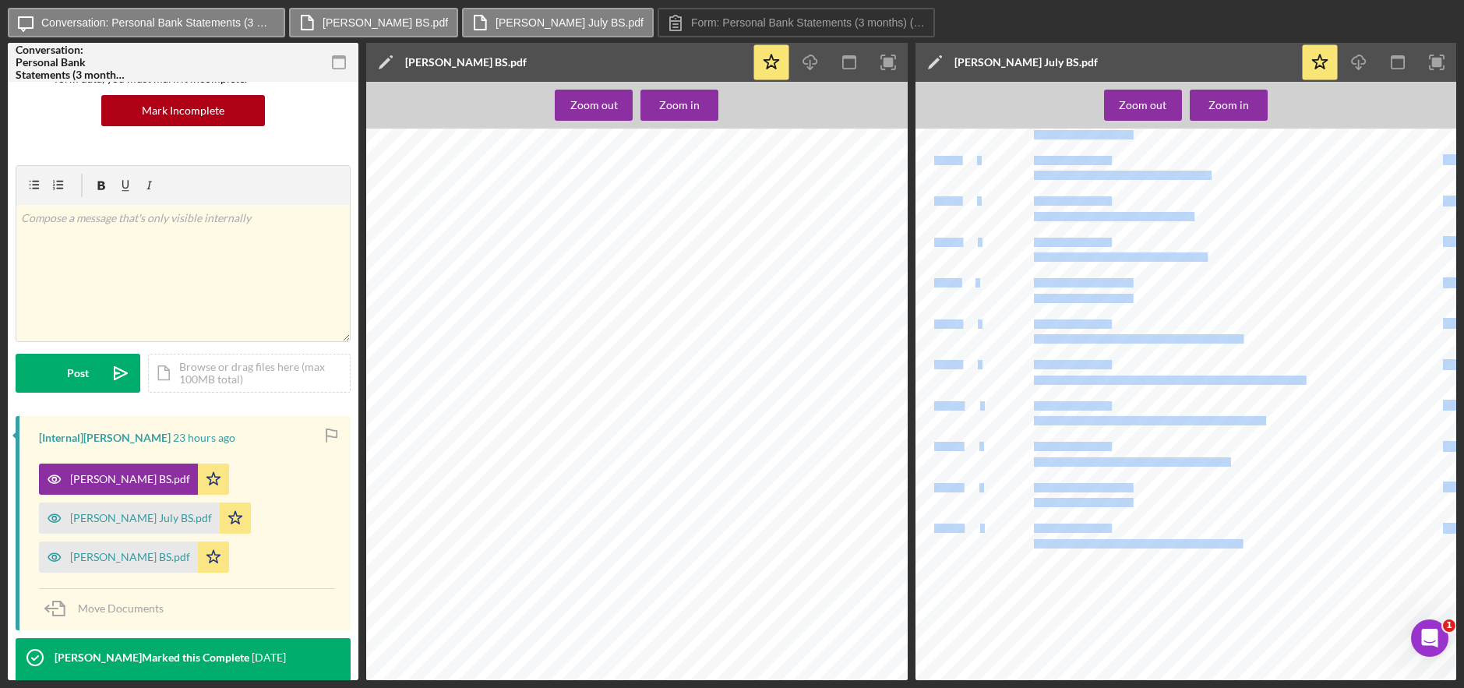
drag, startPoint x: 1145, startPoint y: 667, endPoint x: 1199, endPoint y: 669, distance: 54.6
click at [1199, 669] on div "Name: FLAVIA MOORE Card Number: xxxx9785 Period: 07-01-2025 - 07-31-2025 DATE D…" at bounding box center [1187, 405] width 542 height 552
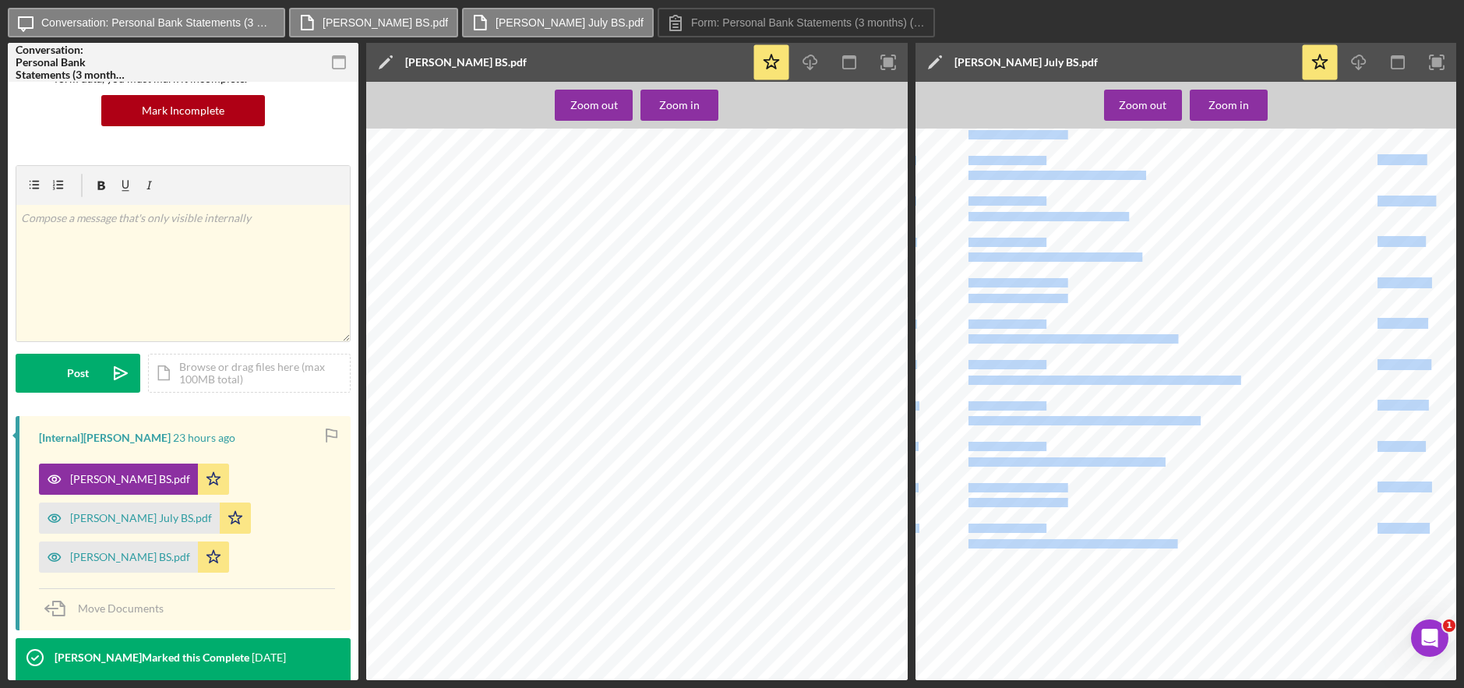
scroll to position [388, 78]
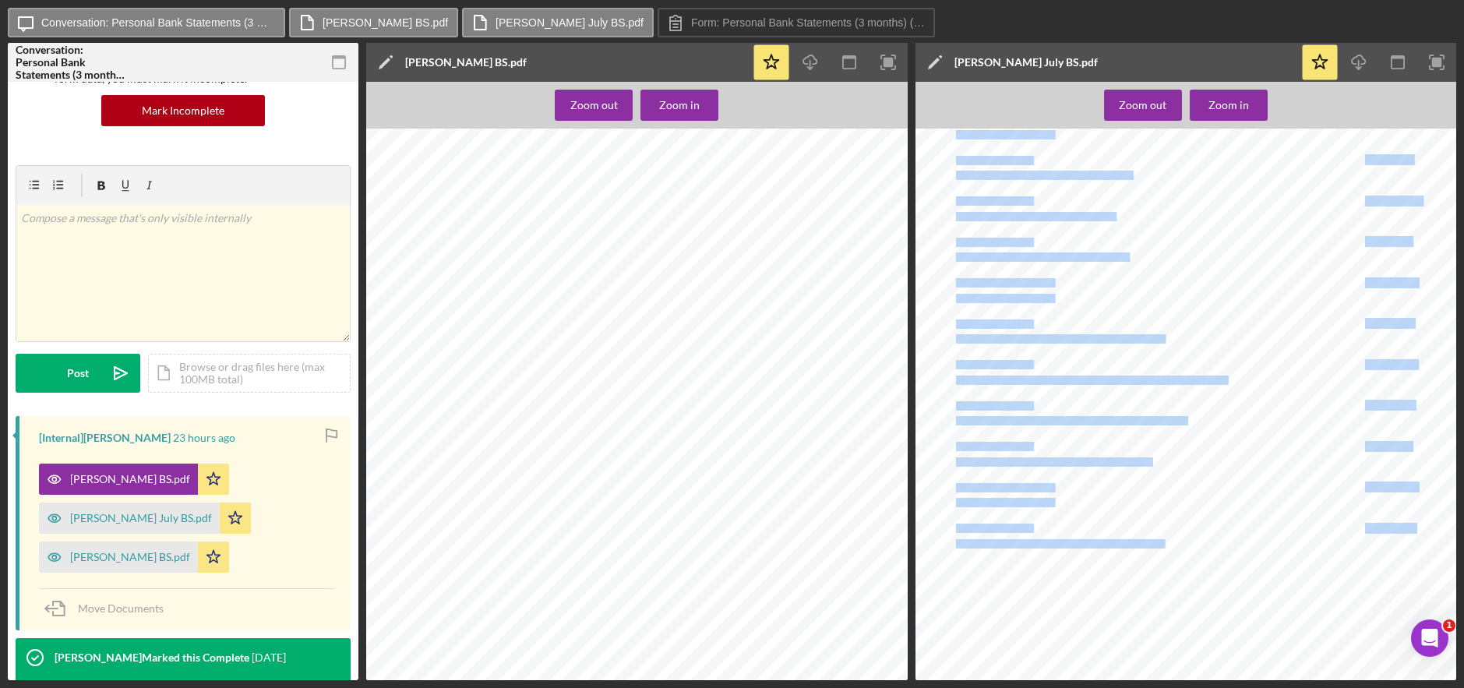
click at [1155, 620] on div at bounding box center [1166, 216] width 656 height 928
click at [1207, 556] on div "Name: FLAVIA MOORE Card Number: xxxx9785 Period: 07-01-2025 - 07-31-2025 DATE D…" at bounding box center [1166, 216] width 656 height 928
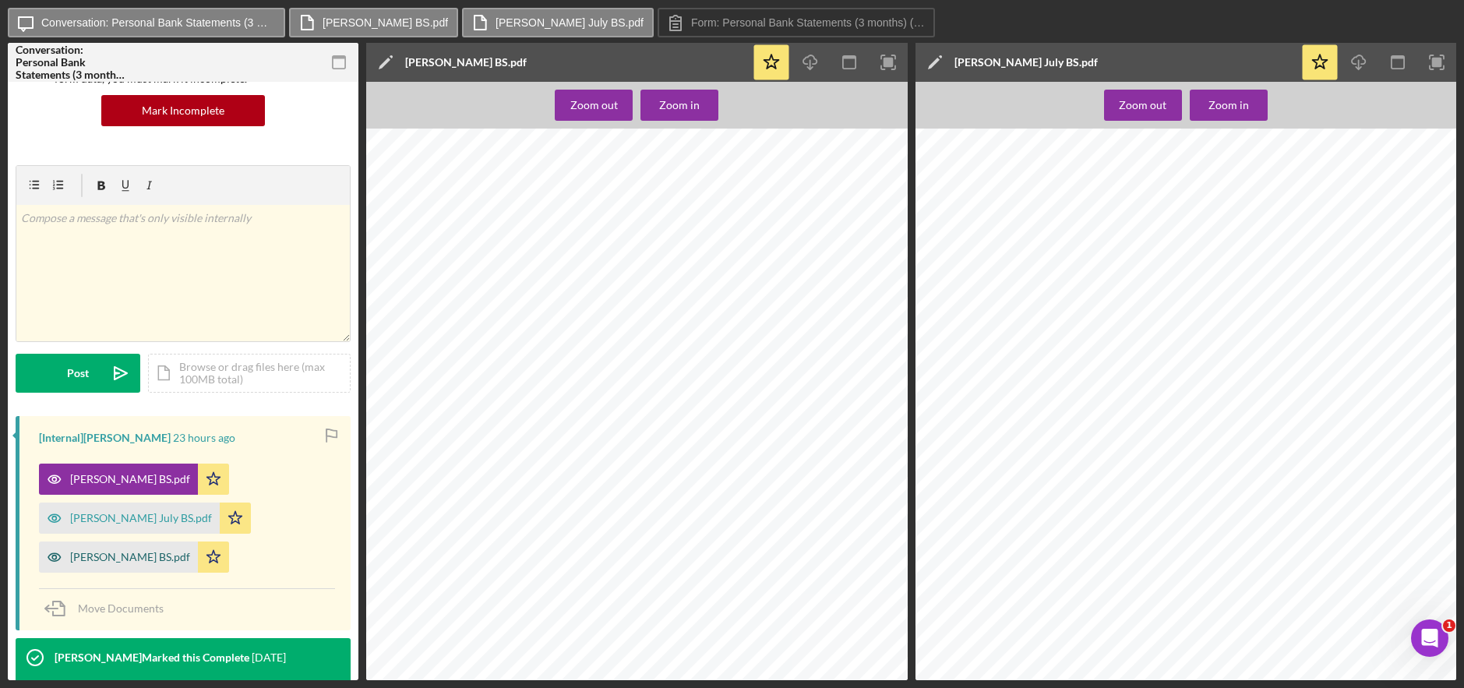
click at [122, 568] on div "[PERSON_NAME] BS.pdf" at bounding box center [118, 557] width 159 height 31
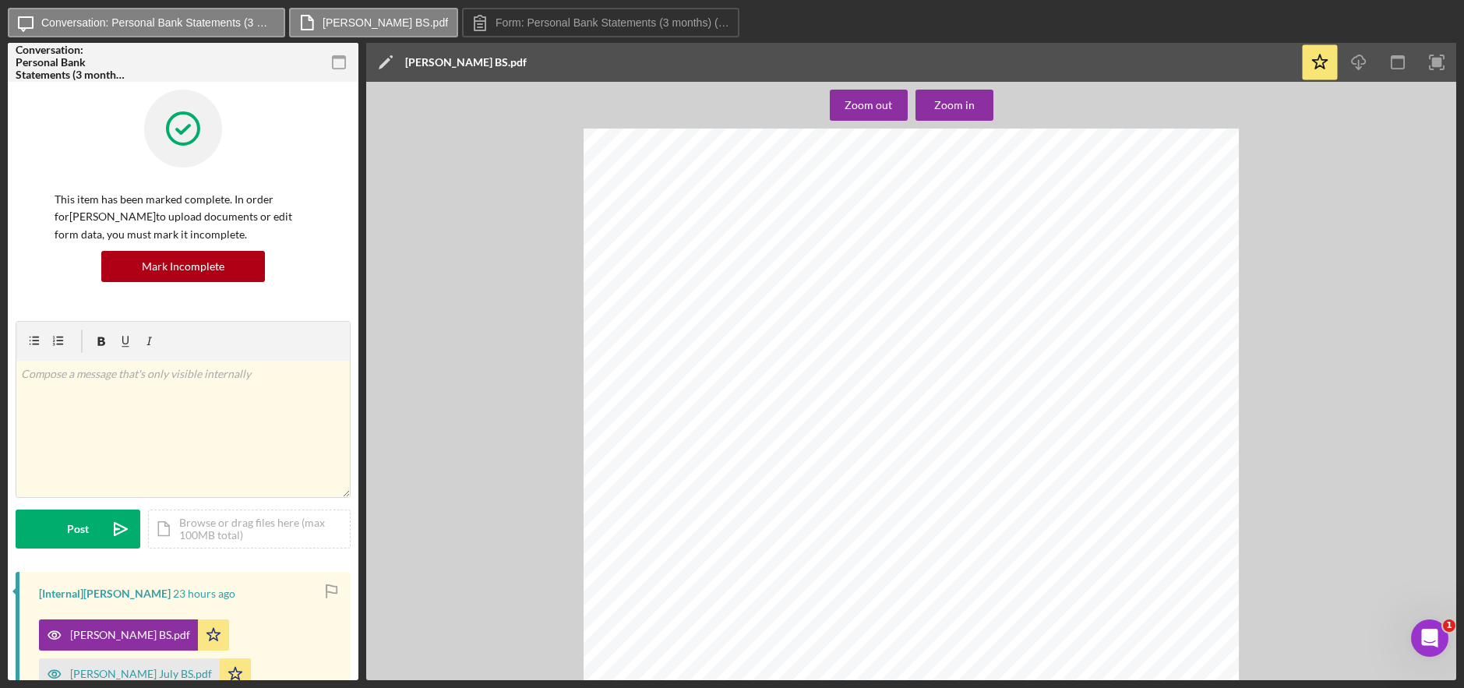
scroll to position [156, 0]
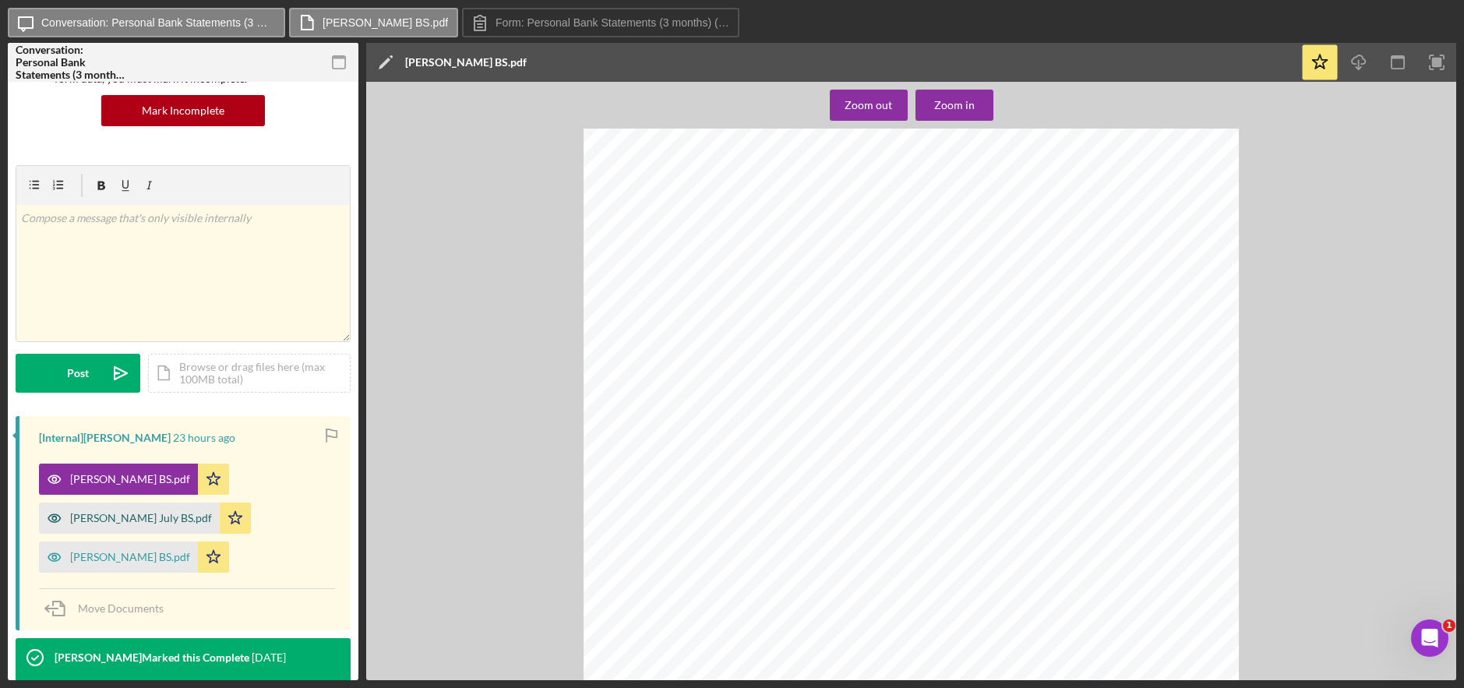
click at [154, 518] on div "[PERSON_NAME] July BS.pdf" at bounding box center [141, 518] width 142 height 12
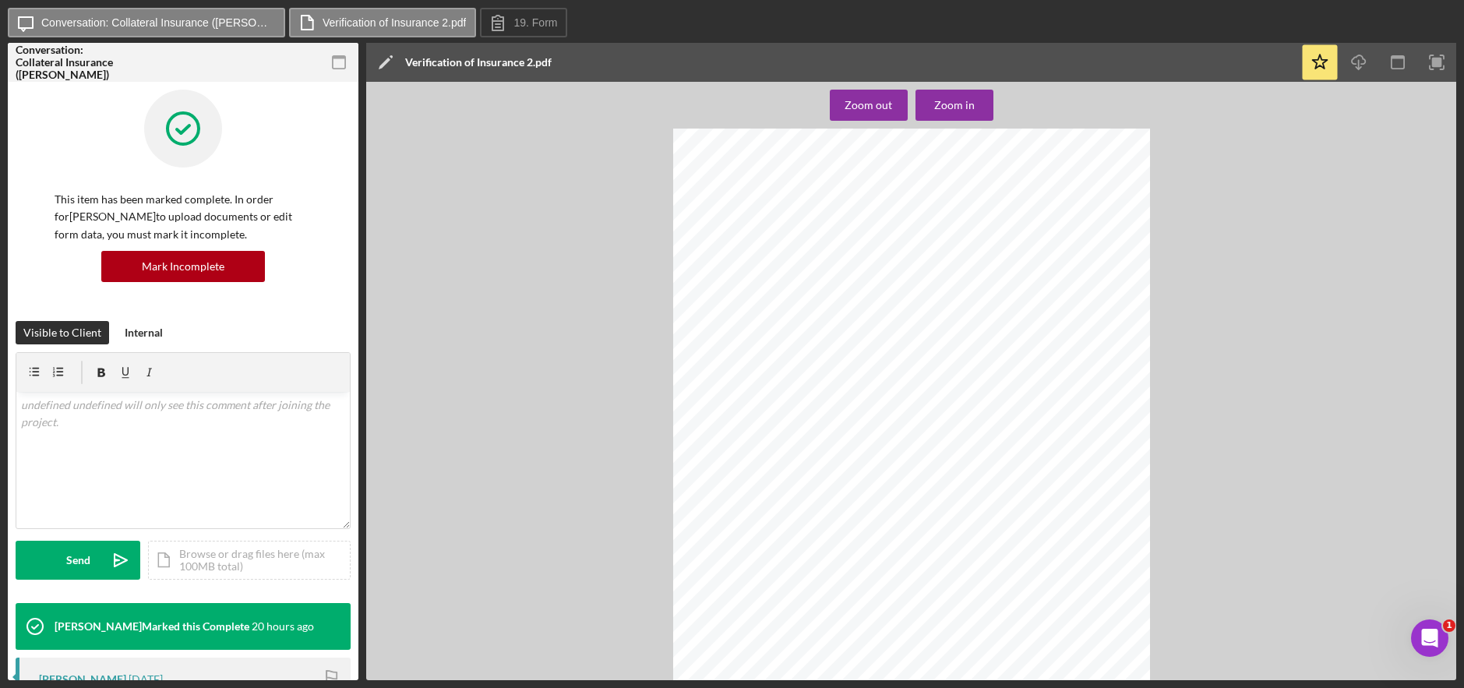
scroll to position [65, 0]
